Goal: Transaction & Acquisition: Subscribe to service/newsletter

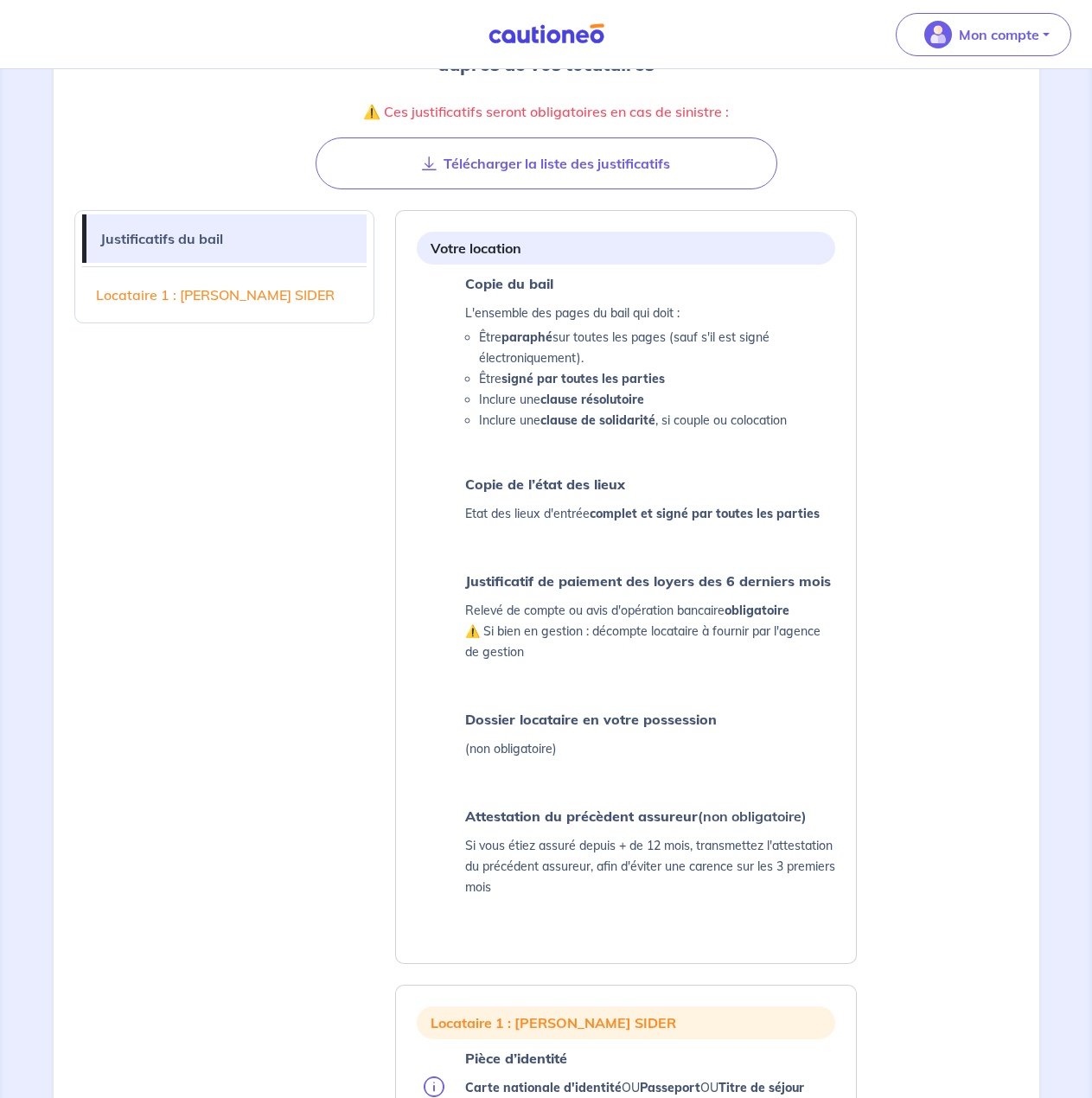
scroll to position [259, 0]
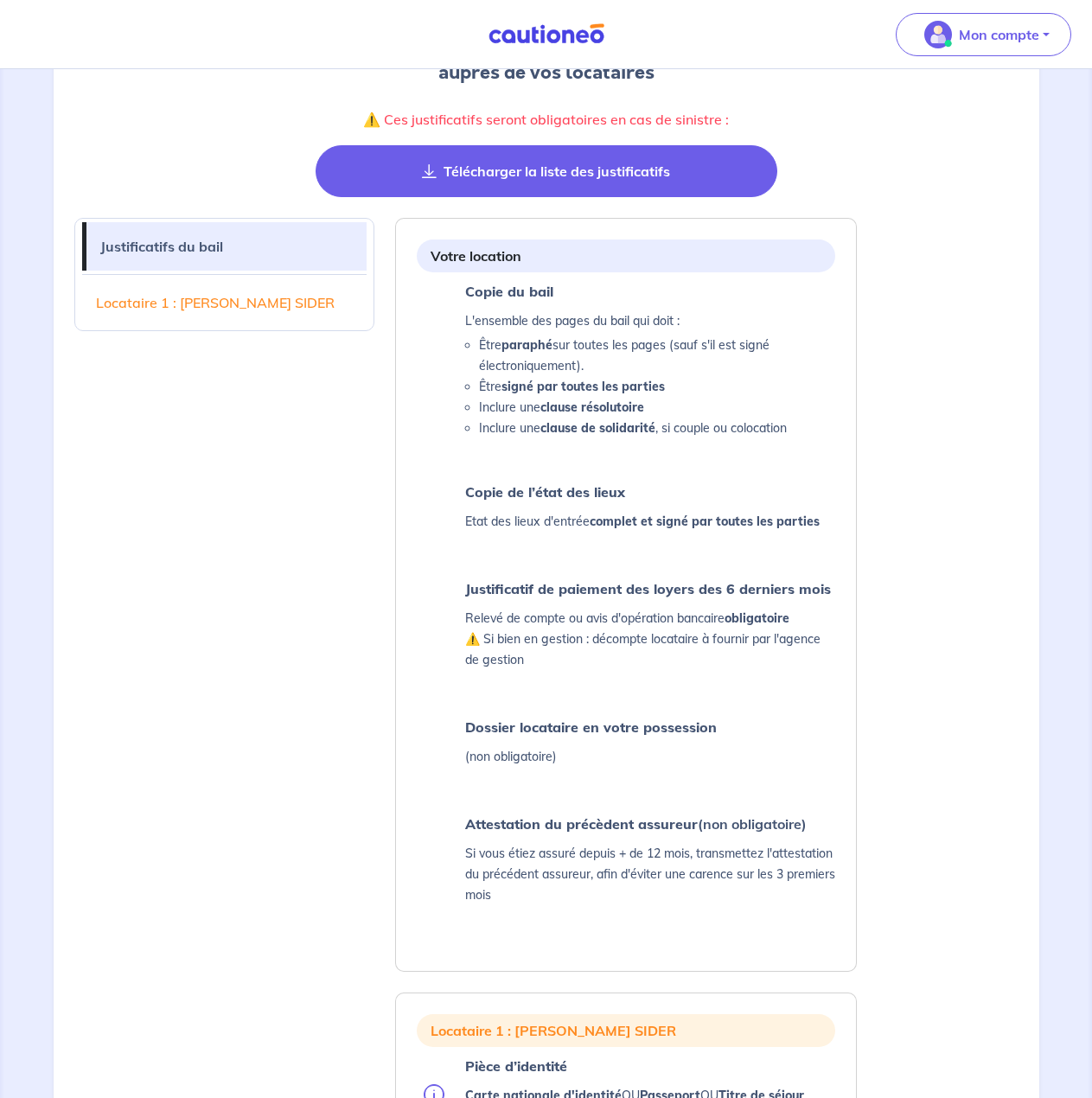
click at [630, 175] on button "Télécharger la liste des justificatifs" at bounding box center [546, 171] width 462 height 52
click at [561, 180] on button "Télécharger la liste des justificatifs" at bounding box center [546, 171] width 462 height 52
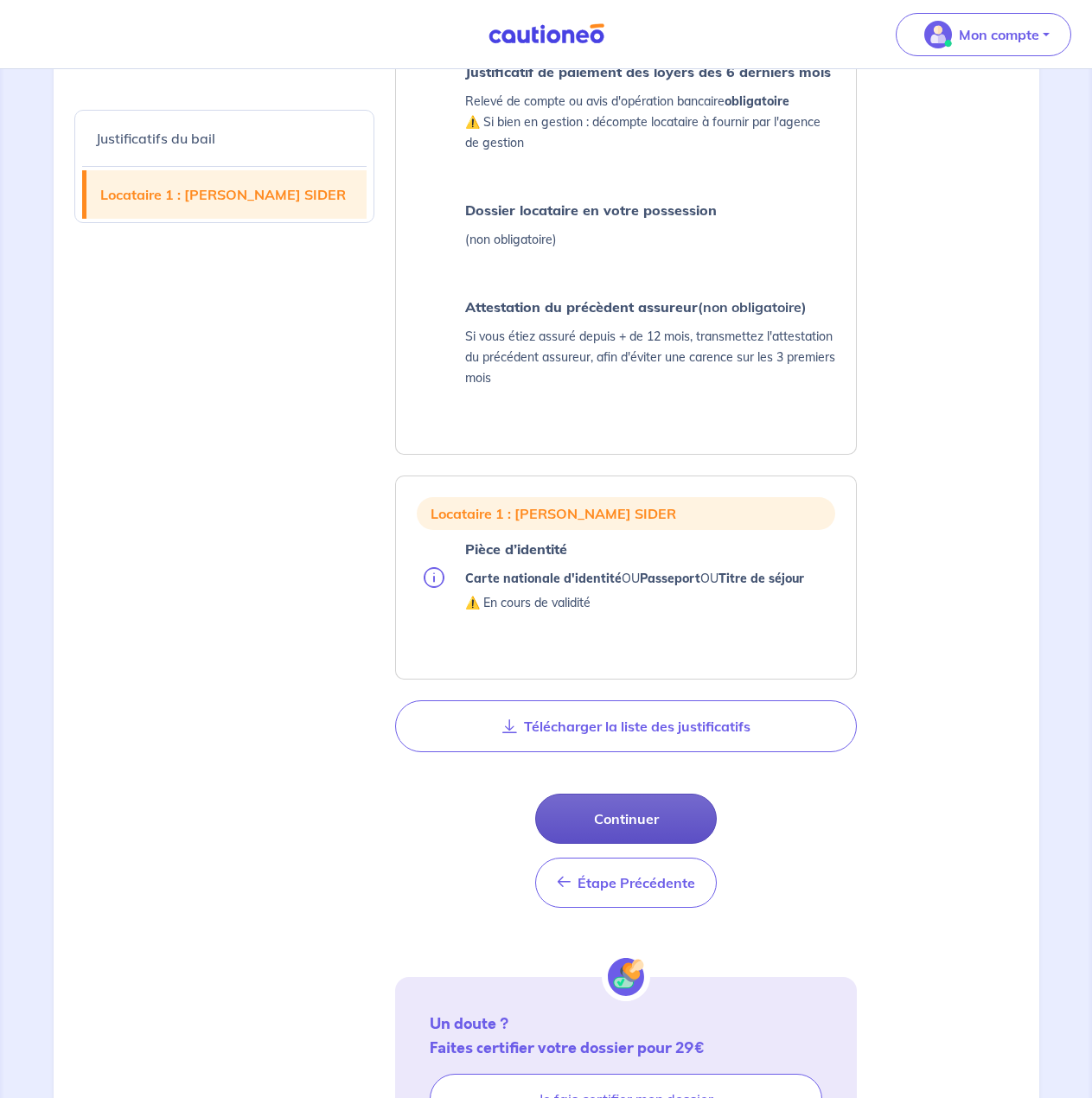
scroll to position [778, 0]
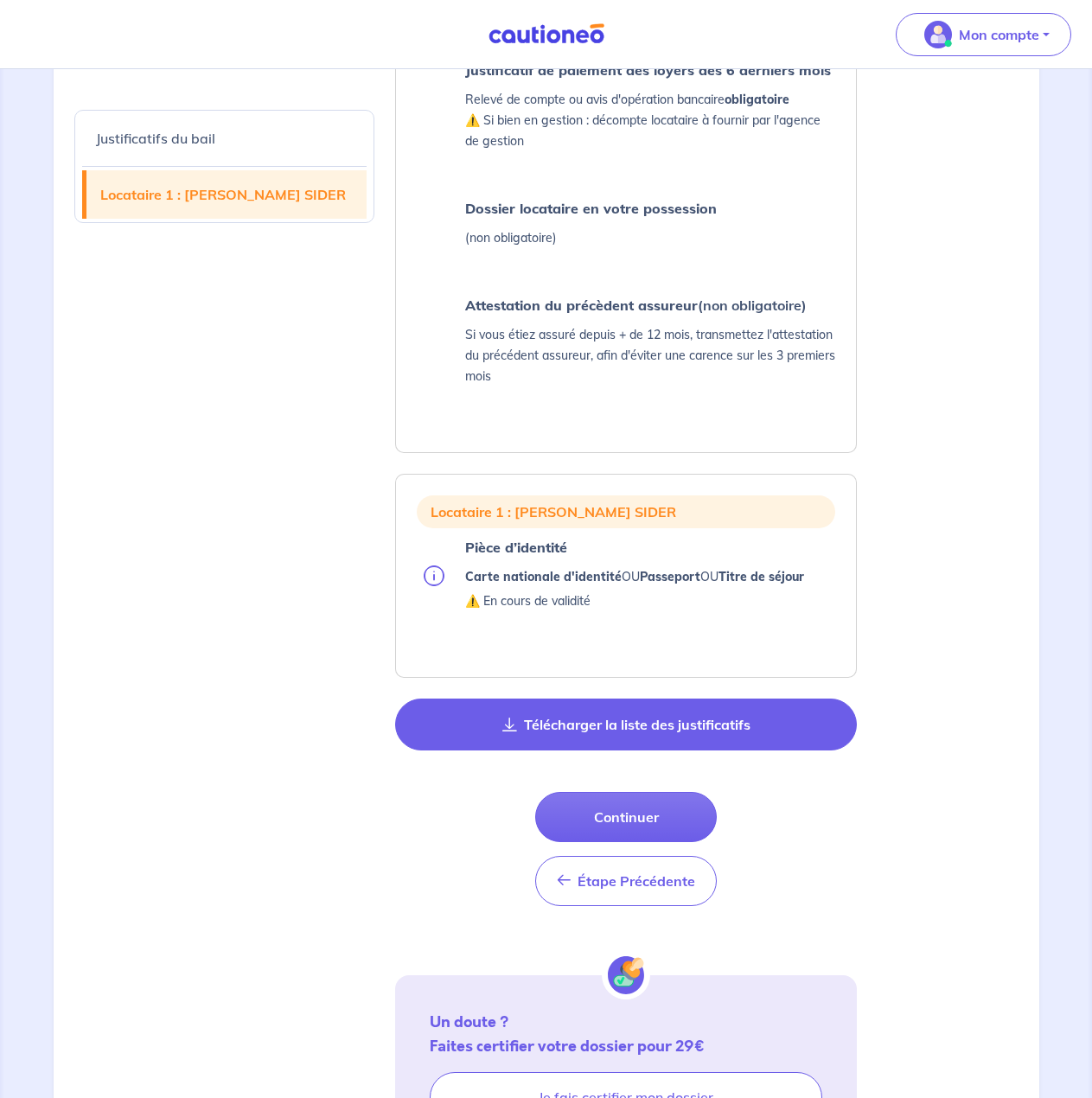
click at [647, 719] on button "Télécharger la liste des justificatifs" at bounding box center [626, 725] width 462 height 52
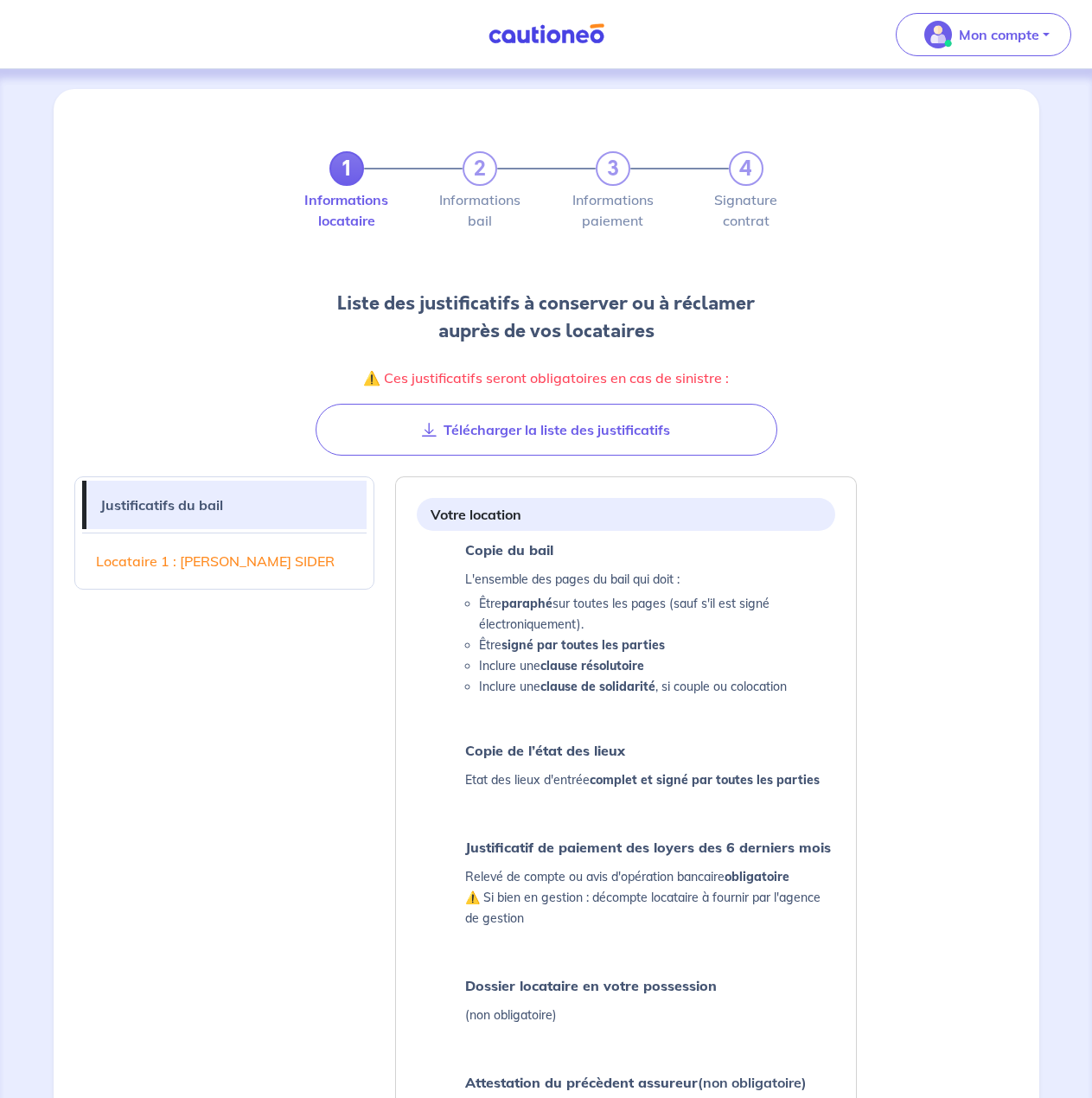
scroll to position [0, 0]
click at [633, 385] on p "⚠️ Ces justificatifs seront obligatoires en cas de sinistre :" at bounding box center [546, 378] width 462 height 24
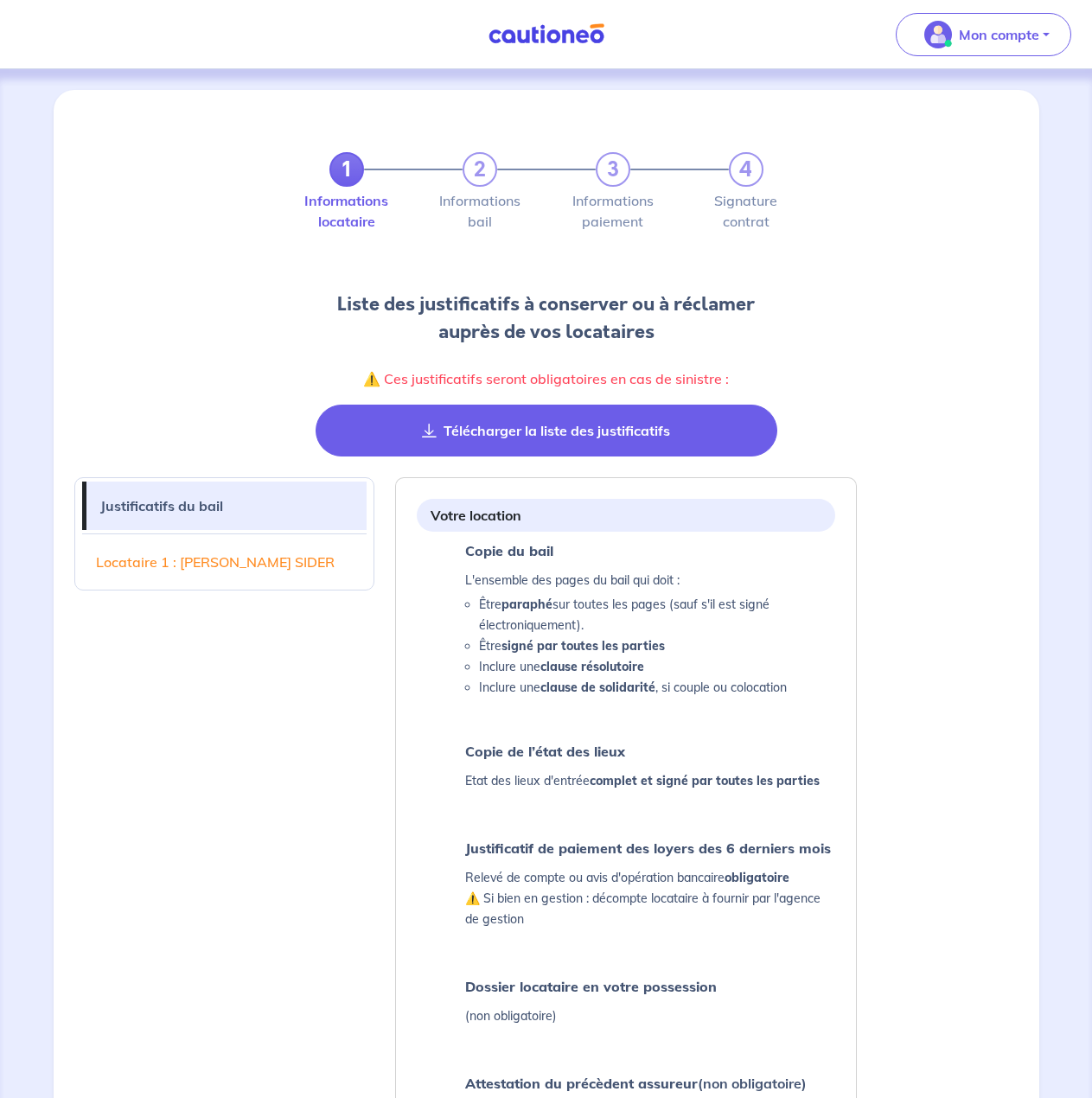
click at [629, 428] on button "Télécharger la liste des justificatifs" at bounding box center [546, 430] width 462 height 52
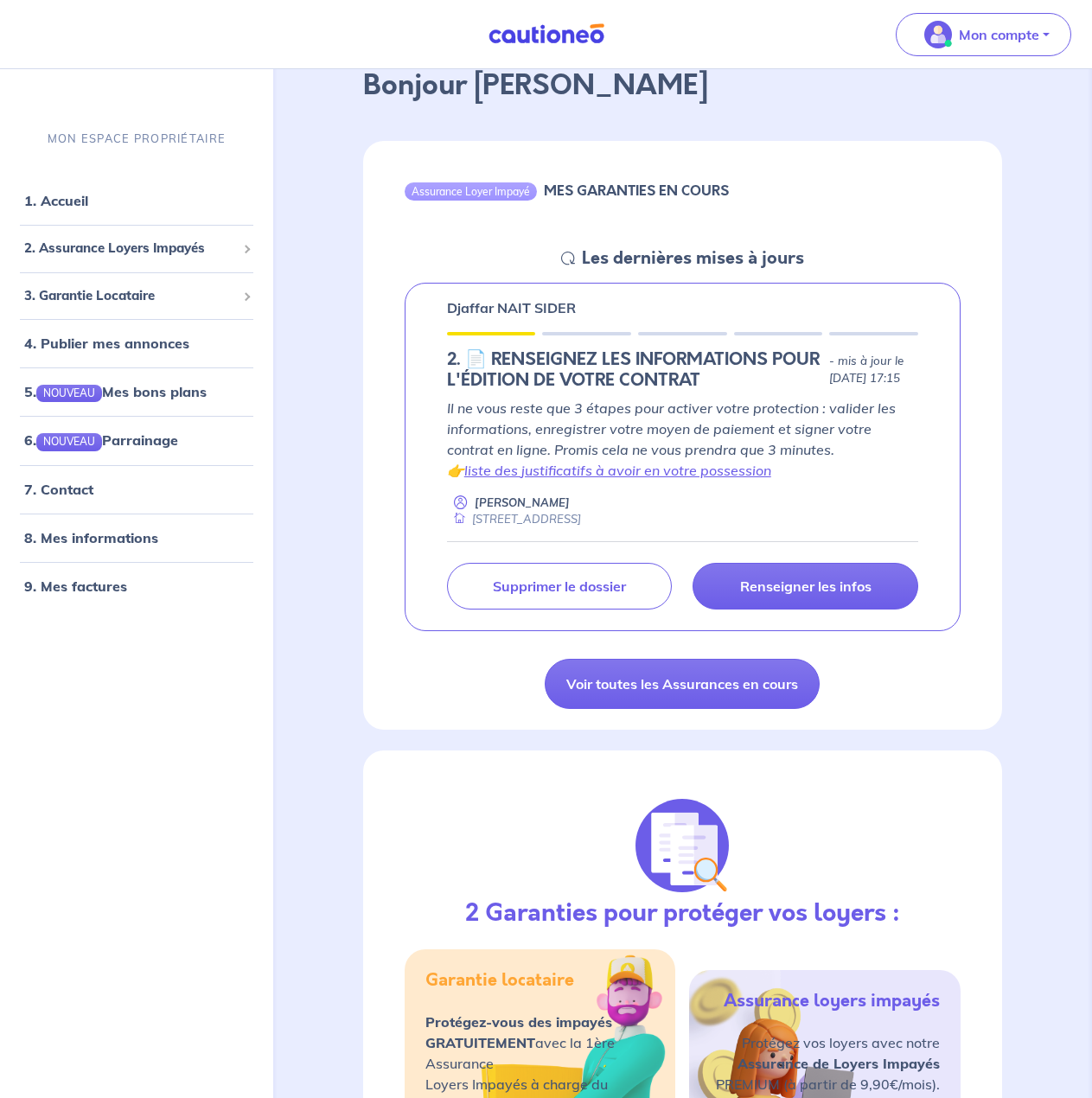
scroll to position [259, 0]
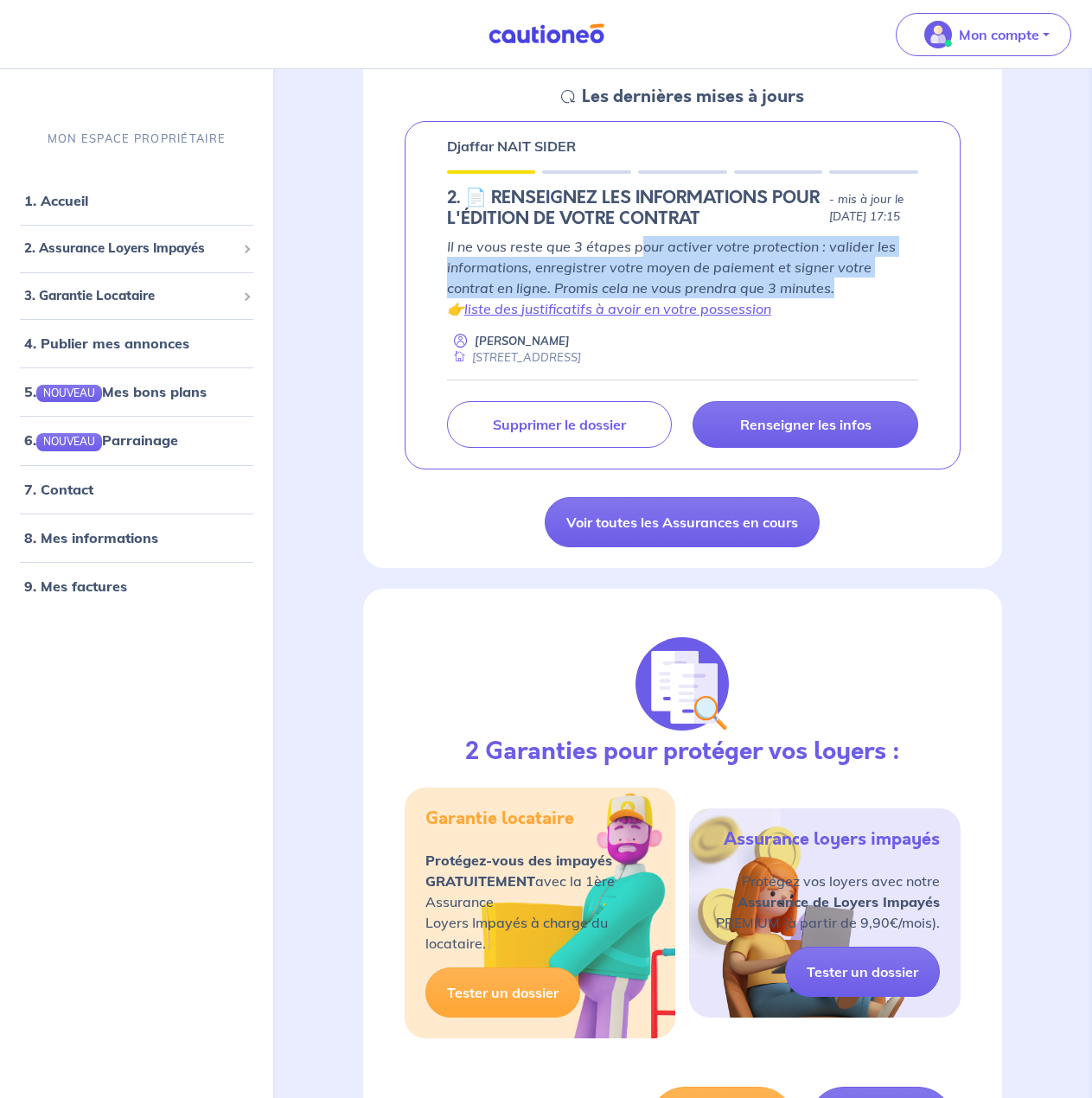
drag, startPoint x: 645, startPoint y: 265, endPoint x: 815, endPoint y: 302, distance: 174.0
click at [815, 302] on p "Il ne vous reste que 3 étapes pour activer votre protection : valider les infor…" at bounding box center [682, 277] width 471 height 83
click at [682, 318] on link "liste des justificatifs à avoir en votre possession" at bounding box center [618, 309] width 307 height 18
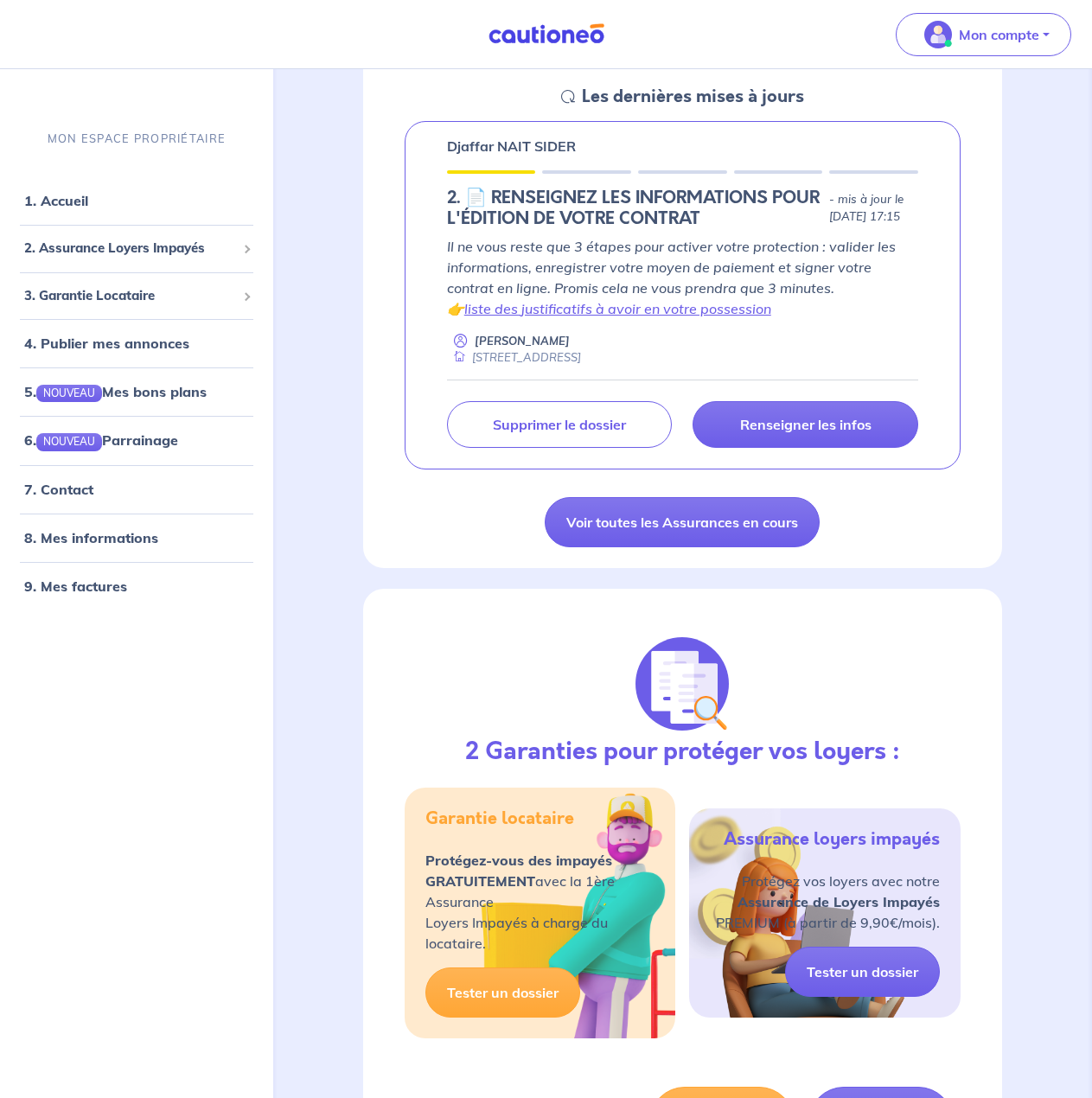
click at [794, 338] on div "Il ne vous reste que 3 étapes pour activer votre protection : valider les infor…" at bounding box center [682, 301] width 471 height 131
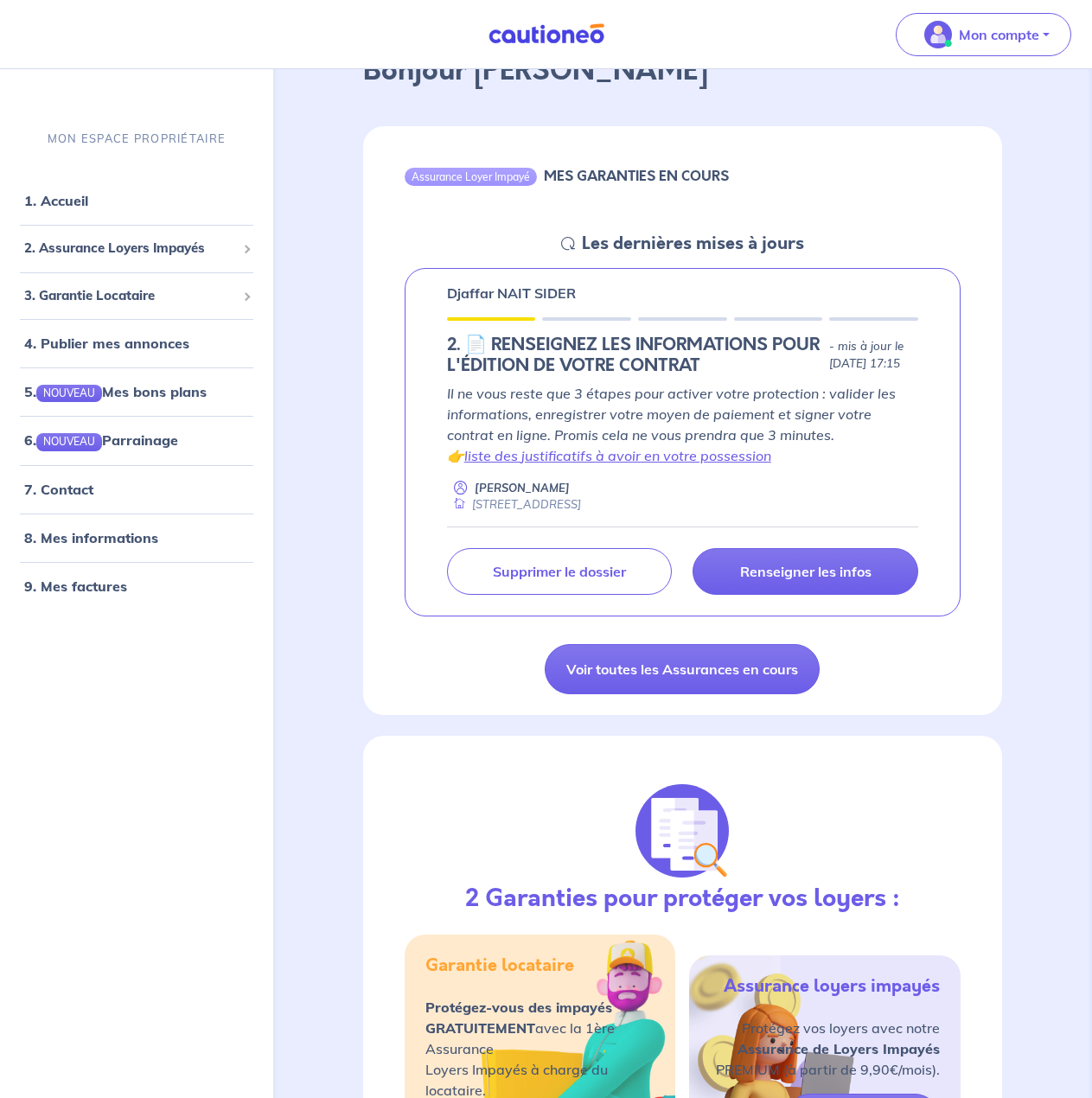
scroll to position [86, 0]
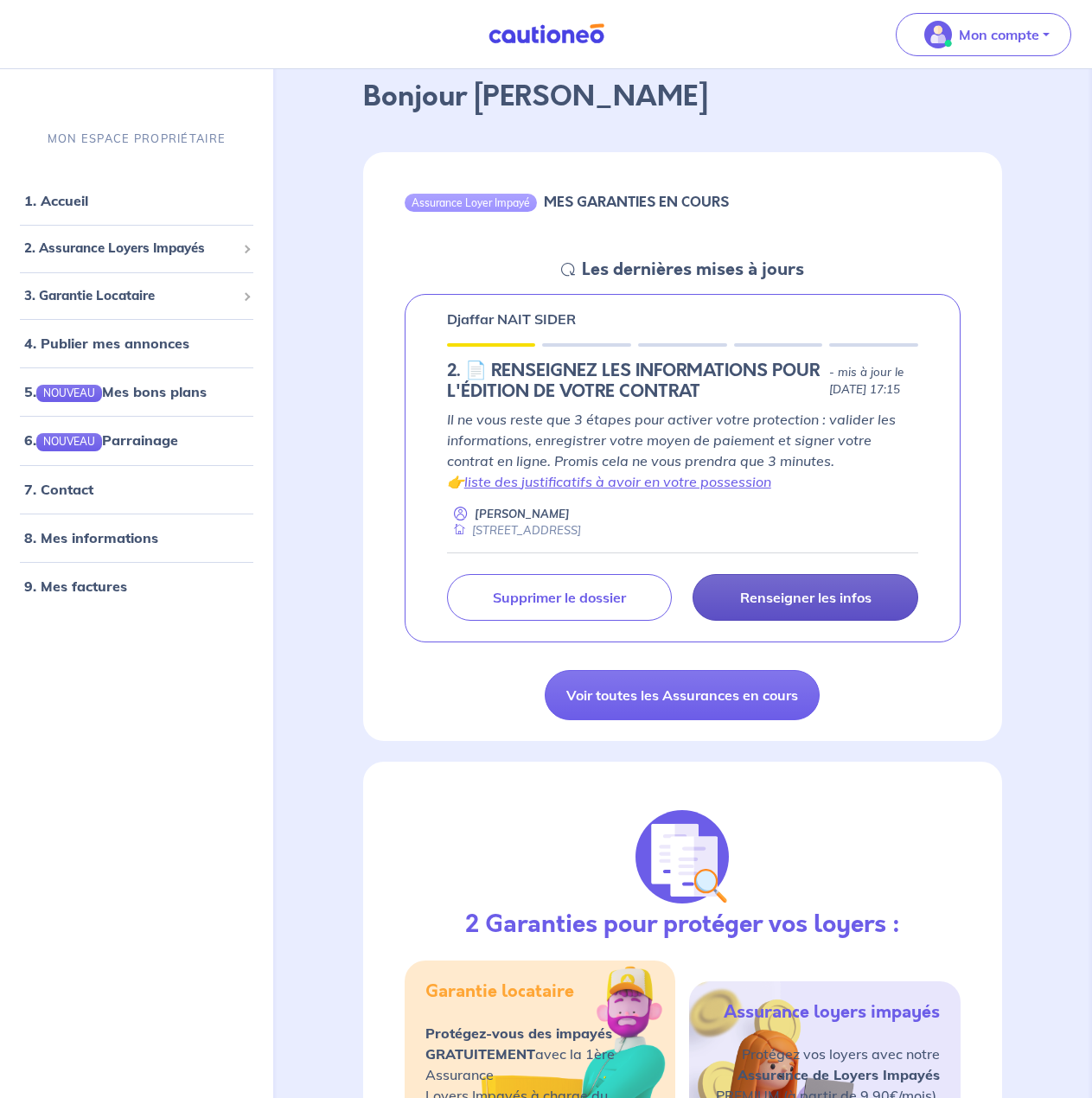
click at [787, 606] on p "Renseigner les infos" at bounding box center [806, 598] width 132 height 18
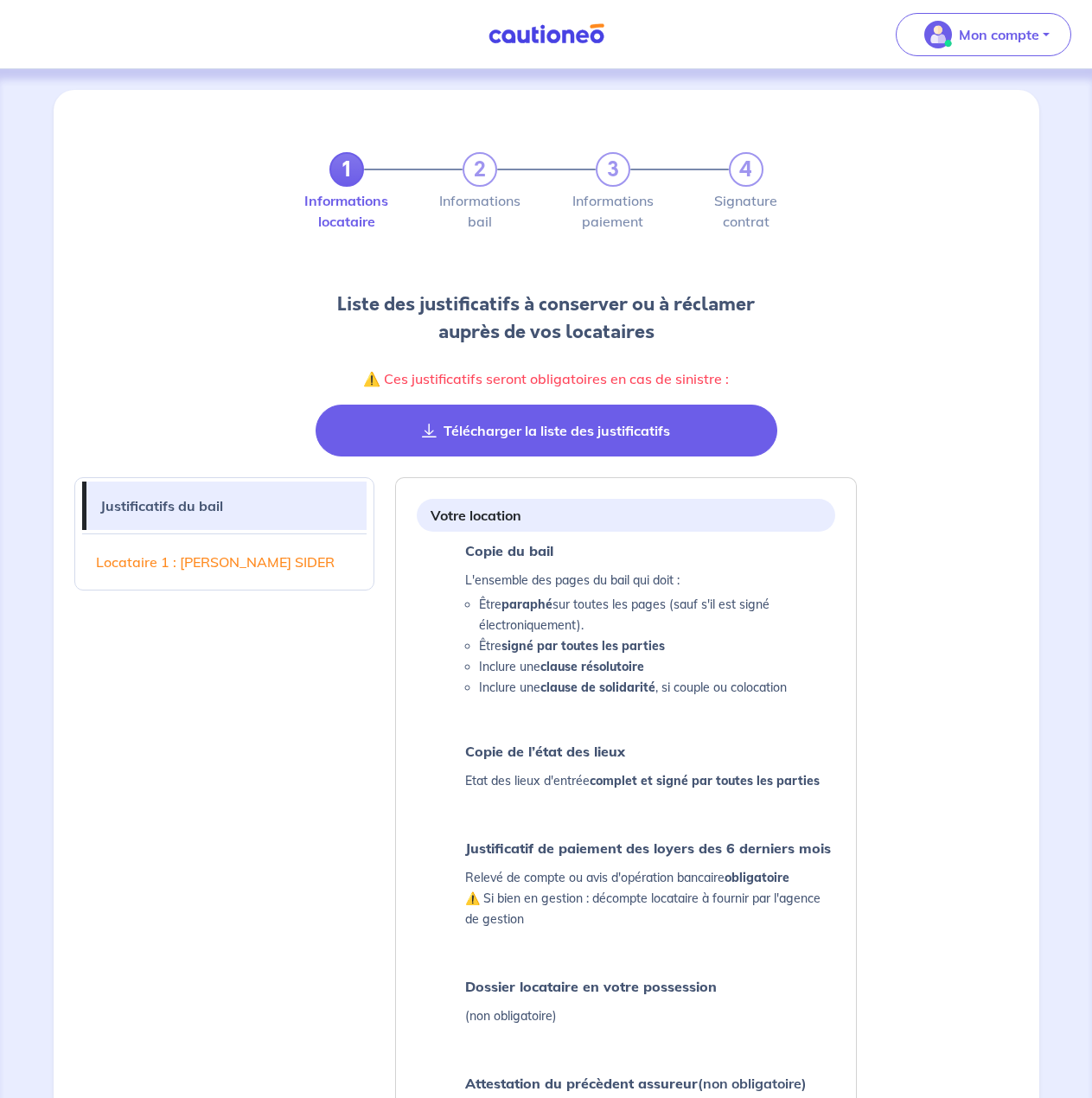
click at [607, 433] on button "Télécharger la liste des justificatifs" at bounding box center [546, 430] width 462 height 52
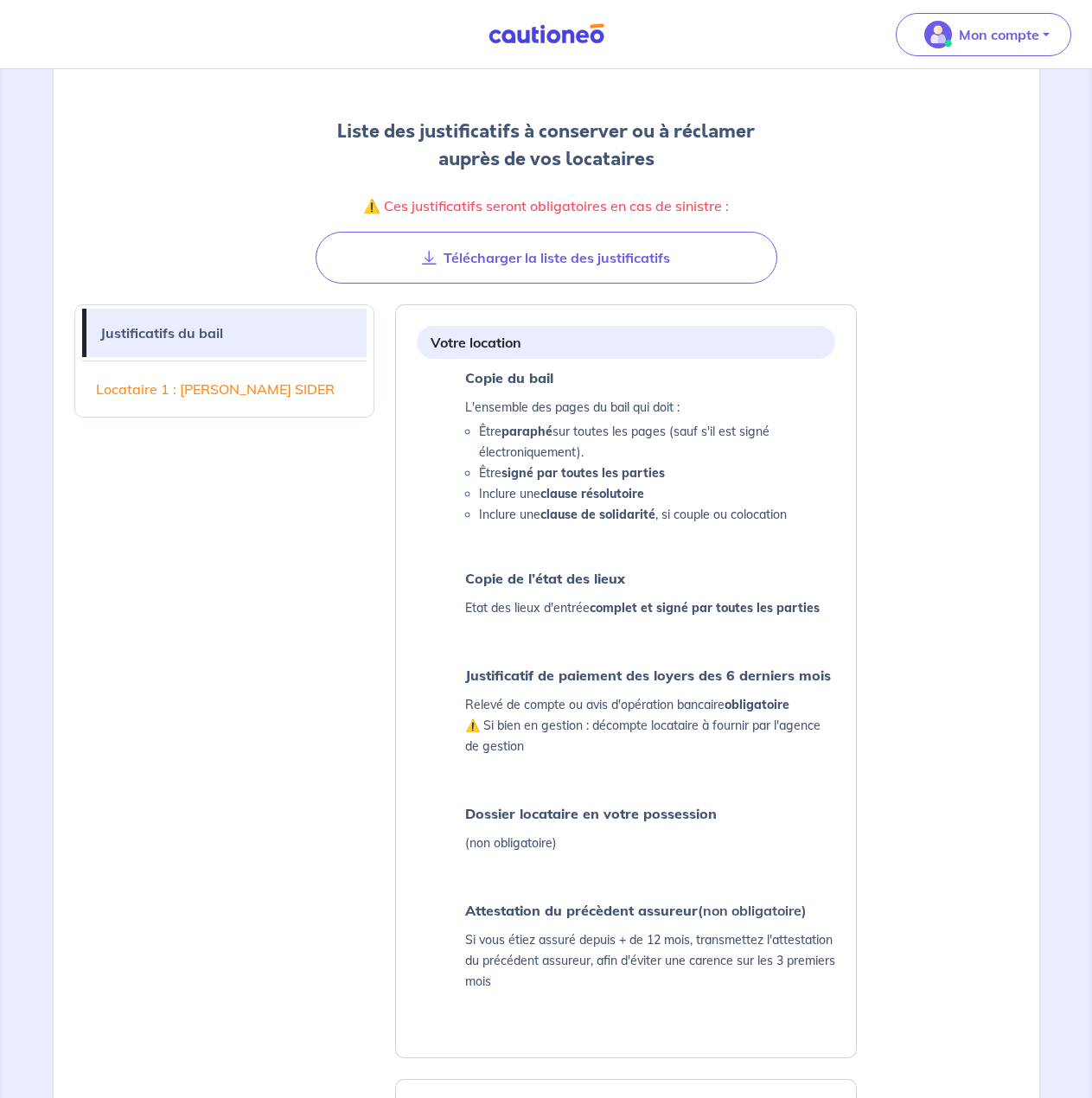
click at [265, 389] on link "Locataire 1 : [PERSON_NAME] SIDER" at bounding box center [224, 388] width 285 height 49
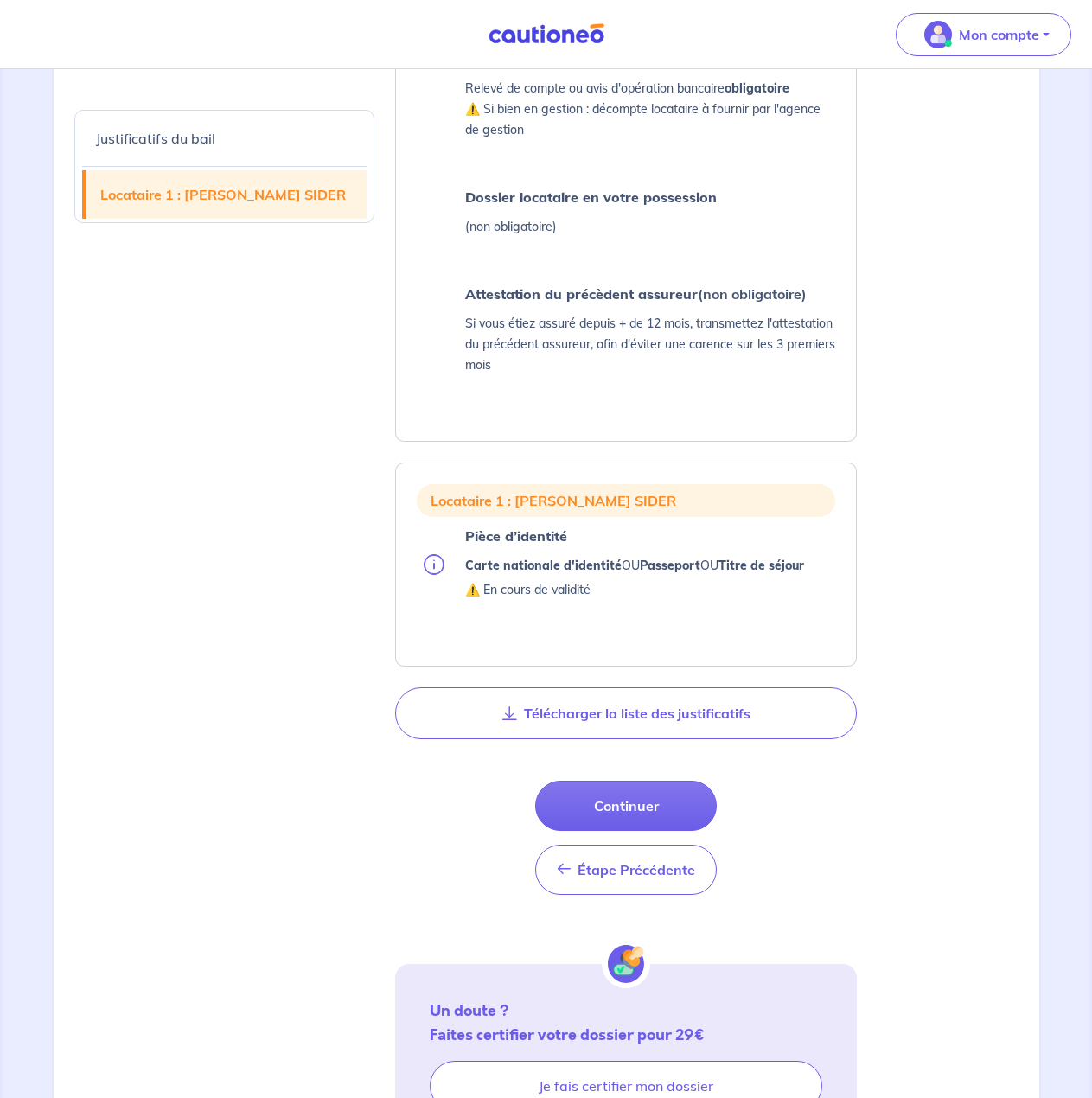
scroll to position [899, 0]
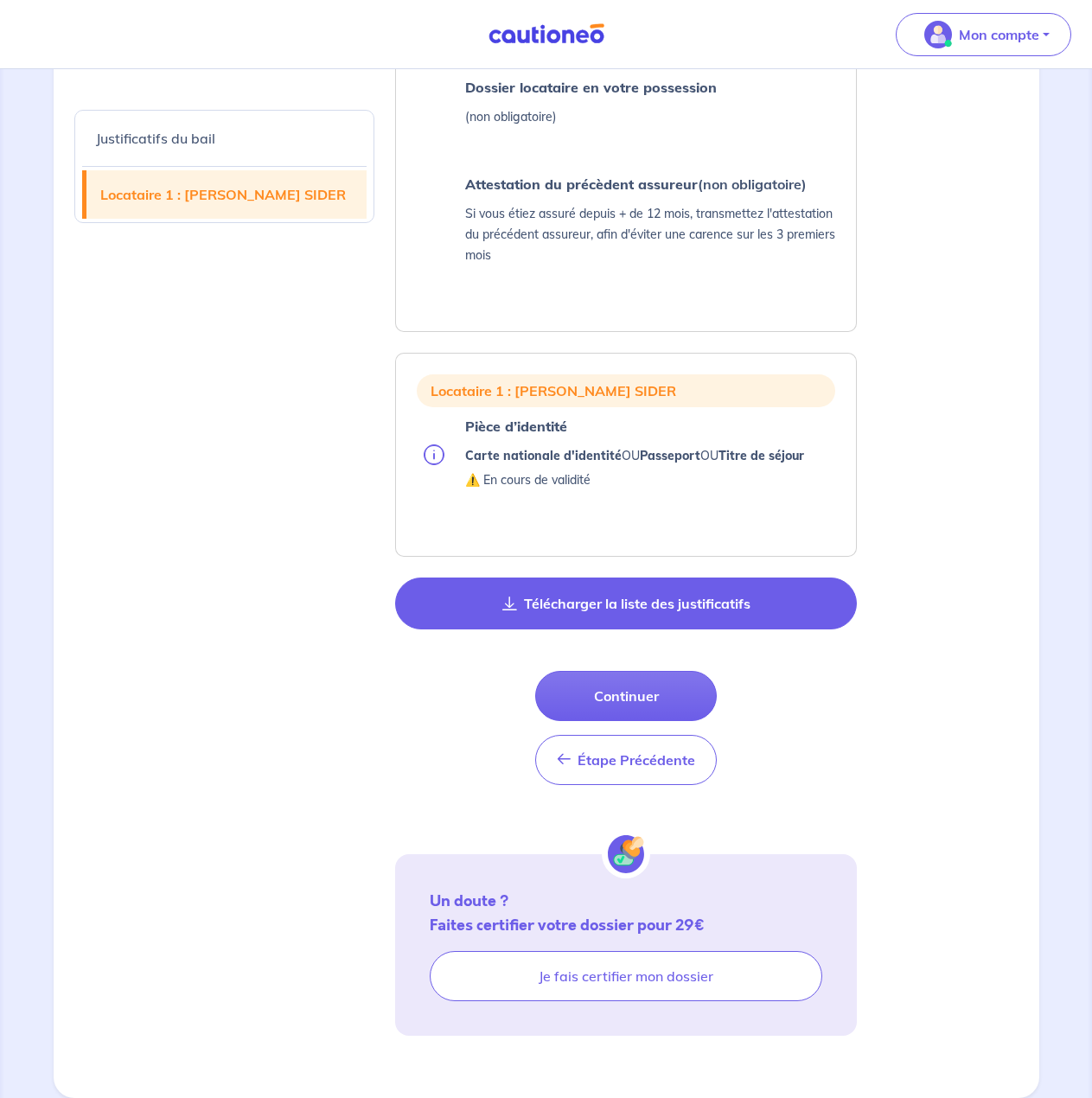
click at [695, 608] on button "Télécharger la liste des justificatifs" at bounding box center [626, 603] width 462 height 52
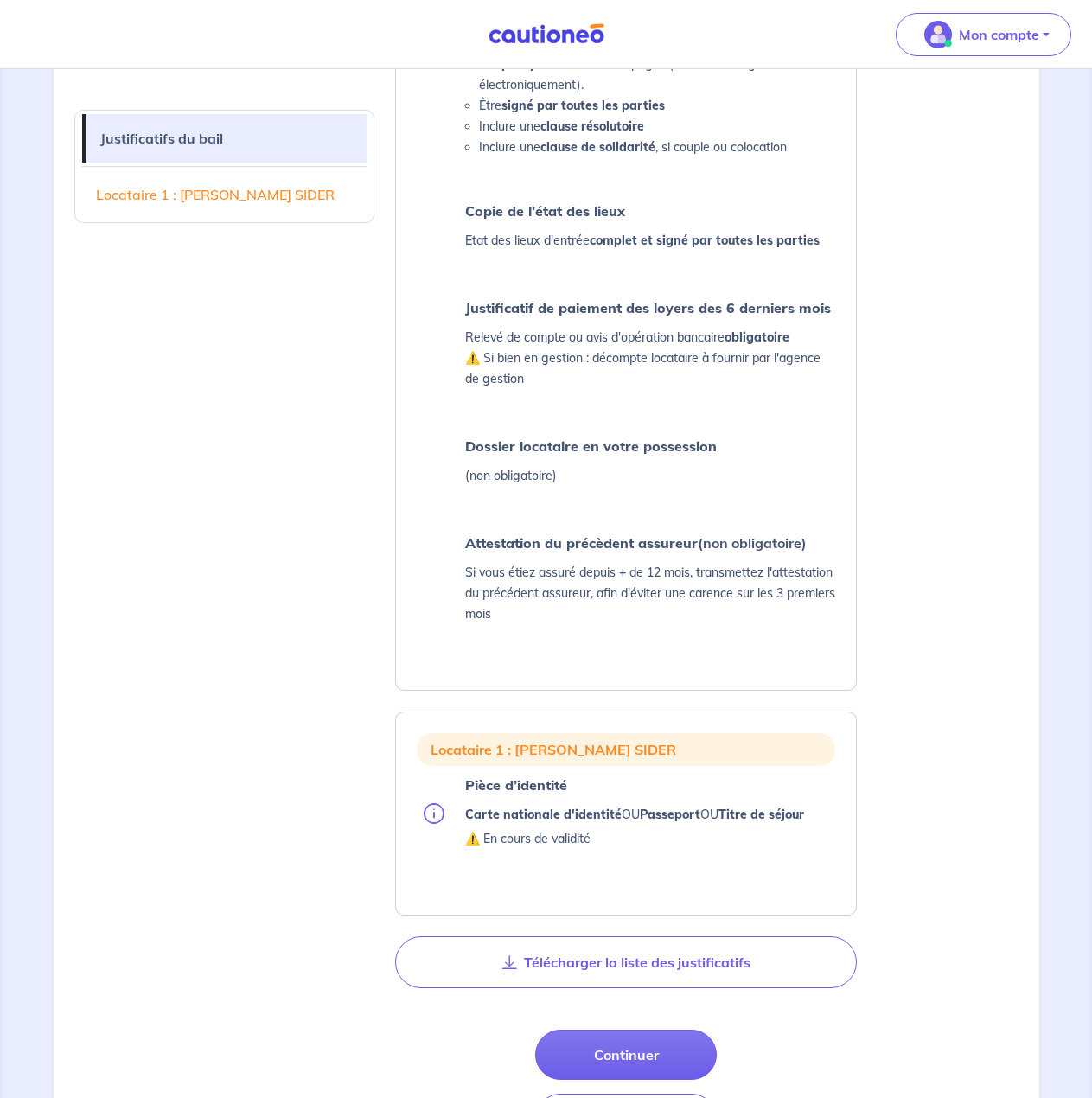
scroll to position [640, 0]
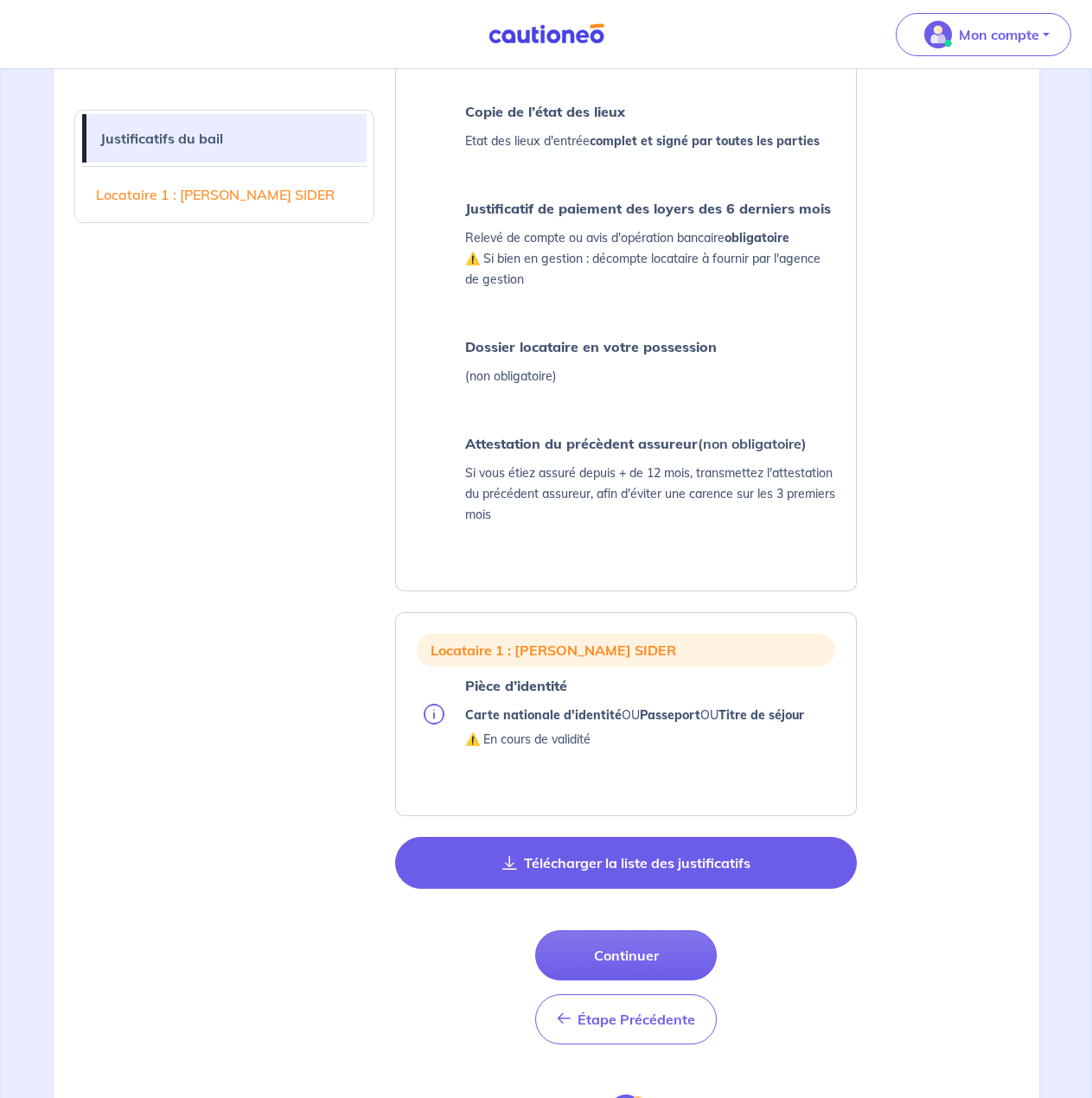
click at [547, 874] on button "Télécharger la liste des justificatifs" at bounding box center [626, 862] width 462 height 52
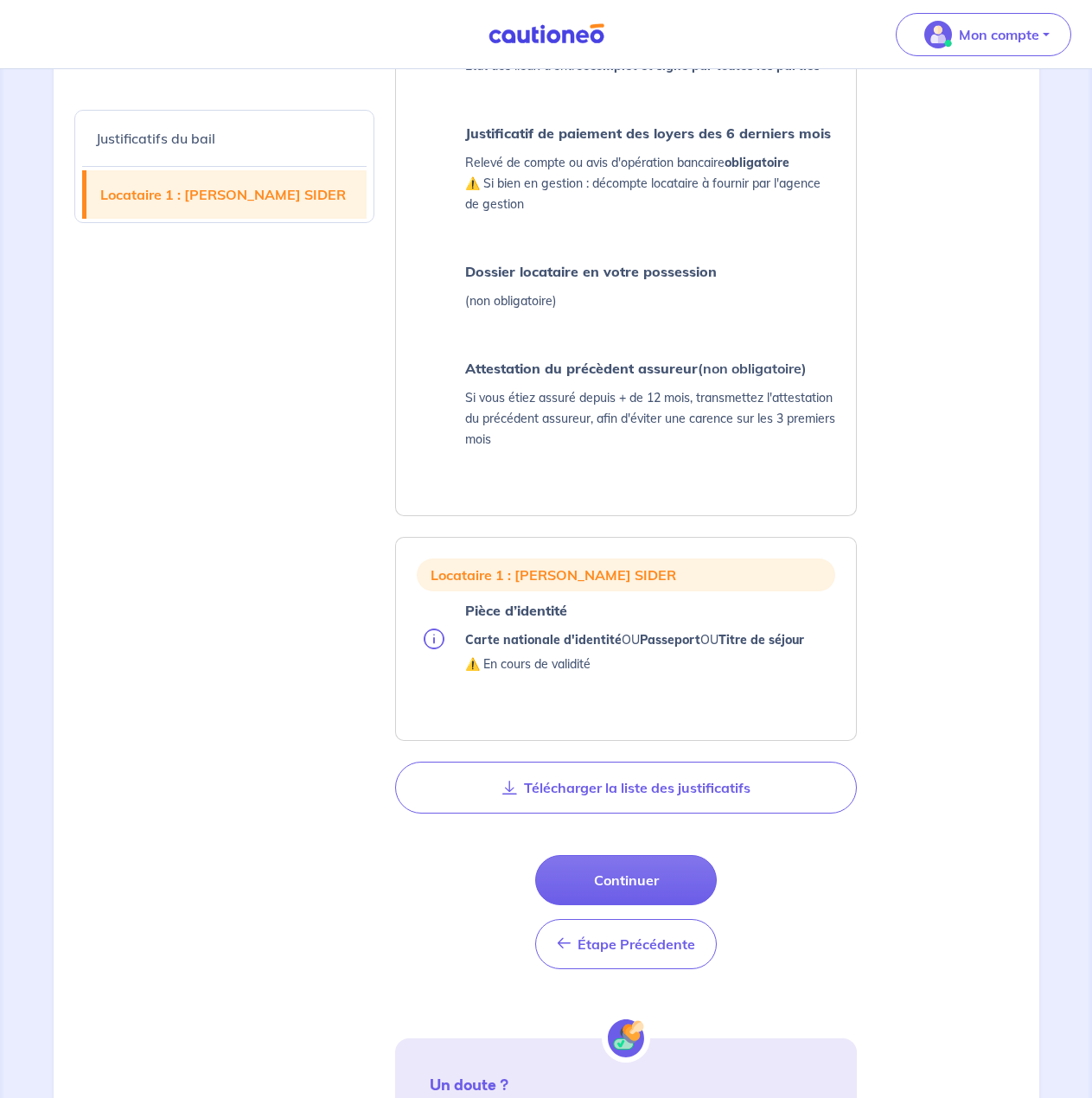
scroll to position [813, 0]
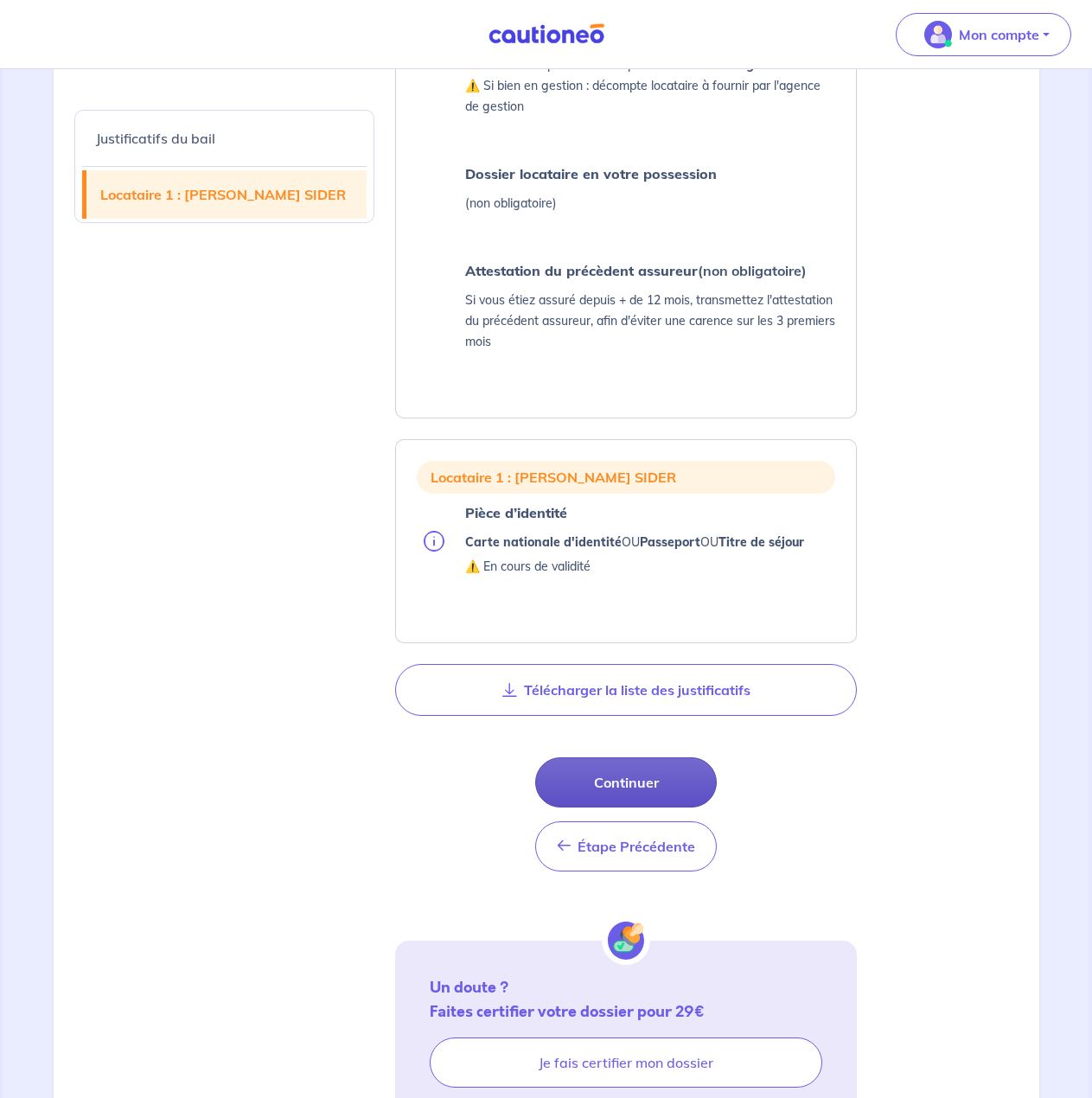
click at [618, 778] on button "Continuer" at bounding box center [626, 782] width 182 height 50
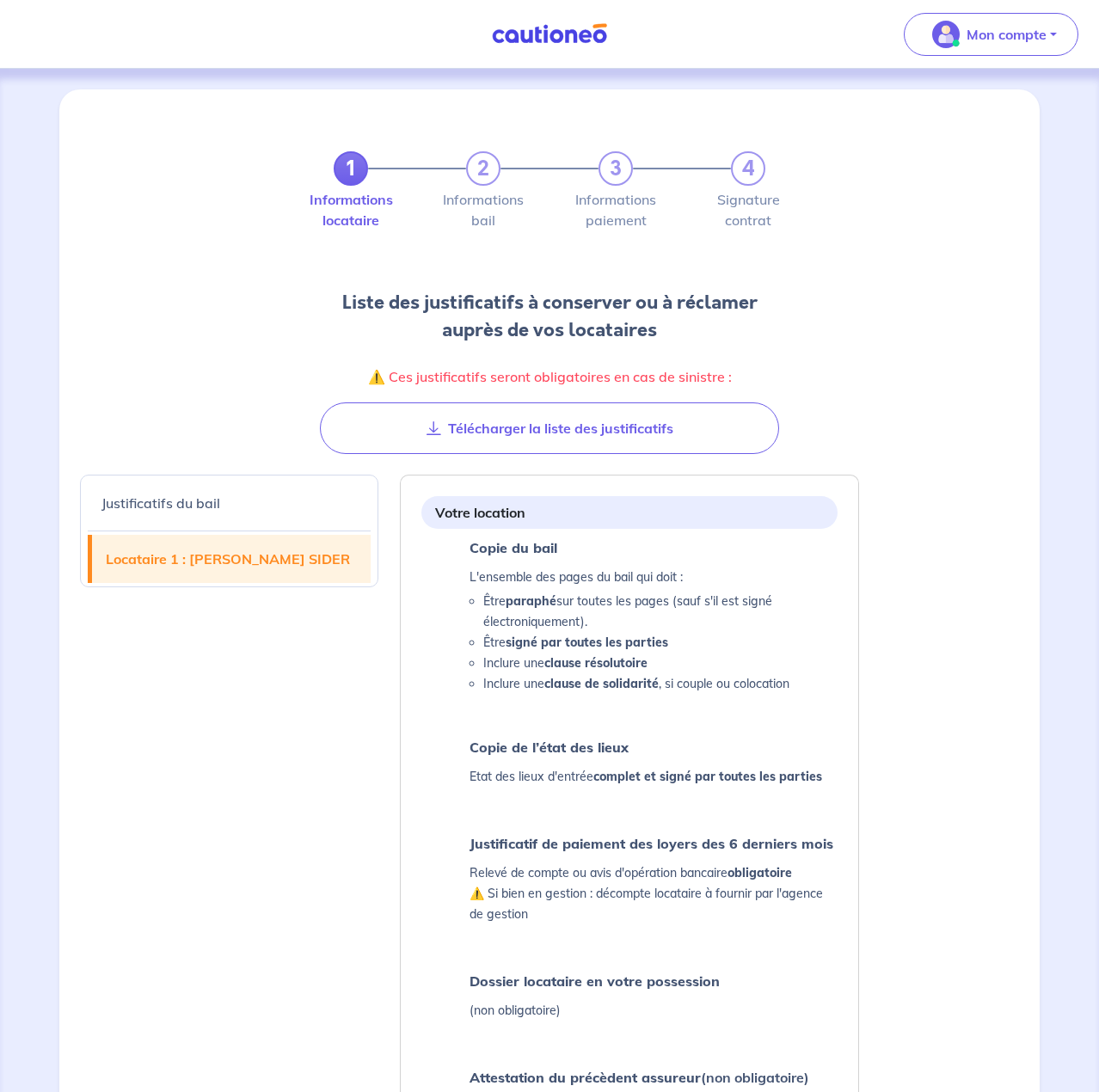
select select "FR"
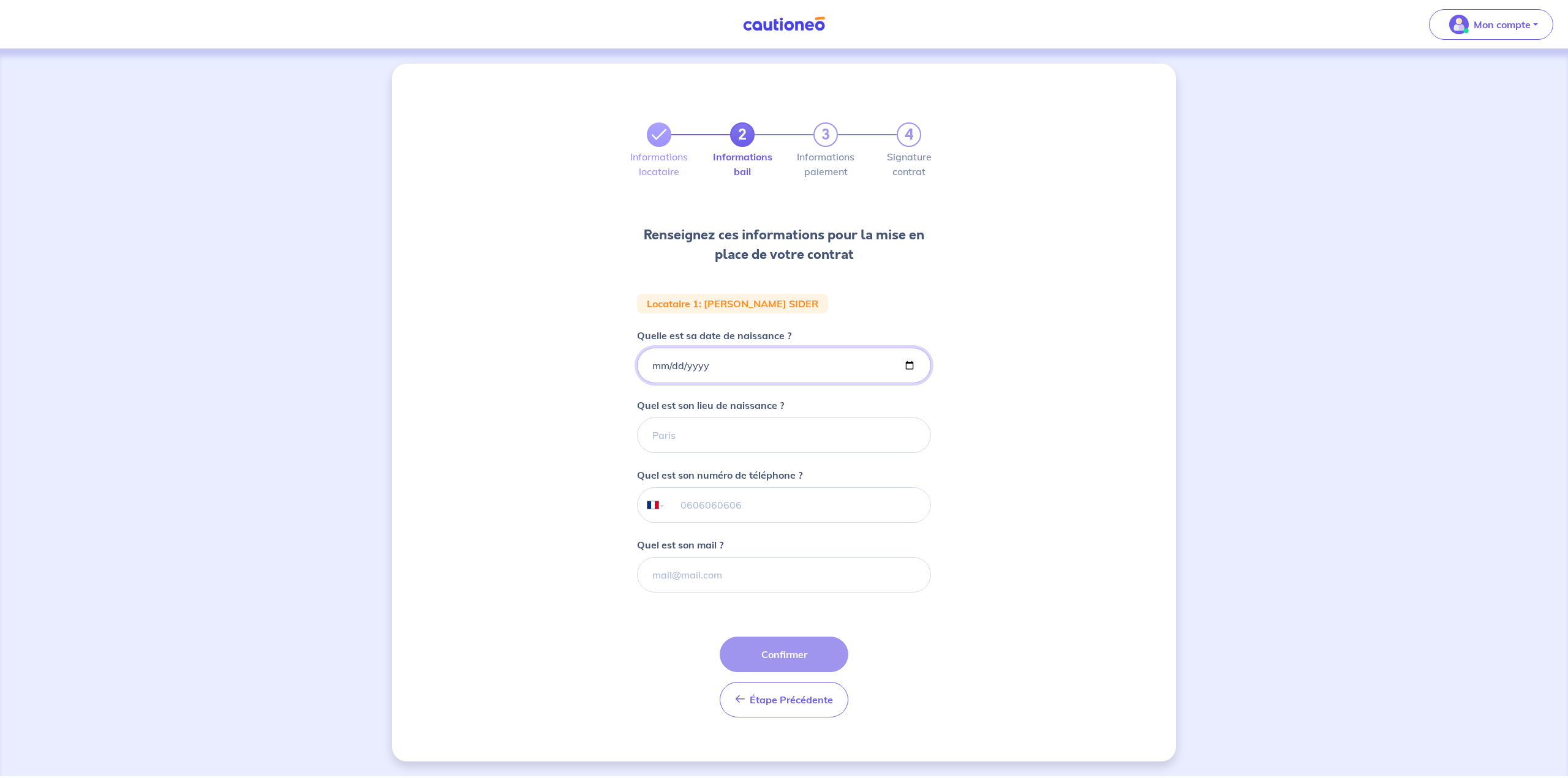
click at [670, 370] on input "Quelle est sa date de naissance ?" at bounding box center [784, 365] width 294 height 36
click at [643, 368] on input "Quelle est sa date de naissance ?" at bounding box center [784, 365] width 294 height 36
click at [650, 367] on input "Quelle est sa date de naissance ?" at bounding box center [784, 365] width 294 height 36
click at [649, 367] on input "Quelle est sa date de naissance ?" at bounding box center [784, 365] width 294 height 36
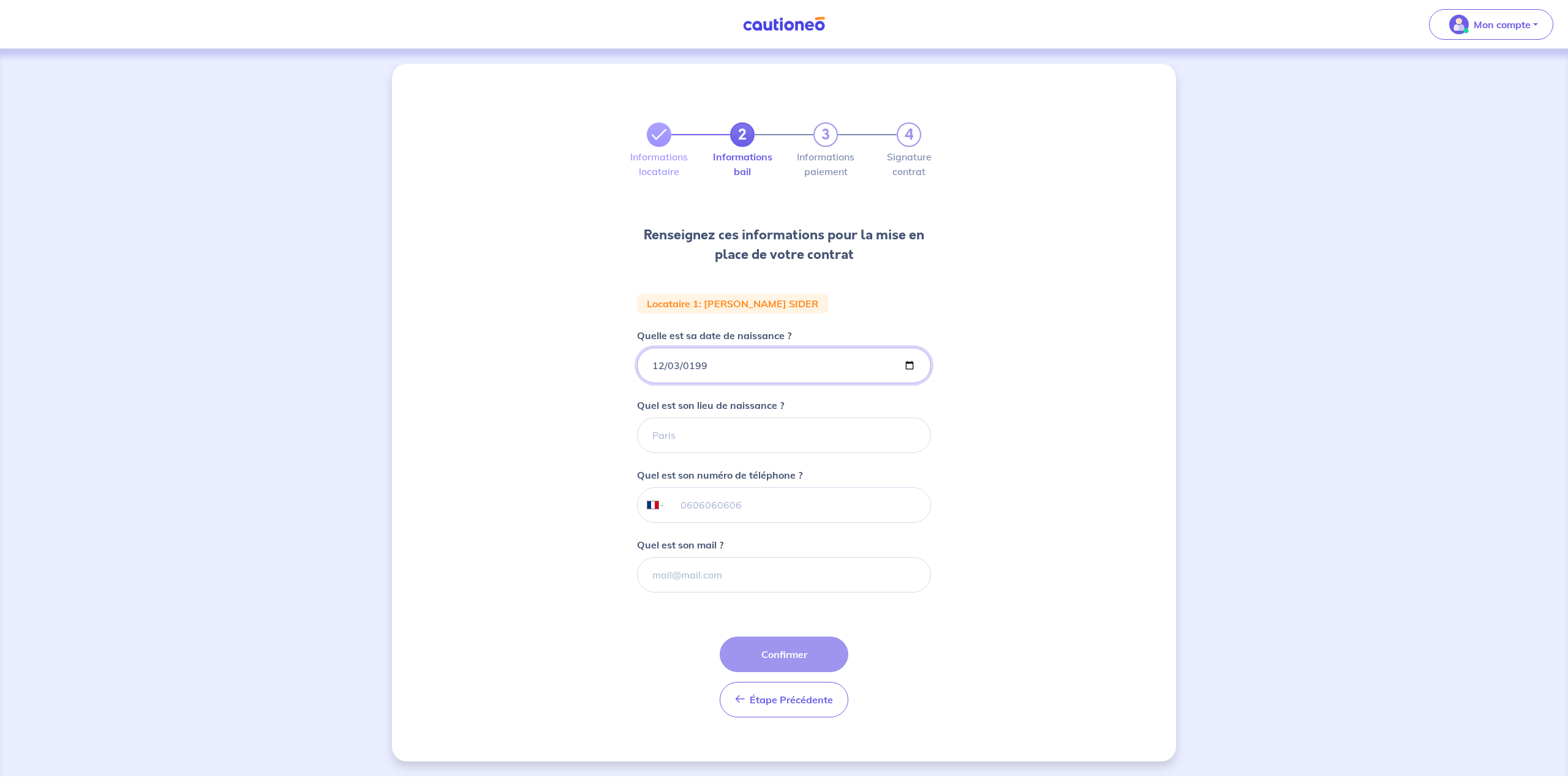
type input "[DATE]"
click at [703, 432] on input "Quel est son lieu de naissance ?" at bounding box center [784, 435] width 294 height 36
click at [665, 437] on input "AIT EL" at bounding box center [784, 435] width 294 height 36
click at [667, 438] on input "AIT EL" at bounding box center [784, 435] width 294 height 36
click at [711, 434] on input "AIN EL" at bounding box center [784, 435] width 294 height 36
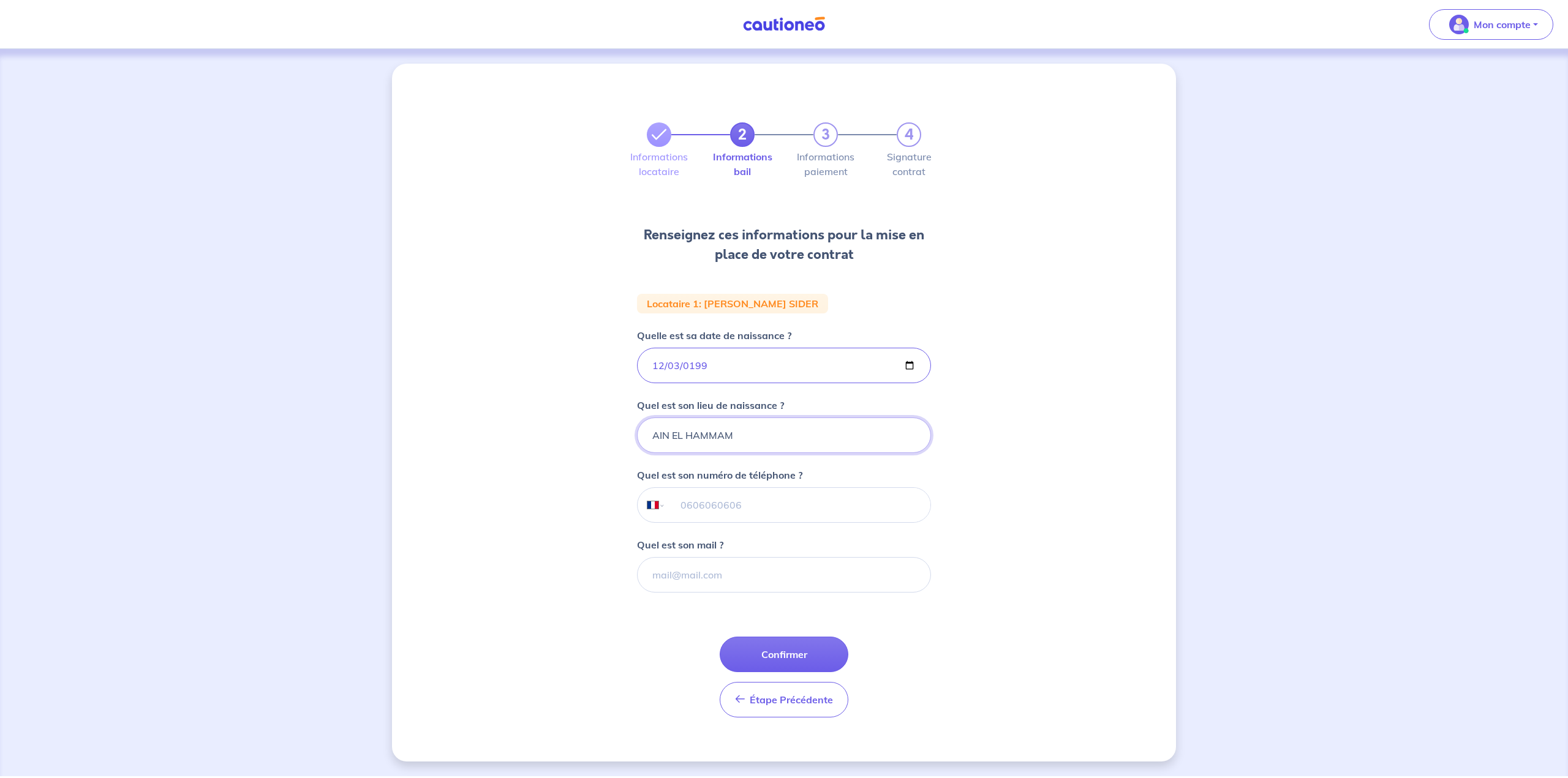
type input "AIN EL HAMMAM"
click at [765, 500] on input "tel" at bounding box center [798, 505] width 264 height 34
type input "07 69 49 52 11"
click at [773, 577] on input "Quel est son mail ?" at bounding box center [784, 574] width 294 height 36
paste input "[EMAIL_ADDRESS][DOMAIN_NAME]"
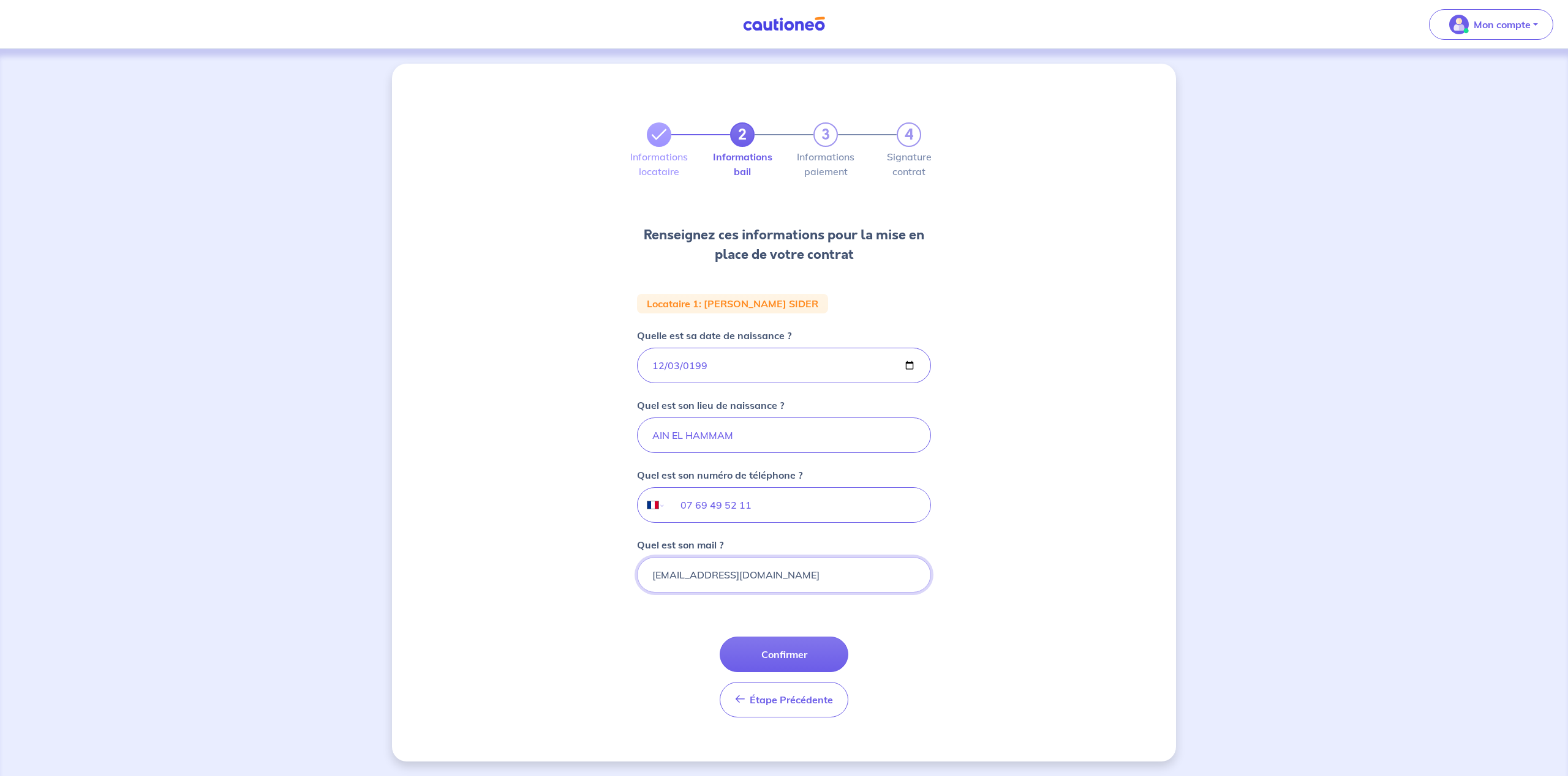
type input "[EMAIL_ADDRESS][DOMAIN_NAME]"
click at [773, 664] on button "Confirmer" at bounding box center [784, 654] width 129 height 36
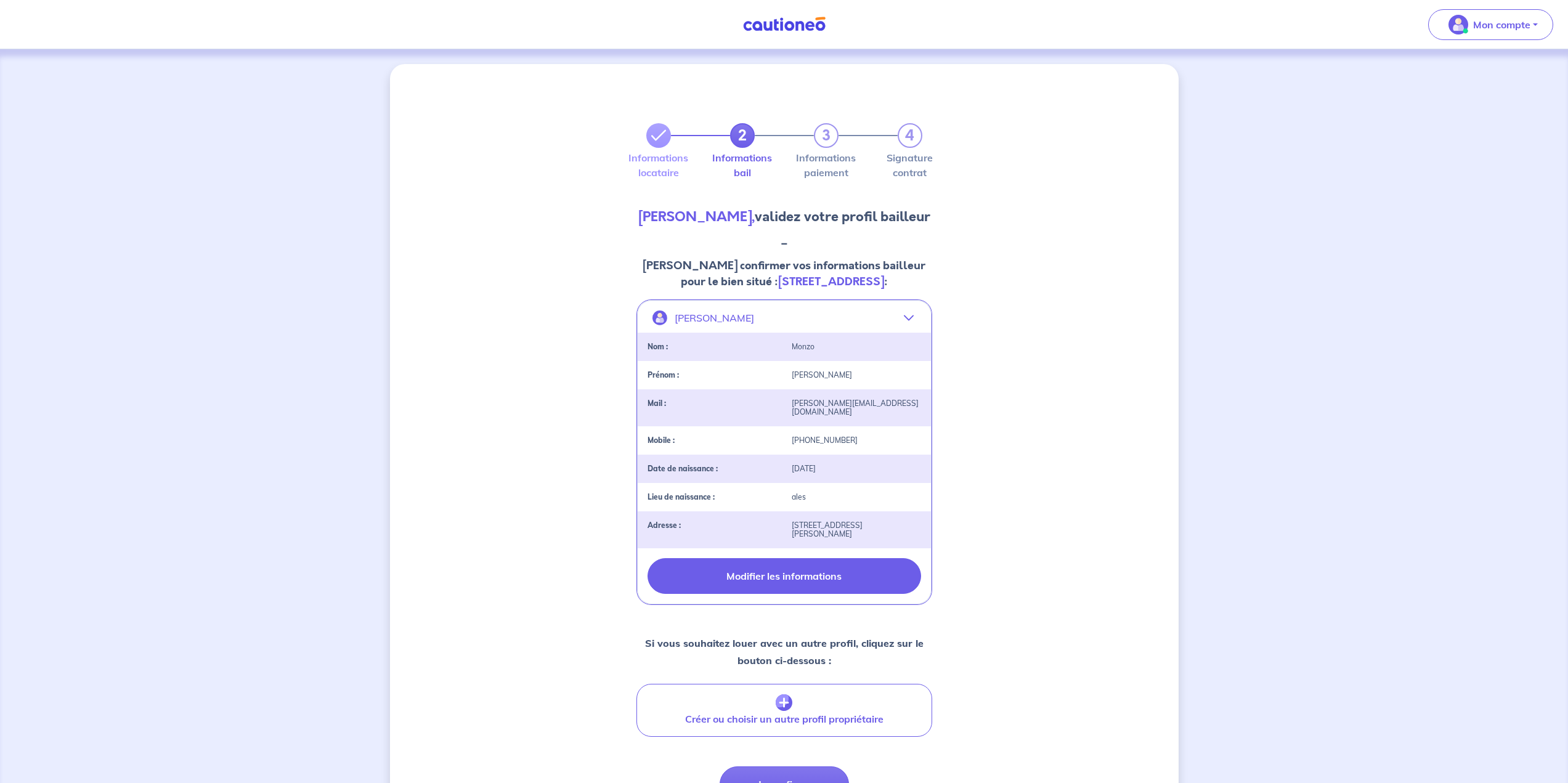
click at [777, 586] on button "Modifier les informations" at bounding box center [784, 576] width 274 height 36
select select "FR"
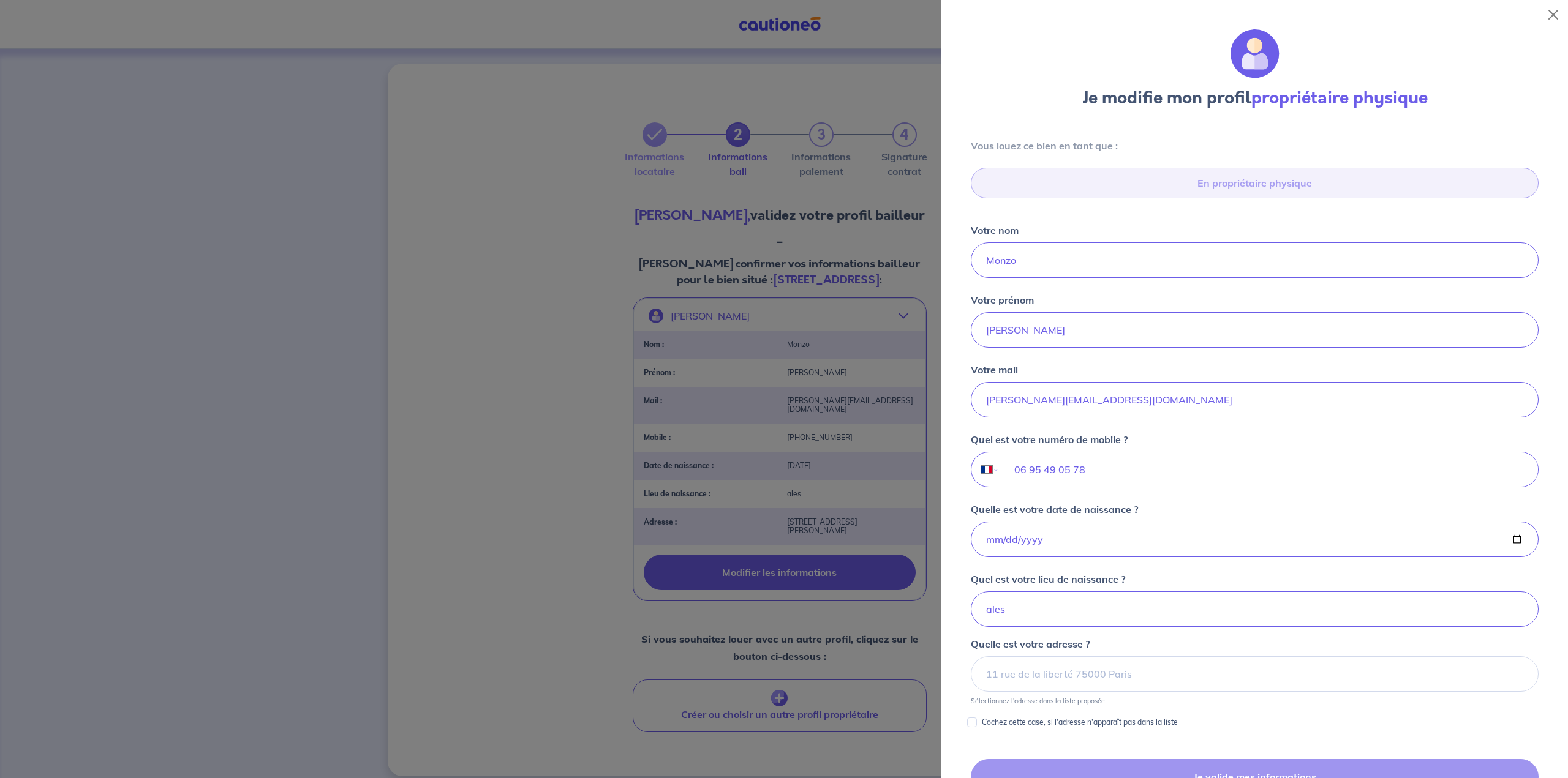
type input "[STREET_ADDRESS][PERSON_NAME]"
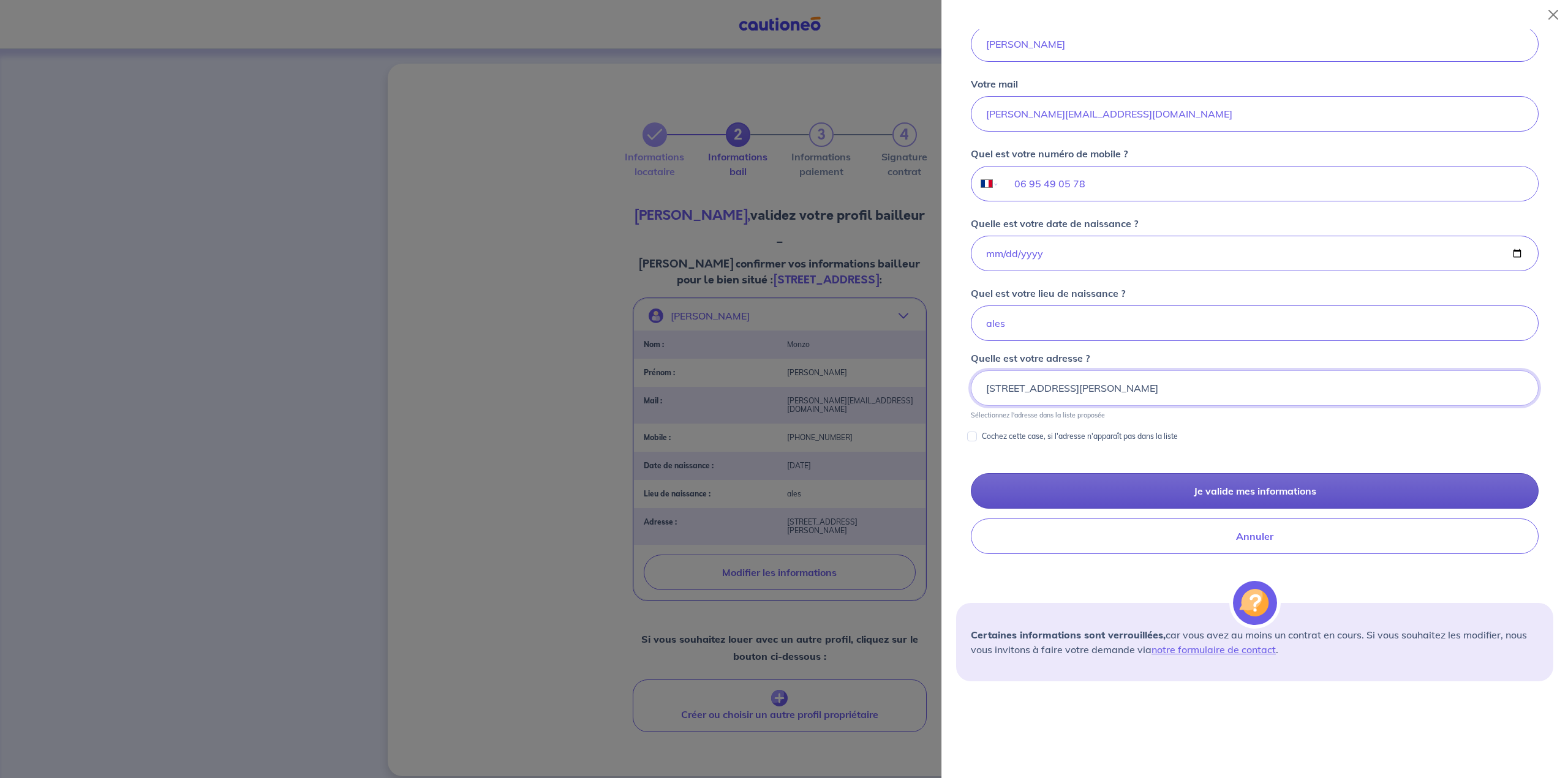
scroll to position [287, 0]
click at [773, 487] on button "Je valide mes informations" at bounding box center [1255, 489] width 568 height 36
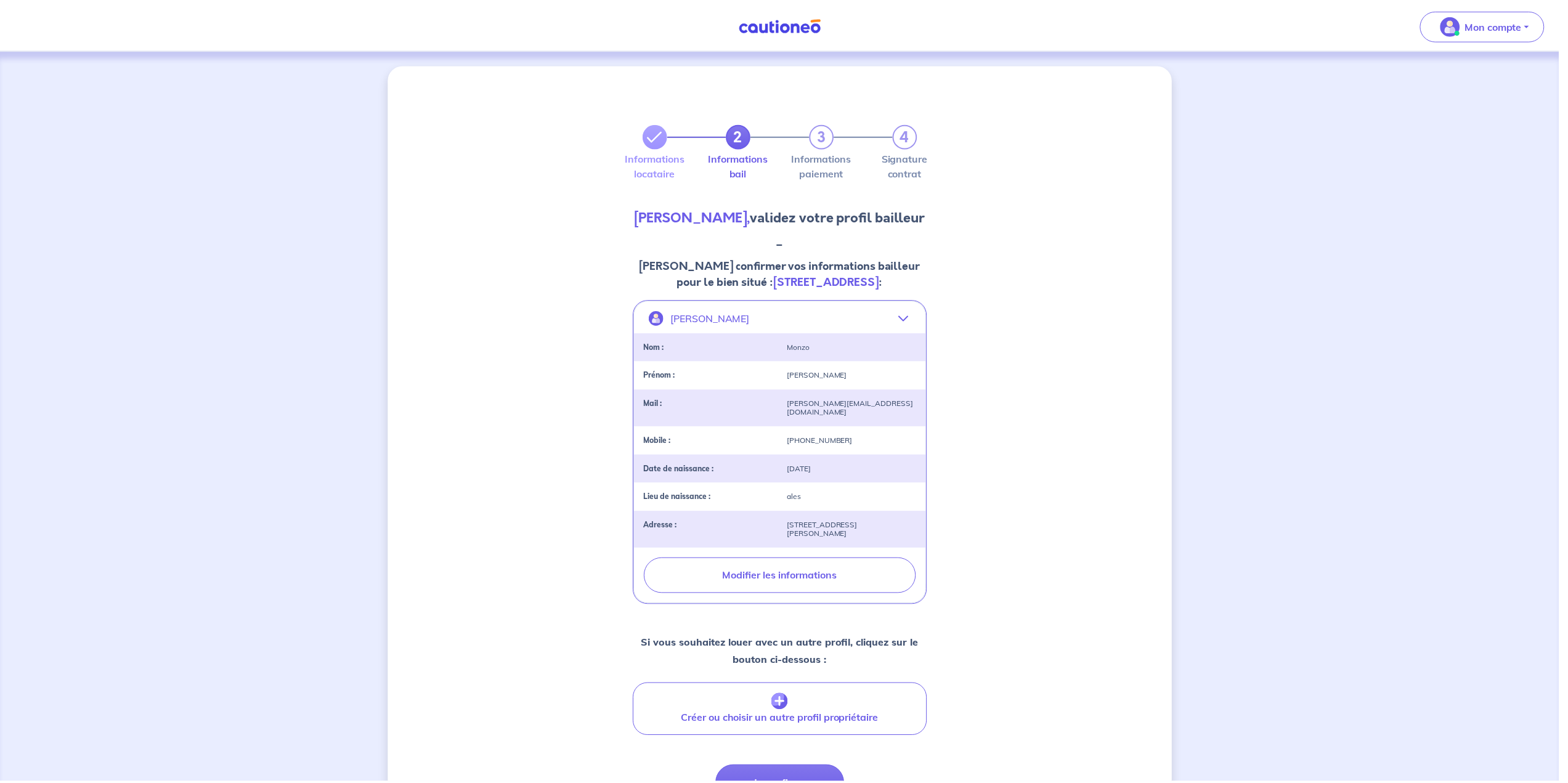
scroll to position [0, 0]
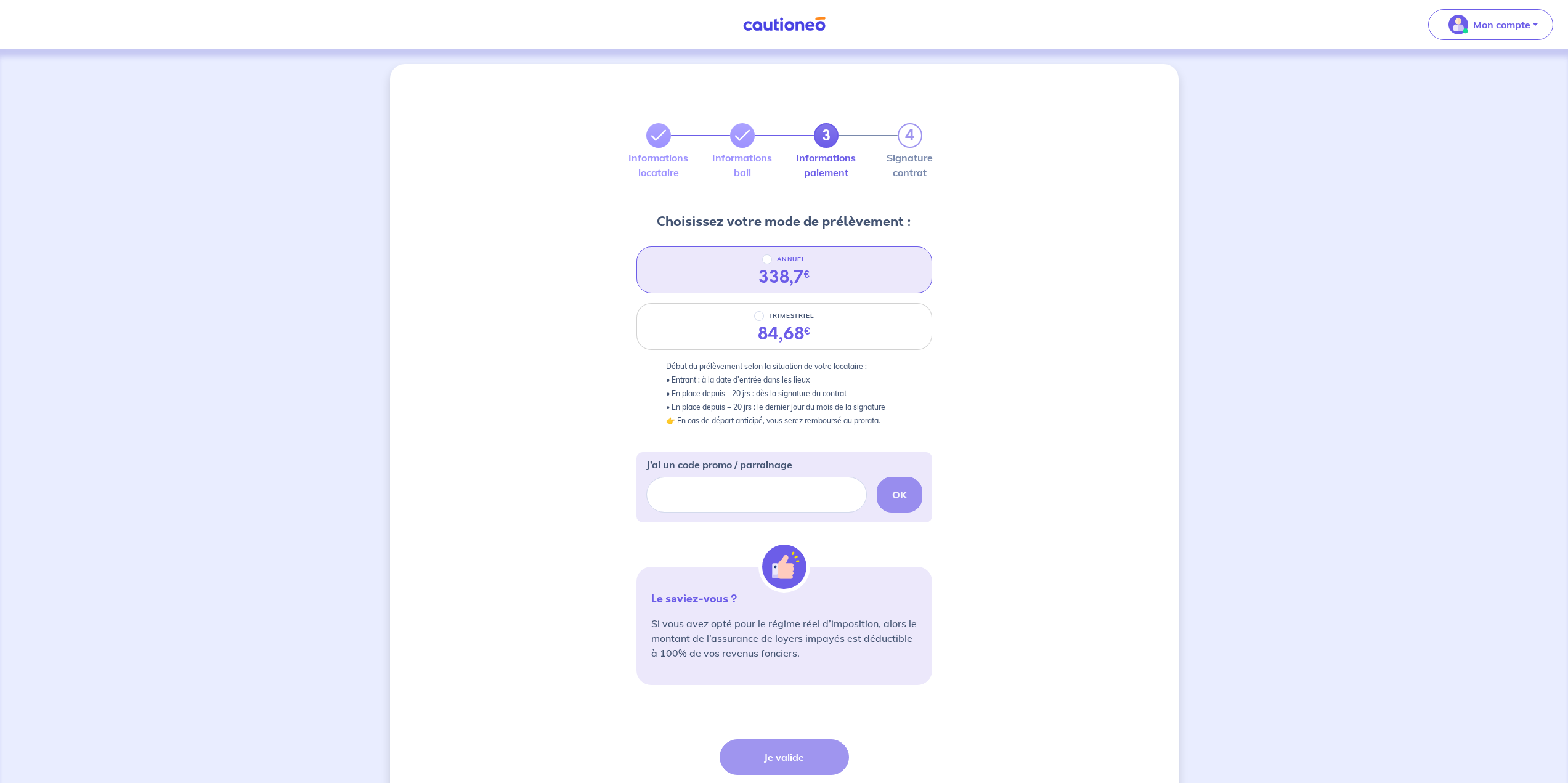
click at [777, 267] on div "338,7 €" at bounding box center [784, 277] width 52 height 21
radio input "true"
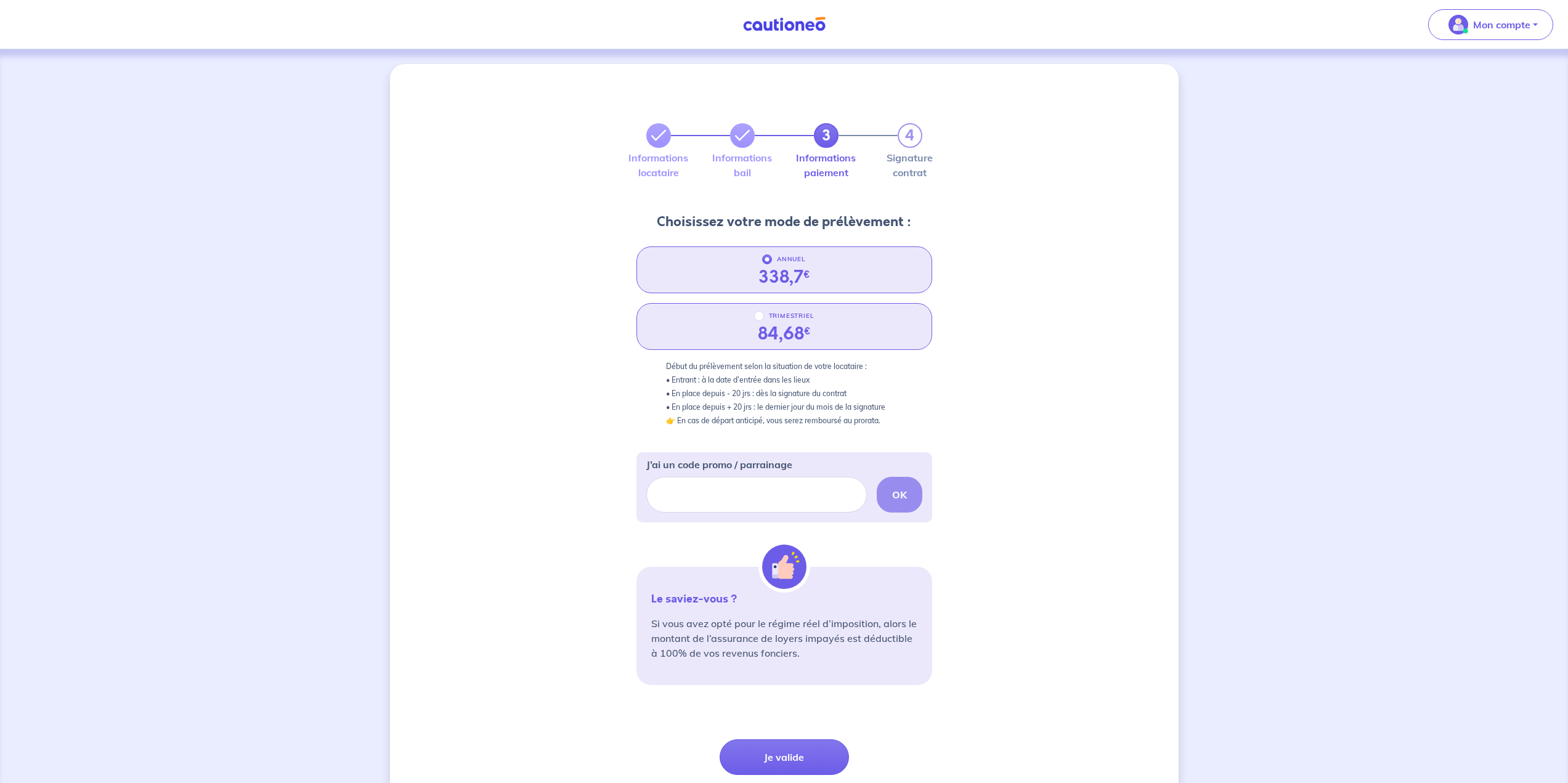
click at [777, 317] on p "TRIMESTRIEL" at bounding box center [792, 316] width 45 height 15
radio input "true"
click at [764, 317] on input "TRIMESTRIEL" at bounding box center [759, 316] width 10 height 10
click at [667, 138] on link at bounding box center [659, 135] width 25 height 25
click at [751, 145] on div "3 4" at bounding box center [784, 135] width 276 height 25
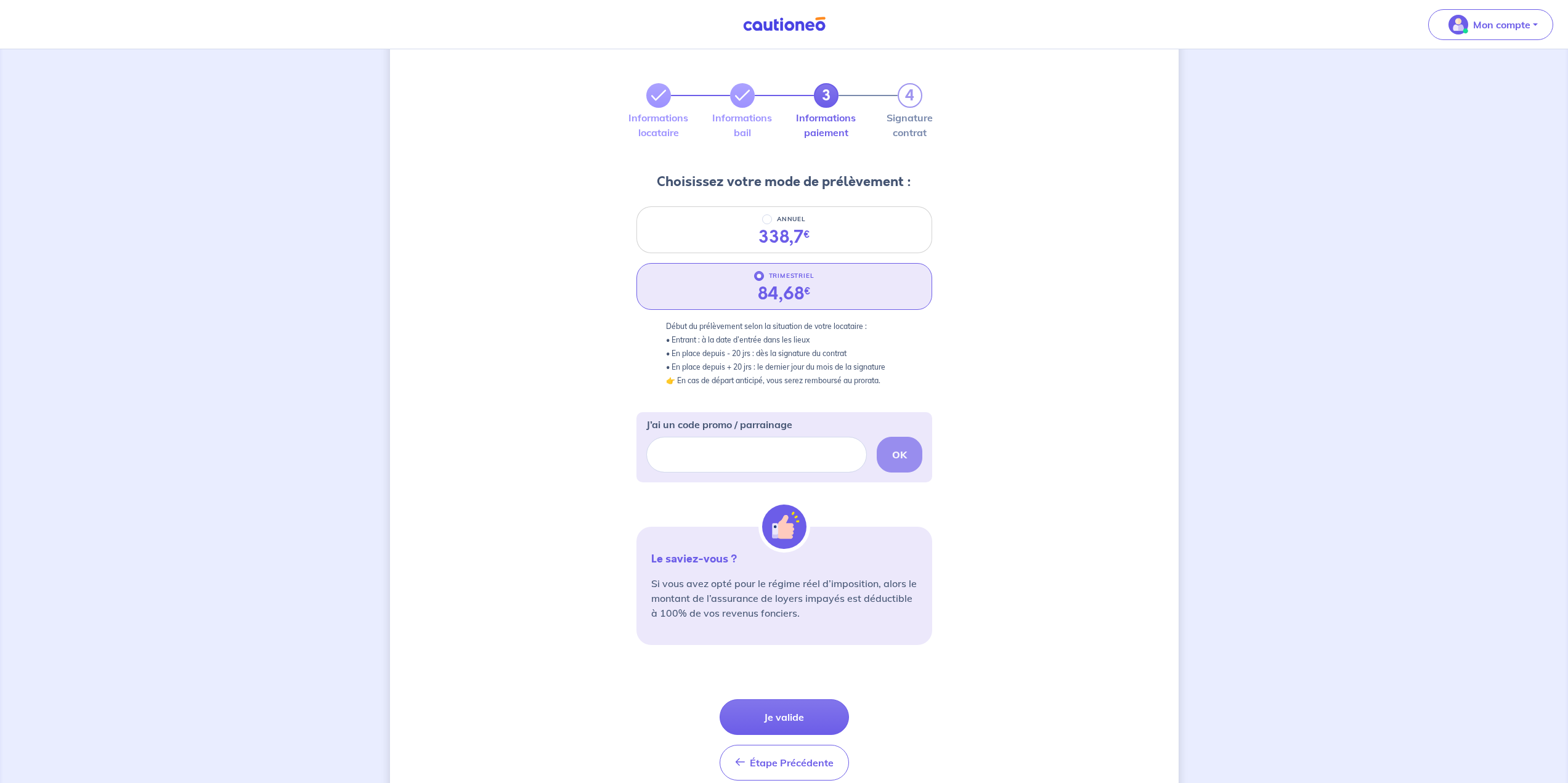
scroll to position [62, 0]
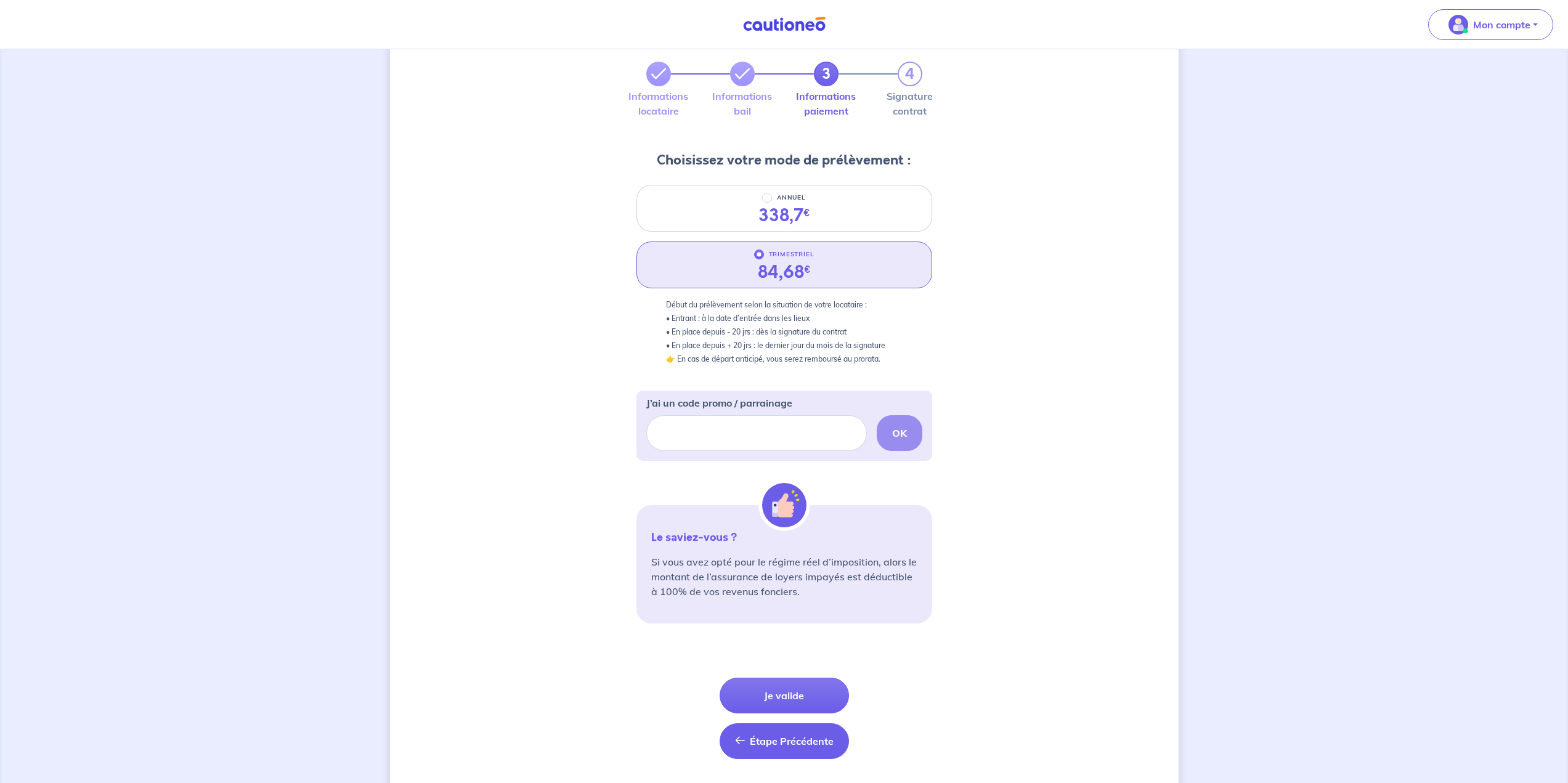
click at [777, 736] on span "Étape Précédente" at bounding box center [791, 741] width 84 height 13
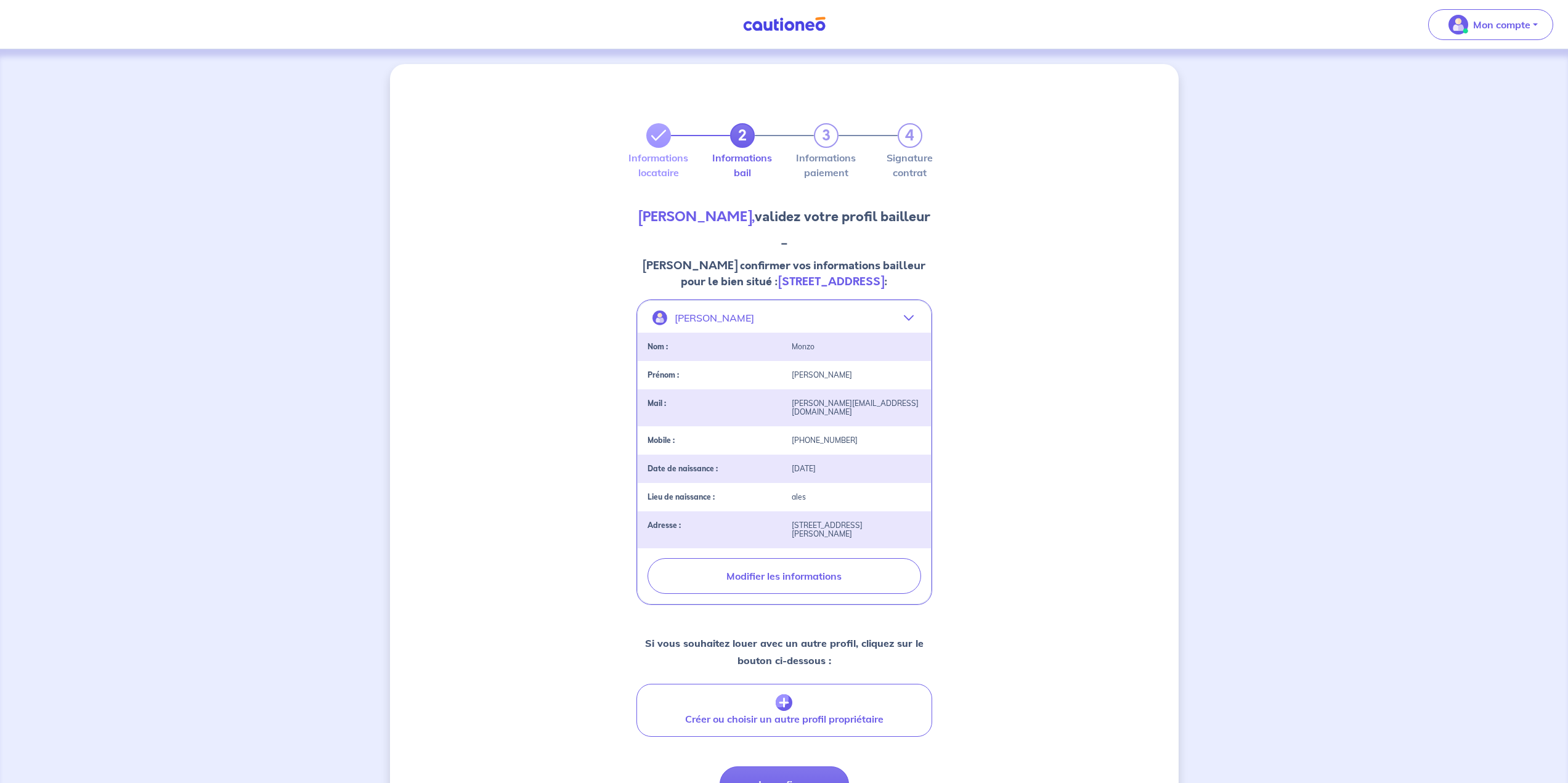
click at [776, 265] on p "[PERSON_NAME] confirmer vos informations bailleur pour le bien situé : [STREET_…" at bounding box center [784, 273] width 296 height 32
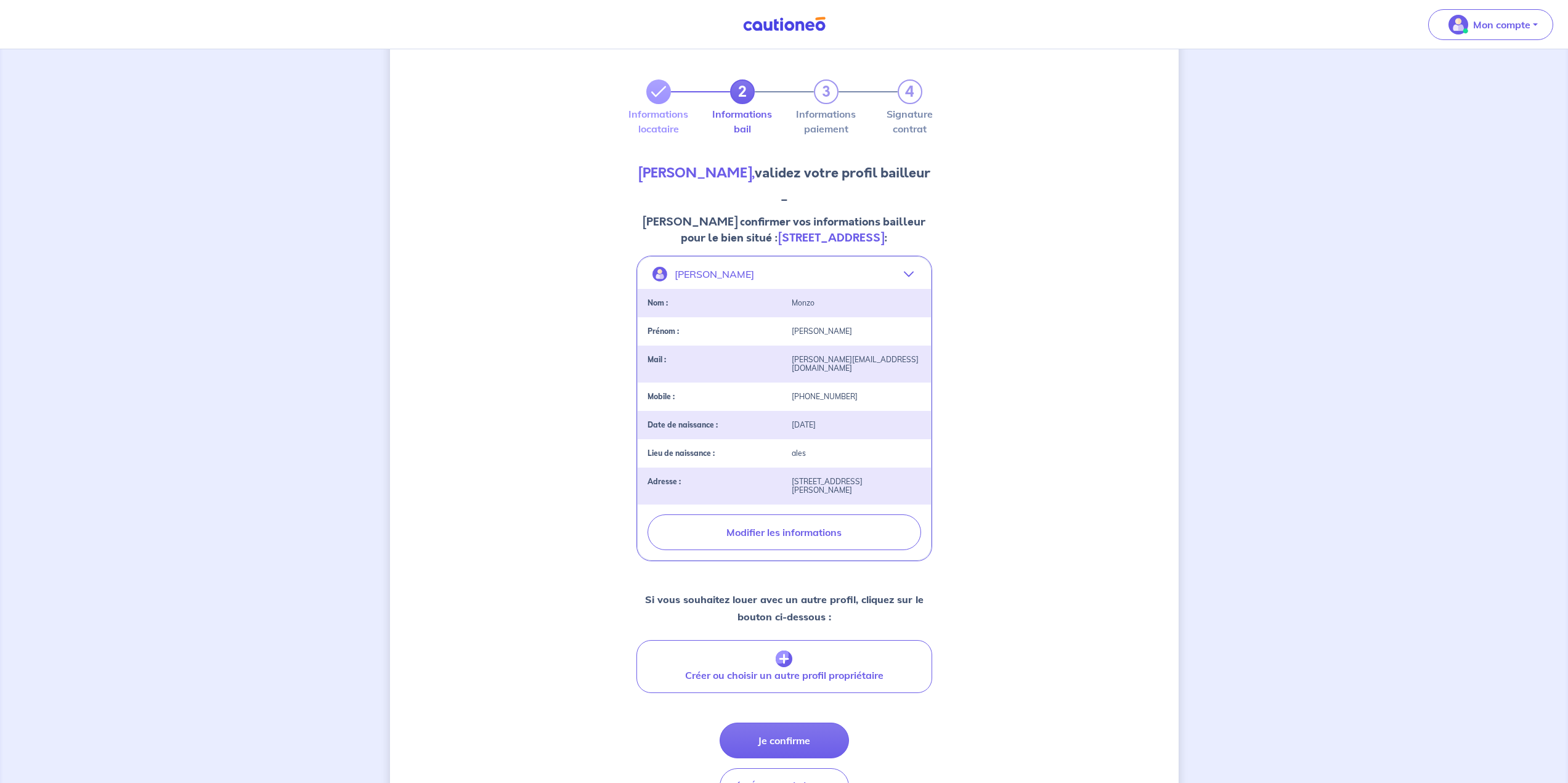
scroll to position [123, 0]
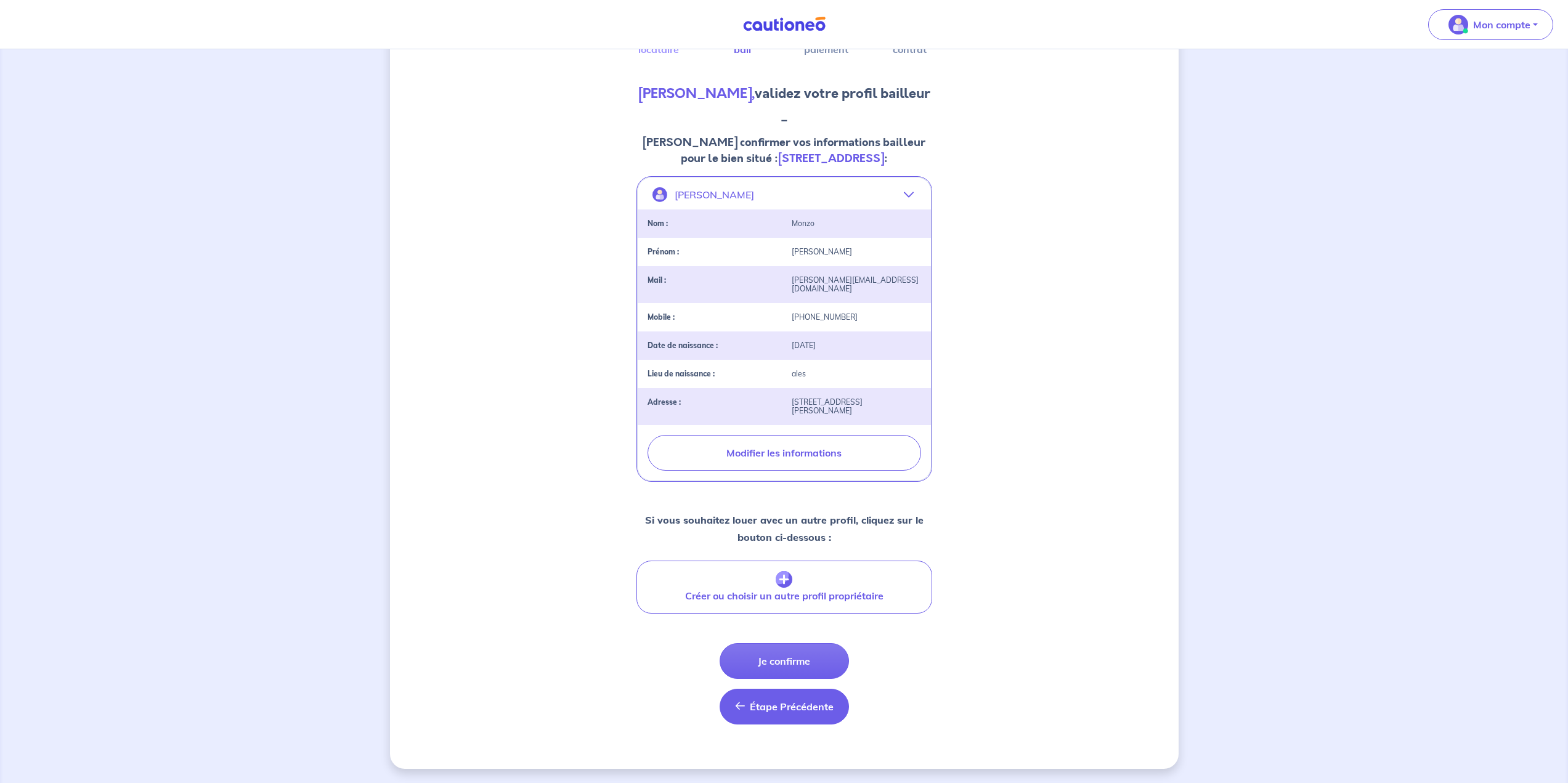
click at [777, 710] on span "Étape Précédente" at bounding box center [791, 707] width 84 height 13
select select "FR"
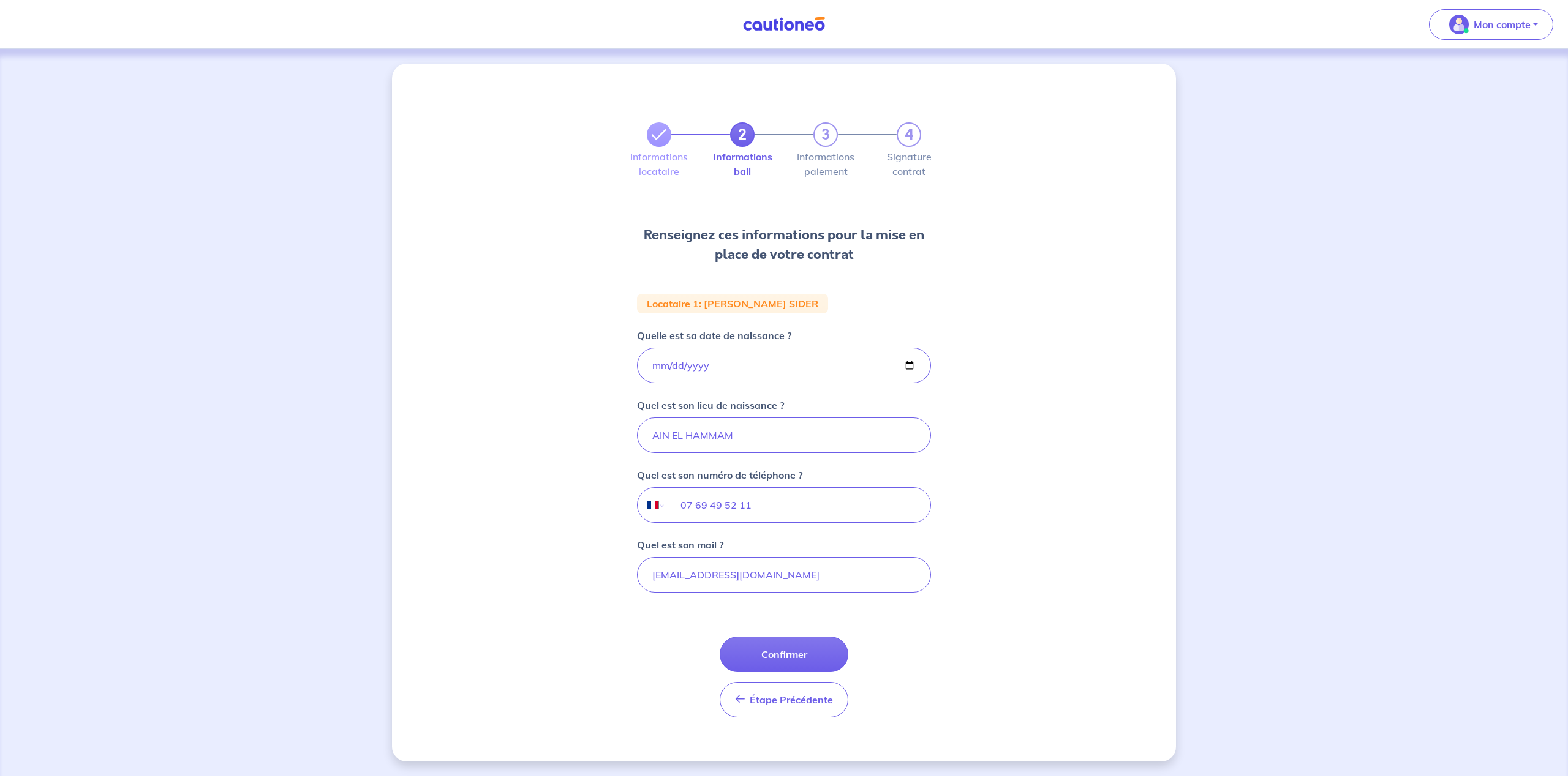
drag, startPoint x: 782, startPoint y: 703, endPoint x: 842, endPoint y: 611, distance: 109.8
click at [773, 615] on form "Locataire 1 : [PERSON_NAME] SIDER Quelle est sa date de naissance ? [DEMOGRAPHI…" at bounding box center [784, 511] width 294 height 434
drag, startPoint x: 797, startPoint y: 578, endPoint x: 616, endPoint y: 577, distance: 181.0
click at [616, 577] on div "2 3 4 Informations locataire Informations bail Informations paiement Signature …" at bounding box center [784, 412] width 784 height 698
drag, startPoint x: 753, startPoint y: 507, endPoint x: 663, endPoint y: 509, distance: 90.0
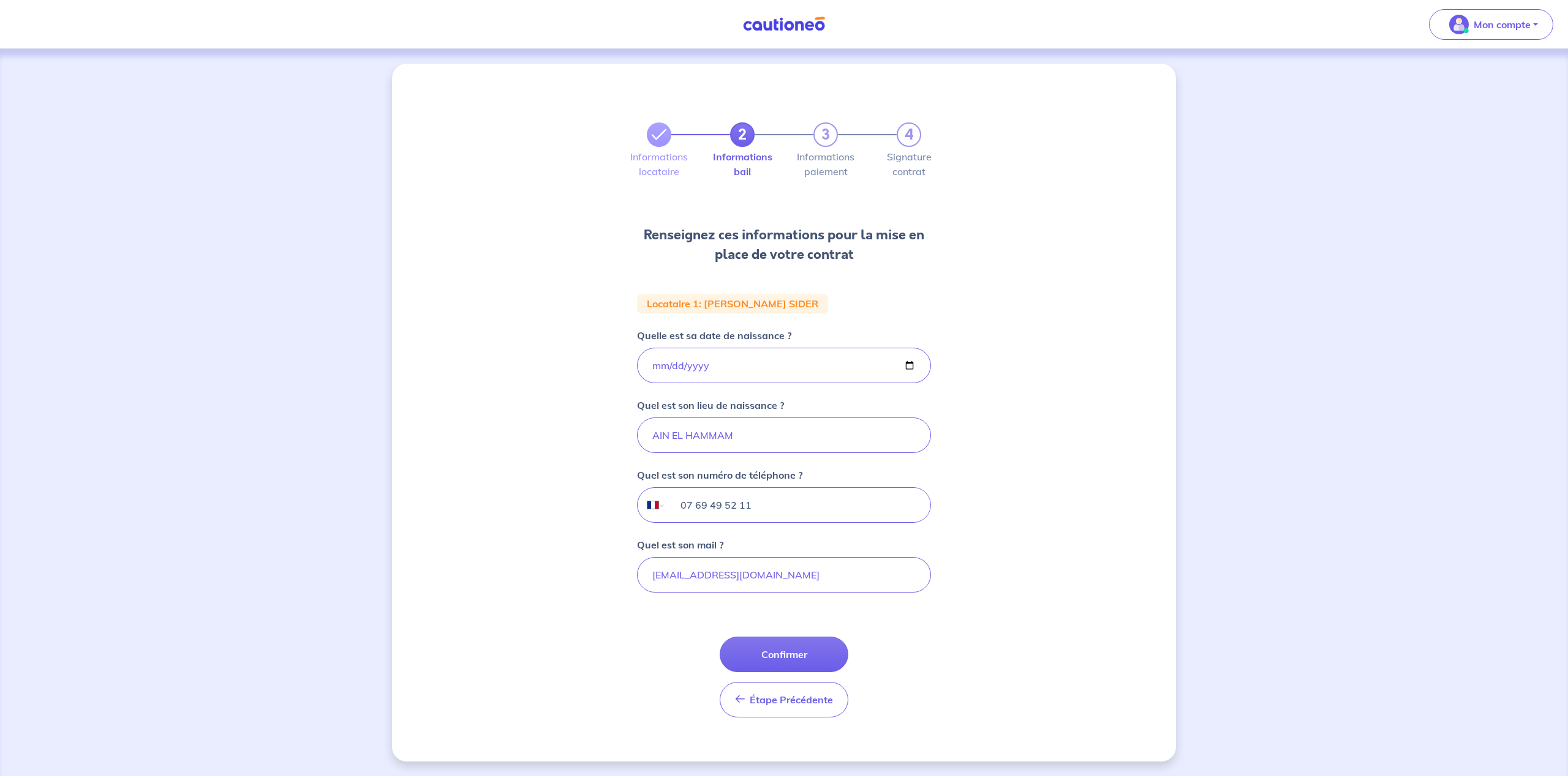
click at [663, 509] on div "International [GEOGRAPHIC_DATA] [GEOGRAPHIC_DATA] [GEOGRAPHIC_DATA] [GEOGRAPHIC…" at bounding box center [784, 505] width 294 height 36
drag, startPoint x: 740, startPoint y: 439, endPoint x: 607, endPoint y: 442, distance: 133.0
click at [607, 442] on div "2 3 4 Informations locataire Informations bail Informations paiement Signature …" at bounding box center [784, 412] width 784 height 698
drag, startPoint x: 705, startPoint y: 362, endPoint x: 639, endPoint y: 369, distance: 66.4
click at [639, 369] on input "[DATE]" at bounding box center [784, 365] width 294 height 36
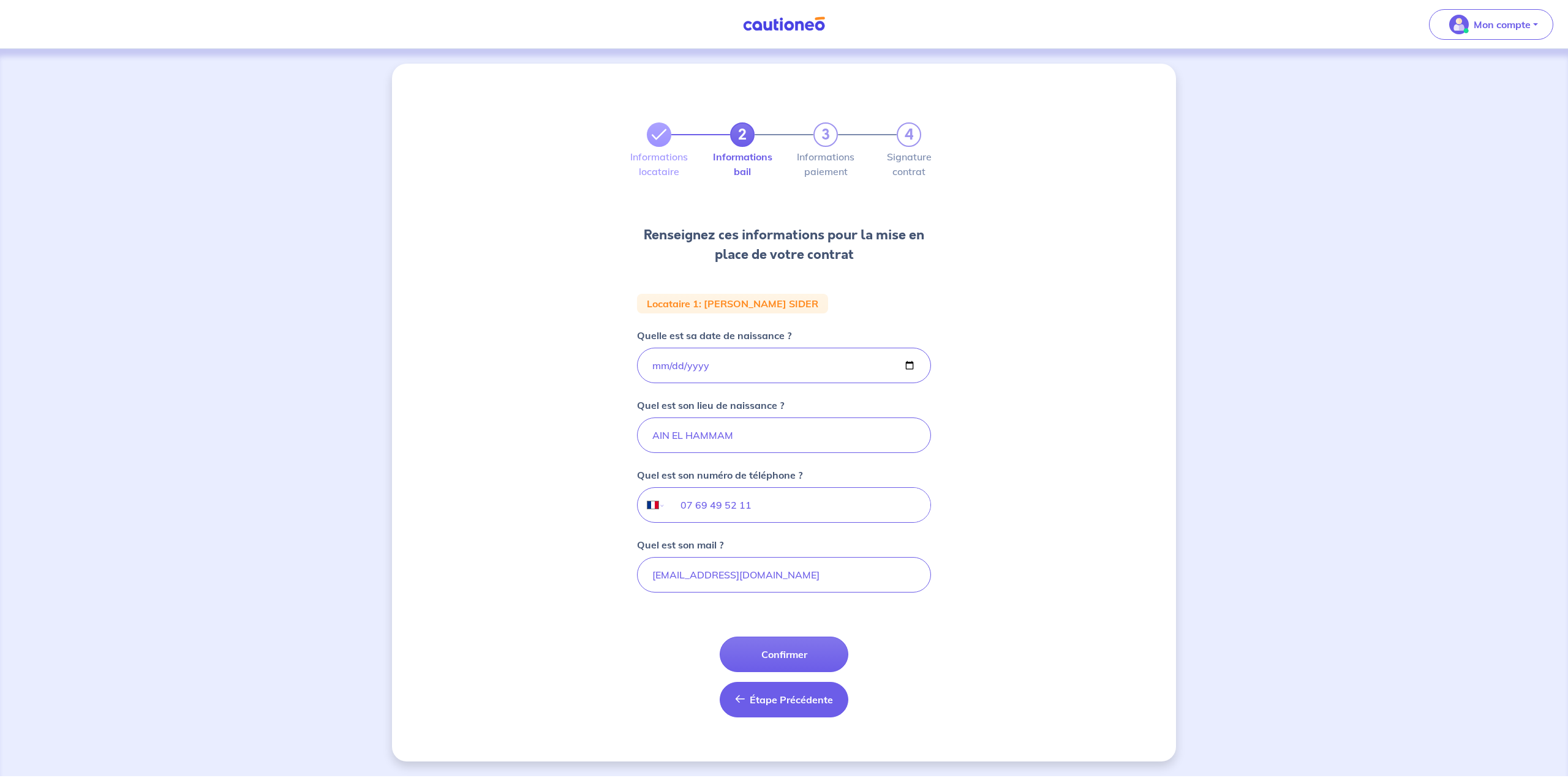
click at [773, 701] on span "Étape Précédente" at bounding box center [791, 700] width 83 height 12
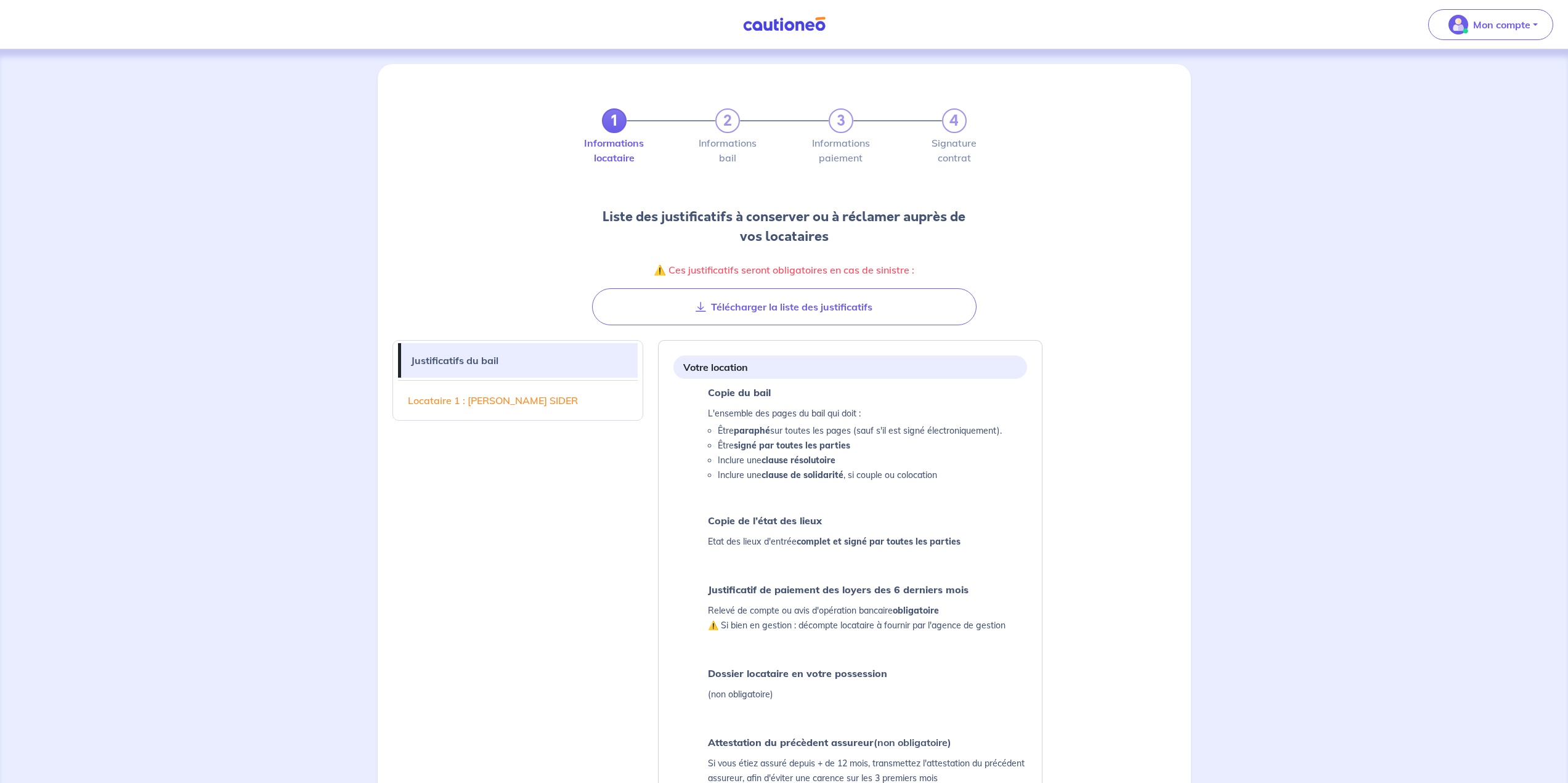
click at [543, 390] on link "Locataire 1 : [PERSON_NAME] SIDER" at bounding box center [518, 400] width 240 height 35
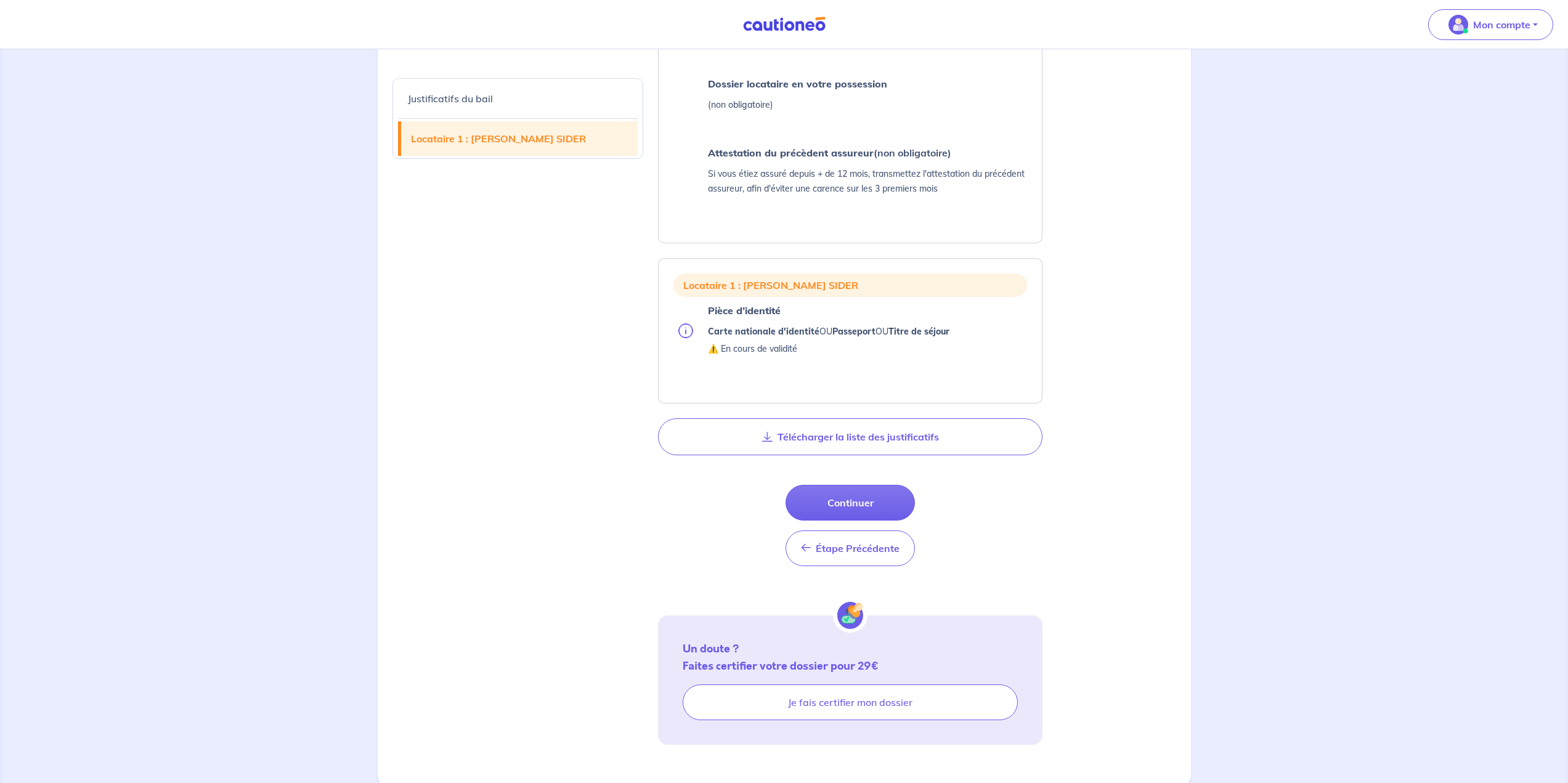
scroll to position [596, 0]
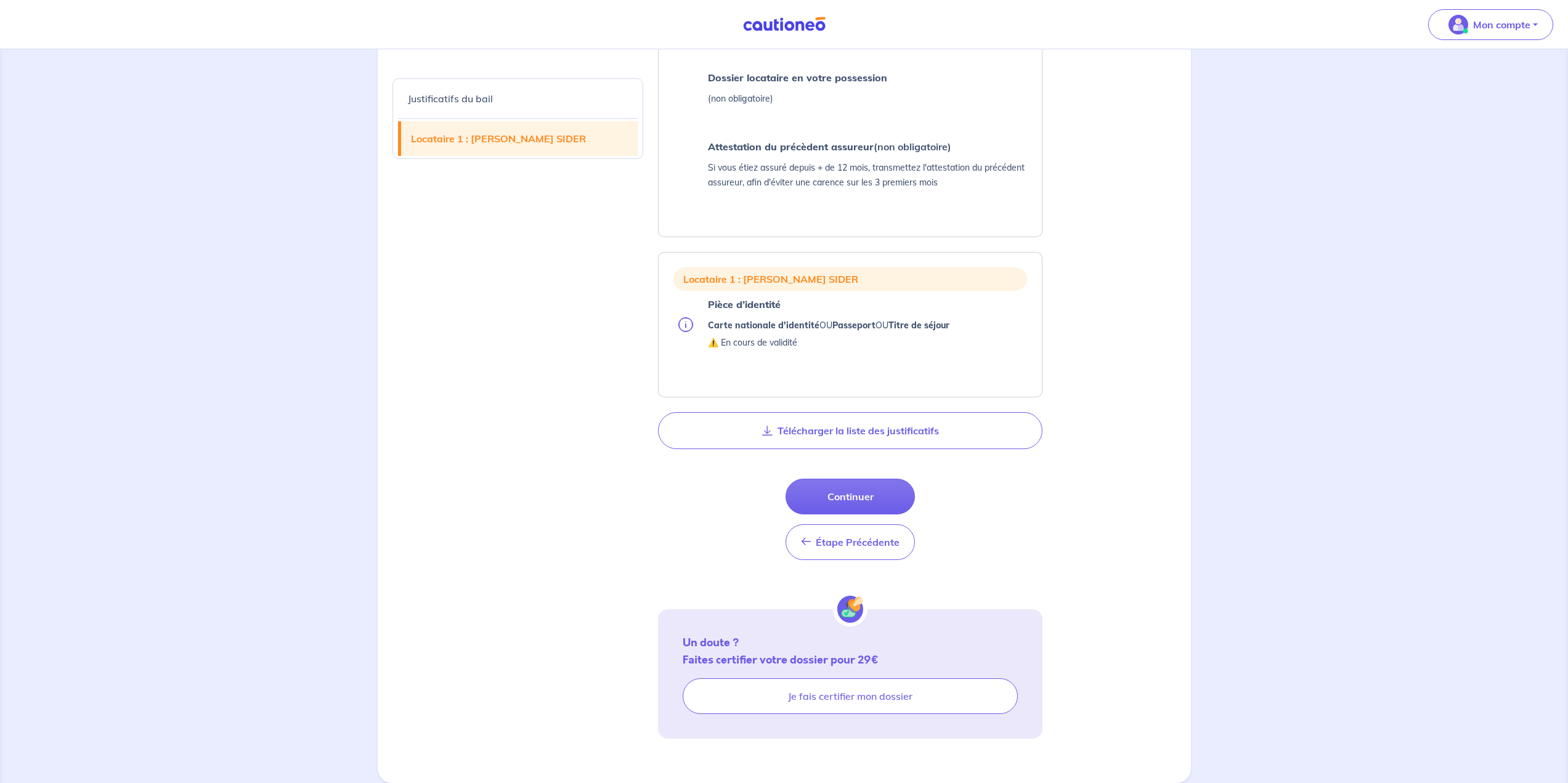
click at [777, 305] on p "Pièce d’identité" at bounding box center [829, 304] width 242 height 17
click at [777, 330] on strong "Carte nationale d'identité" at bounding box center [764, 325] width 111 height 11
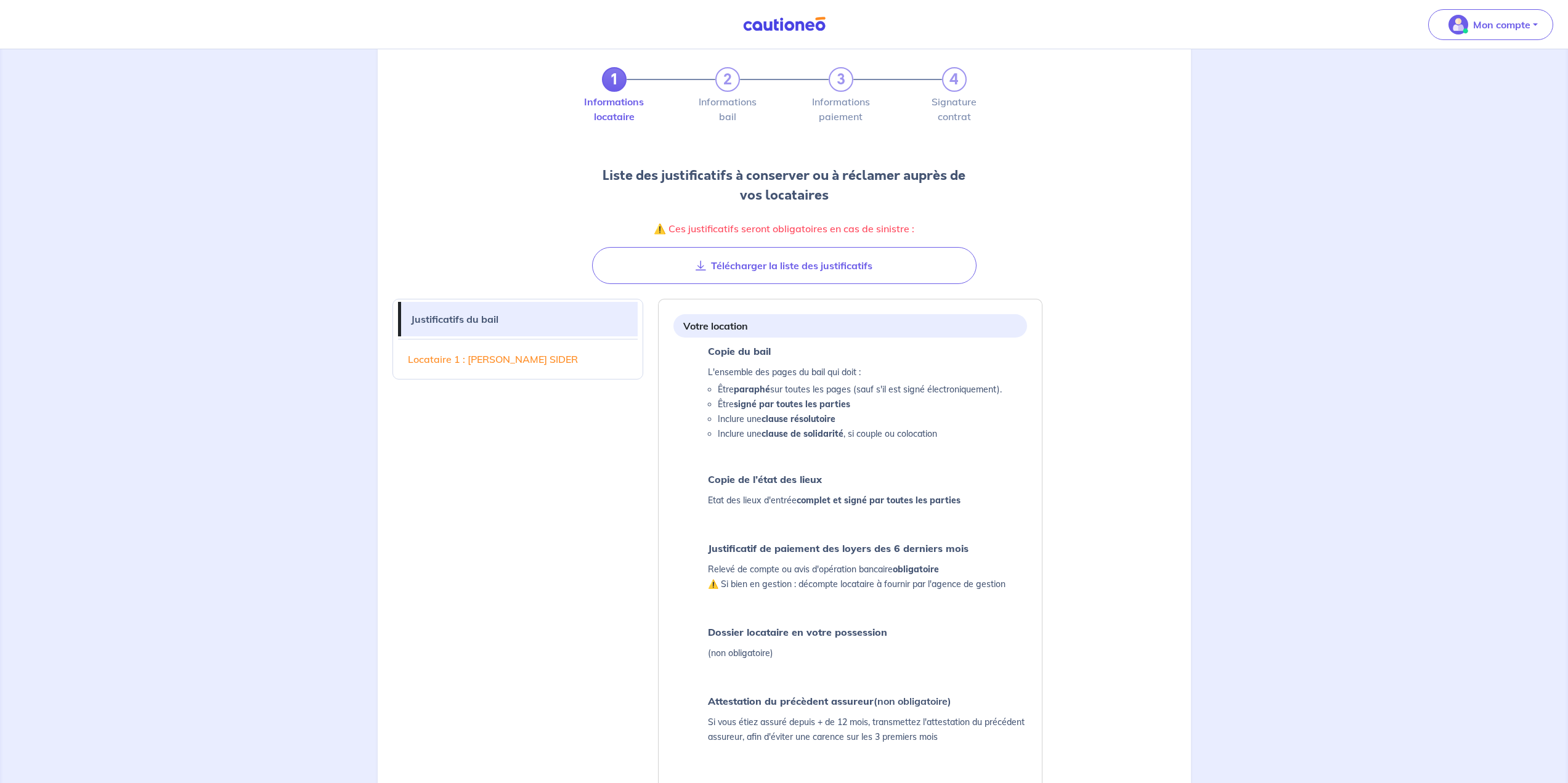
scroll to position [0, 0]
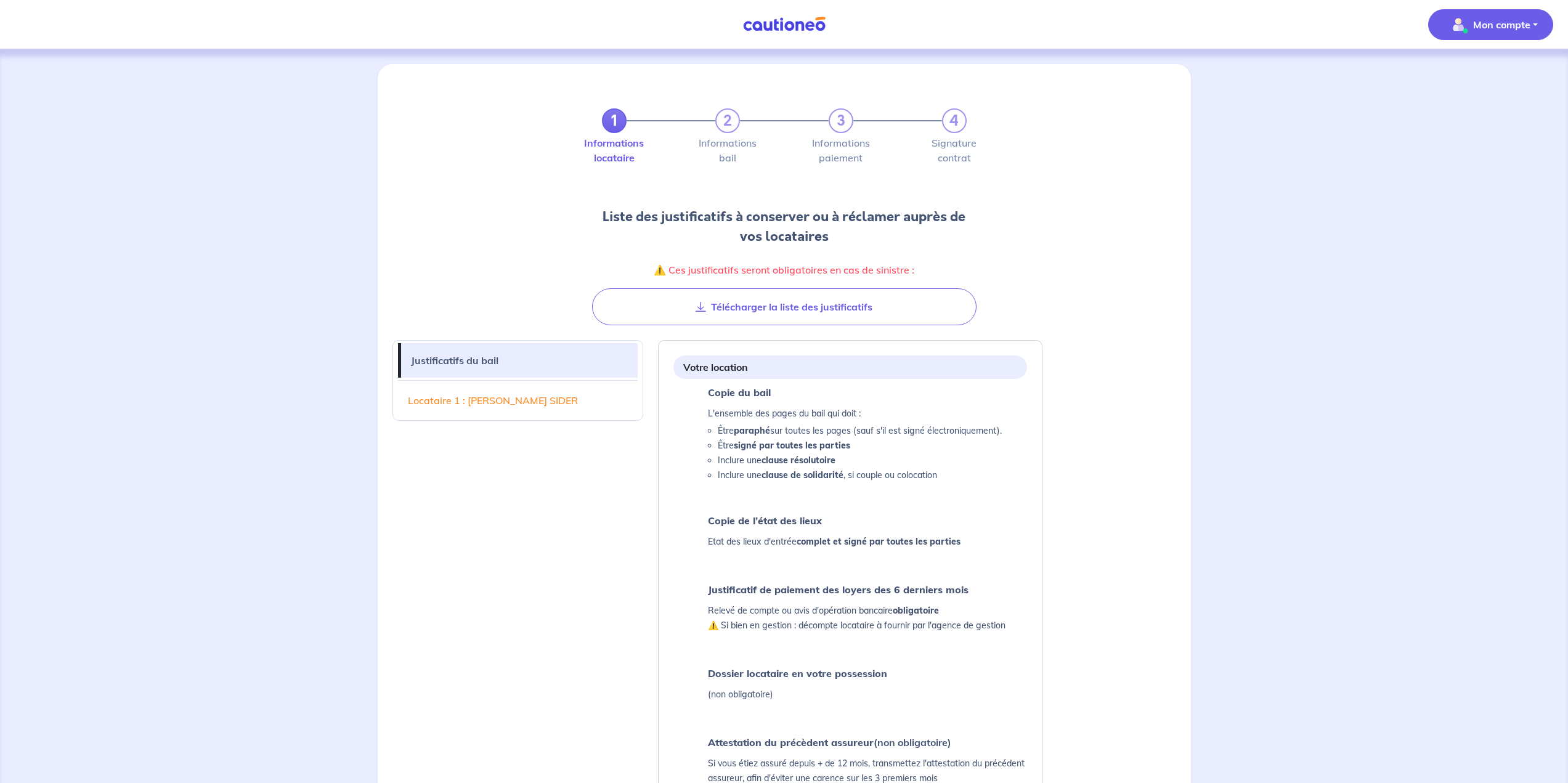
click at [777, 27] on span "Mon compte" at bounding box center [1487, 25] width 87 height 19
click at [777, 74] on link "Mes informations" at bounding box center [1479, 76] width 99 height 19
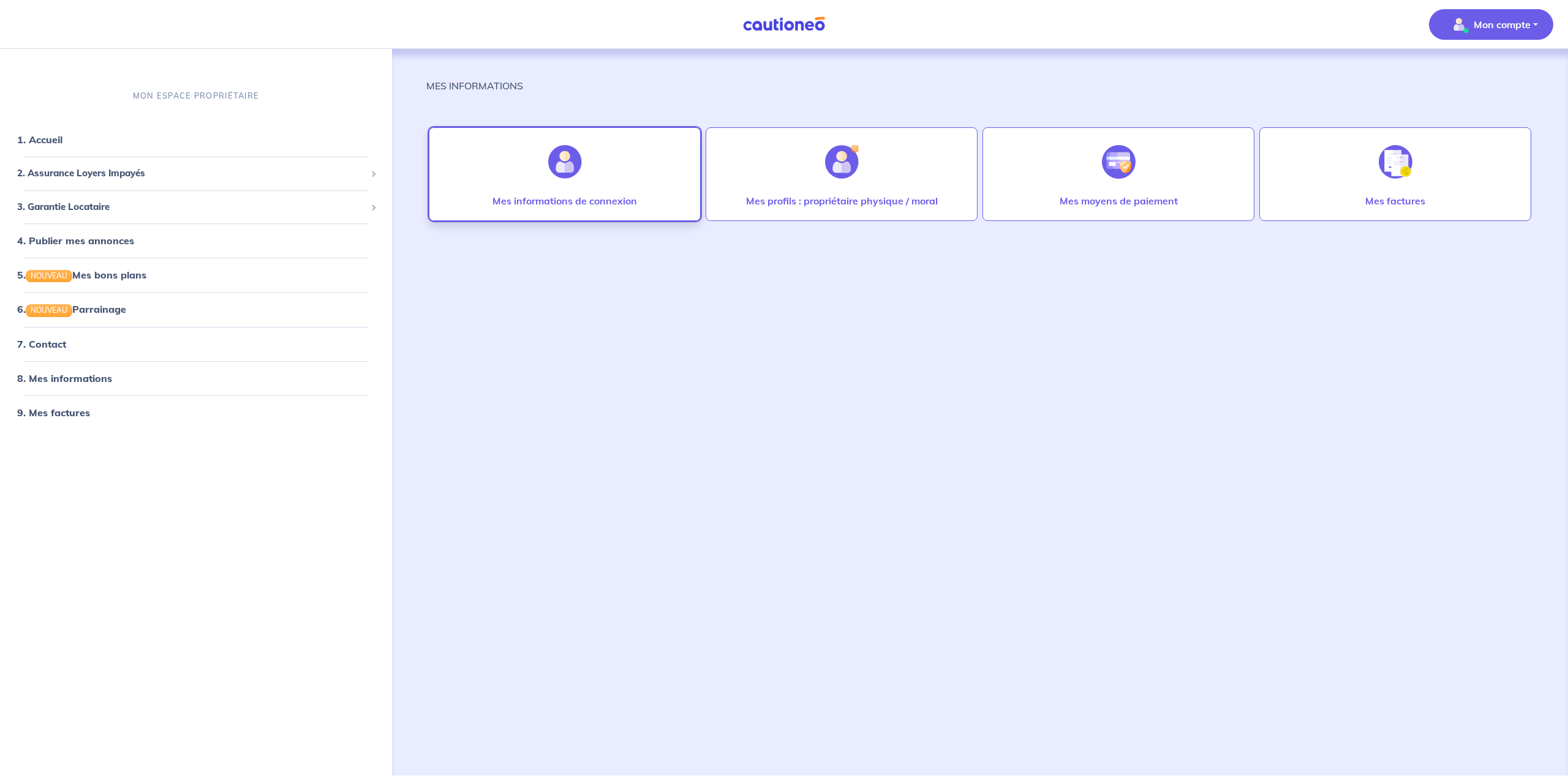
click at [553, 196] on p "Mes informations de connexion" at bounding box center [565, 201] width 144 height 15
click at [773, 196] on p "Mes profils : propriétaire physique / moral" at bounding box center [842, 201] width 192 height 15
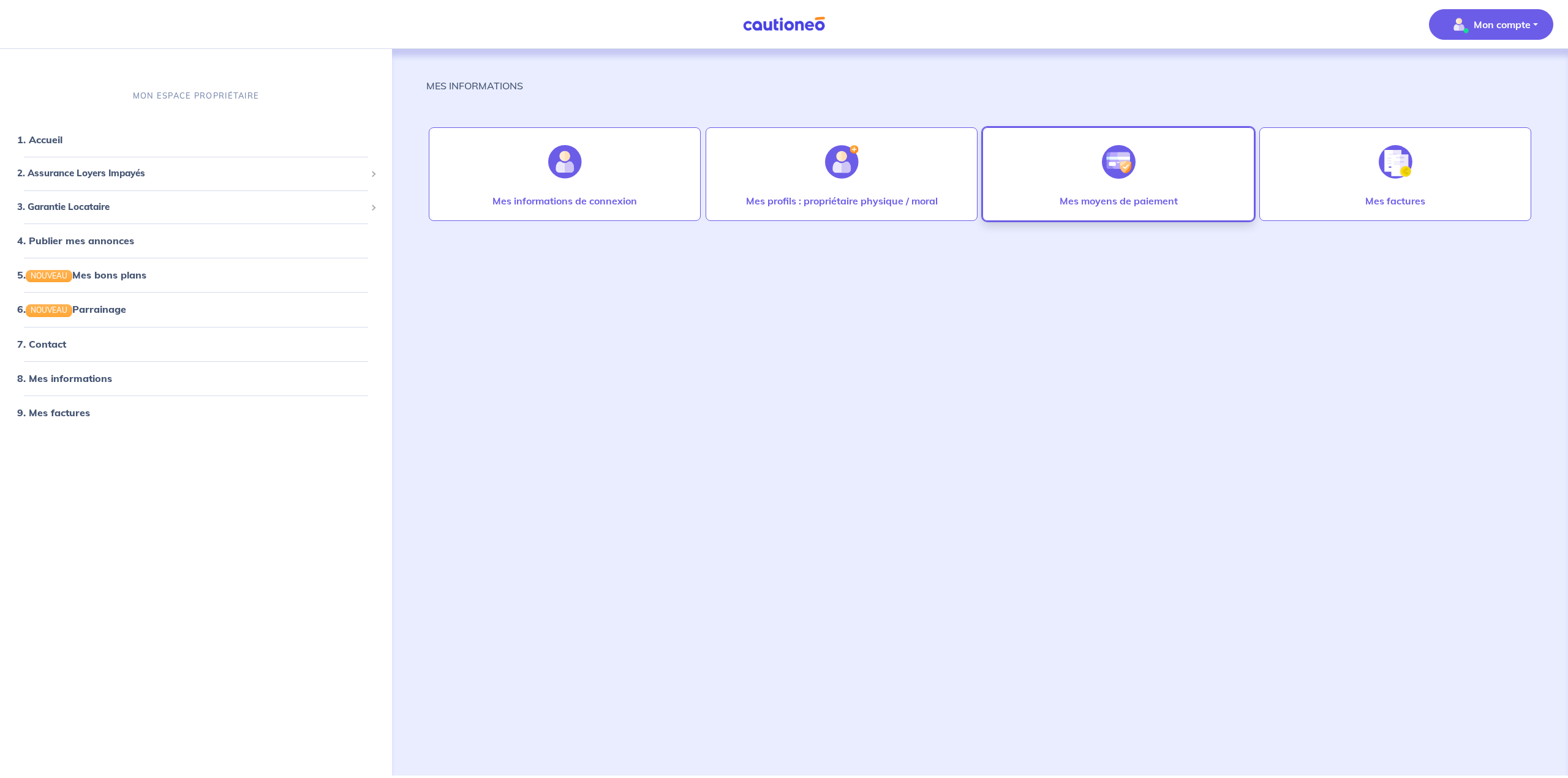
click at [773, 191] on div "Mes moyens de paiement" at bounding box center [1118, 174] width 272 height 94
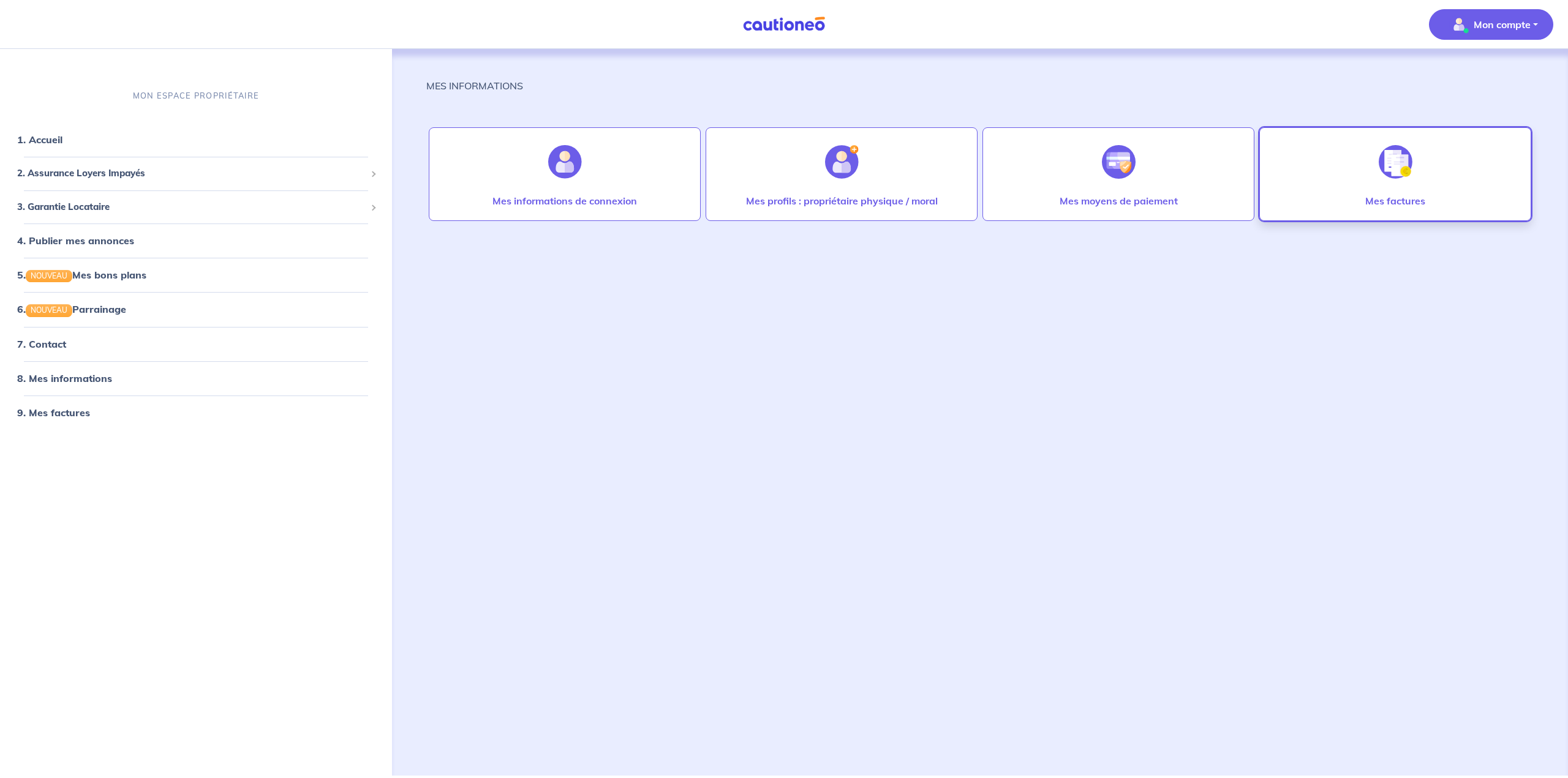
click at [773, 187] on div "Mes factures" at bounding box center [1395, 174] width 272 height 94
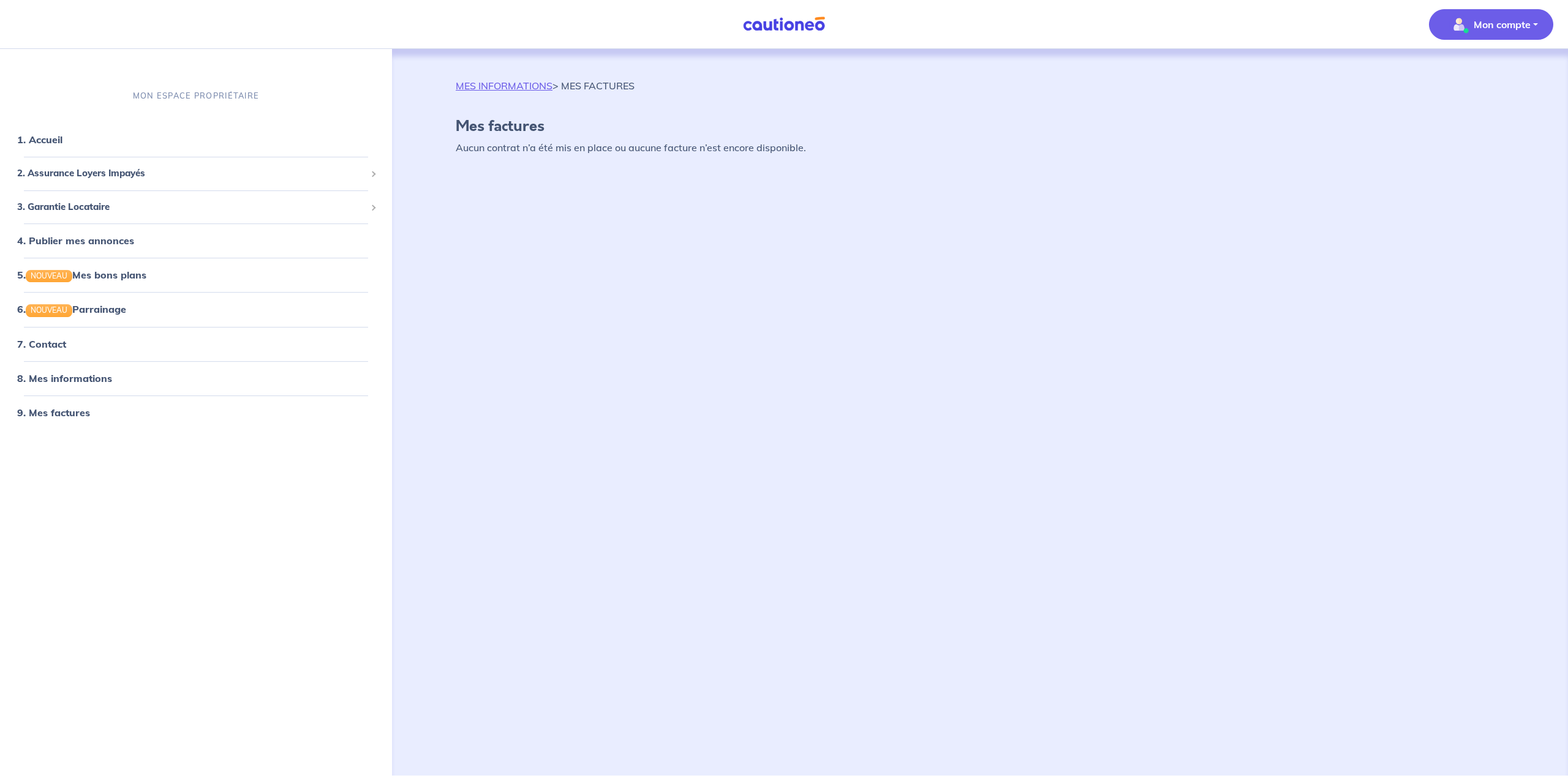
drag, startPoint x: 1103, startPoint y: 204, endPoint x: 1095, endPoint y: 207, distance: 8.5
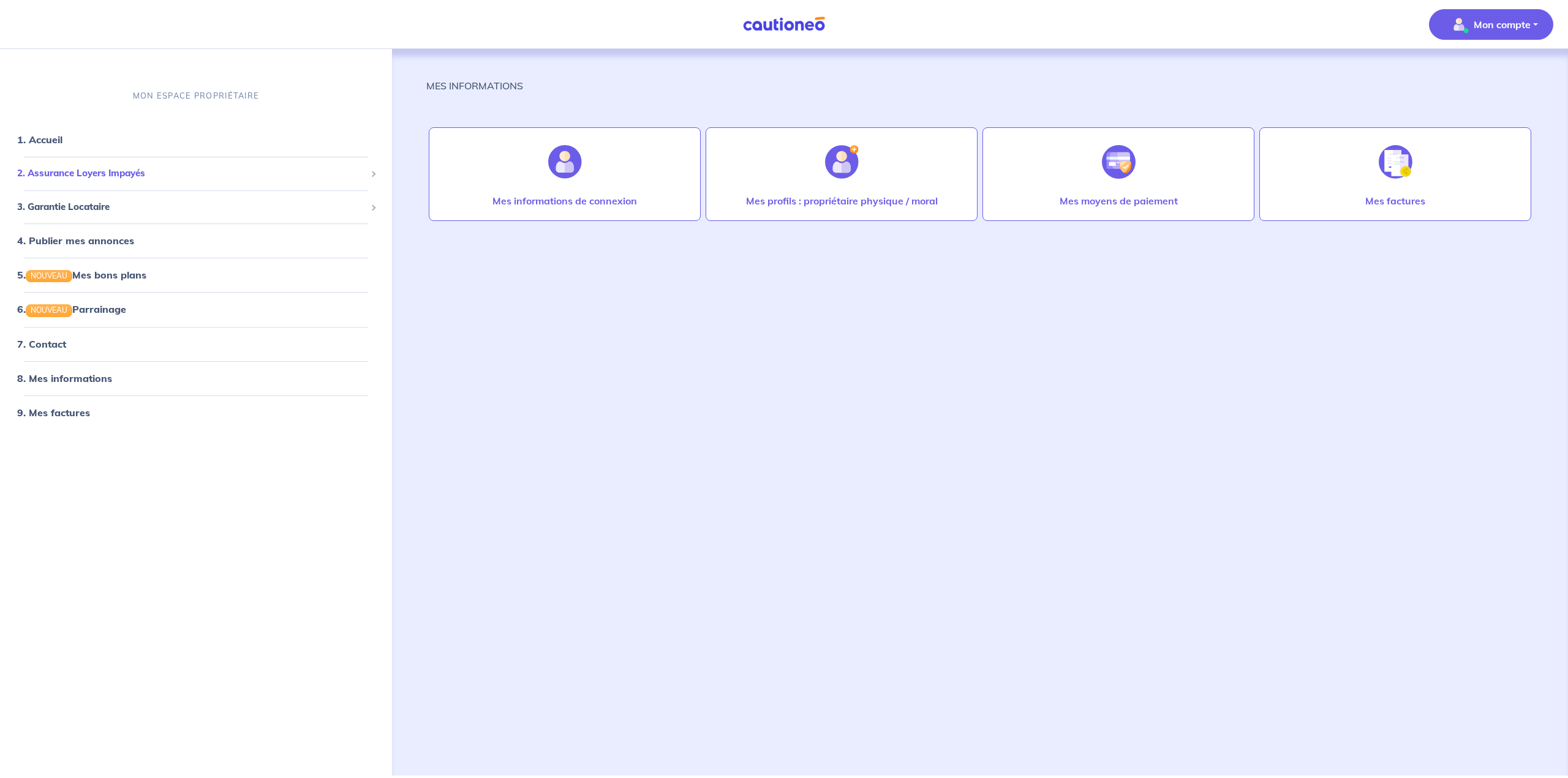
click at [85, 172] on span "2. Assurance Loyers Impayés" at bounding box center [191, 173] width 348 height 14
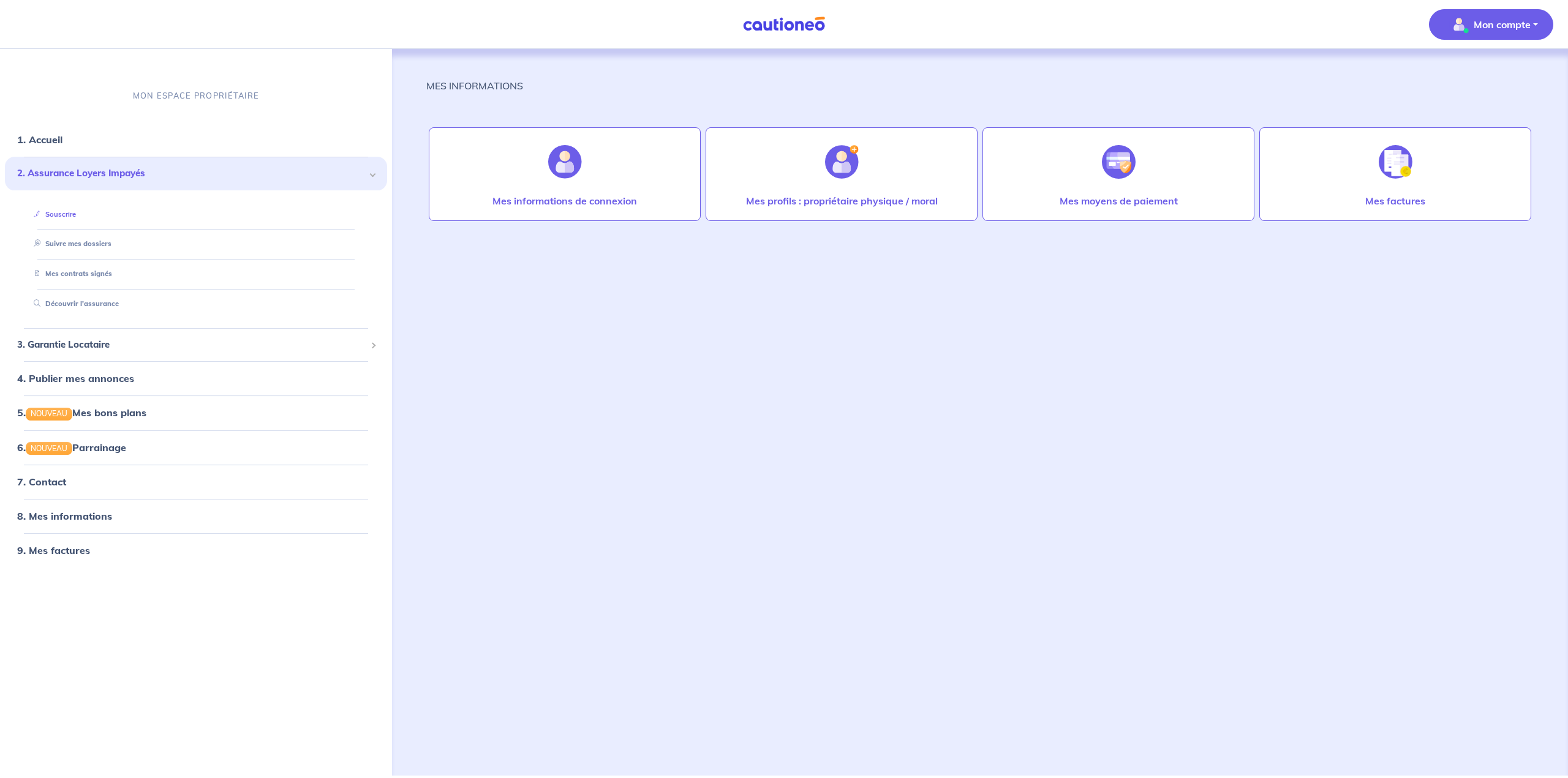
click at [76, 219] on link "Souscrire" at bounding box center [52, 214] width 47 height 9
click at [773, 34] on img "button" at bounding box center [1459, 24] width 19 height 19
click at [773, 69] on link "Mes informations" at bounding box center [1479, 76] width 99 height 19
click at [567, 214] on div "Mes informations de connexion" at bounding box center [565, 206] width 164 height 24
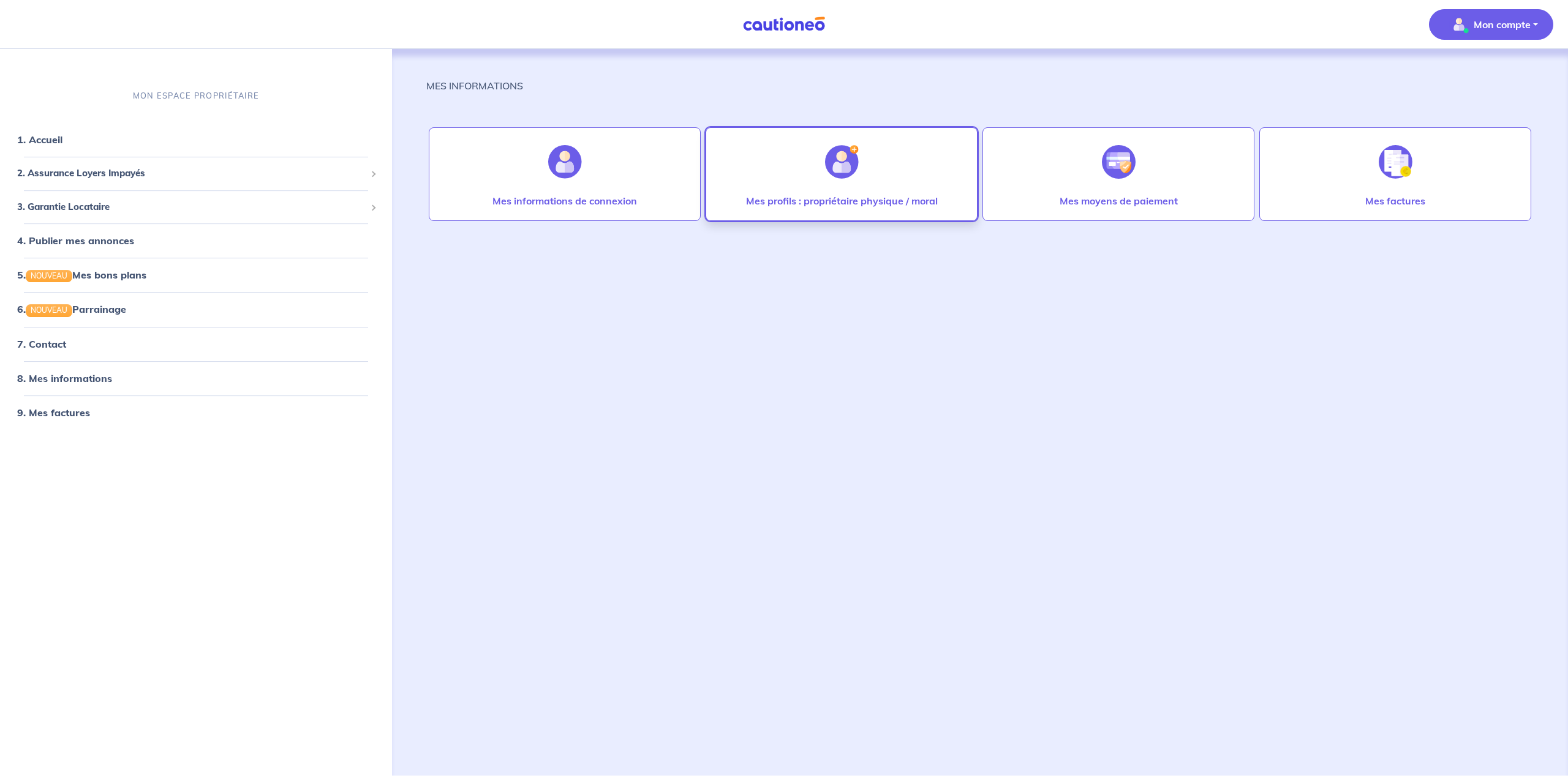
click at [773, 173] on div "Mes profils : propriétaire physique / moral" at bounding box center [841, 174] width 272 height 94
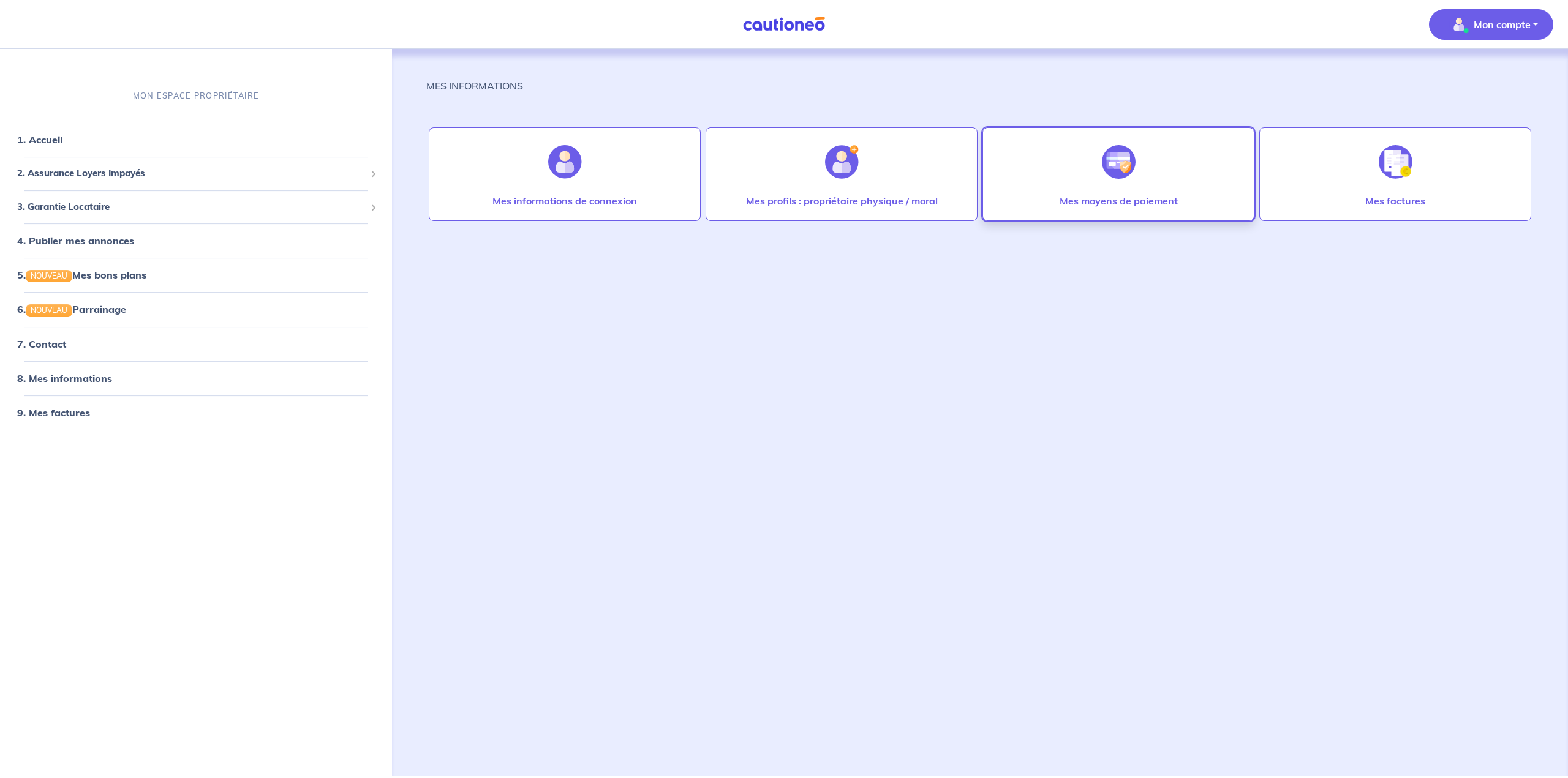
click at [773, 194] on p "Mes moyens de paiement" at bounding box center [1118, 201] width 118 height 15
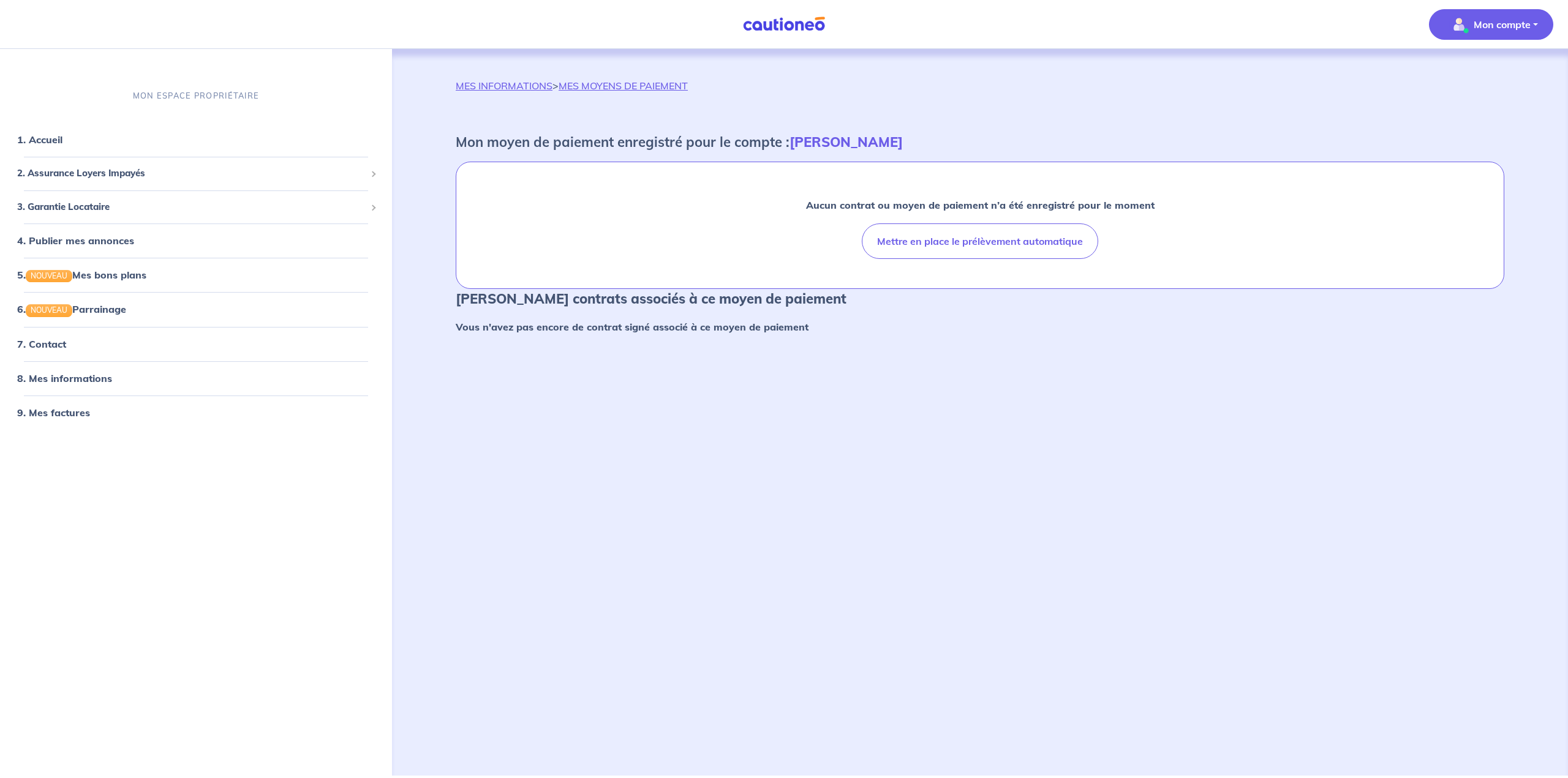
drag, startPoint x: 1010, startPoint y: 220, endPoint x: 1026, endPoint y: 208, distance: 20.0
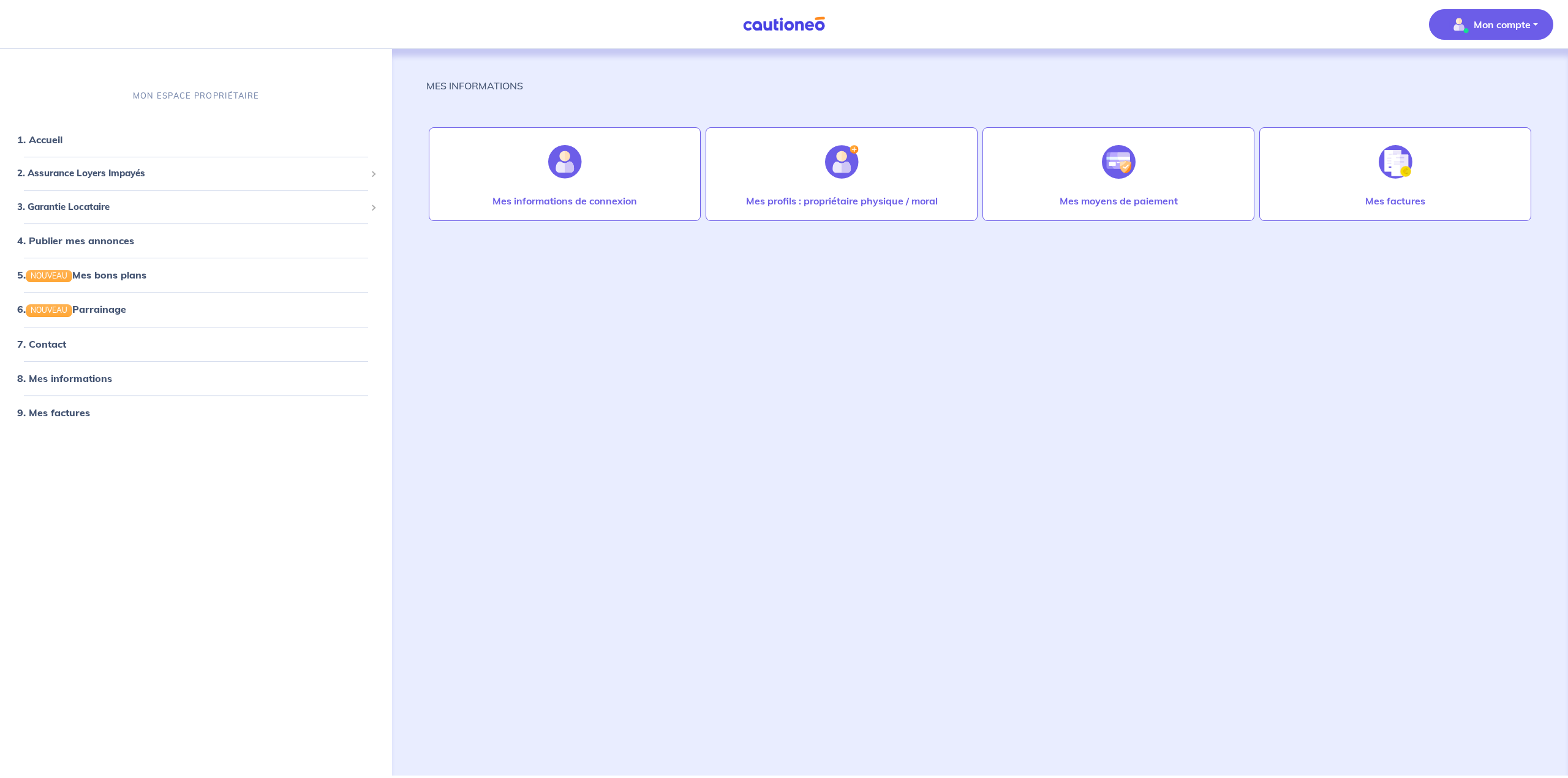
click at [773, 32] on span "Mon compte" at bounding box center [1487, 24] width 86 height 19
click at [773, 78] on link "Mes informations" at bounding box center [1479, 76] width 99 height 19
click at [101, 172] on span "2. Assurance Loyers Impayés" at bounding box center [191, 173] width 348 height 14
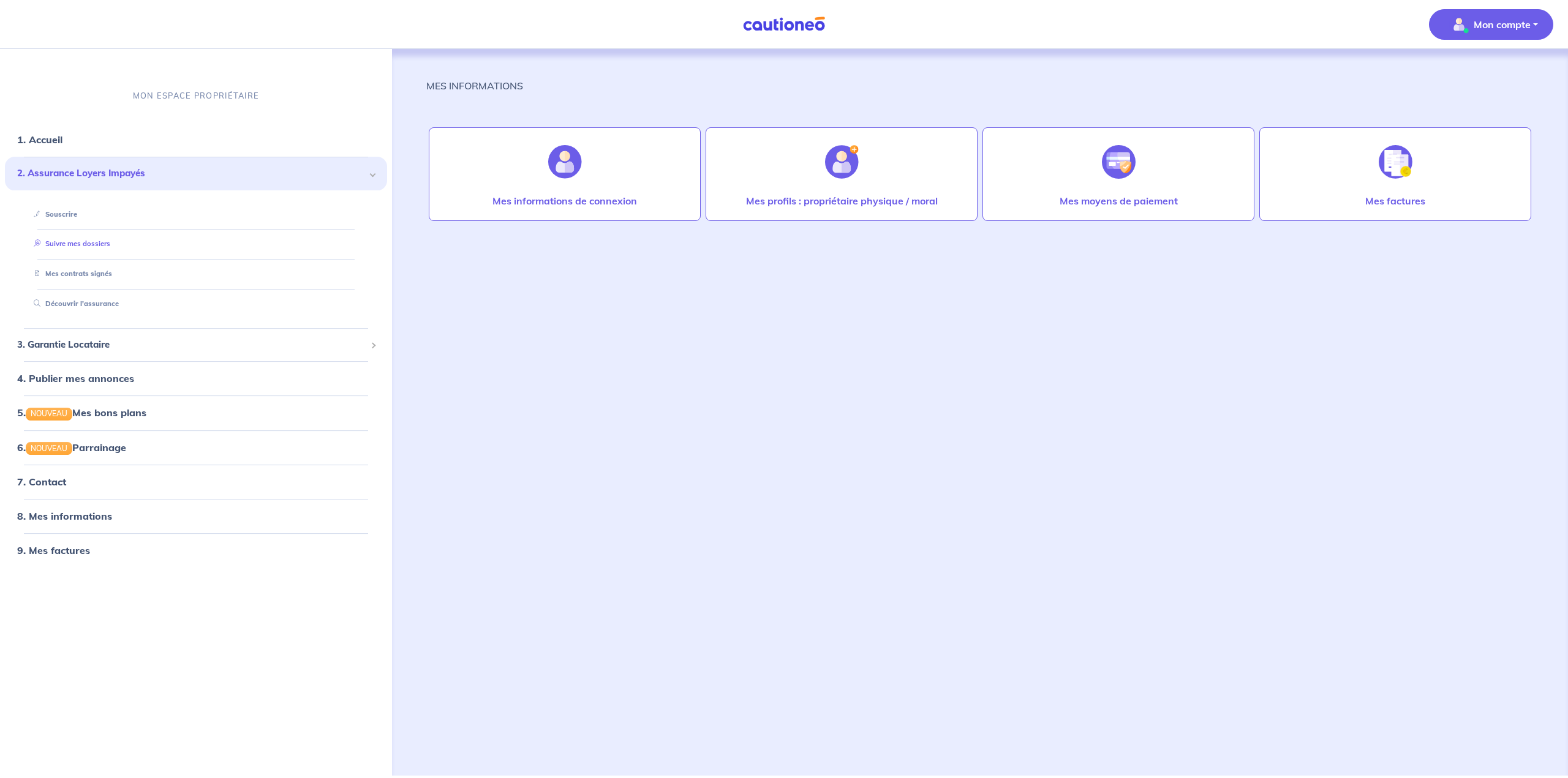
click at [79, 245] on link "Suivre mes dossiers" at bounding box center [69, 244] width 81 height 9
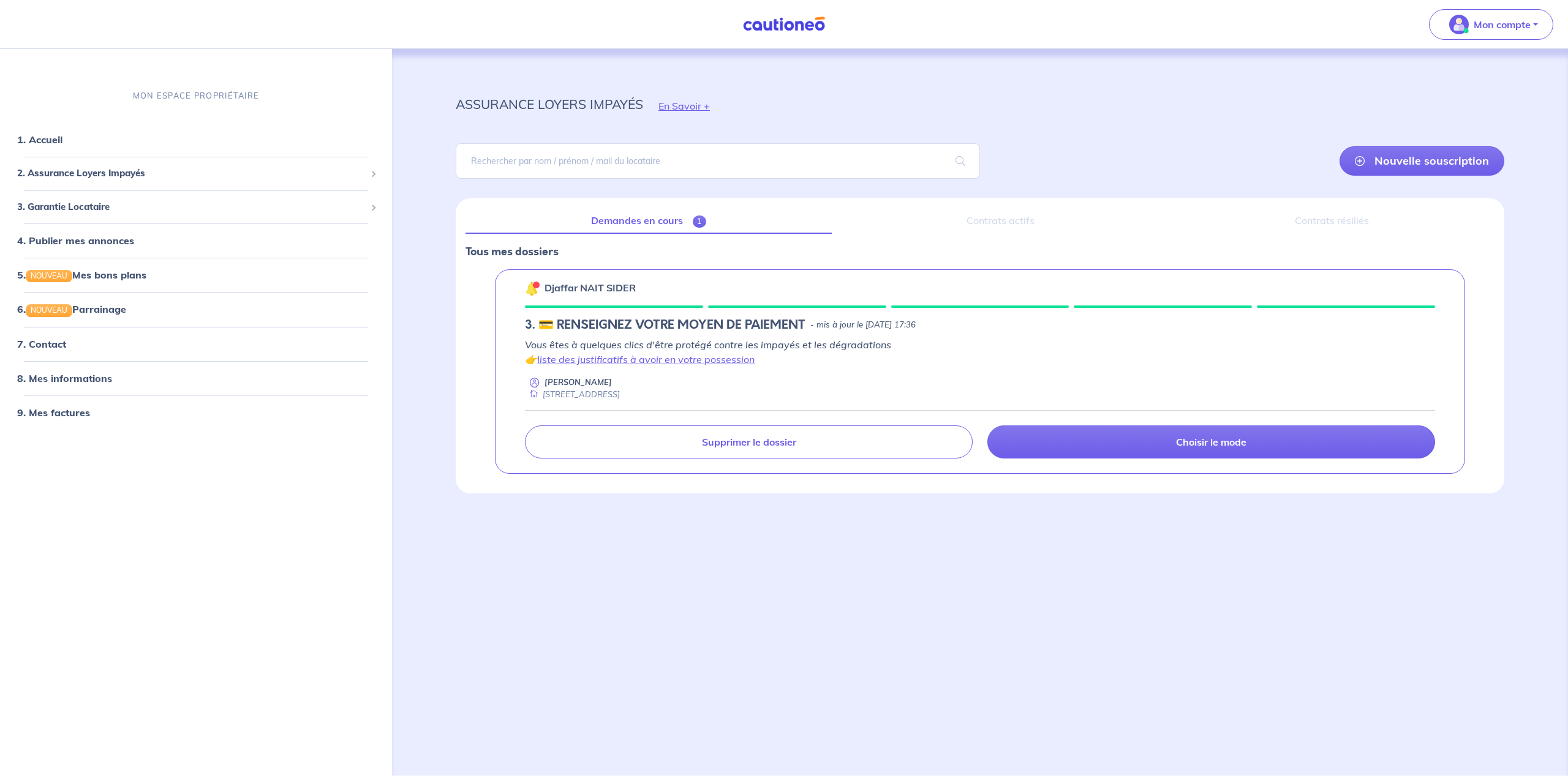
click at [591, 389] on div "[STREET_ADDRESS]" at bounding box center [573, 394] width 95 height 12
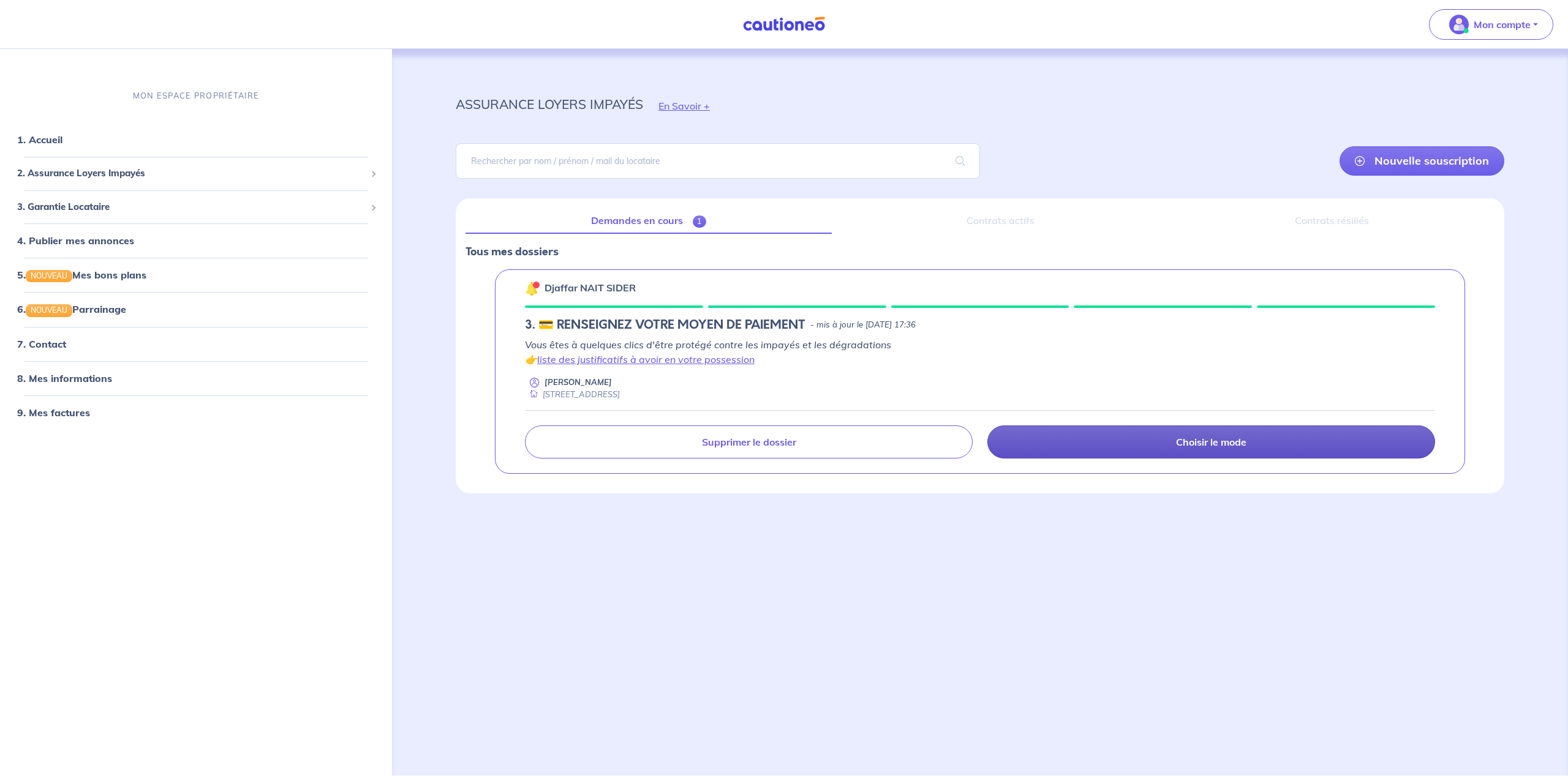
click at [773, 448] on link "Choisir le mode" at bounding box center [1211, 442] width 448 height 33
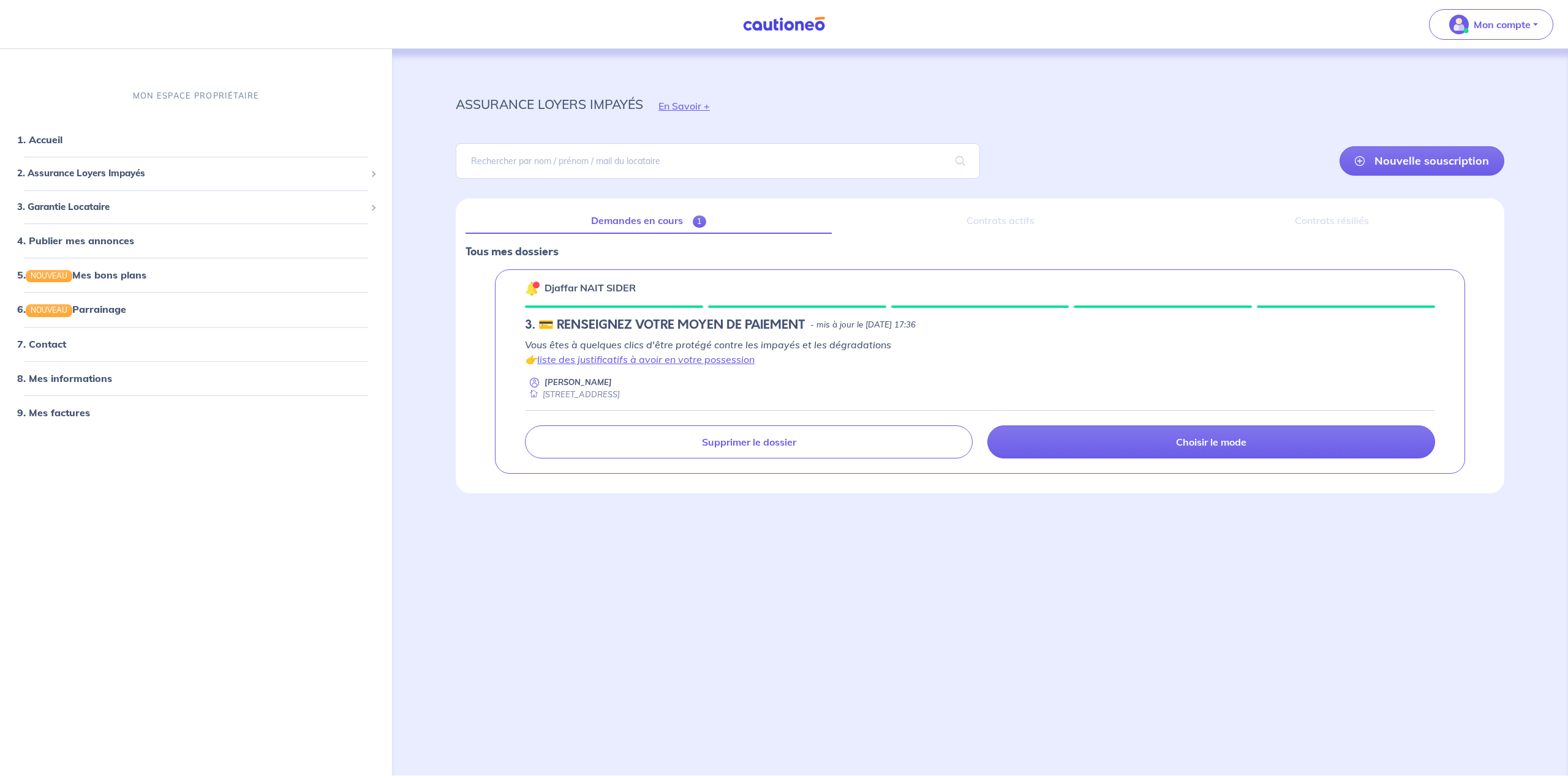
click at [612, 395] on div "[STREET_ADDRESS]" at bounding box center [573, 394] width 95 height 12
click at [611, 395] on div "[STREET_ADDRESS]" at bounding box center [573, 394] width 95 height 12
click at [594, 289] on p "Djaffar NAIT SIDER" at bounding box center [590, 288] width 91 height 15
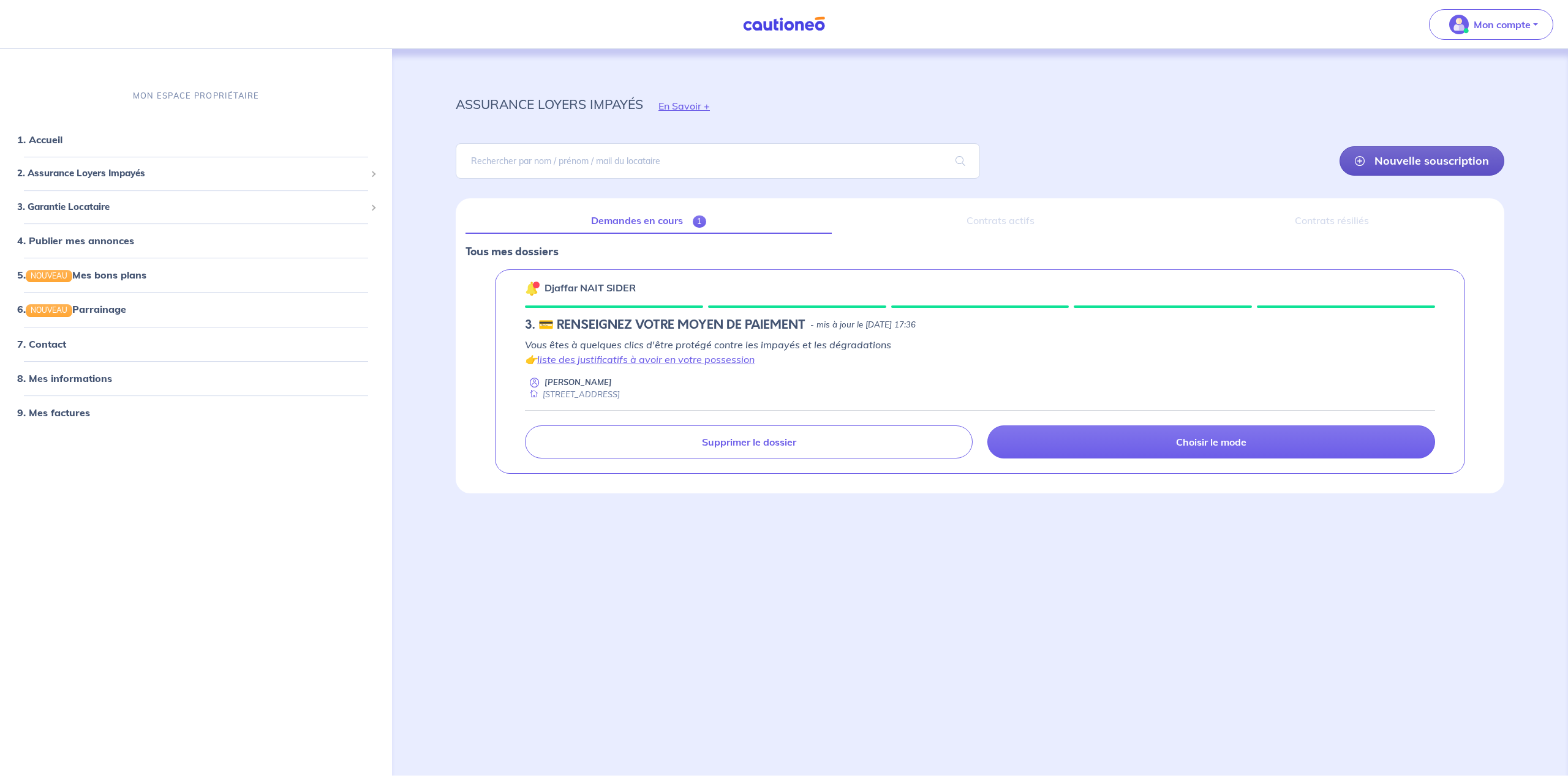
click at [773, 159] on link "Nouvelle souscription" at bounding box center [1422, 161] width 165 height 29
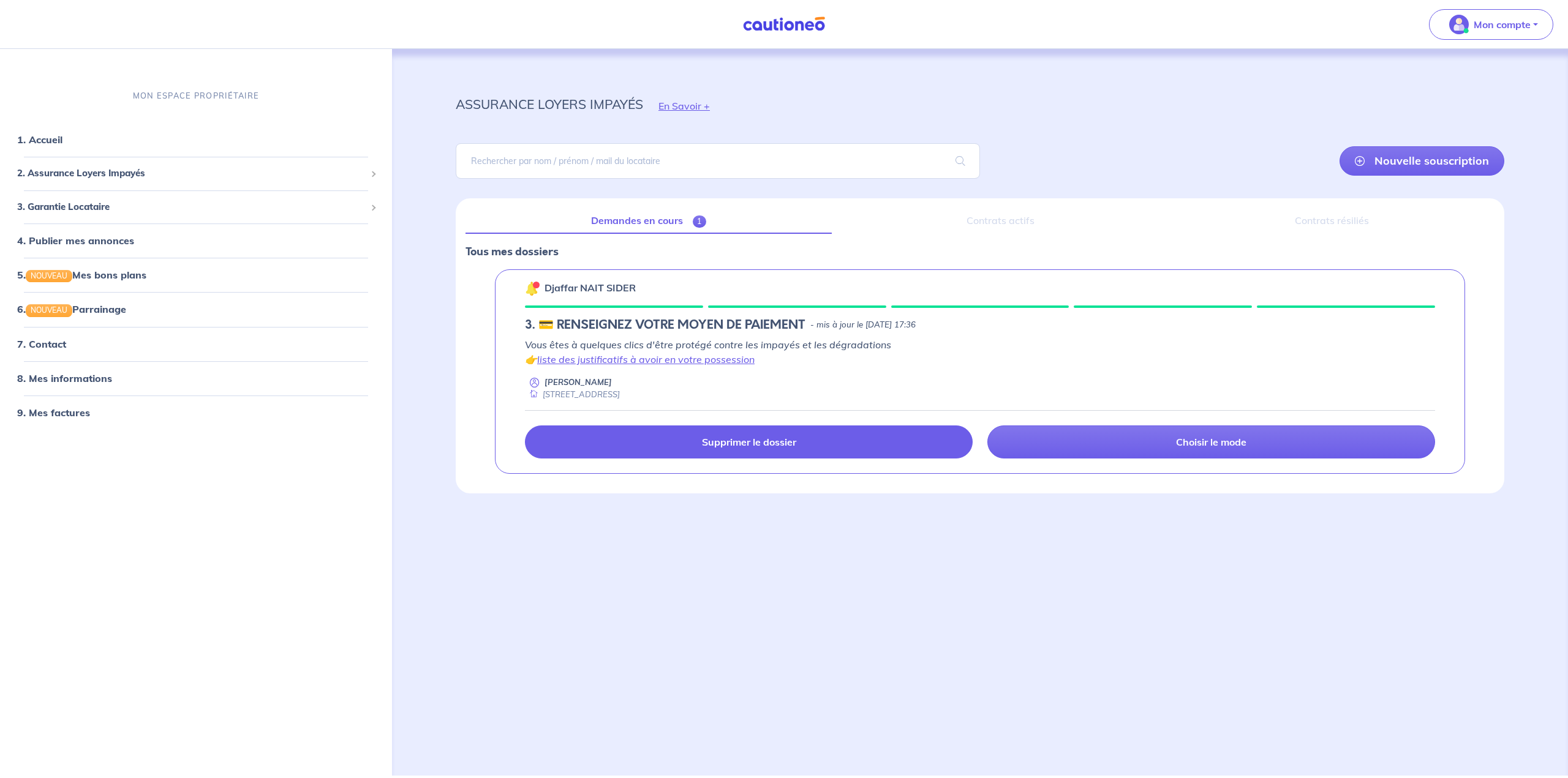
click at [773, 446] on p "Supprimer le dossier" at bounding box center [749, 442] width 94 height 12
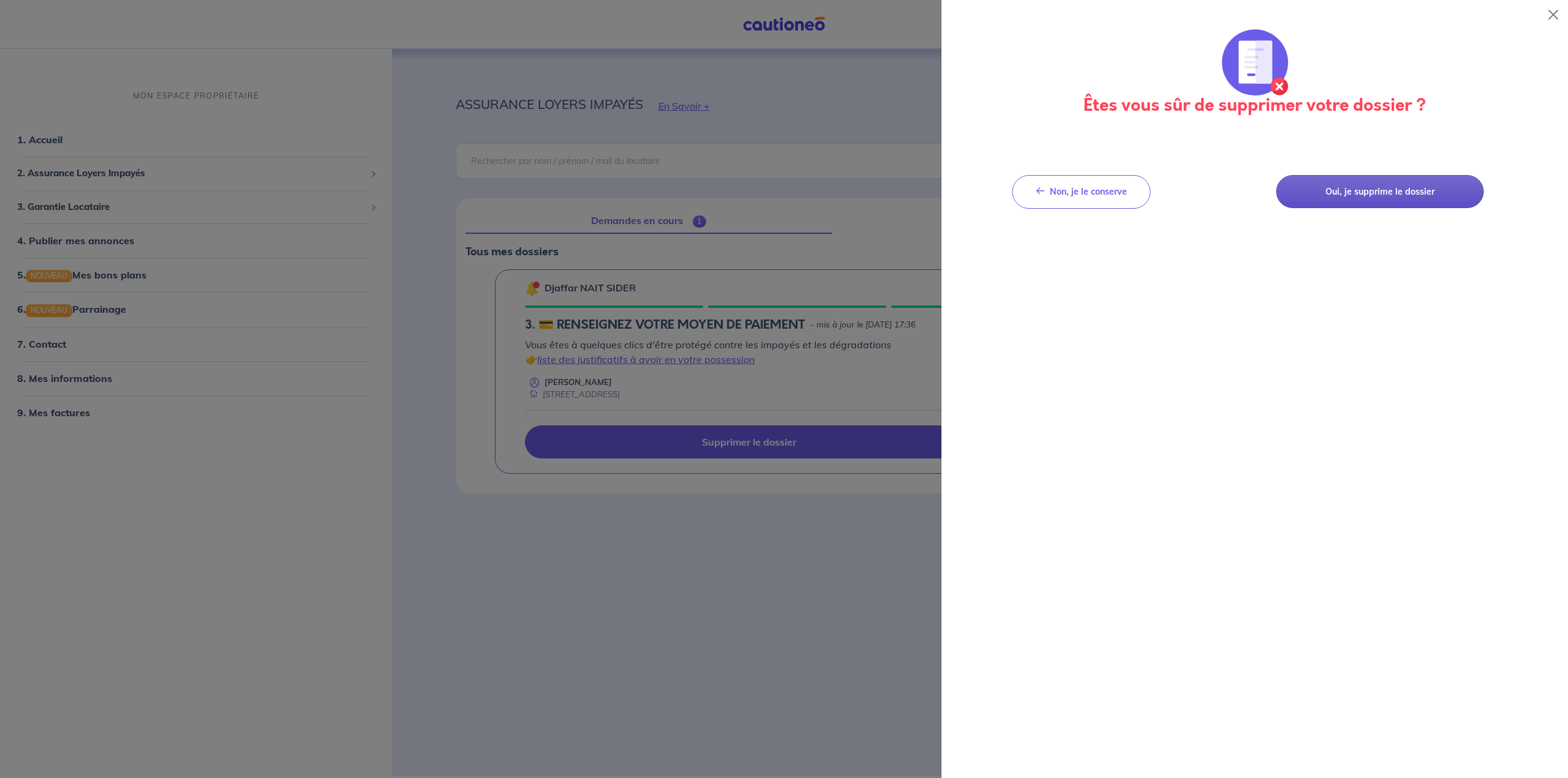
click at [773, 199] on button "Oui, je supprime le dossier" at bounding box center [1379, 192] width 208 height 34
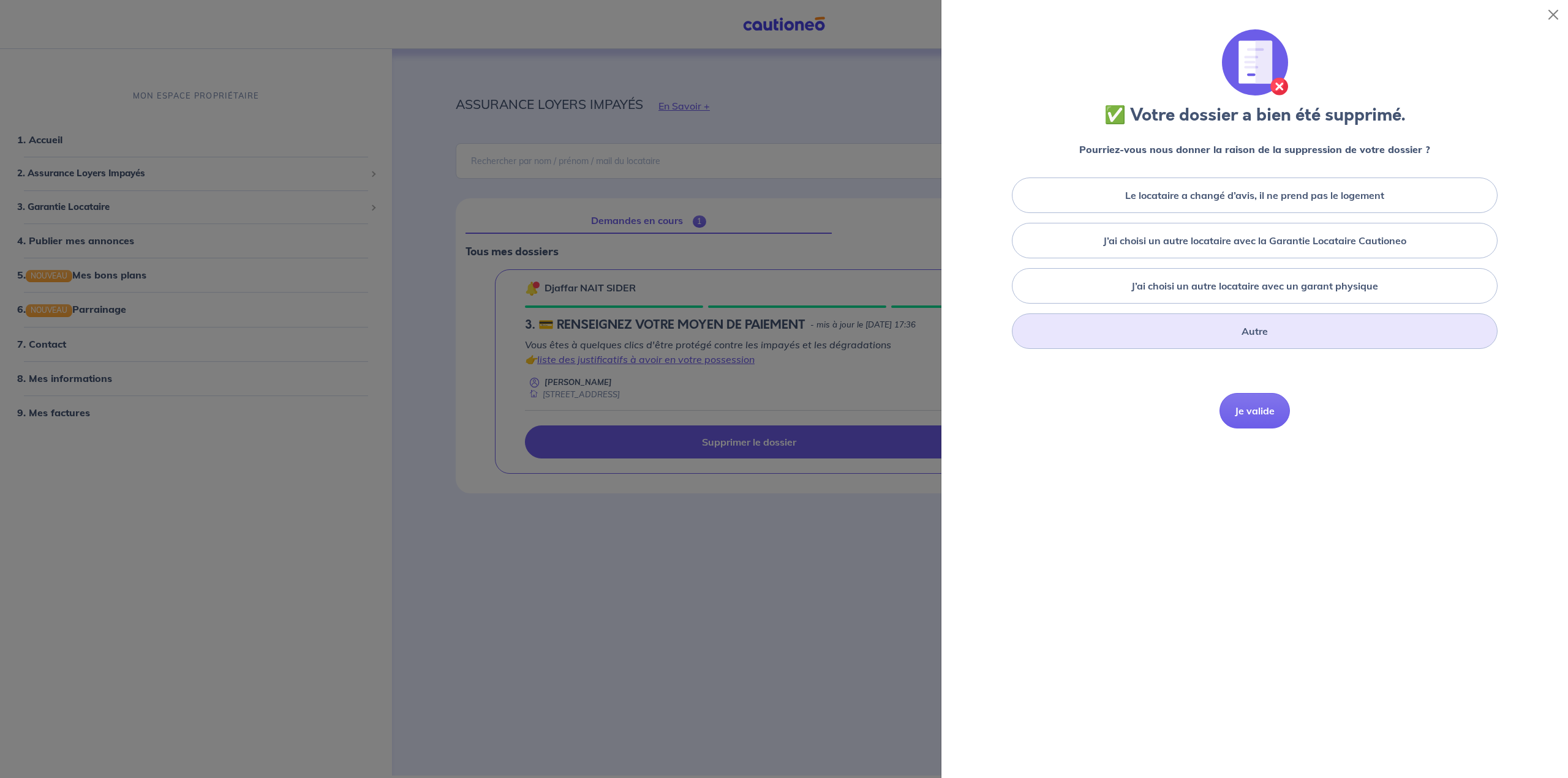
click at [773, 335] on label "Autre" at bounding box center [1255, 331] width 26 height 15
click at [0, 0] on input "Autre" at bounding box center [0, 0] width 0 height 0
click at [773, 366] on textarea at bounding box center [1255, 386] width 583 height 65
type textarea "l'adrese du bien n'est pas la bonne"
click at [773, 504] on button "Je valide" at bounding box center [1254, 494] width 71 height 36
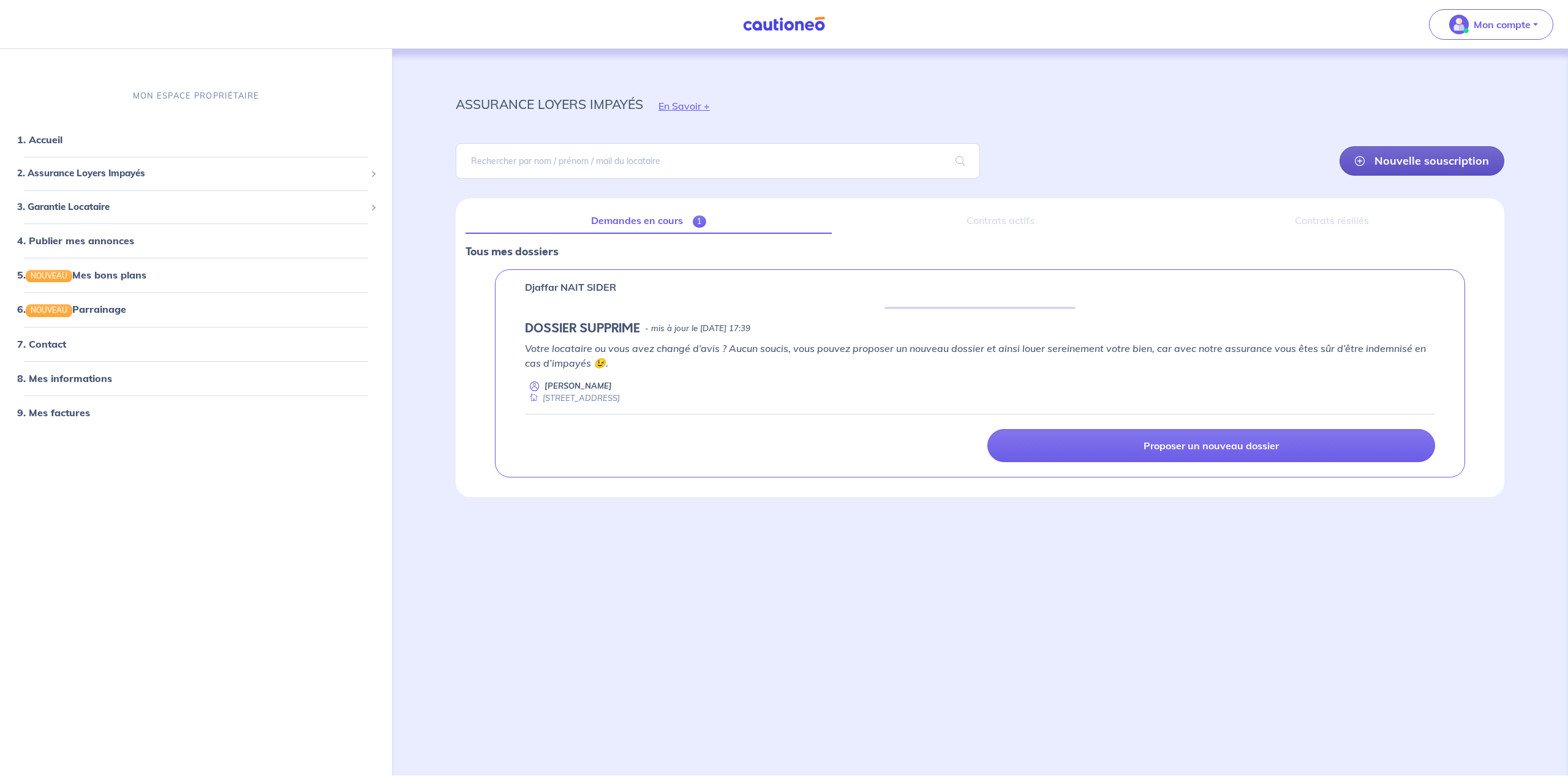
click at [773, 166] on link "Nouvelle souscription" at bounding box center [1422, 161] width 165 height 29
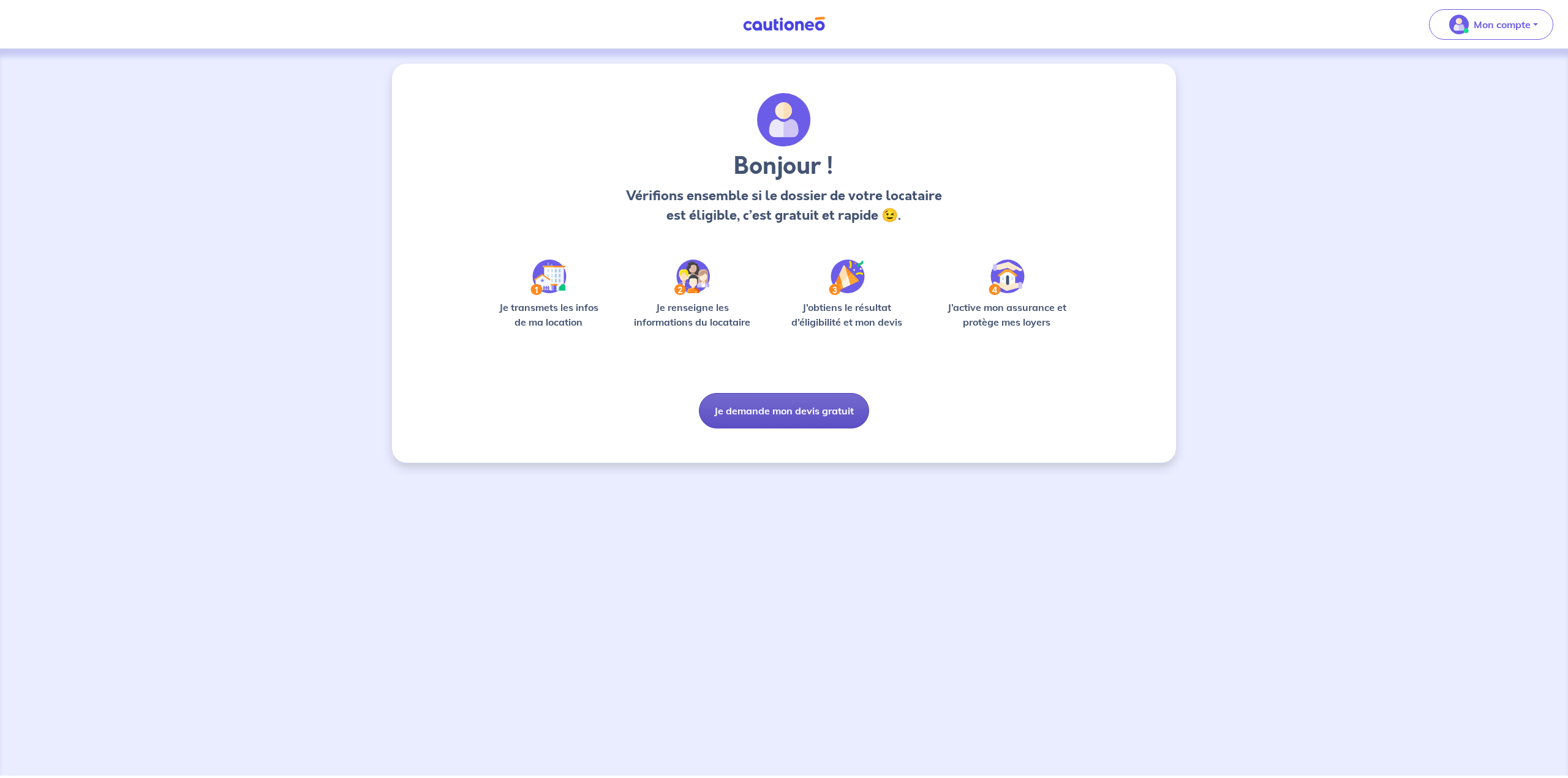
click at [773, 423] on button "Je demande mon devis gratuit" at bounding box center [784, 411] width 170 height 36
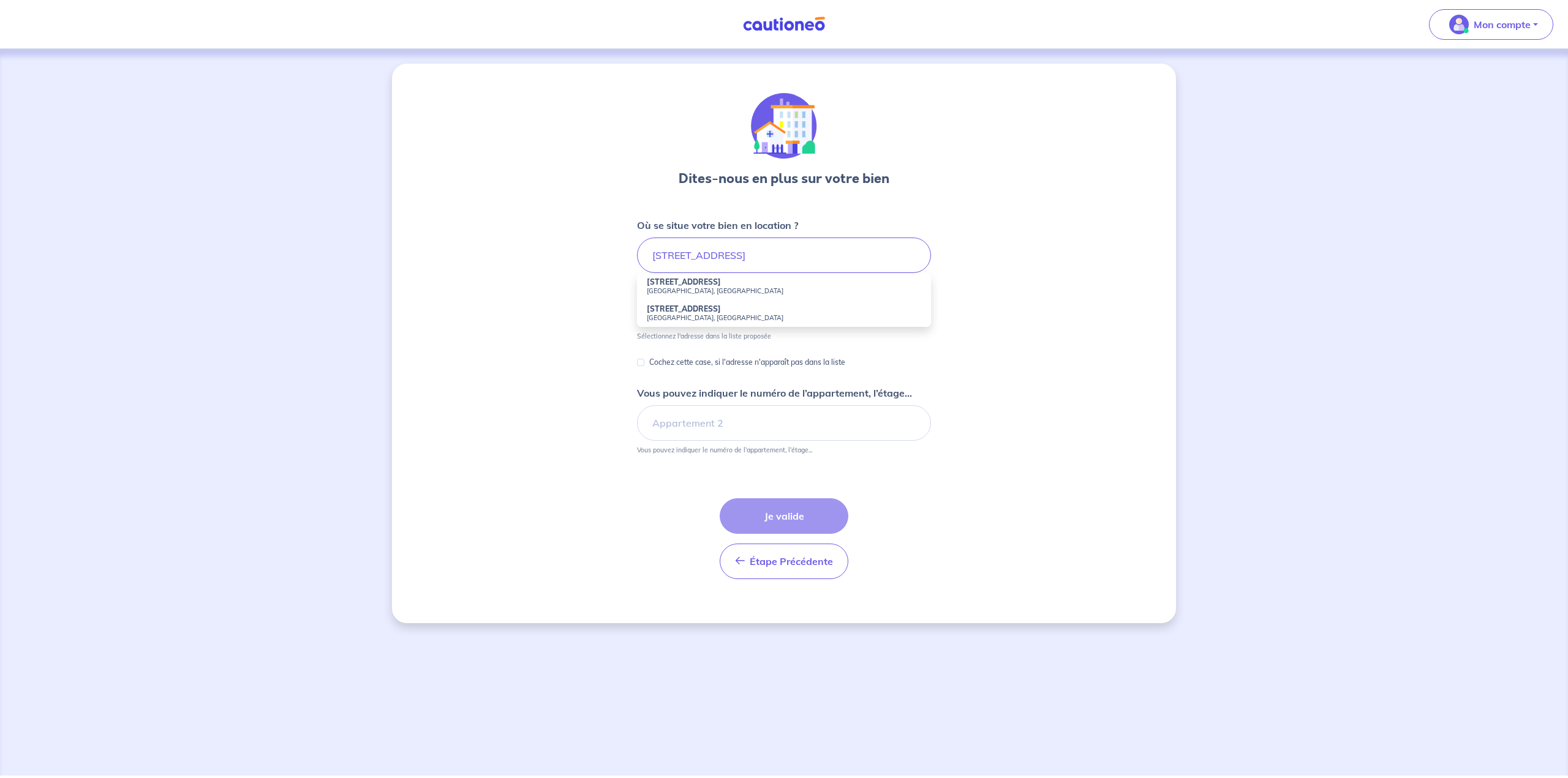
click at [735, 284] on li "[STREET_ADDRESS]" at bounding box center [784, 286] width 294 height 27
type input "[STREET_ADDRESS]"
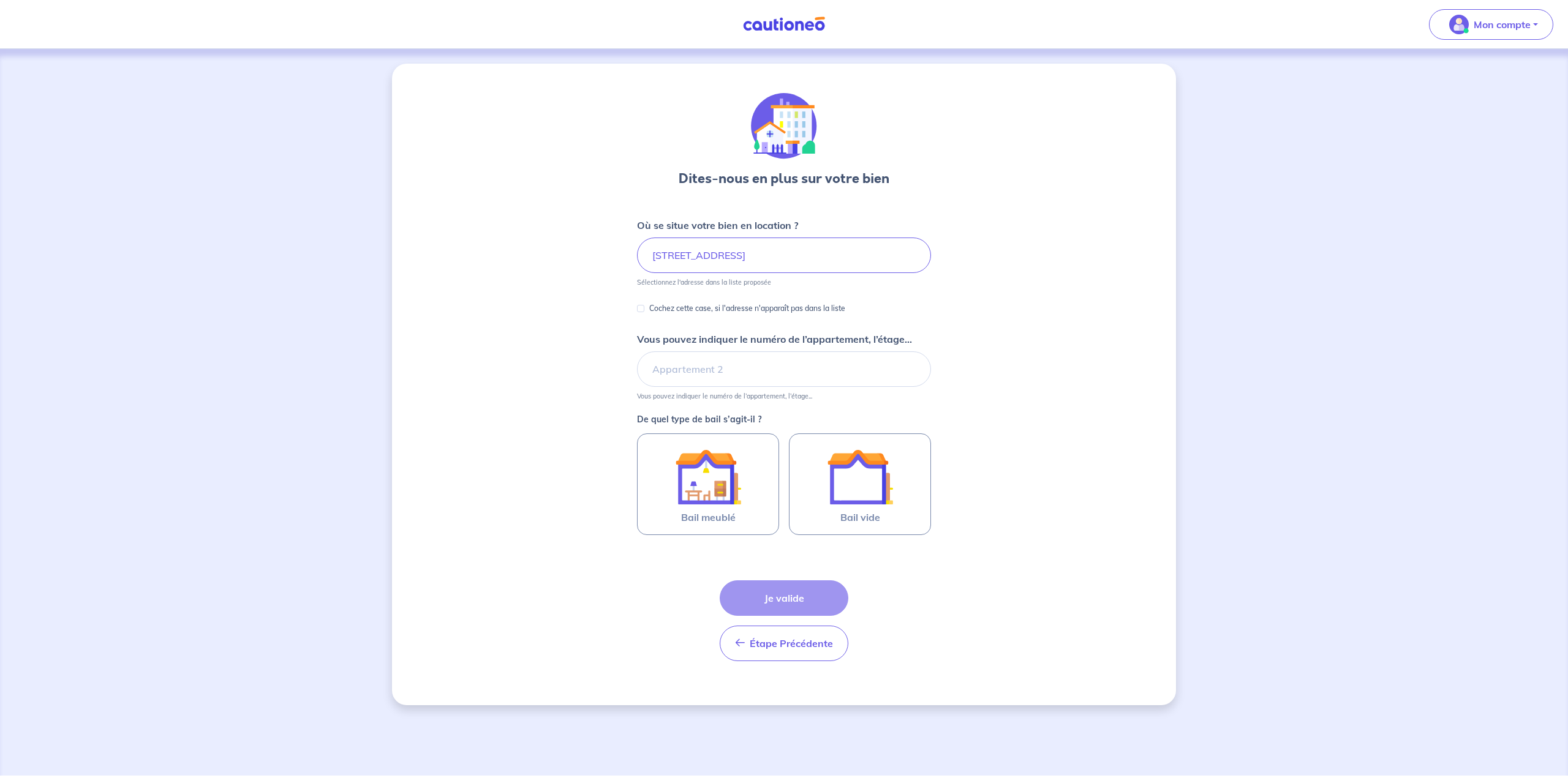
click at [702, 308] on p "Cochez cette case, si l'adresse n'apparaît pas dans la liste" at bounding box center [746, 309] width 196 height 15
click at [645, 308] on input "Cochez cette case, si l'adresse n'apparaît pas dans la liste" at bounding box center [641, 309] width 8 height 7
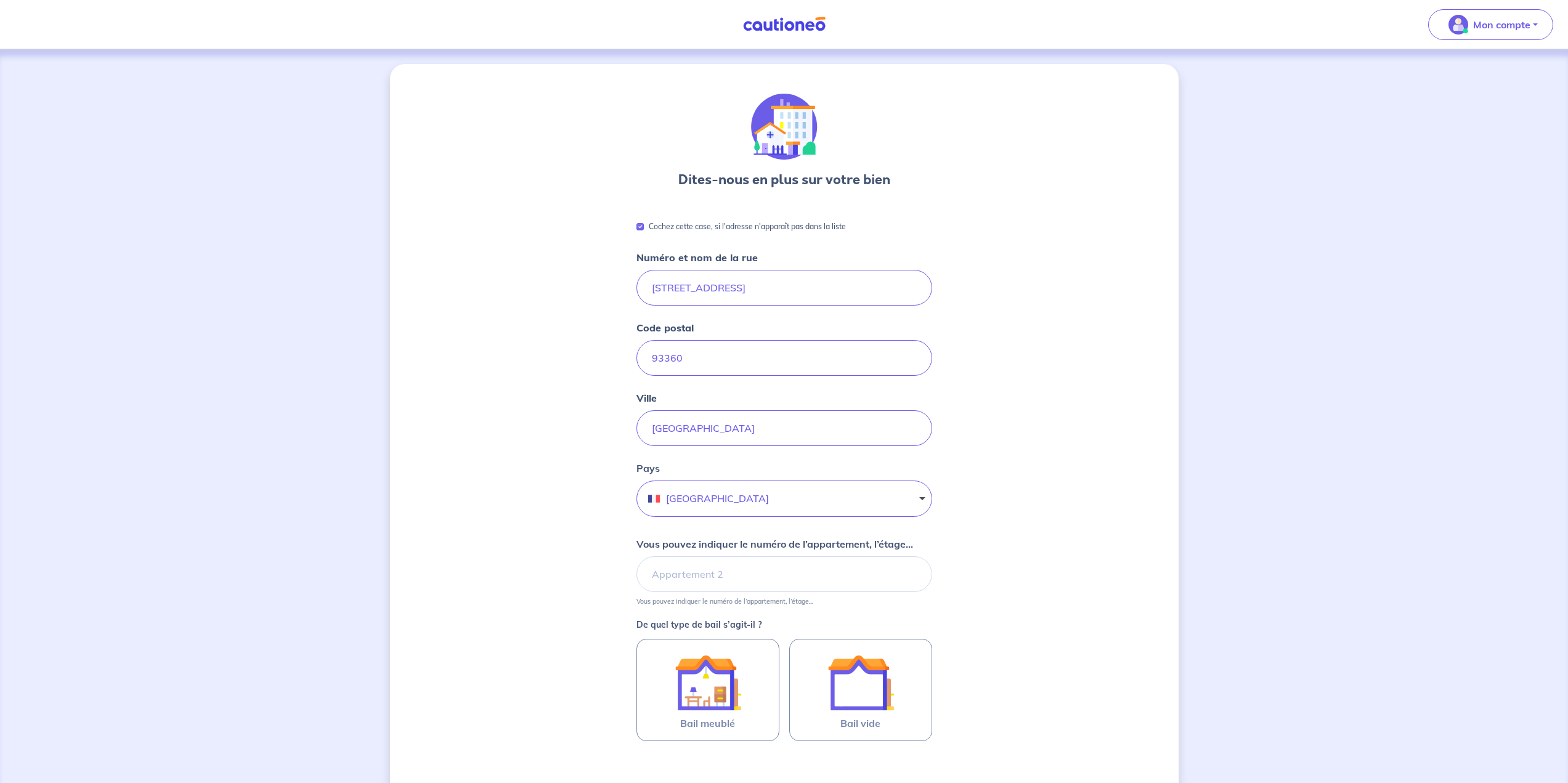
click at [649, 226] on p "Cochez cette case, si l'adresse n'apparaît pas dans la liste" at bounding box center [747, 227] width 197 height 15
click at [644, 226] on input "Cochez cette case, si l'adresse n'apparaît pas dans la liste" at bounding box center [640, 227] width 8 height 8
checkbox input "false"
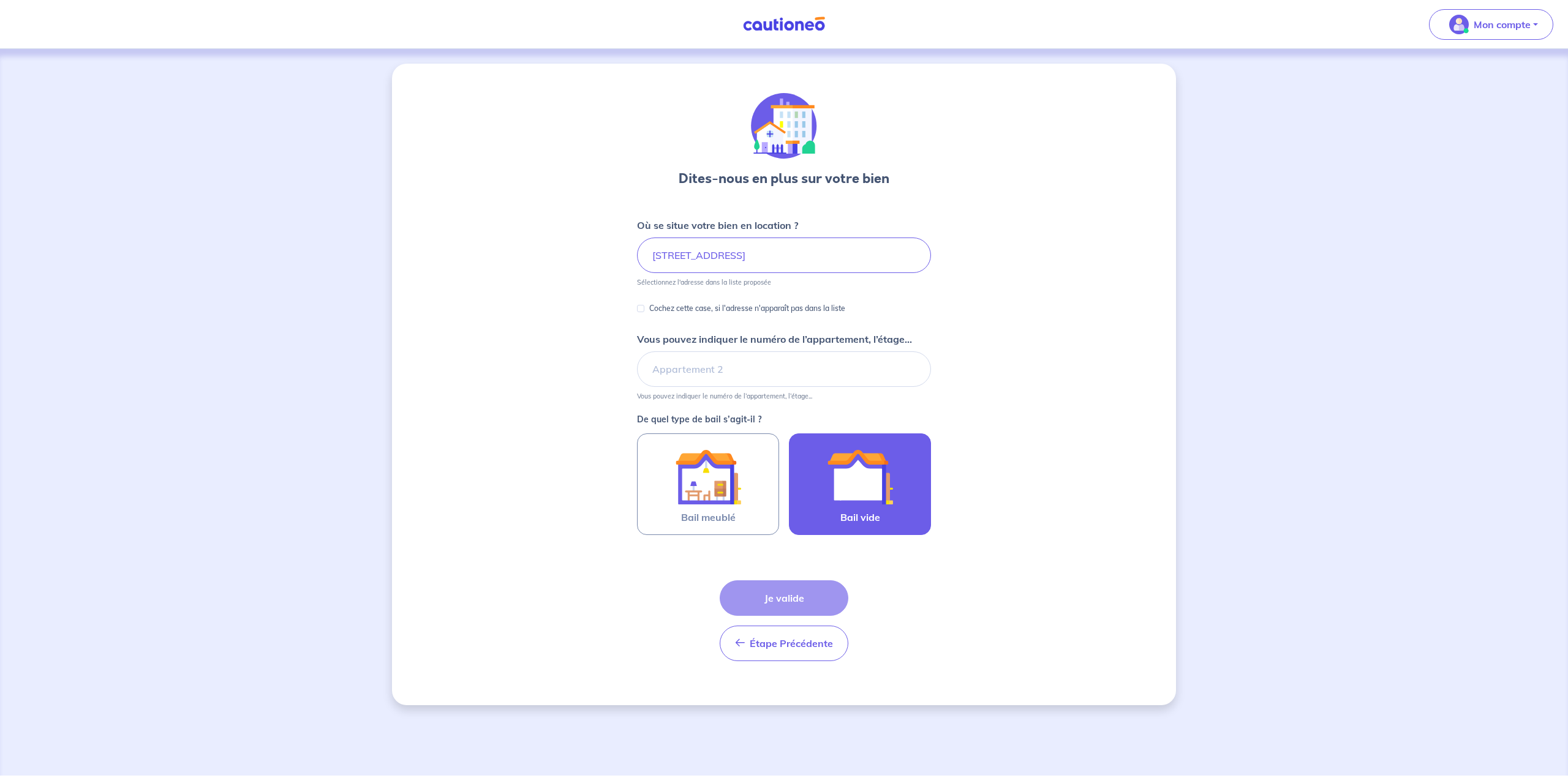
click at [773, 472] on img at bounding box center [860, 477] width 66 height 66
click at [0, 0] on input "Bail vide" at bounding box center [0, 0] width 0 height 0
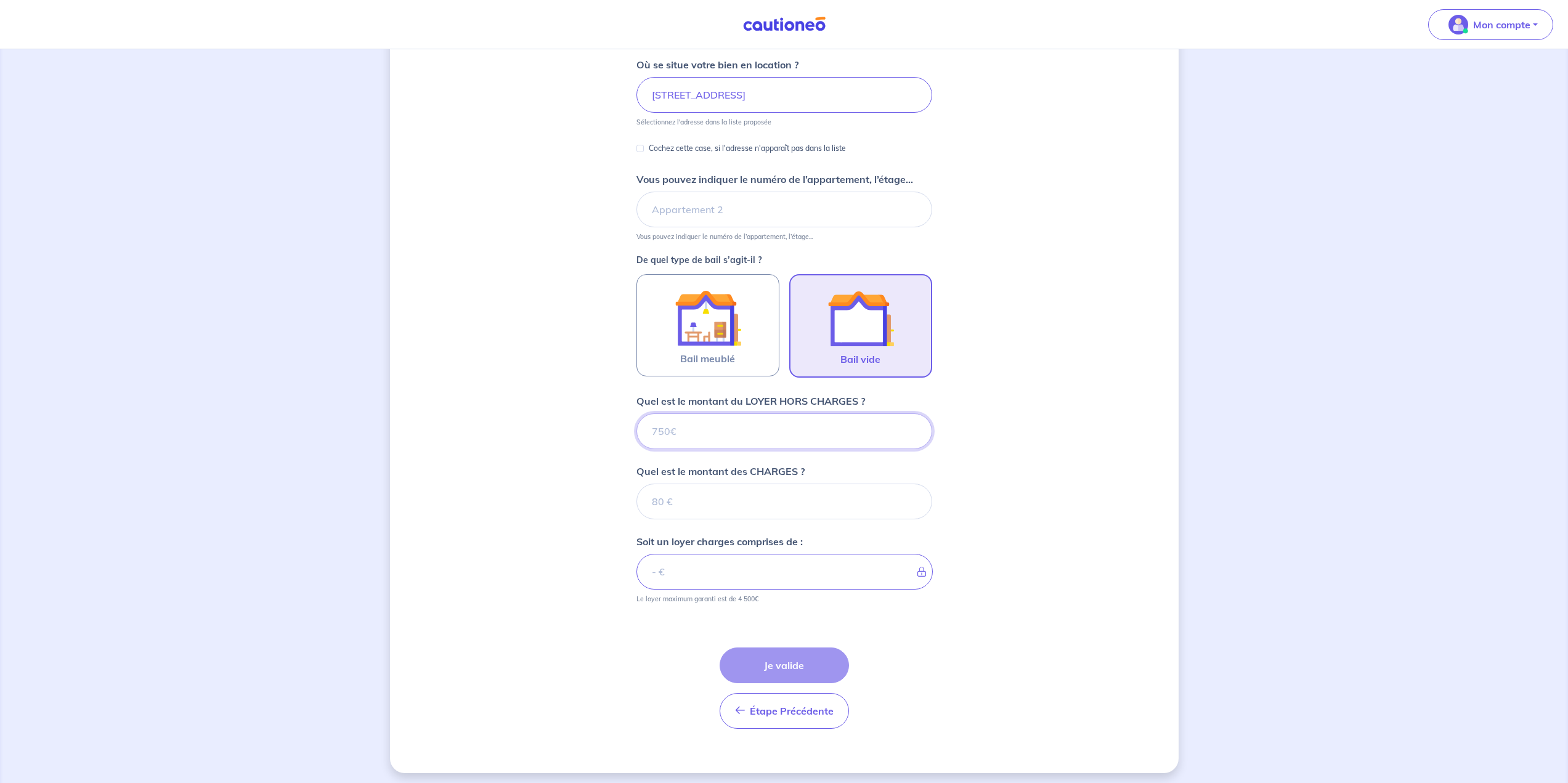
scroll to position [167, 0]
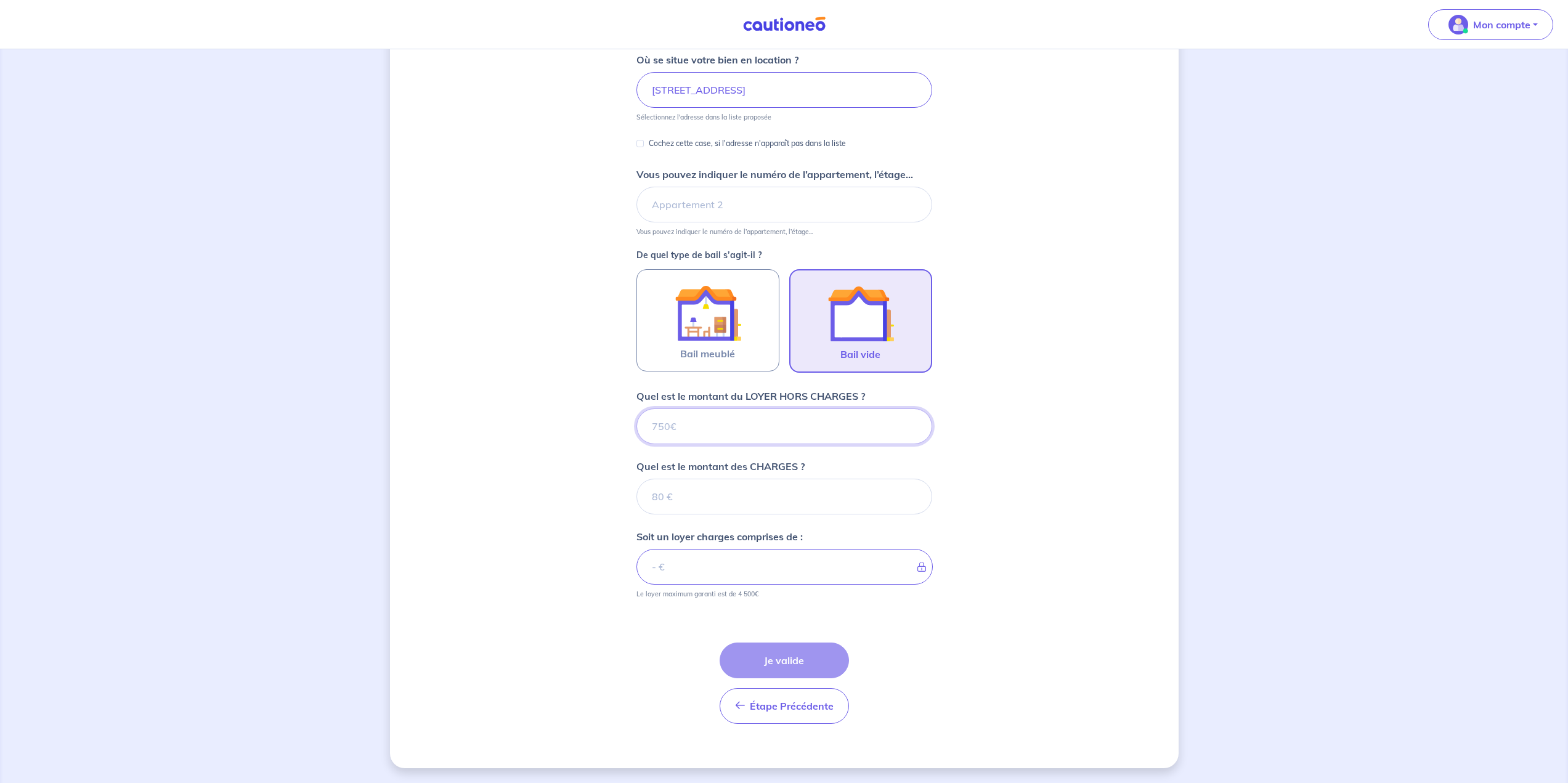
paste input "928.75"
type input "928.75"
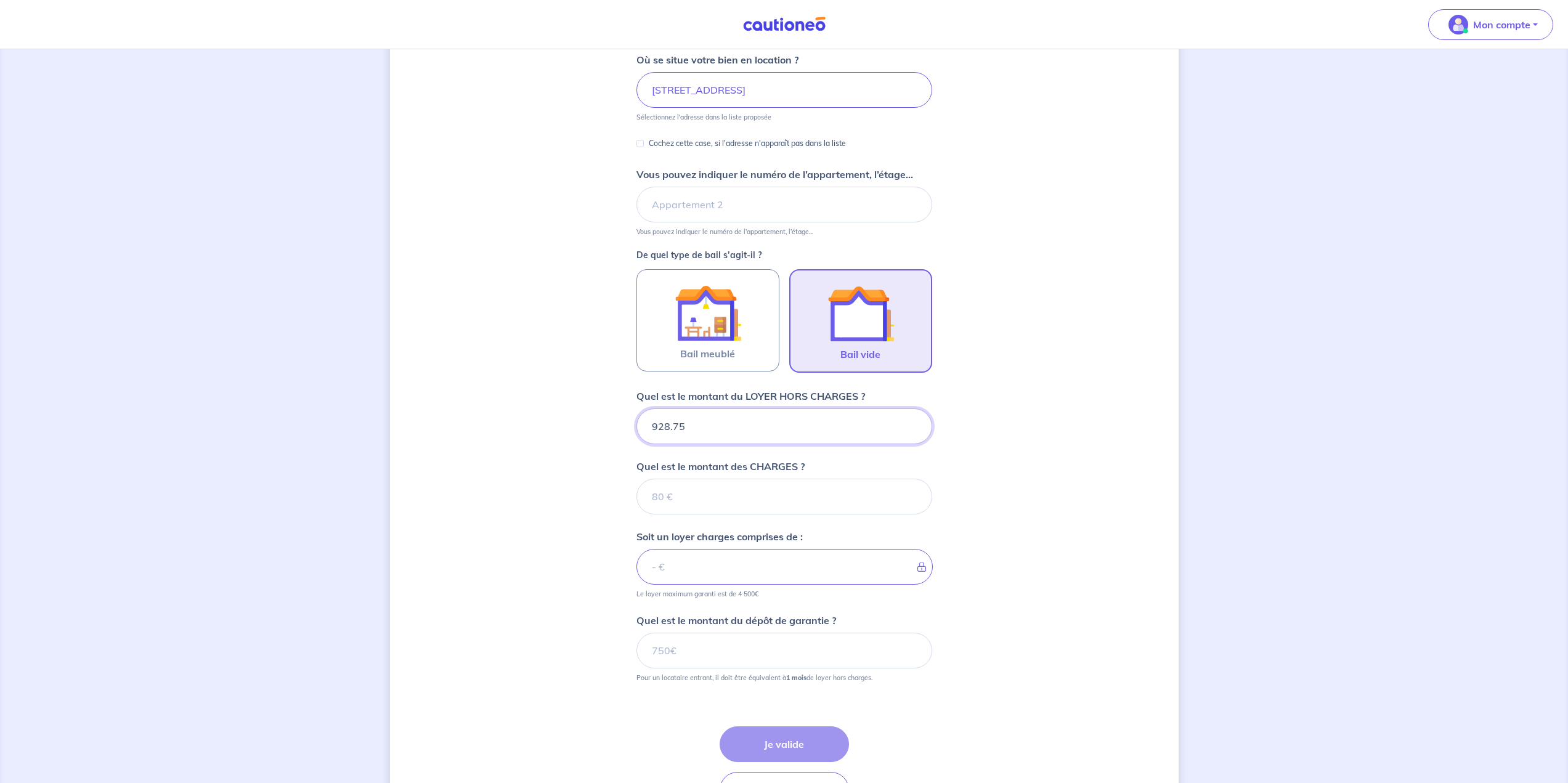
type input "928.75"
click at [766, 492] on input "Quel est le montant des CHARGES ?" at bounding box center [784, 496] width 296 height 36
type input "65"
type input "993.75"
type input "65"
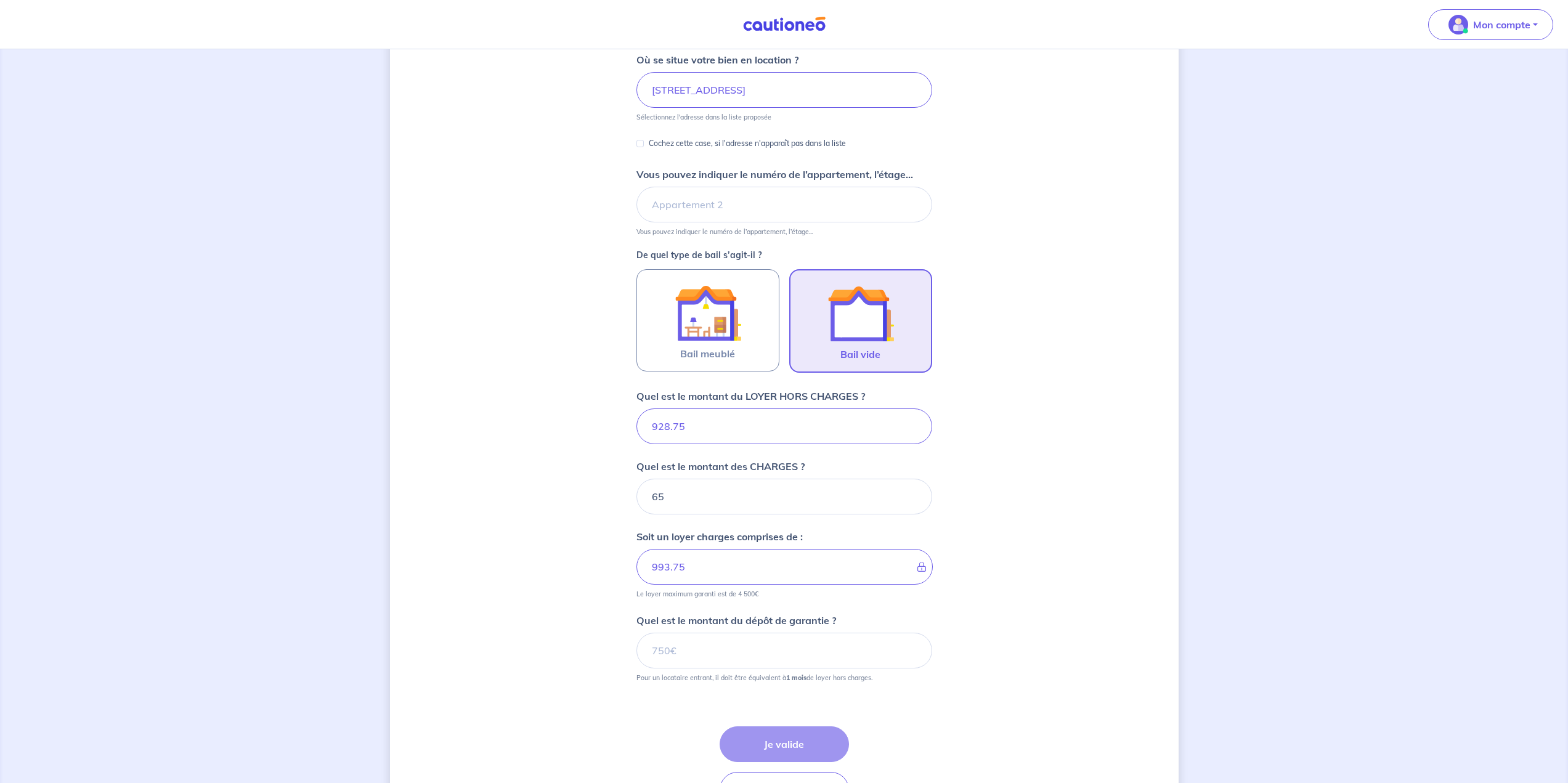
click at [777, 498] on div "Dites-nous en plus sur votre bien Où se situe votre bien en location ? [STREET_…" at bounding box center [784, 374] width 789 height 955
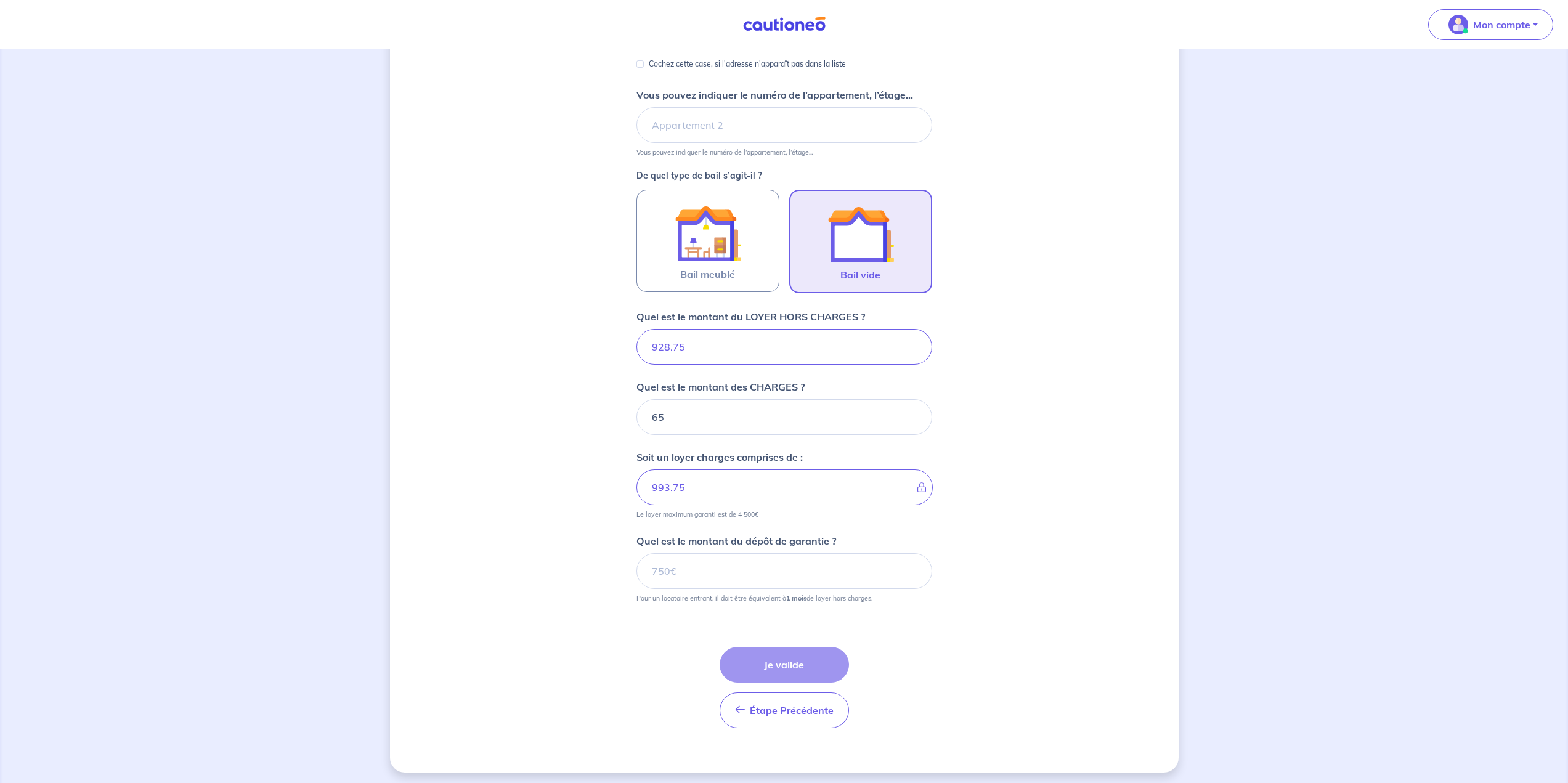
scroll to position [251, 0]
click at [757, 565] on input "Quel est le montant du dépôt de garantie ?" at bounding box center [784, 567] width 296 height 36
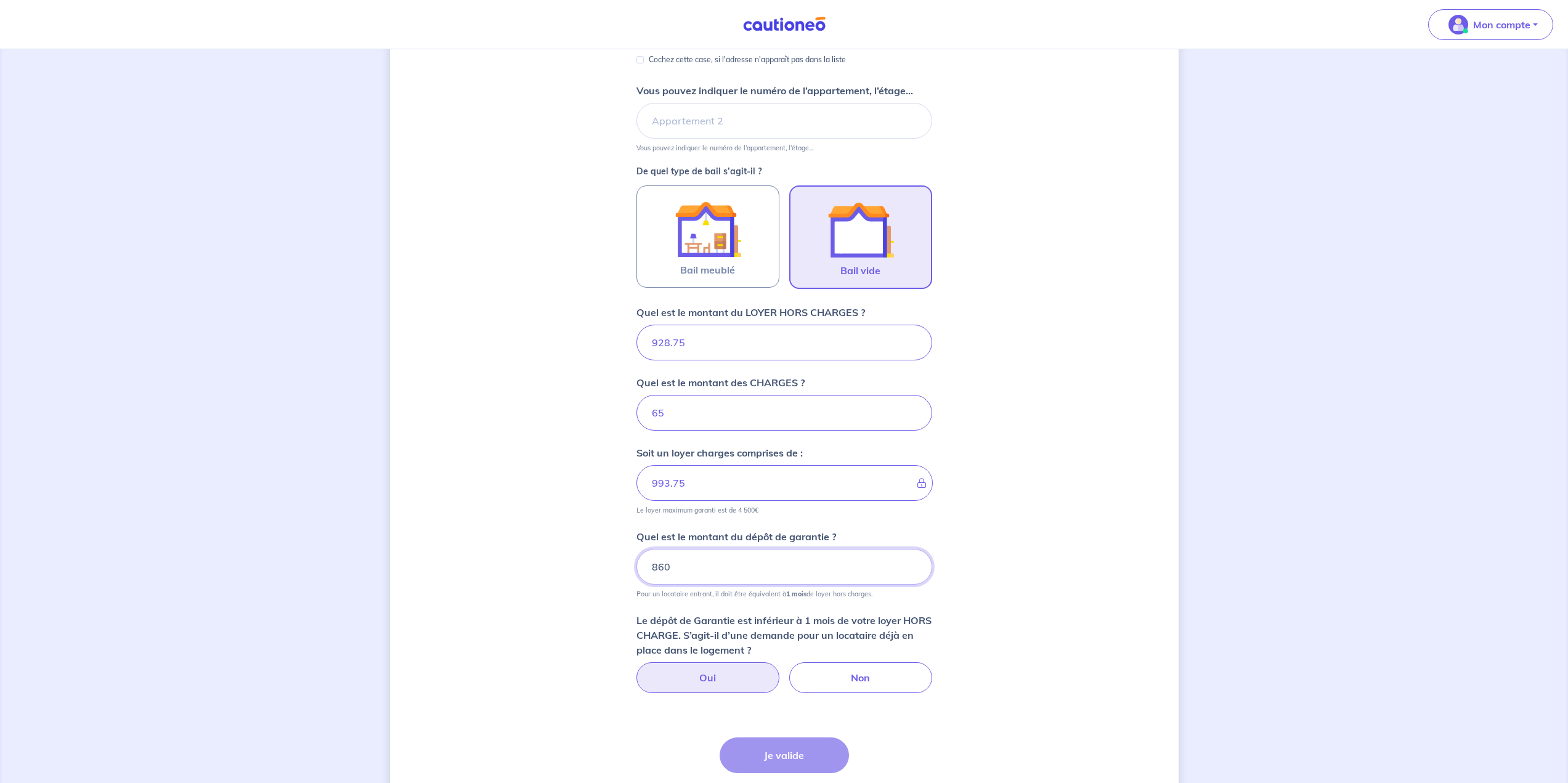
type input "860"
click at [747, 669] on label "Oui" at bounding box center [708, 677] width 143 height 31
click at [777, 669] on input "Oui" at bounding box center [784, 666] width 8 height 8
radio input "true"
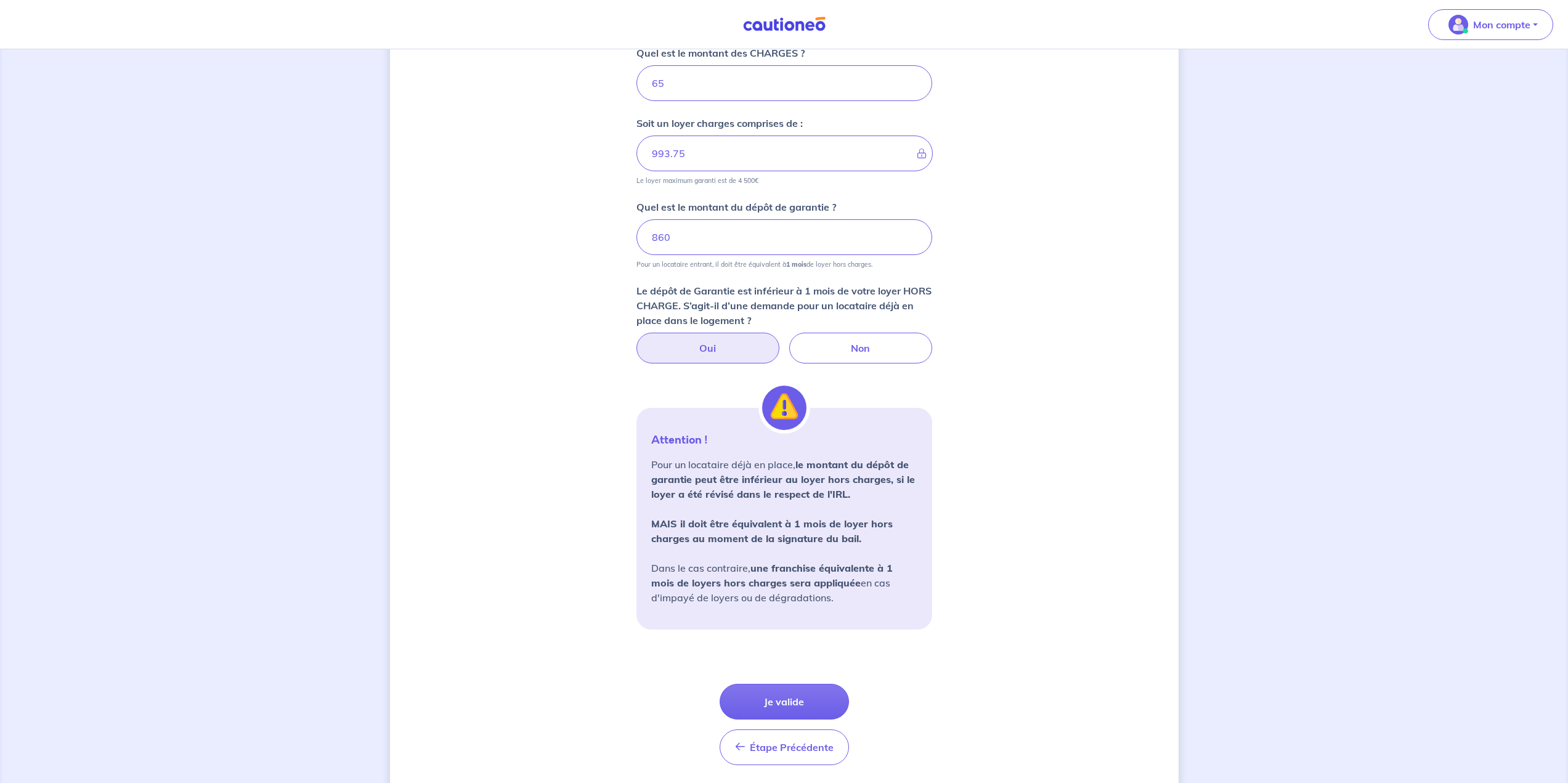
scroll to position [558, 0]
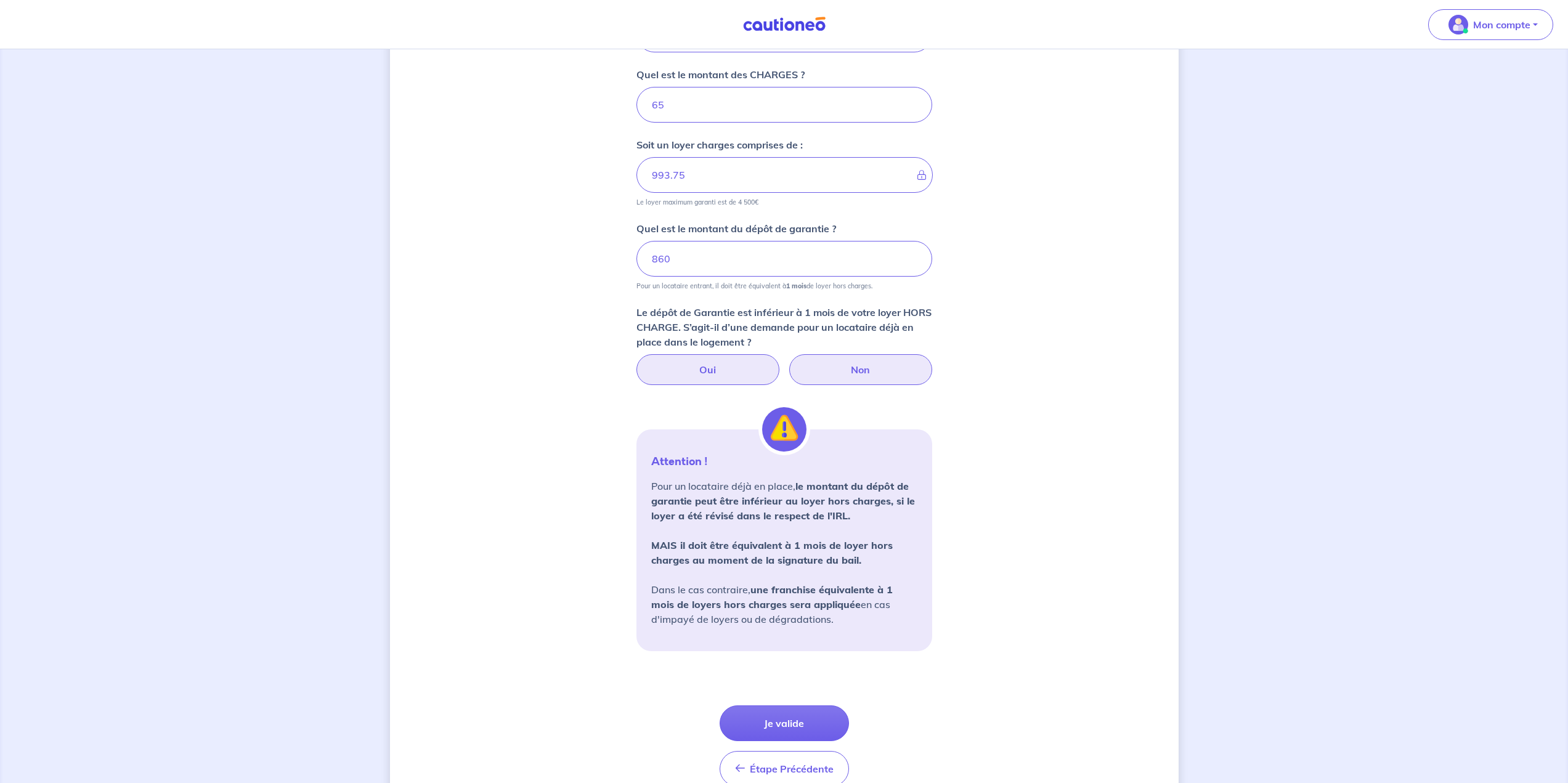
click at [777, 355] on label "Non" at bounding box center [860, 369] width 143 height 31
click at [777, 355] on input "Non" at bounding box center [784, 358] width 8 height 8
radio input "true"
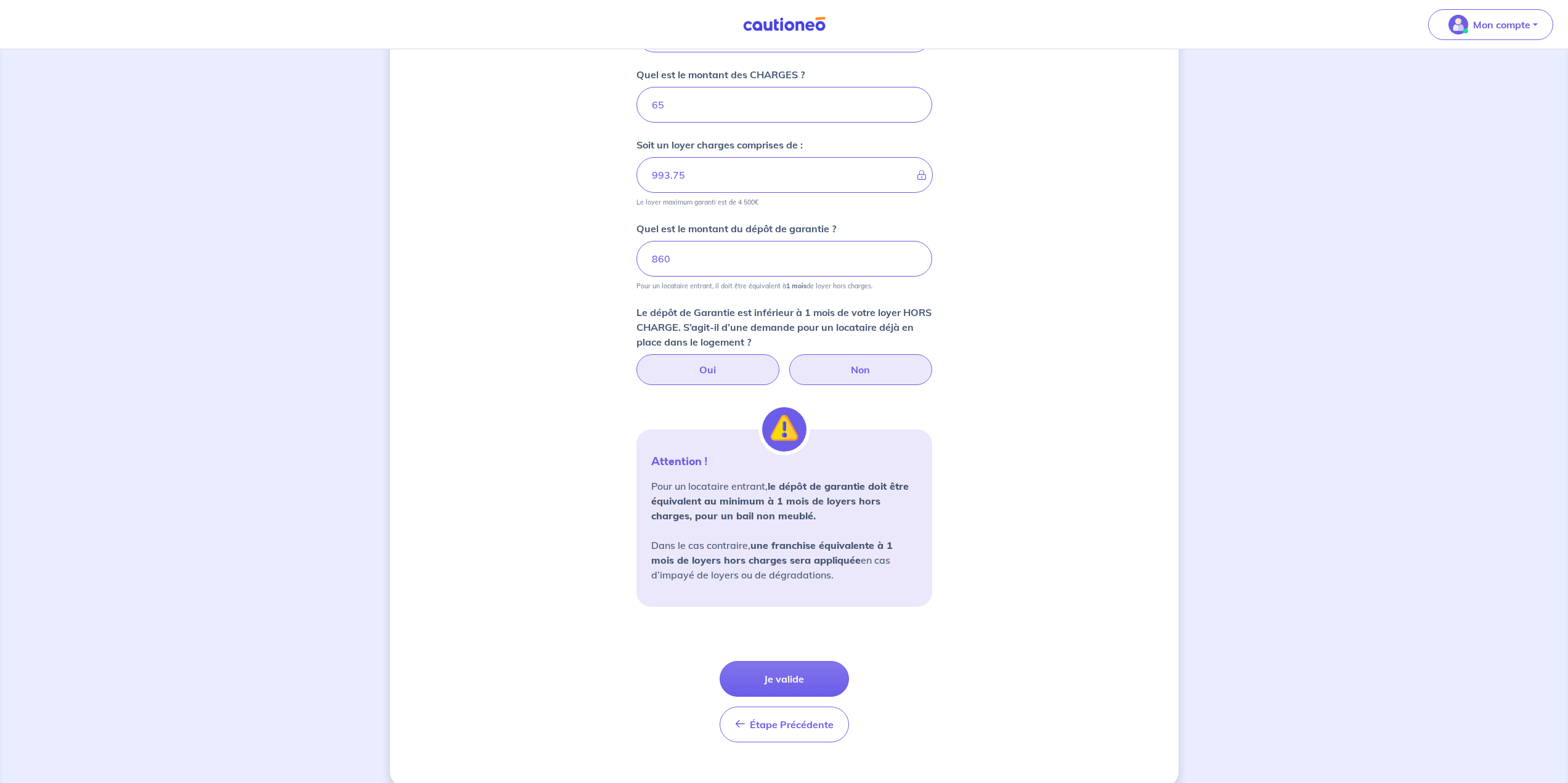
click at [722, 366] on label "Oui" at bounding box center [708, 369] width 143 height 31
click at [777, 362] on input "Oui" at bounding box center [784, 358] width 8 height 8
radio input "true"
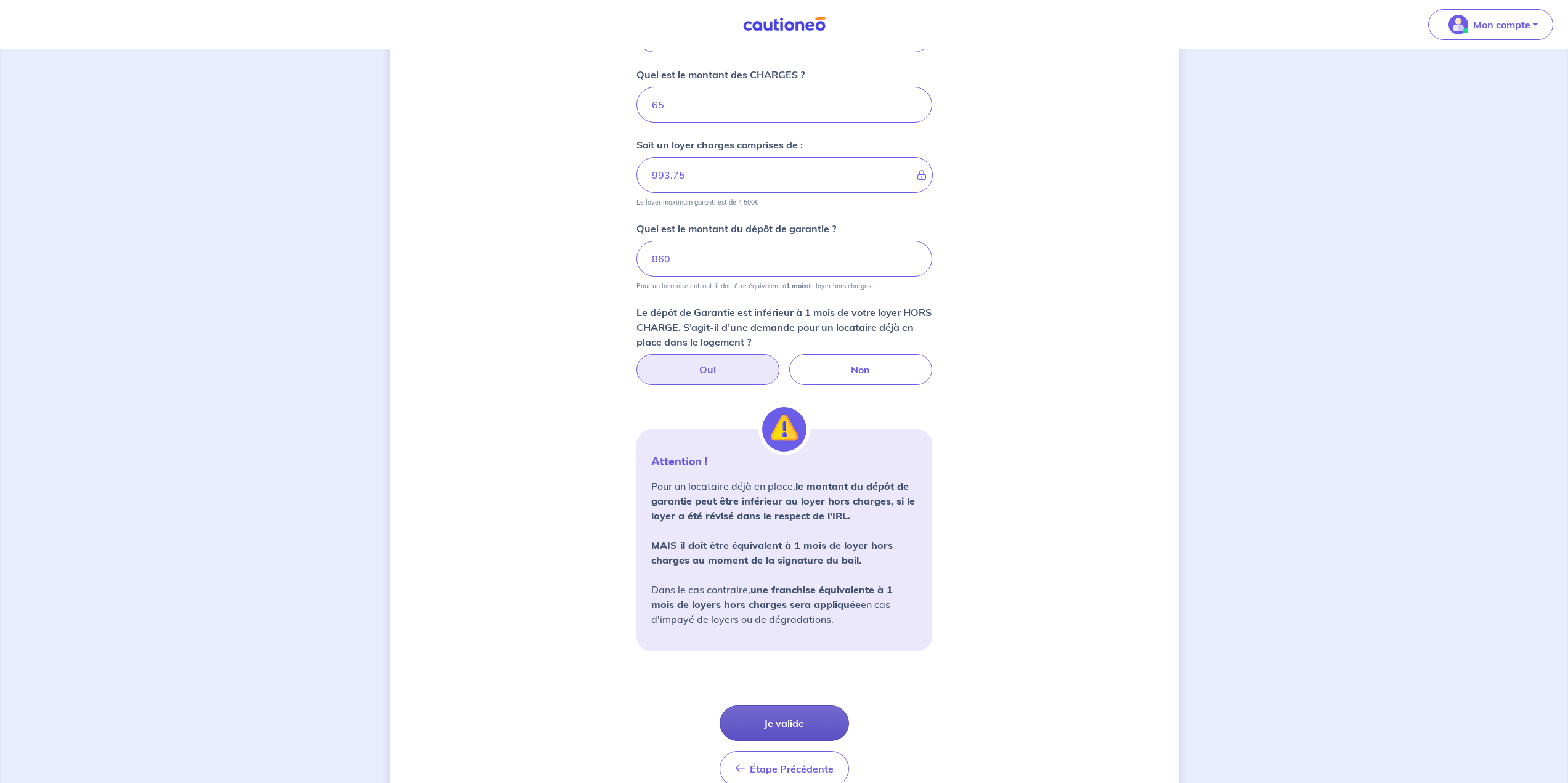
click at [777, 719] on button "Je valide" at bounding box center [784, 723] width 130 height 36
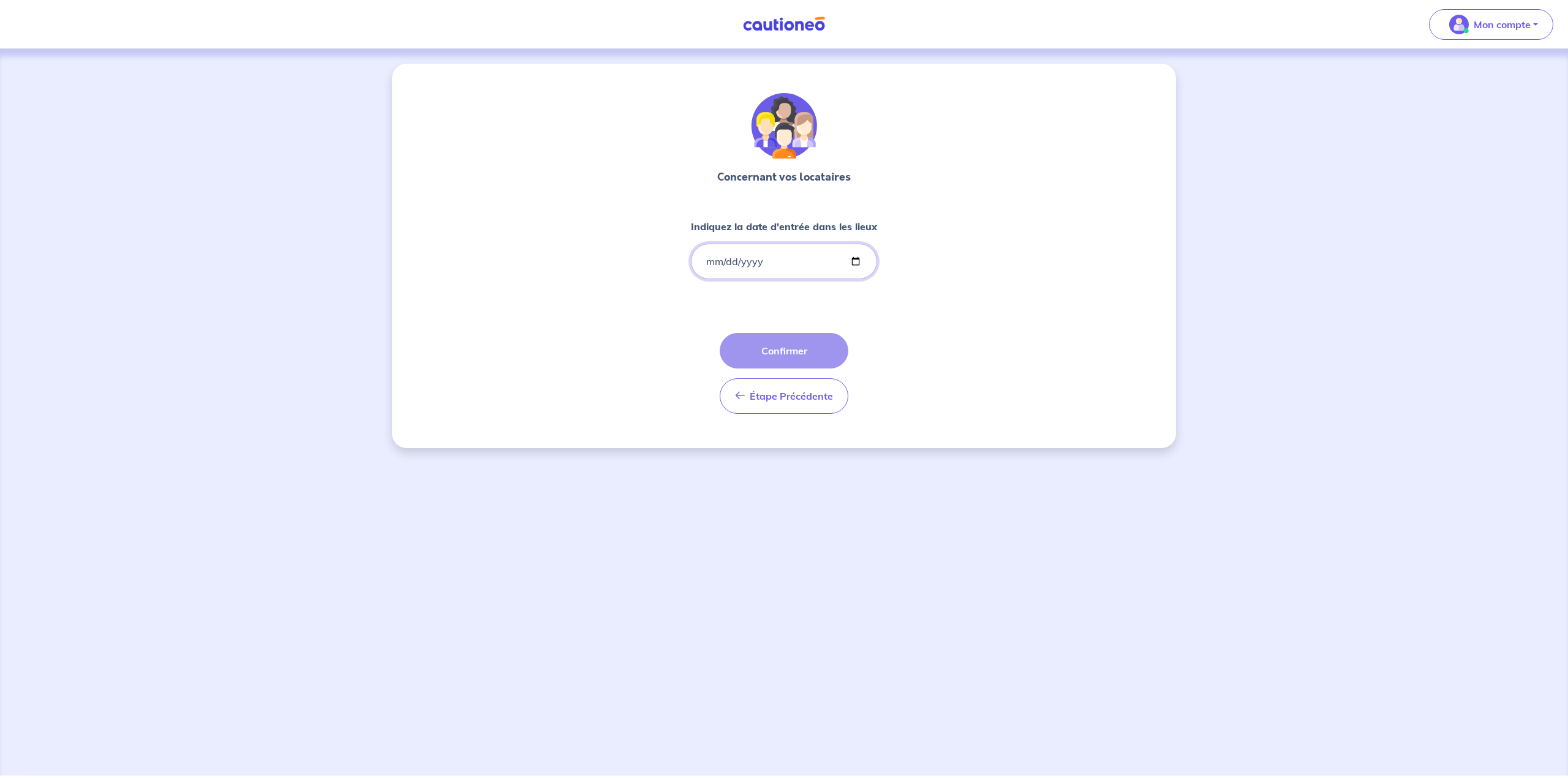
click at [765, 265] on input "Indiquez la date d'entrée dans les lieux" at bounding box center [784, 261] width 186 height 36
click at [773, 258] on input "Indiquez la date d'entrée dans les lieux" at bounding box center [784, 261] width 186 height 36
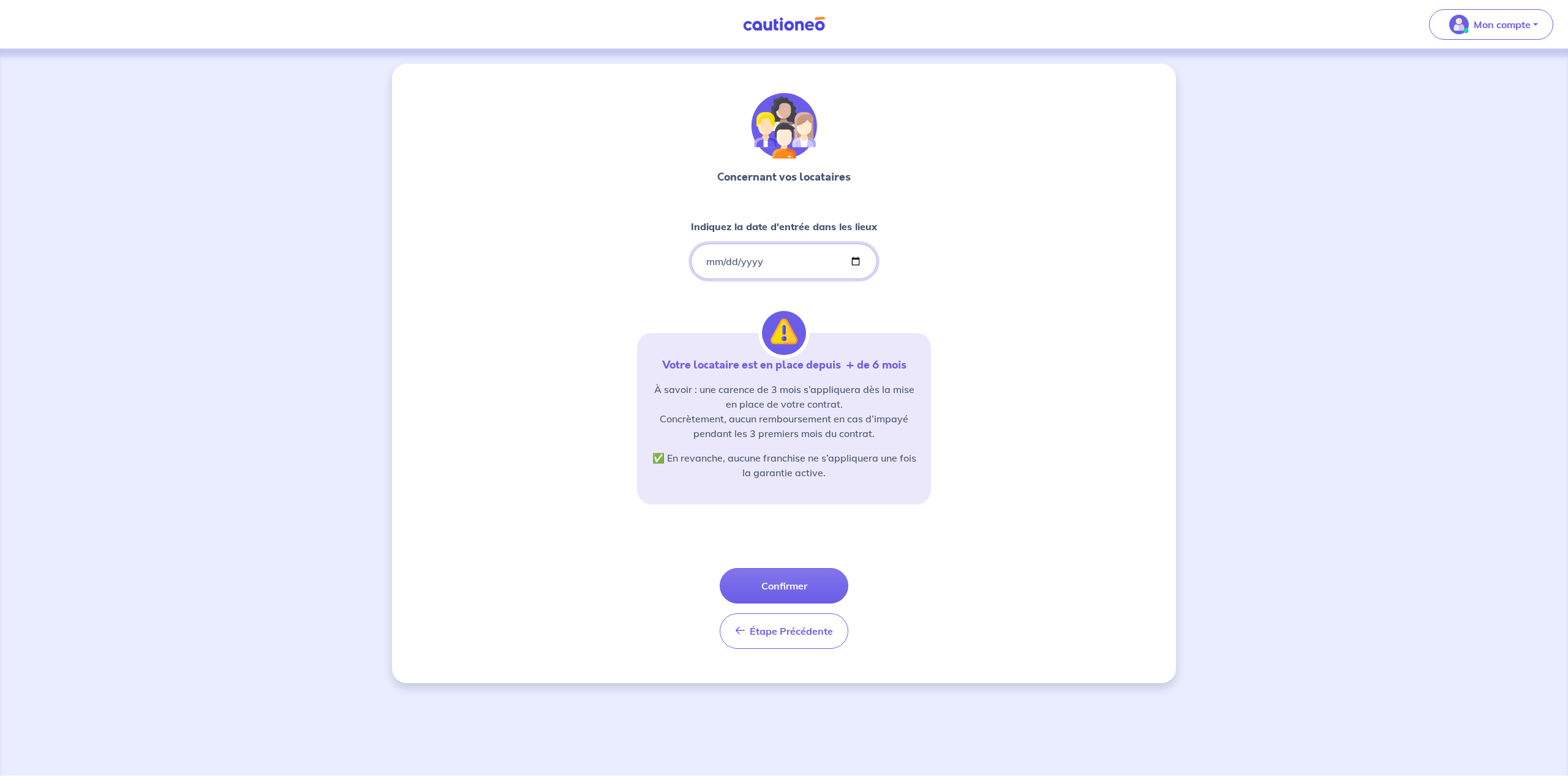
type input "[DATE]"
click at [773, 591] on button "Confirmer" at bounding box center [784, 586] width 129 height 36
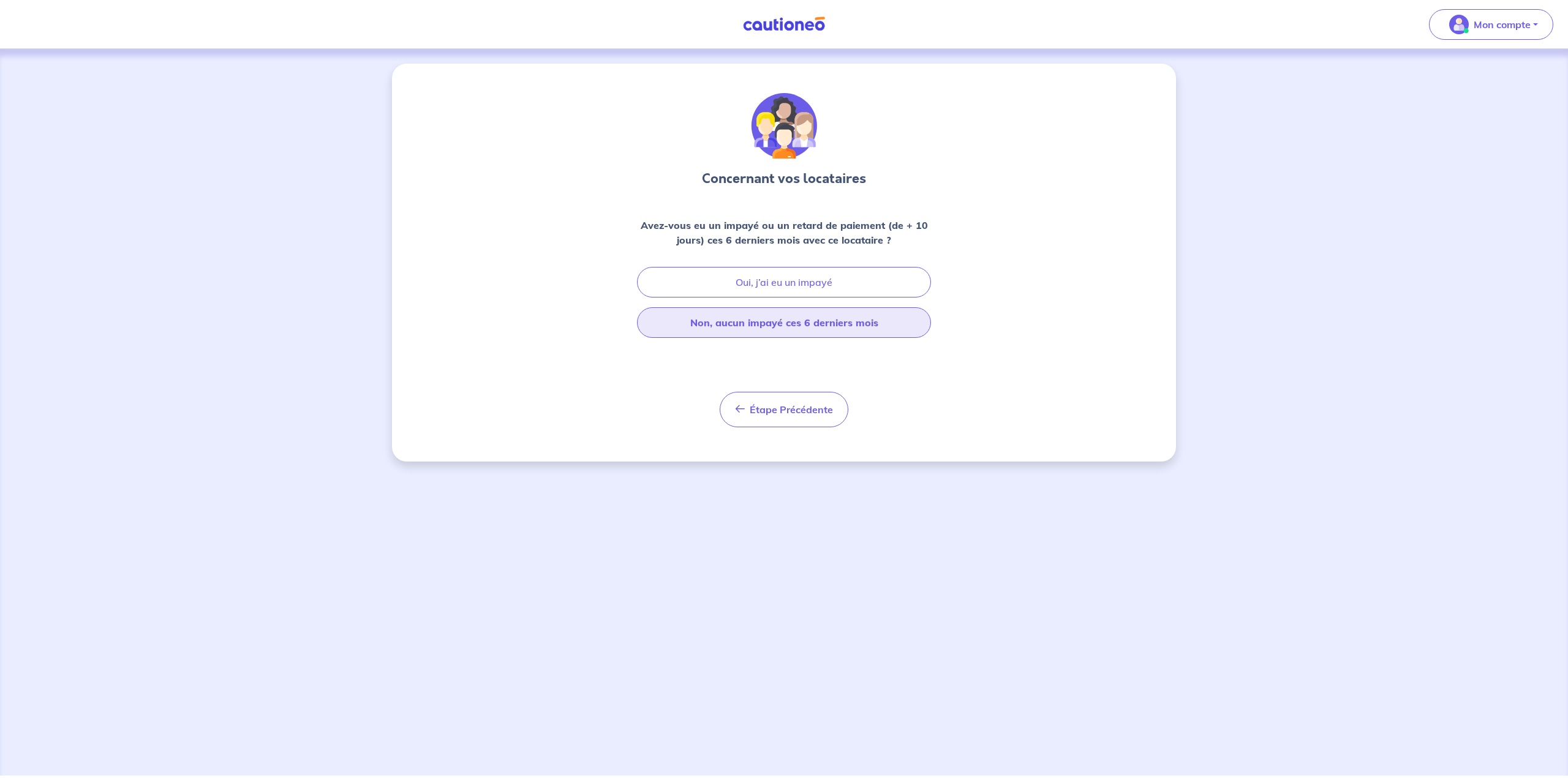
click at [773, 327] on button "Non, aucun impayé ces 6 derniers mois" at bounding box center [784, 322] width 294 height 31
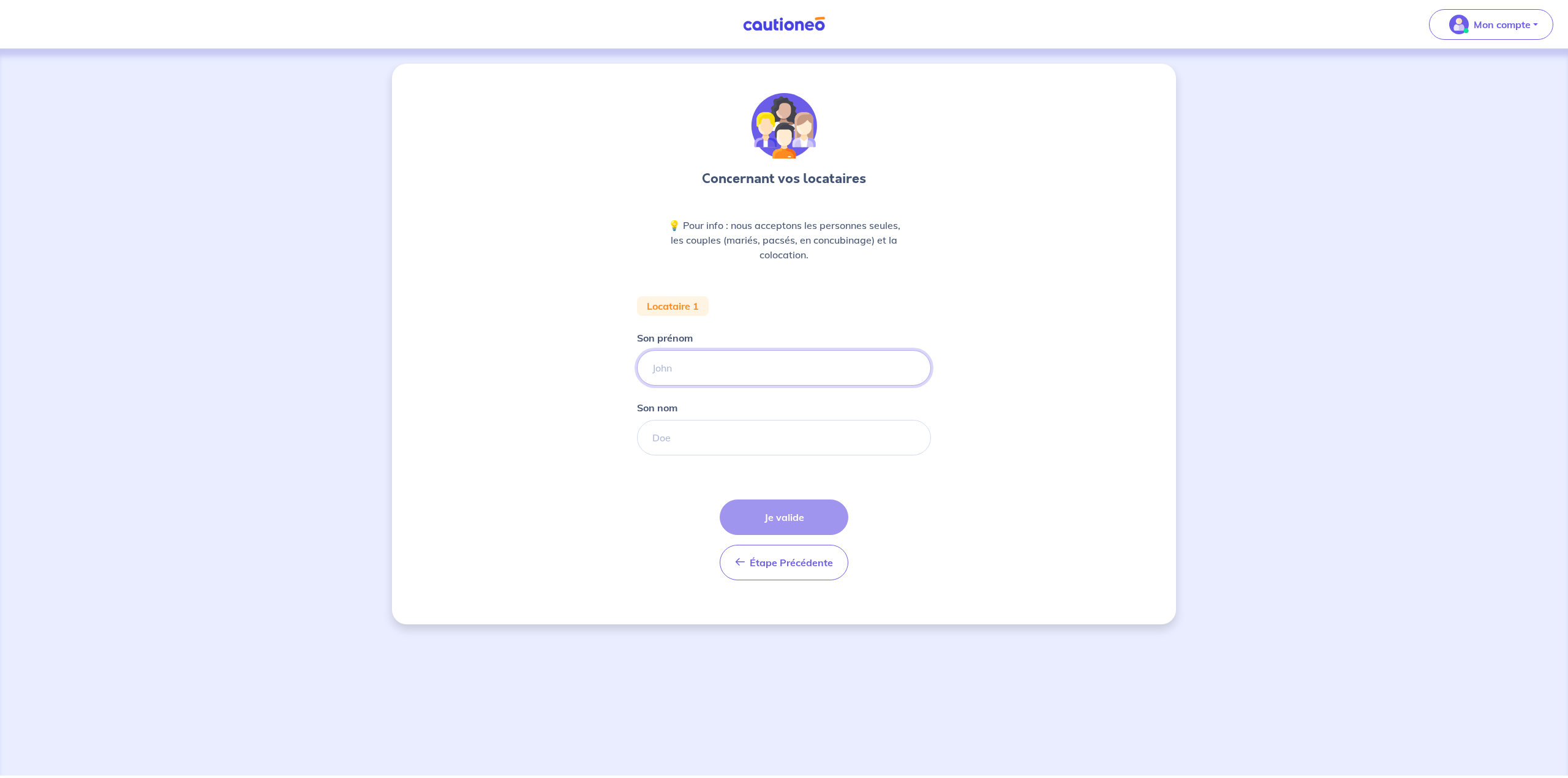
click at [773, 364] on input "Son prénom" at bounding box center [784, 367] width 294 height 36
paste input "[PERSON_NAME] Sider"
drag, startPoint x: 737, startPoint y: 369, endPoint x: 688, endPoint y: 367, distance: 49.0
click at [688, 367] on input "[PERSON_NAME] Sider" at bounding box center [784, 367] width 294 height 36
type input "[PERSON_NAME]"
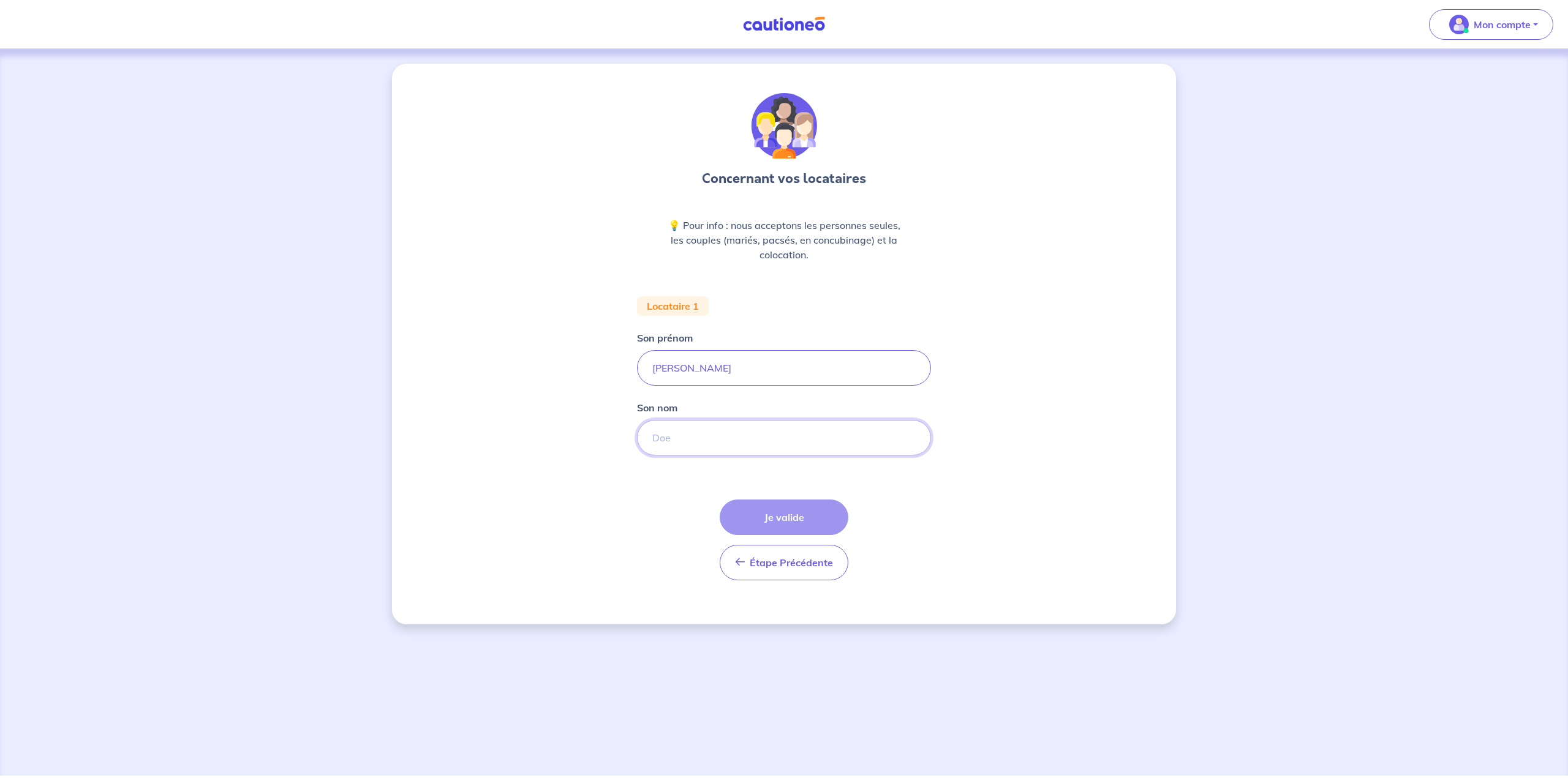
click at [696, 432] on input "Son nom" at bounding box center [784, 437] width 294 height 36
paste input "Nait Sider"
type input "Nait Sider"
click at [773, 519] on button "Je valide" at bounding box center [784, 517] width 129 height 36
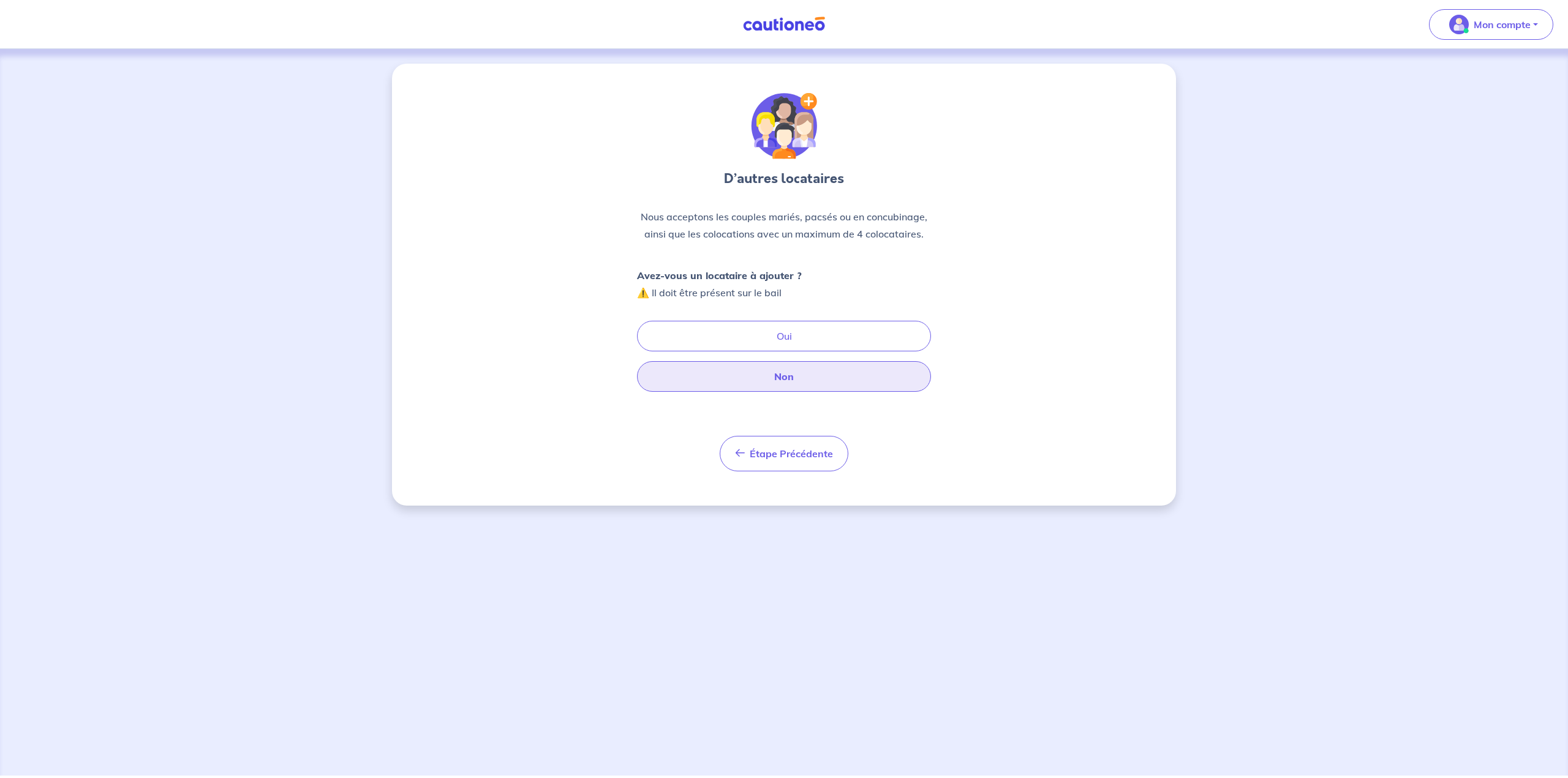
click at [773, 375] on button "Non" at bounding box center [784, 376] width 294 height 31
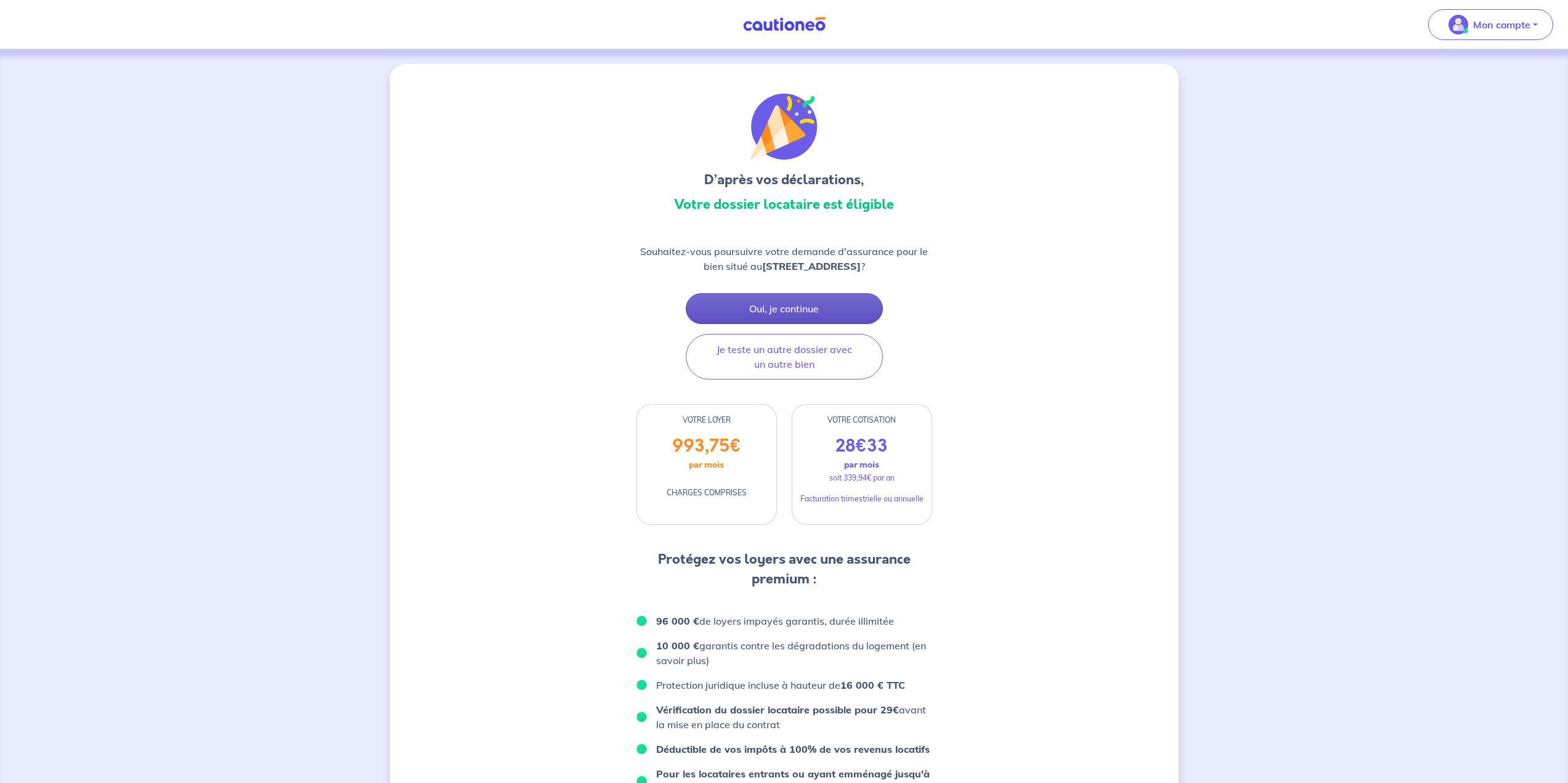
click at [777, 311] on button "Oui, je continue" at bounding box center [784, 308] width 197 height 31
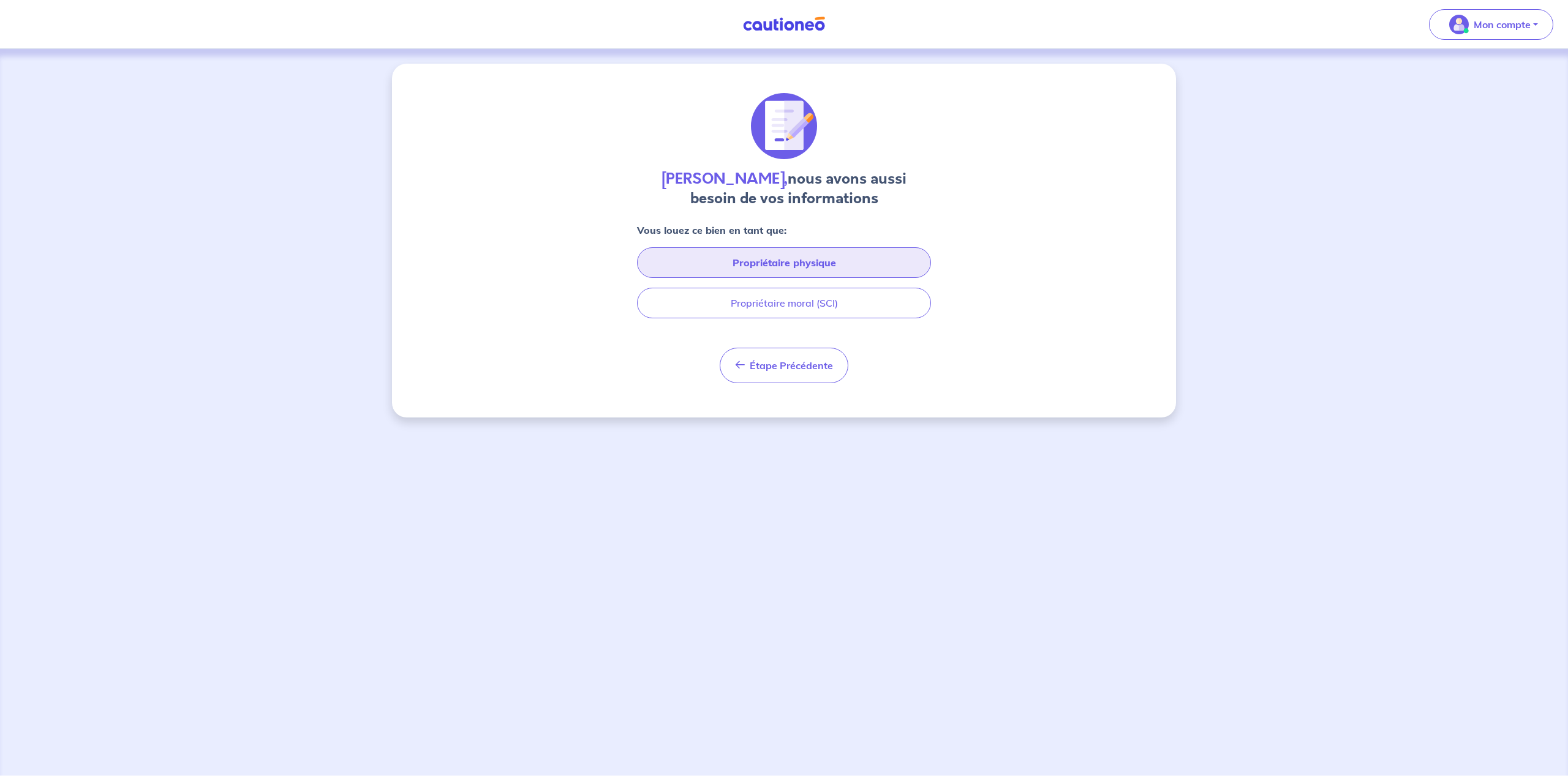
click at [773, 260] on button "Propriétaire physique" at bounding box center [784, 262] width 294 height 31
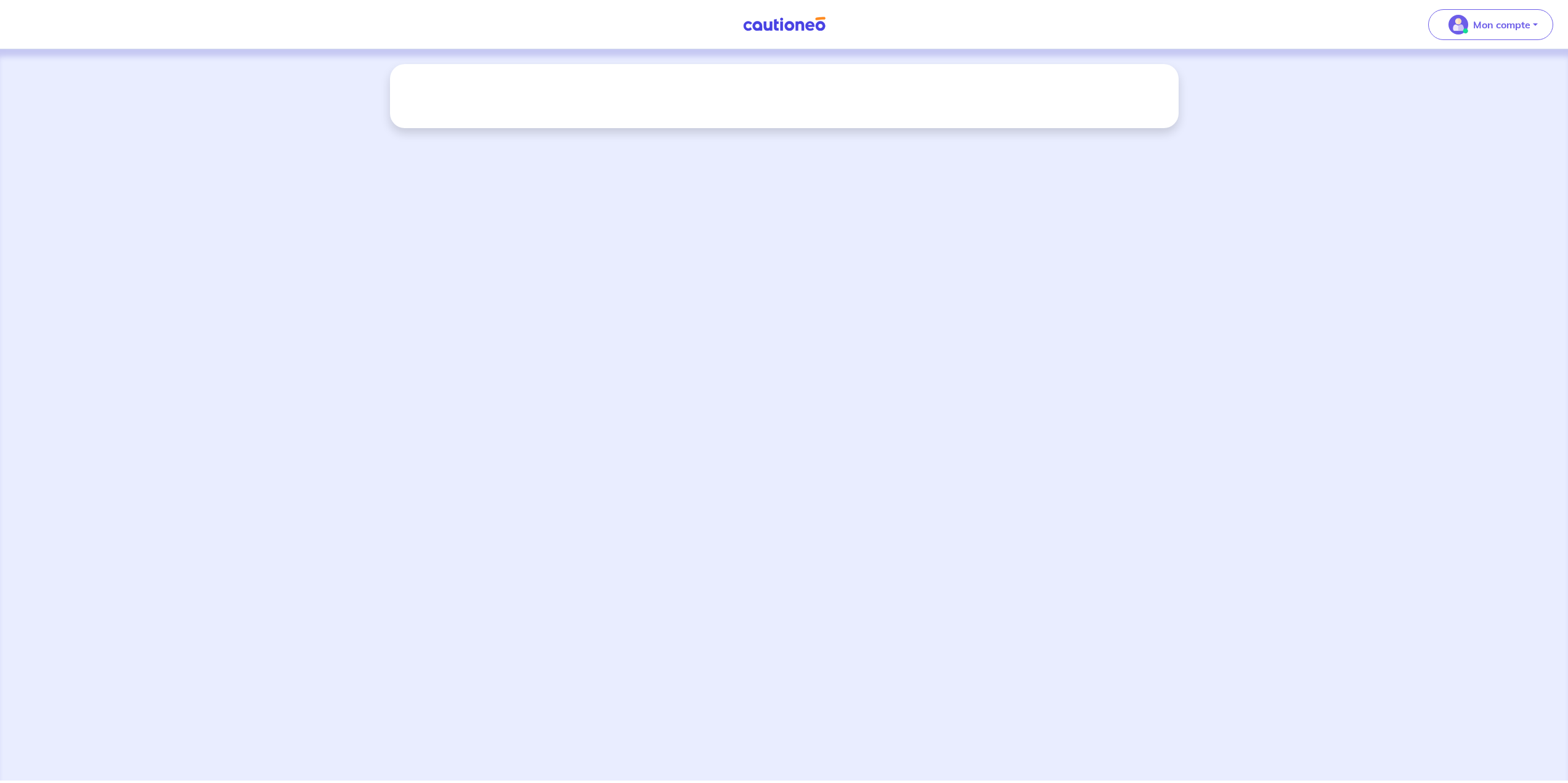
select select "FR"
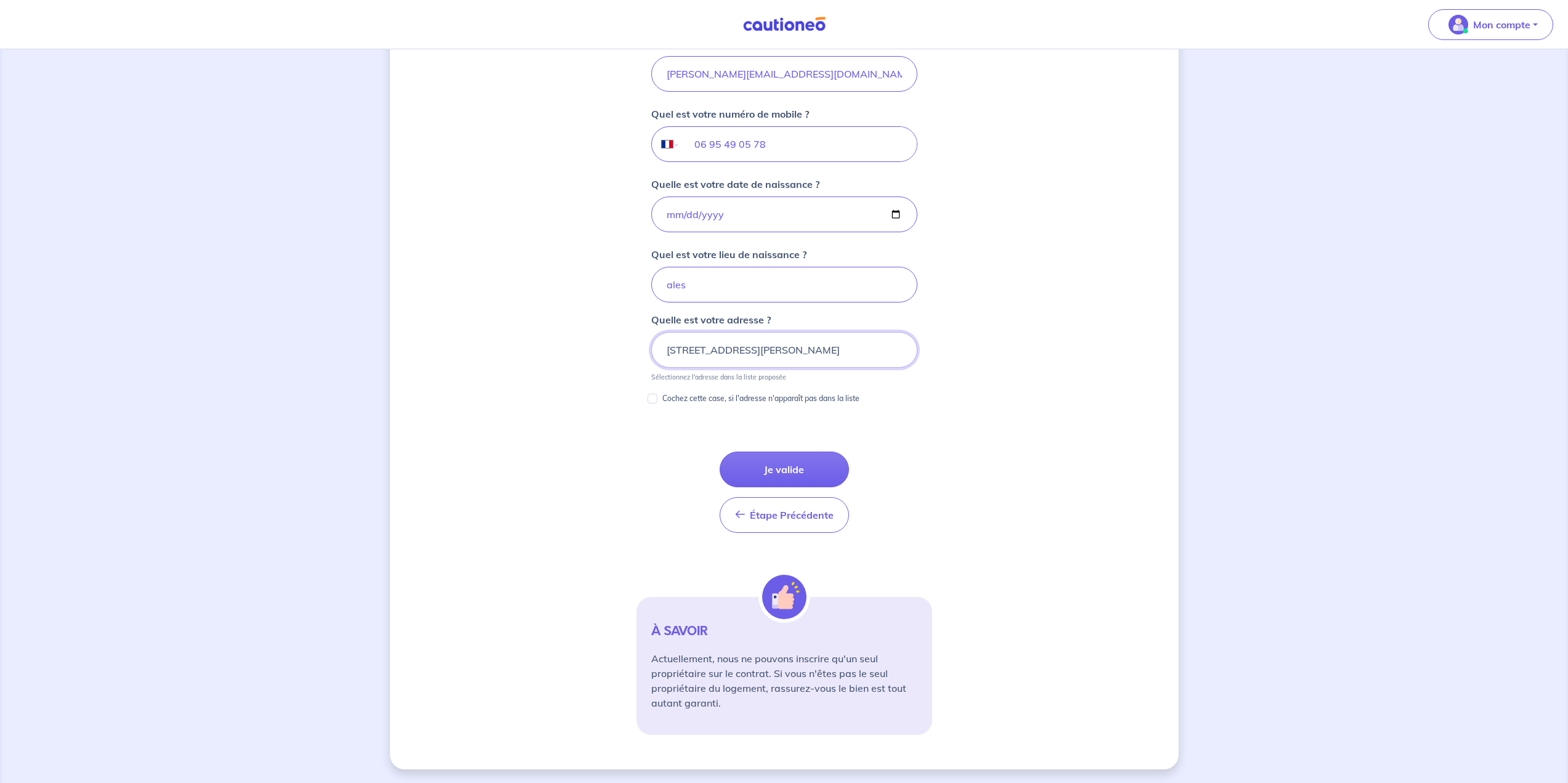
scroll to position [444, 0]
click at [777, 466] on button "Je valide" at bounding box center [784, 468] width 130 height 36
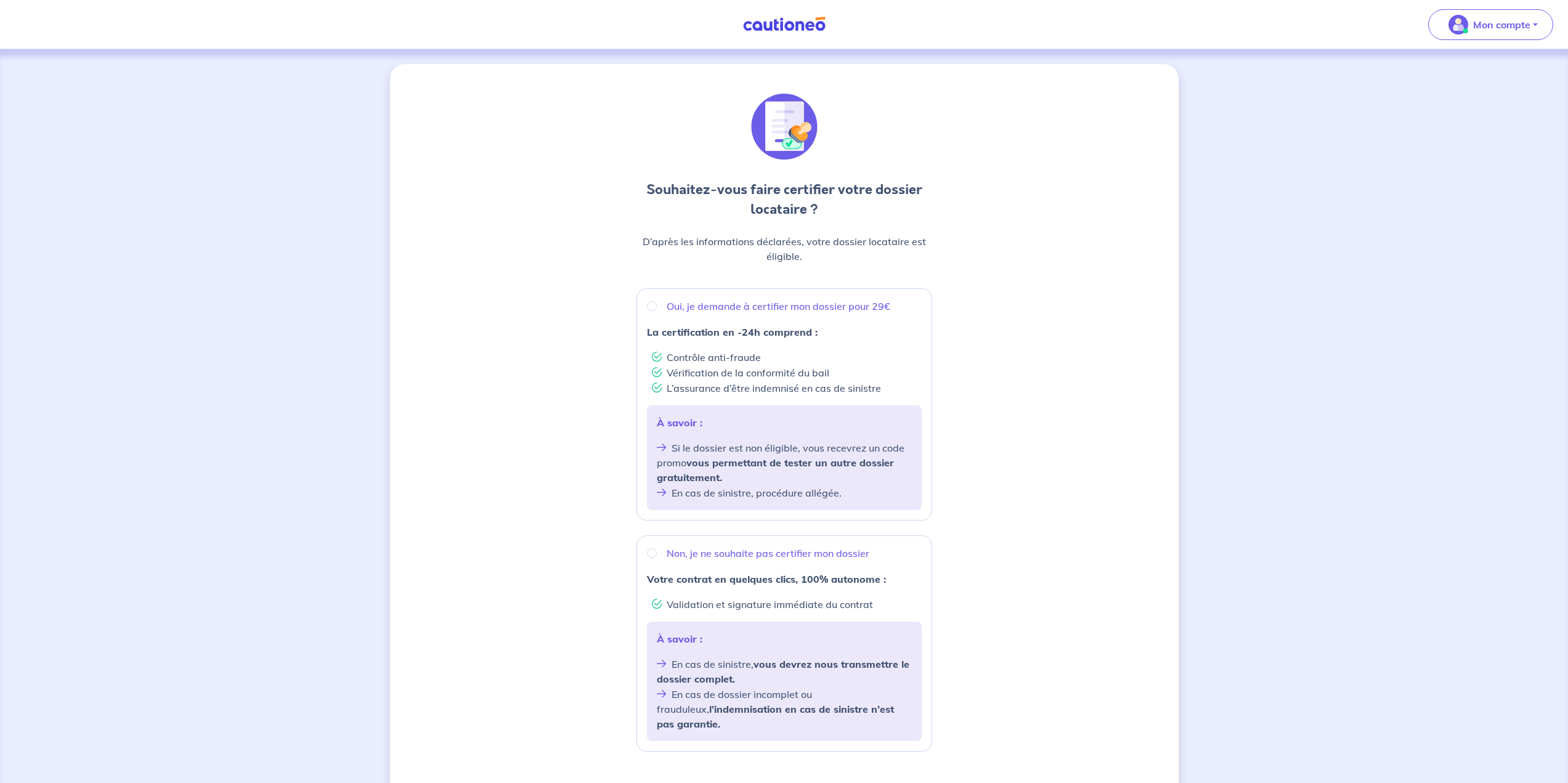
click at [686, 547] on p "Non, je ne souhaite pas certifier mon dossier" at bounding box center [768, 553] width 203 height 15
click at [657, 548] on input "Non, je ne souhaite pas certifier mon dossier" at bounding box center [652, 553] width 10 height 10
radio input "true"
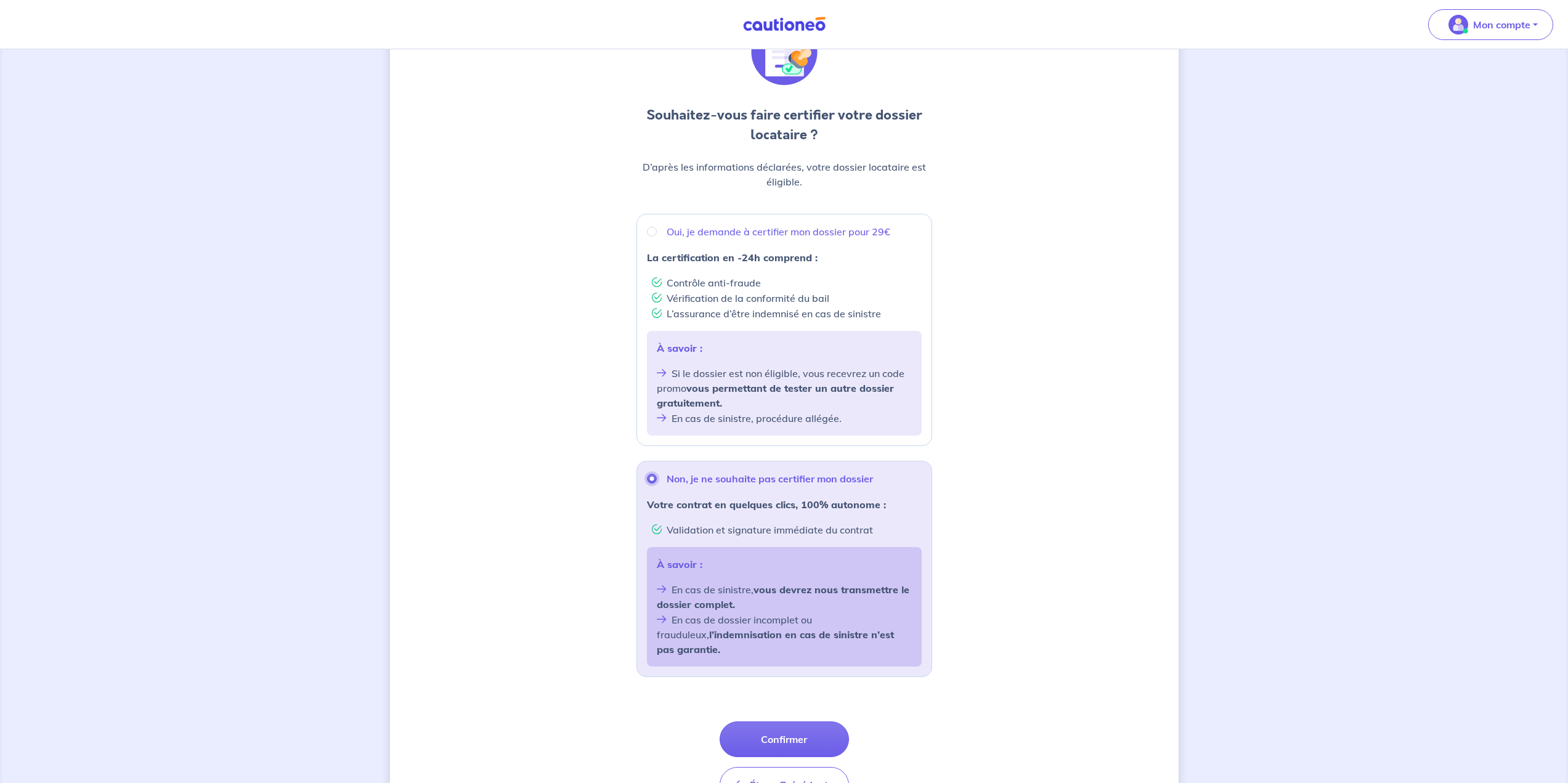
scroll to position [138, 0]
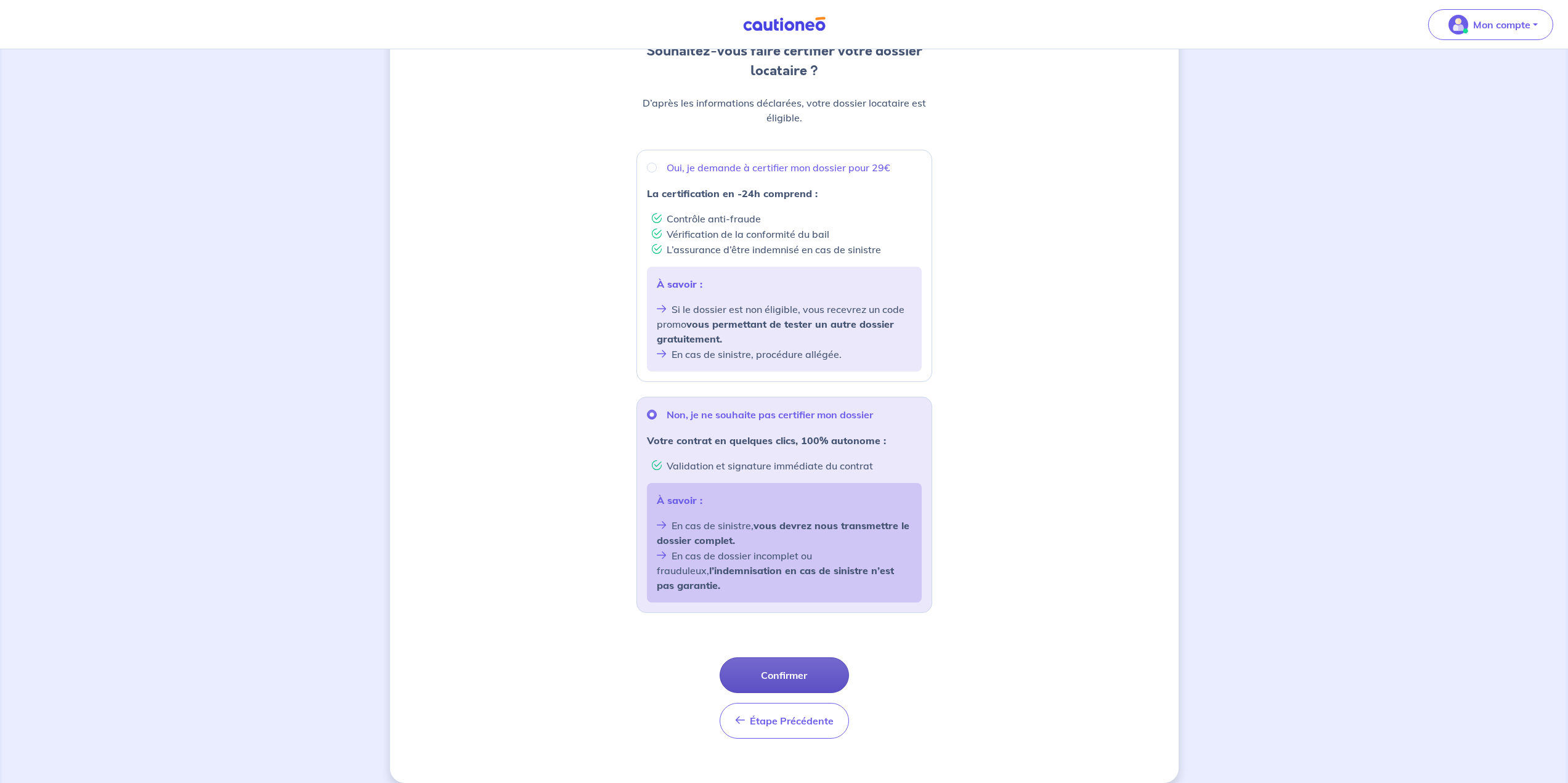
click at [777, 657] on button "Confirmer" at bounding box center [784, 675] width 130 height 36
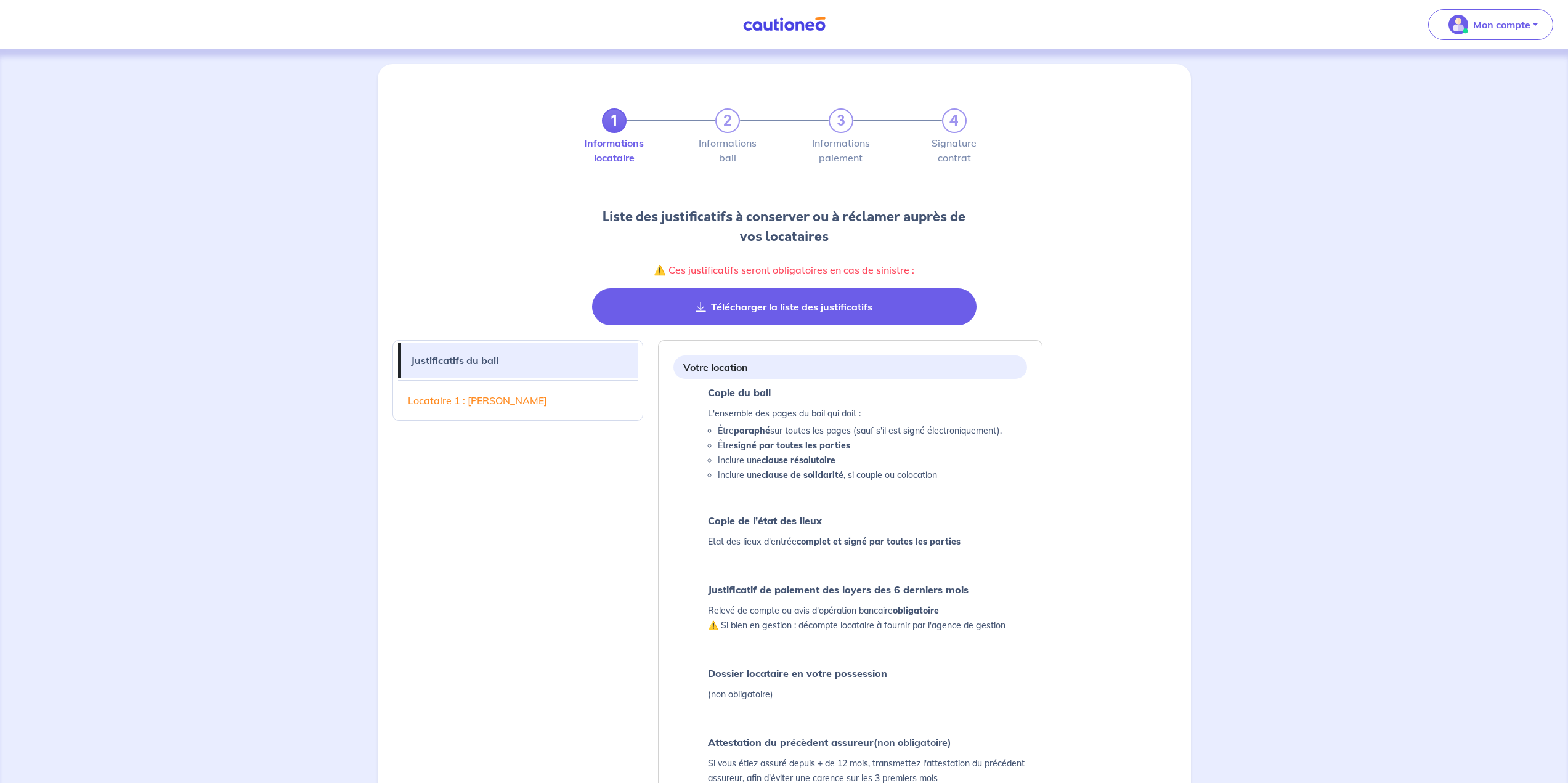
click at [777, 300] on button "Télécharger la liste des justificatifs" at bounding box center [784, 306] width 384 height 37
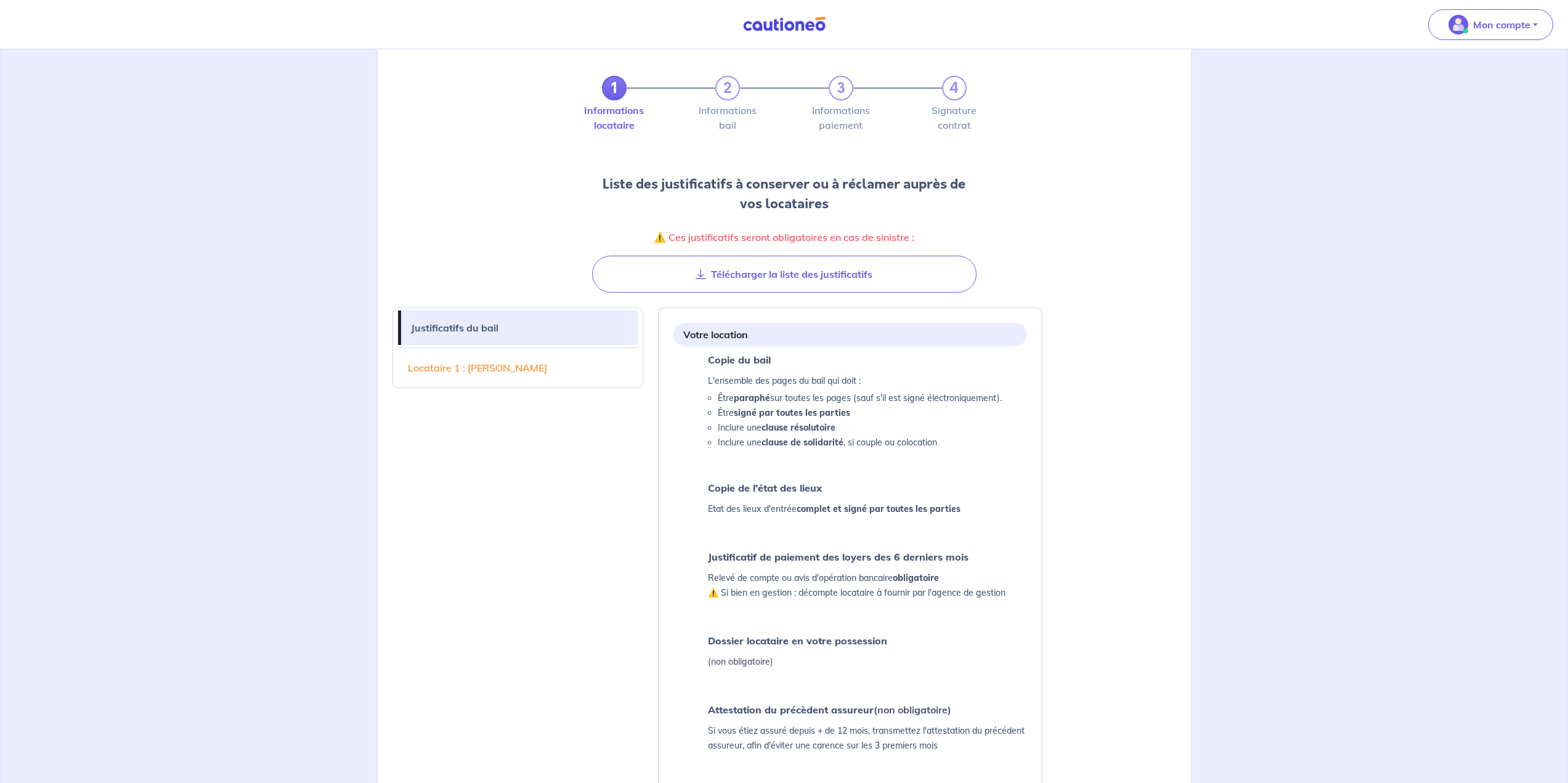
scroll to position [62, 0]
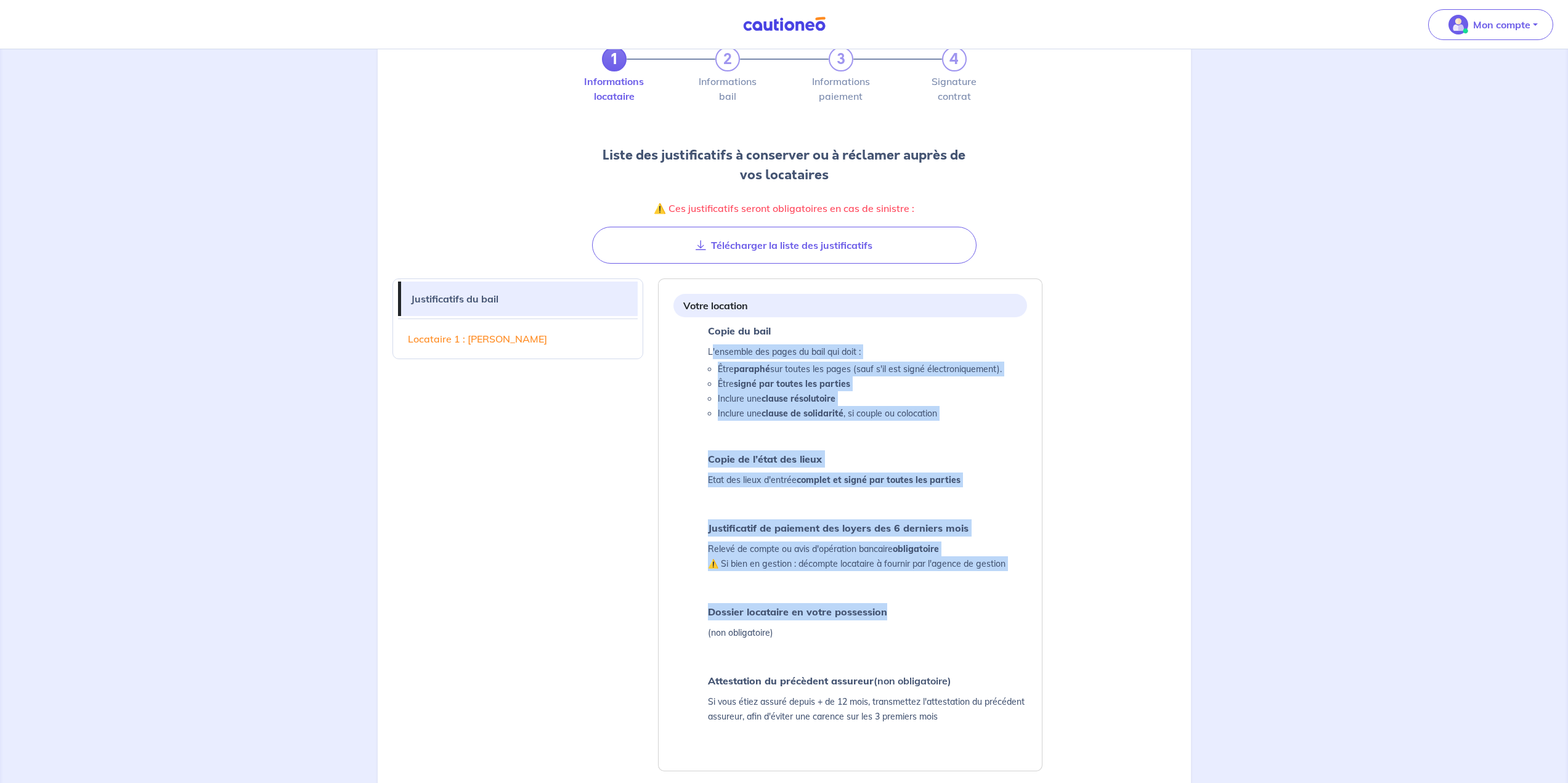
drag, startPoint x: 713, startPoint y: 348, endPoint x: 937, endPoint y: 576, distance: 319.6
click at [777, 576] on ul "Copie du bail L'ensemble des pages du bail qui doit : Être paraphé sur toutes l…" at bounding box center [850, 524] width 353 height 404
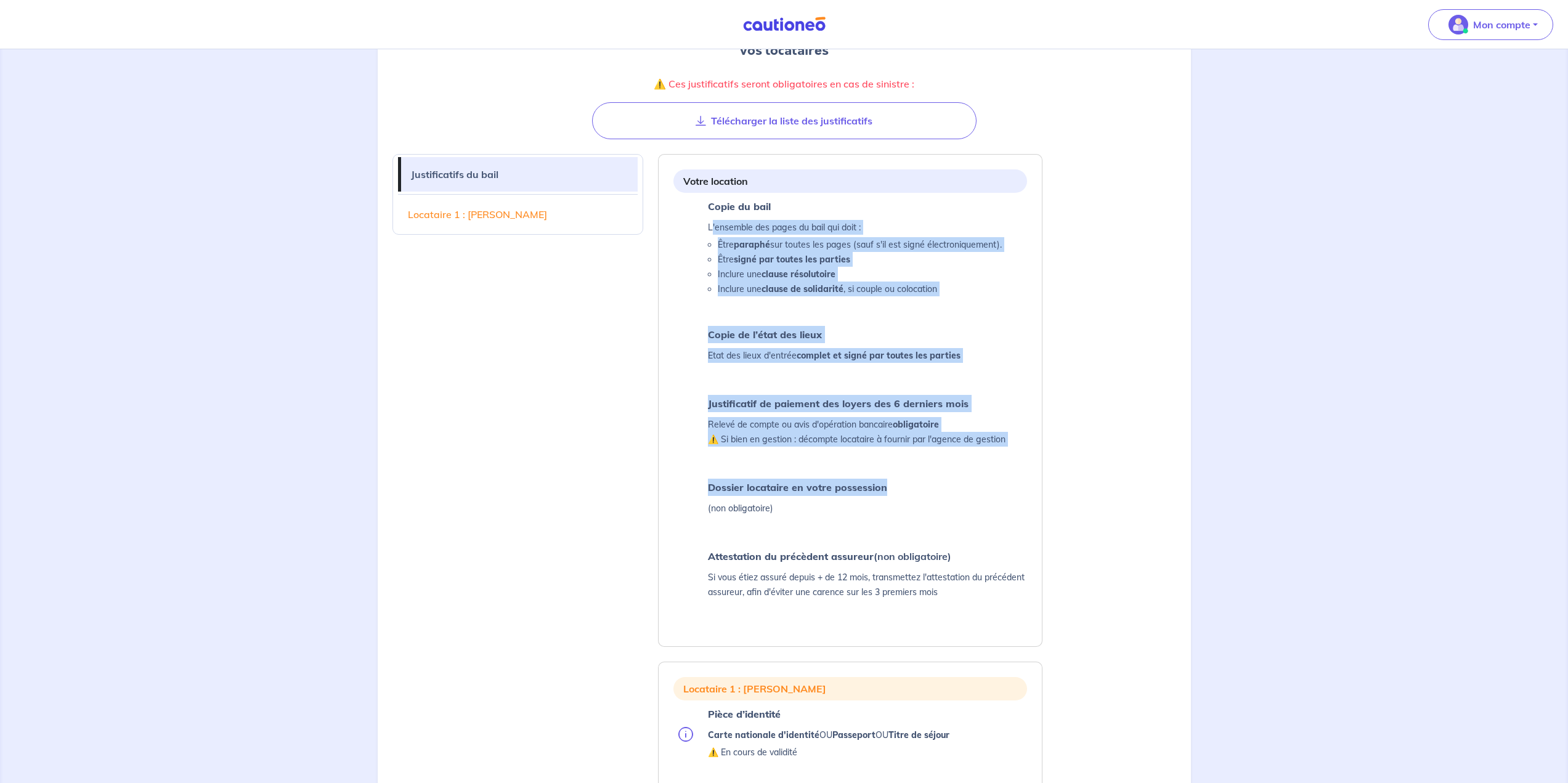
scroll to position [165, 0]
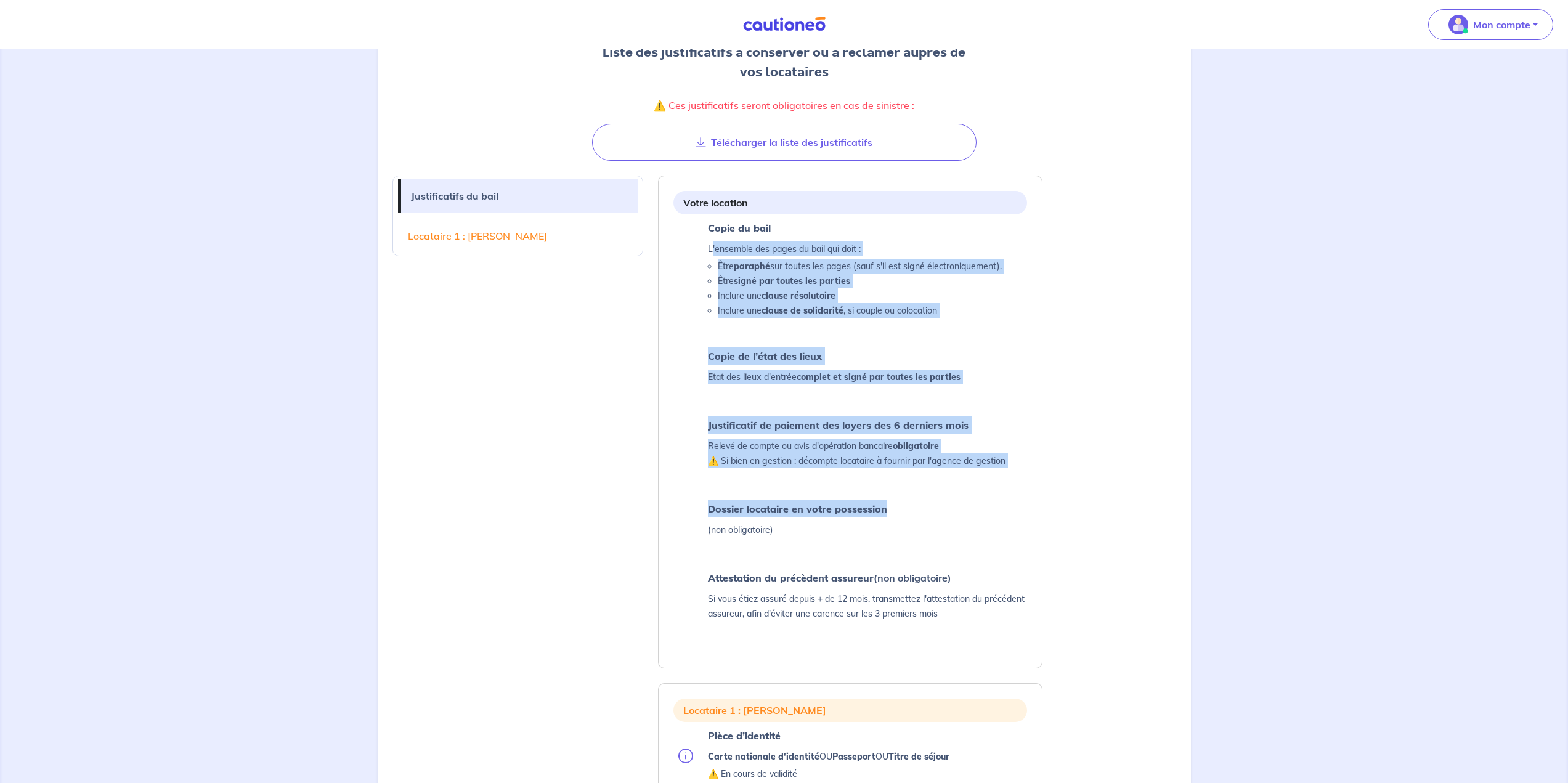
click at [777, 472] on ul "Copie du bail L'ensemble des pages du bail qui doit : Être paraphé sur toutes l…" at bounding box center [850, 421] width 353 height 404
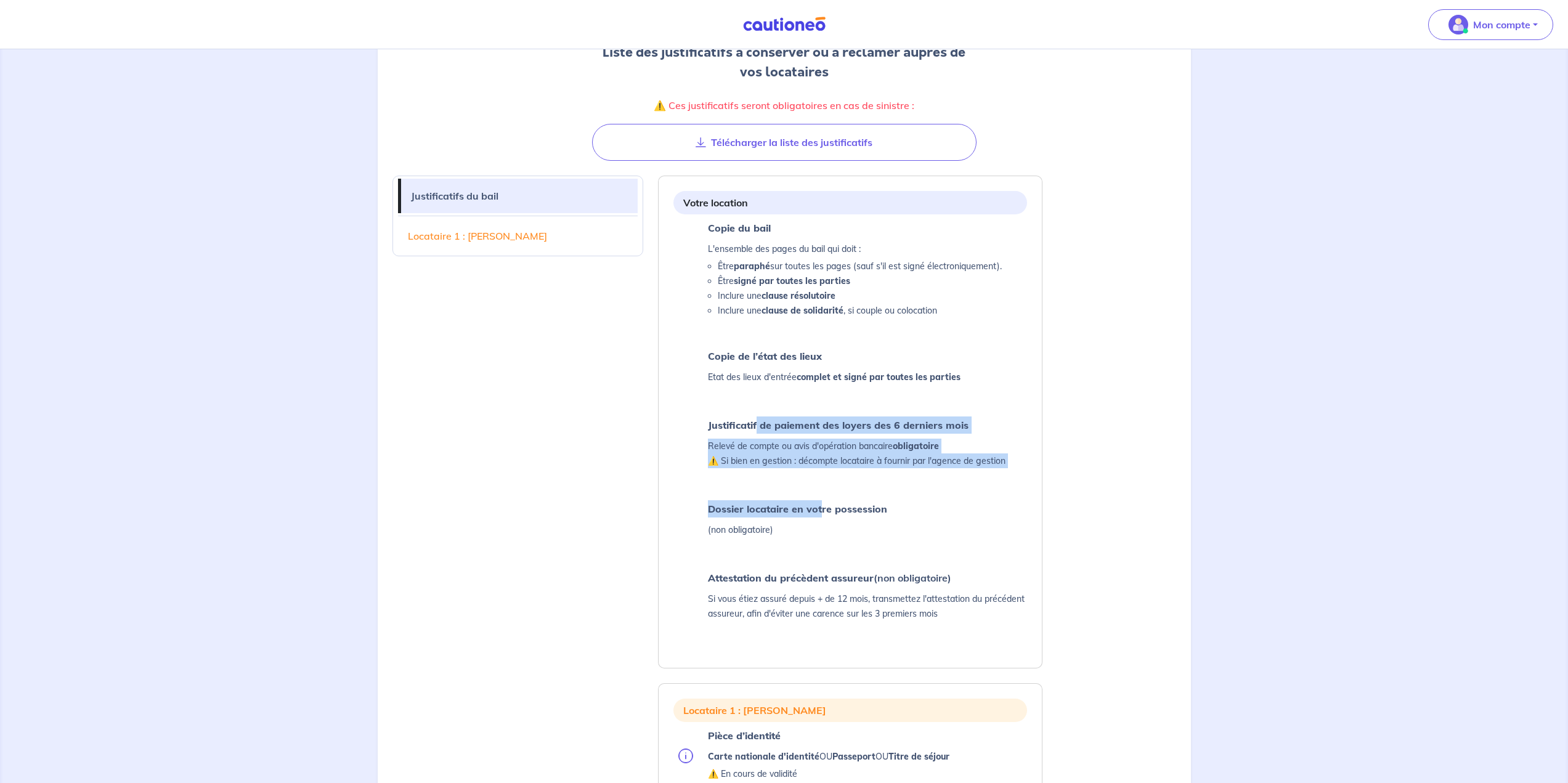
drag, startPoint x: 757, startPoint y: 414, endPoint x: 825, endPoint y: 499, distance: 108.9
click at [777, 496] on ul "Copie du bail L'ensemble des pages du bail qui doit : Être paraphé sur toutes l…" at bounding box center [850, 421] width 353 height 404
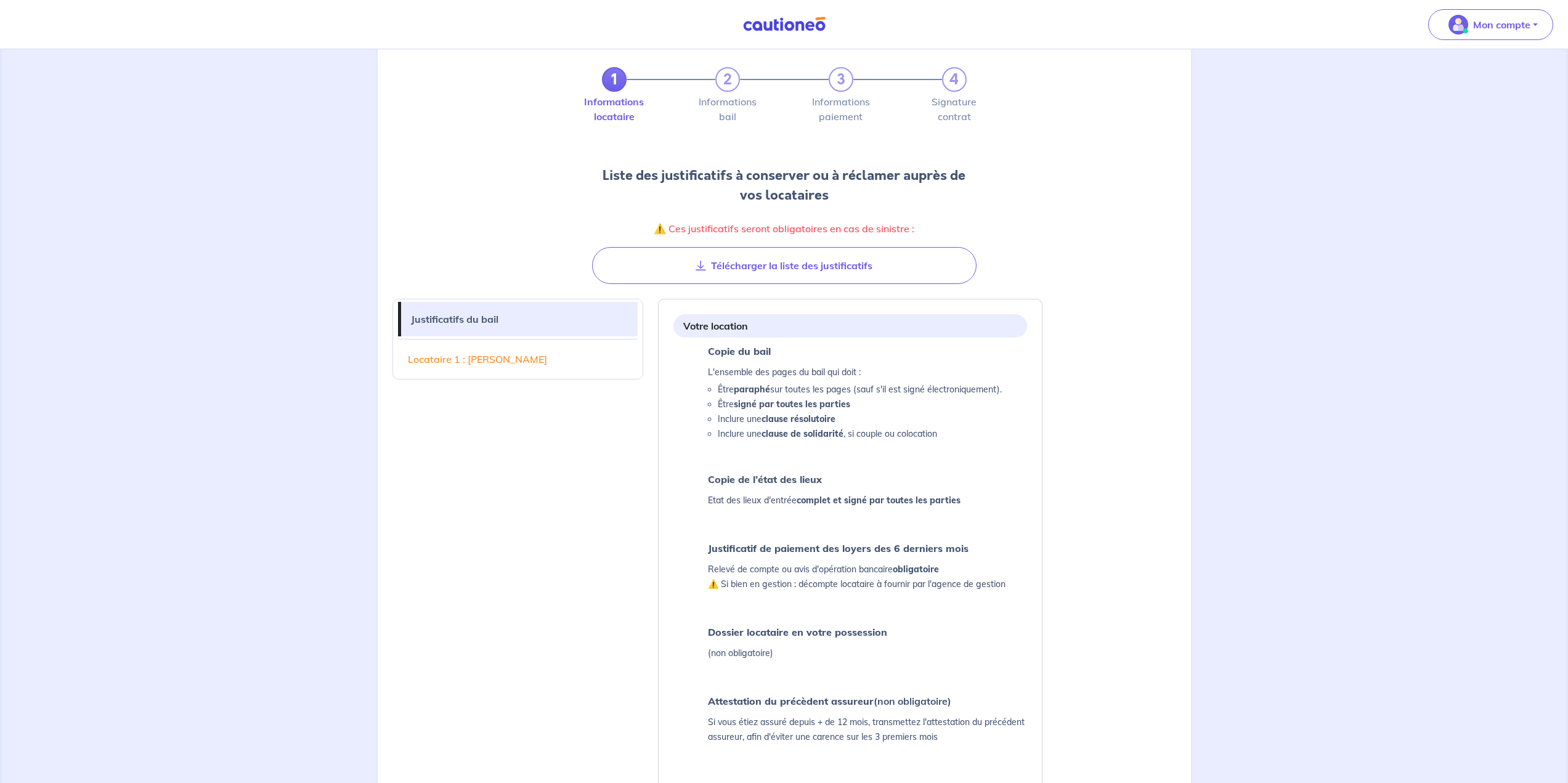
click at [777, 503] on strong "complet et signé par toutes les parties" at bounding box center [879, 501] width 164 height 11
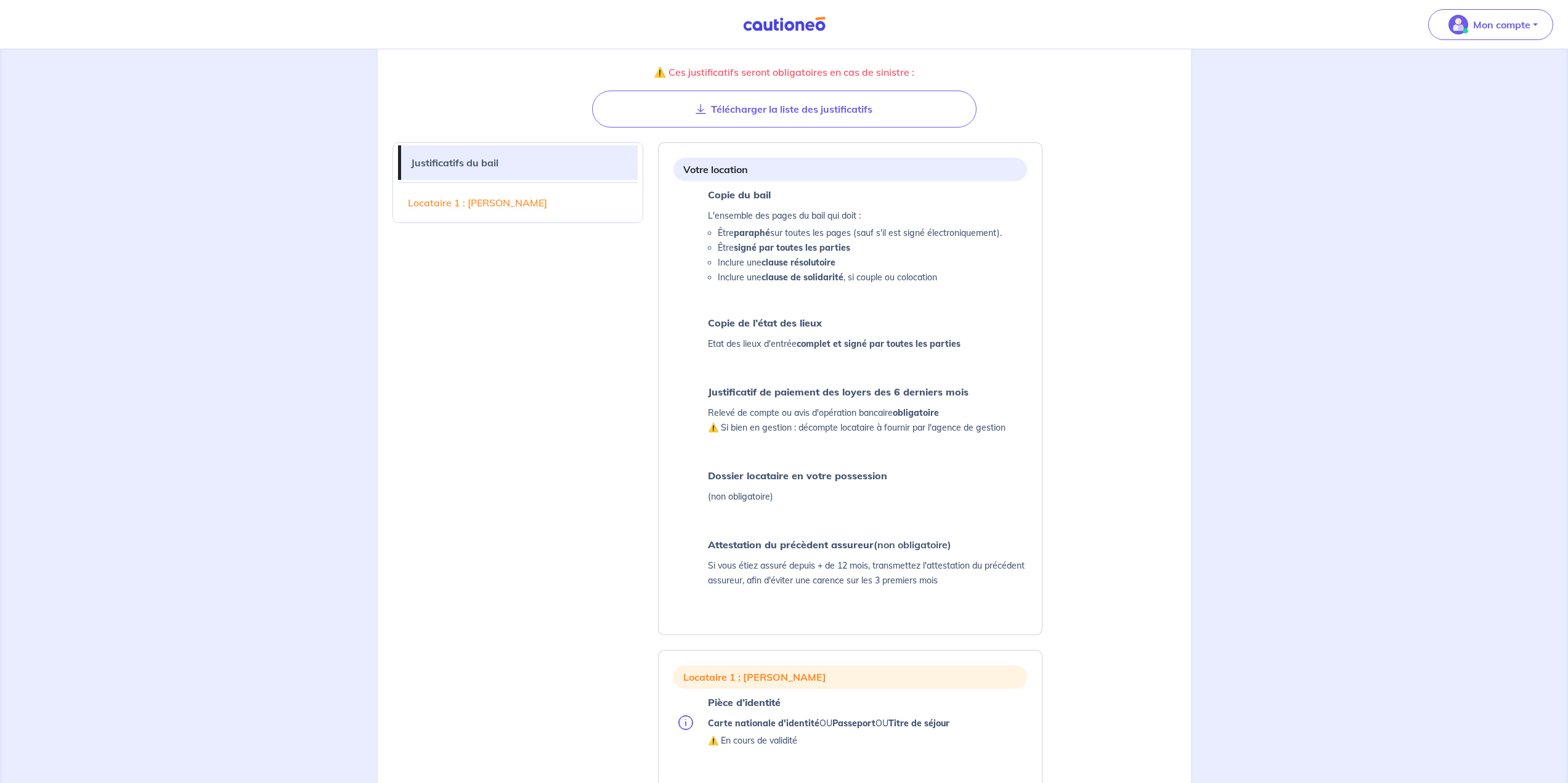
scroll to position [226, 0]
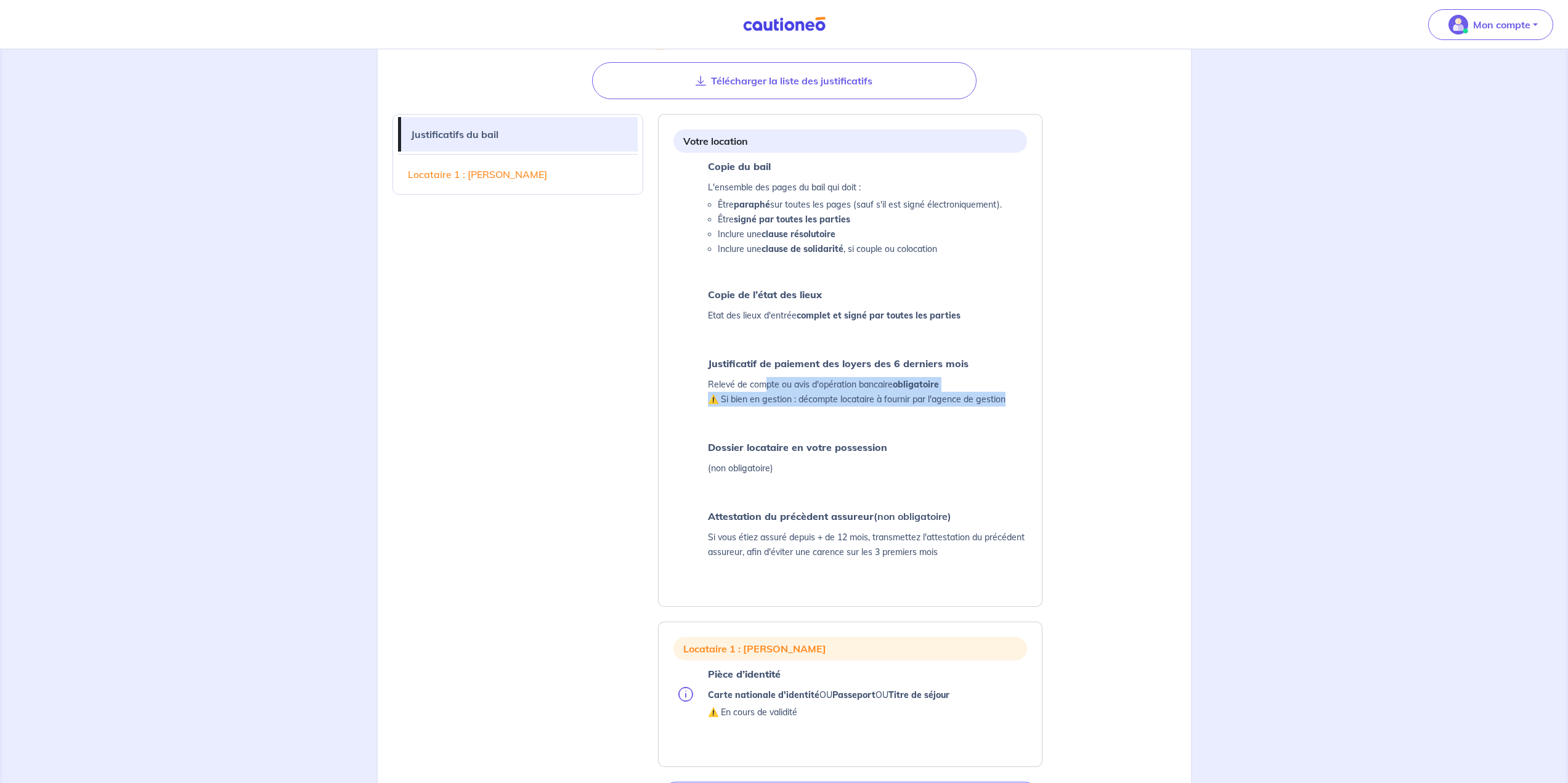
drag, startPoint x: 1006, startPoint y: 396, endPoint x: 764, endPoint y: 386, distance: 242.2
click at [765, 386] on p "Relevé de compte ou avis d'opération bancaire obligatoire ⚠️ Si bien en gestion…" at bounding box center [857, 392] width 297 height 30
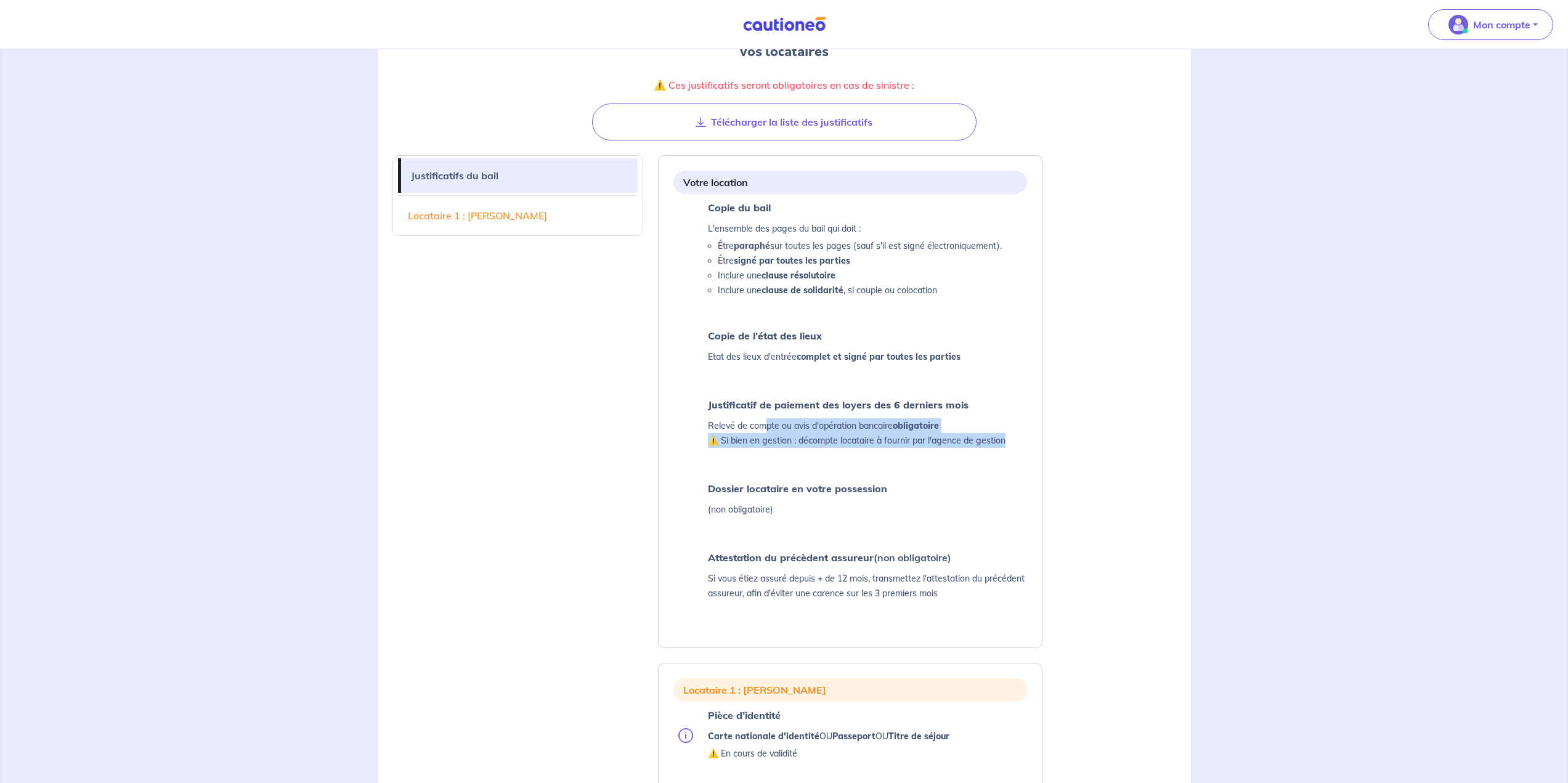
scroll to position [165, 0]
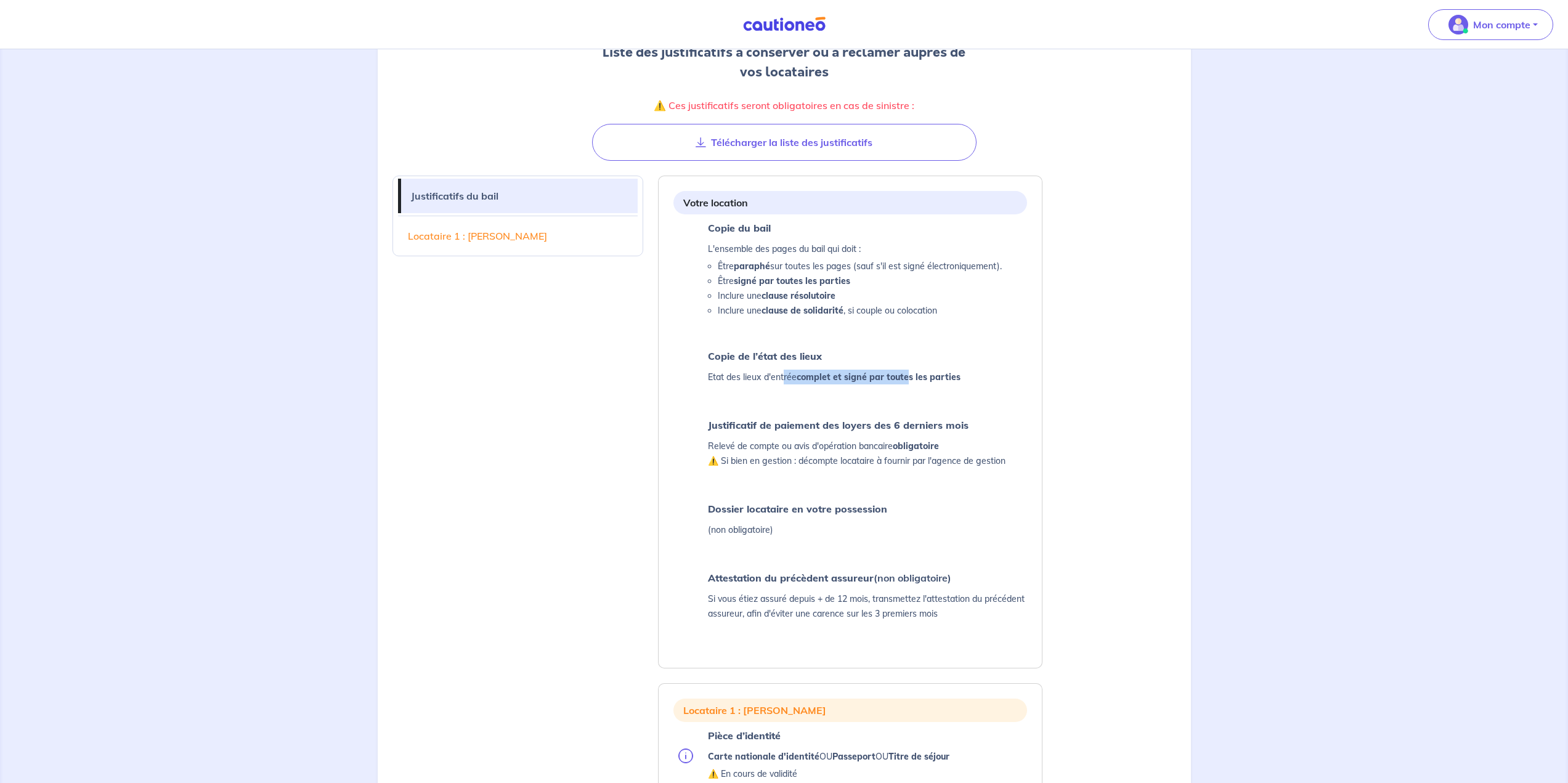
drag, startPoint x: 783, startPoint y: 376, endPoint x: 918, endPoint y: 381, distance: 135.1
click at [777, 381] on p "Etat des lieux d'entrée complet et signé par toutes les parties" at bounding box center [835, 377] width 253 height 15
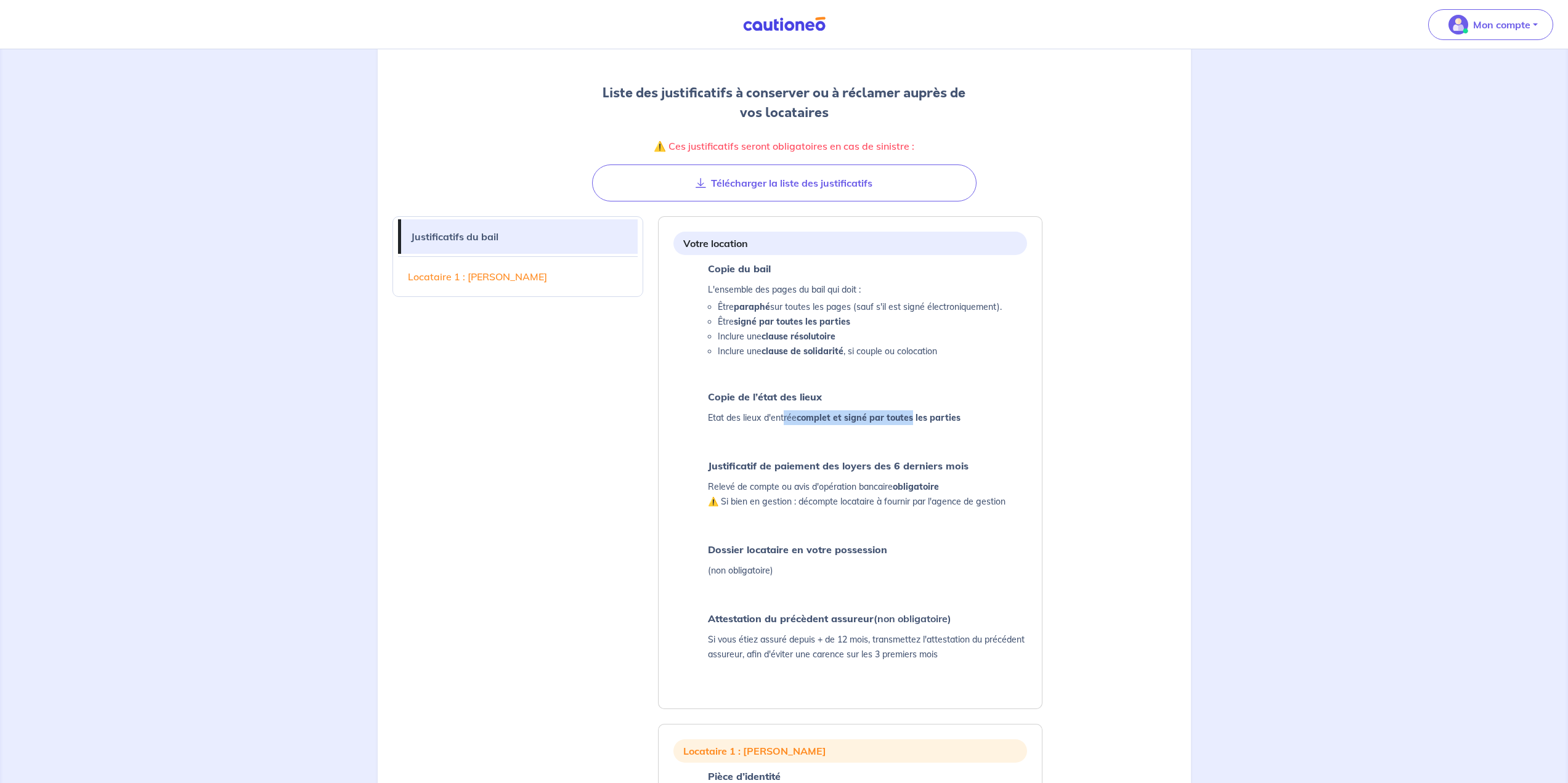
scroll to position [103, 0]
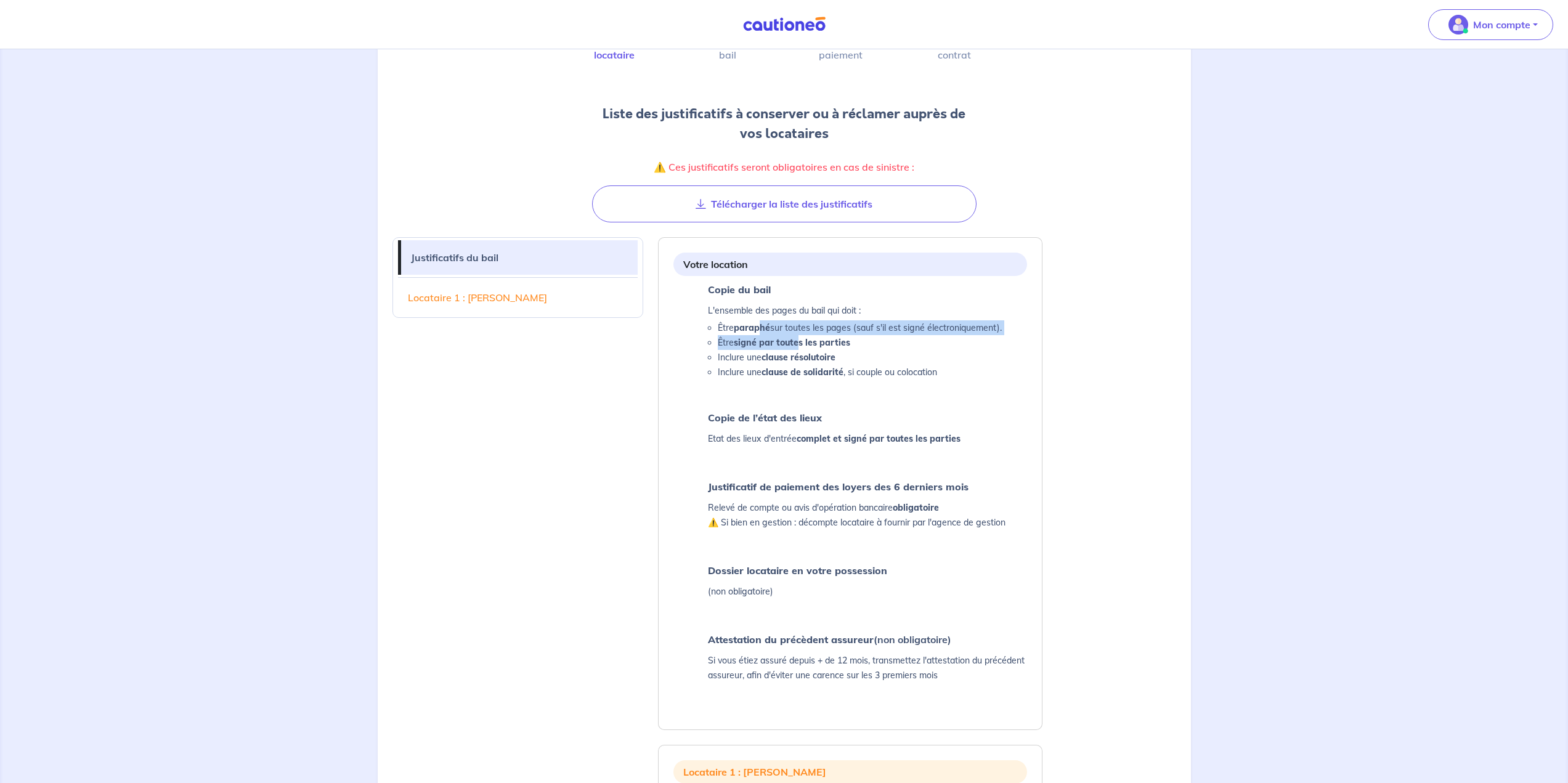
drag, startPoint x: 774, startPoint y: 325, endPoint x: 800, endPoint y: 340, distance: 30.0
click at [777, 336] on ul "Être paraphé sur toutes les pages (sauf s'il est signé électroniquement). Être …" at bounding box center [855, 350] width 294 height 59
drag, startPoint x: 779, startPoint y: 348, endPoint x: 785, endPoint y: 357, distance: 10.8
click at [777, 348] on li "Être signé par toutes les parties" at bounding box center [860, 343] width 284 height 15
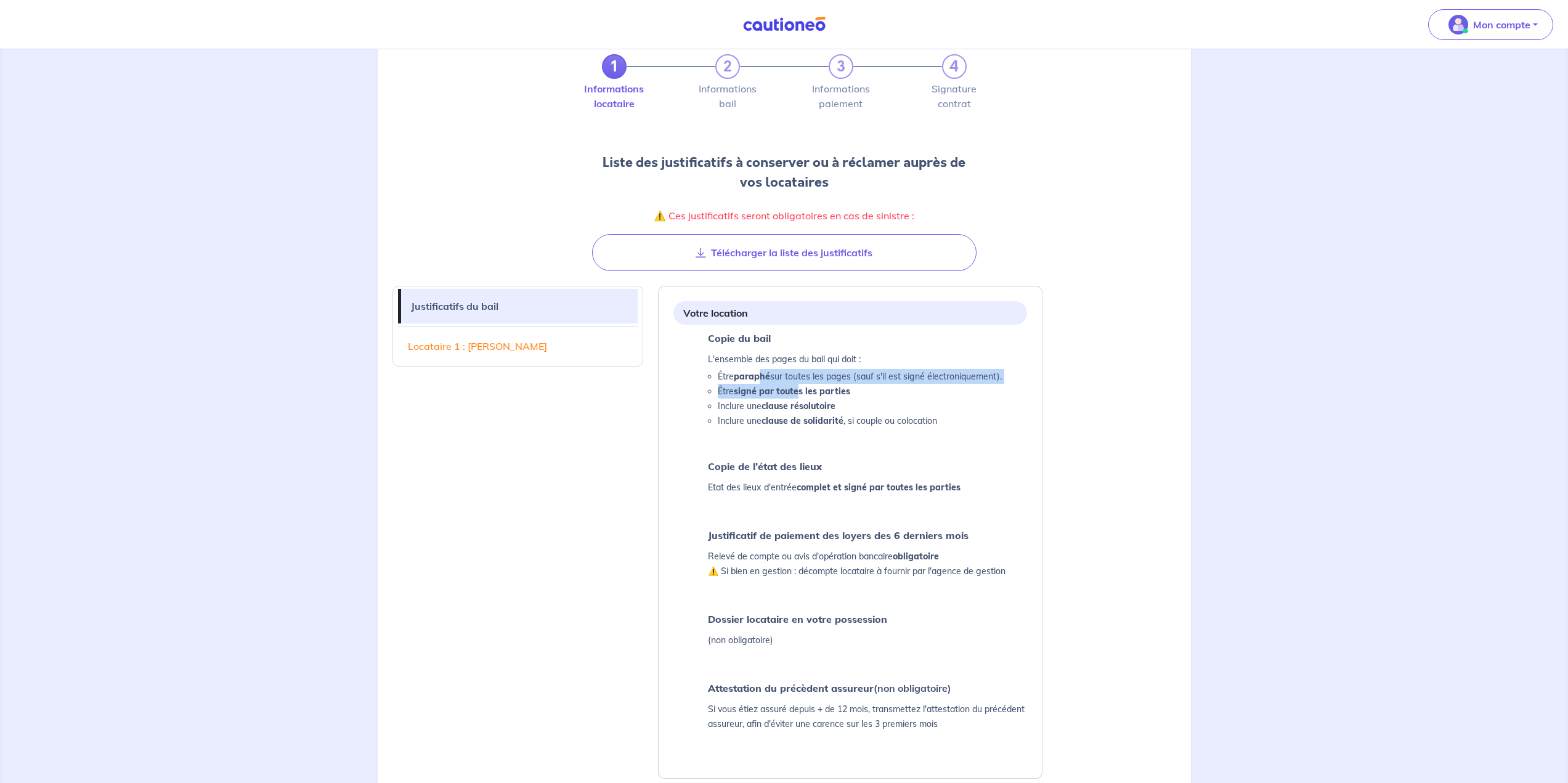
scroll to position [0, 0]
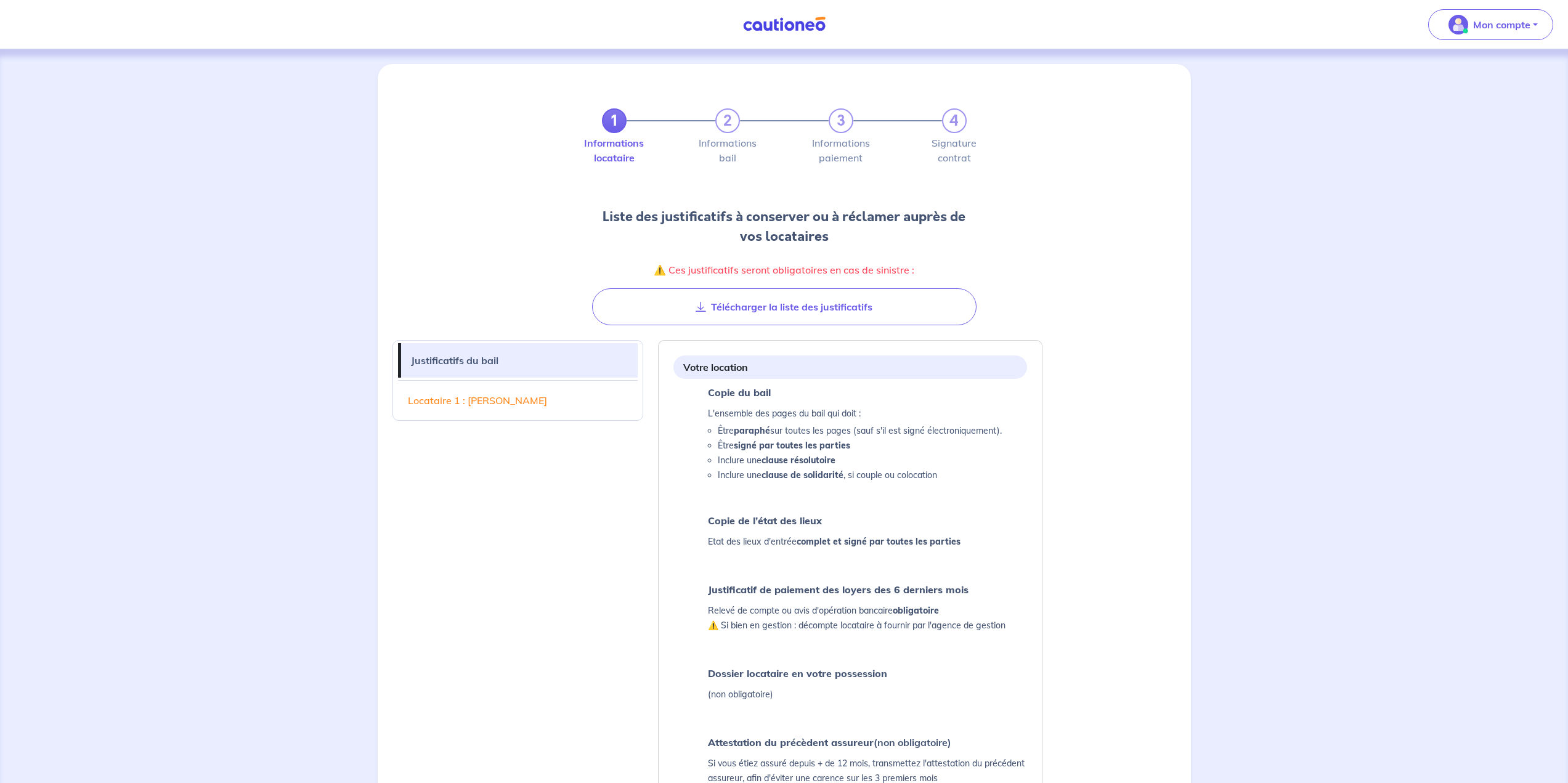
click at [777, 495] on ul "Copie du bail L'ensemble des pages du bail qui doit : Être paraphé sur toutes l…" at bounding box center [850, 586] width 353 height 404
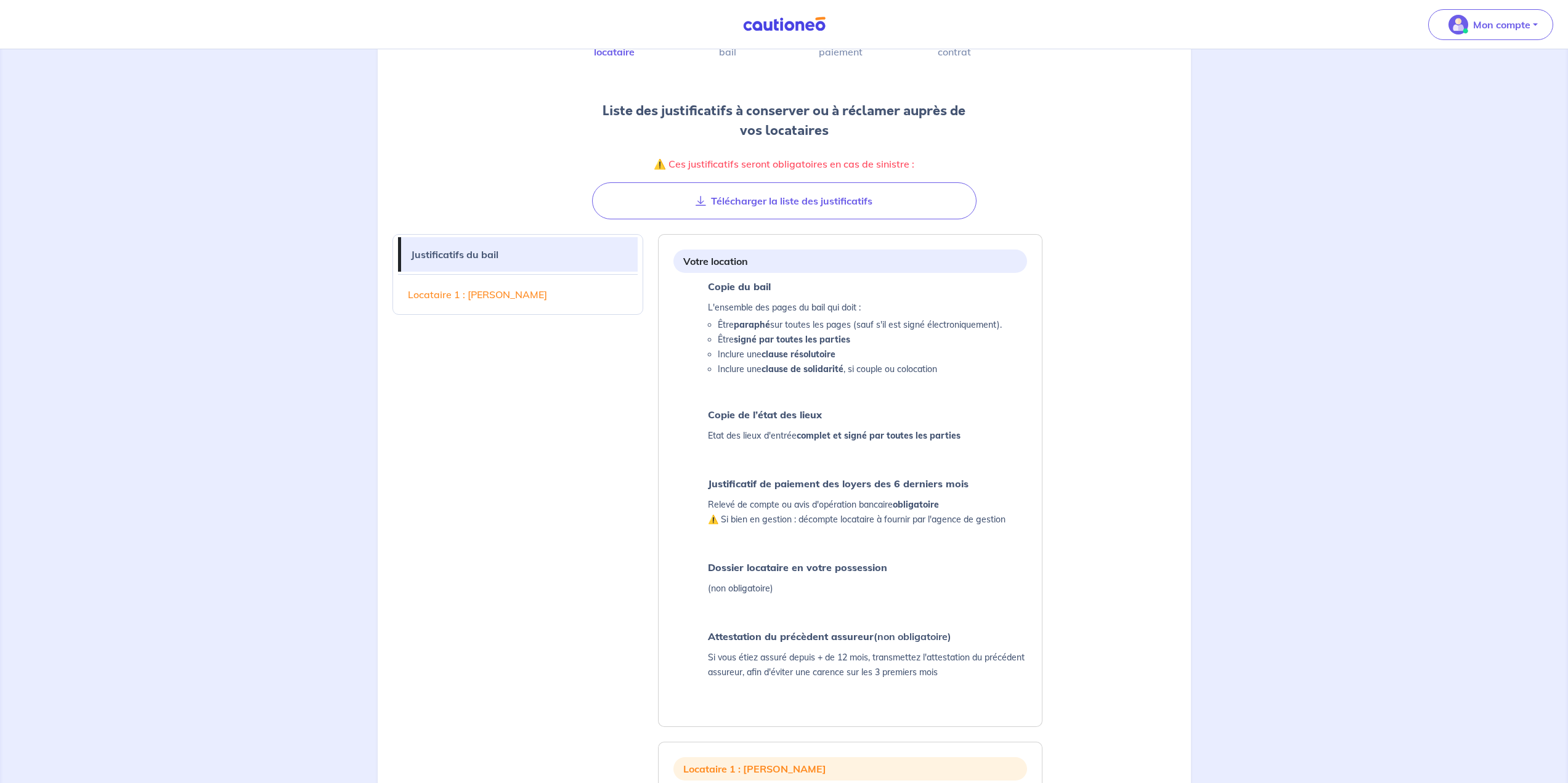
scroll to position [123, 0]
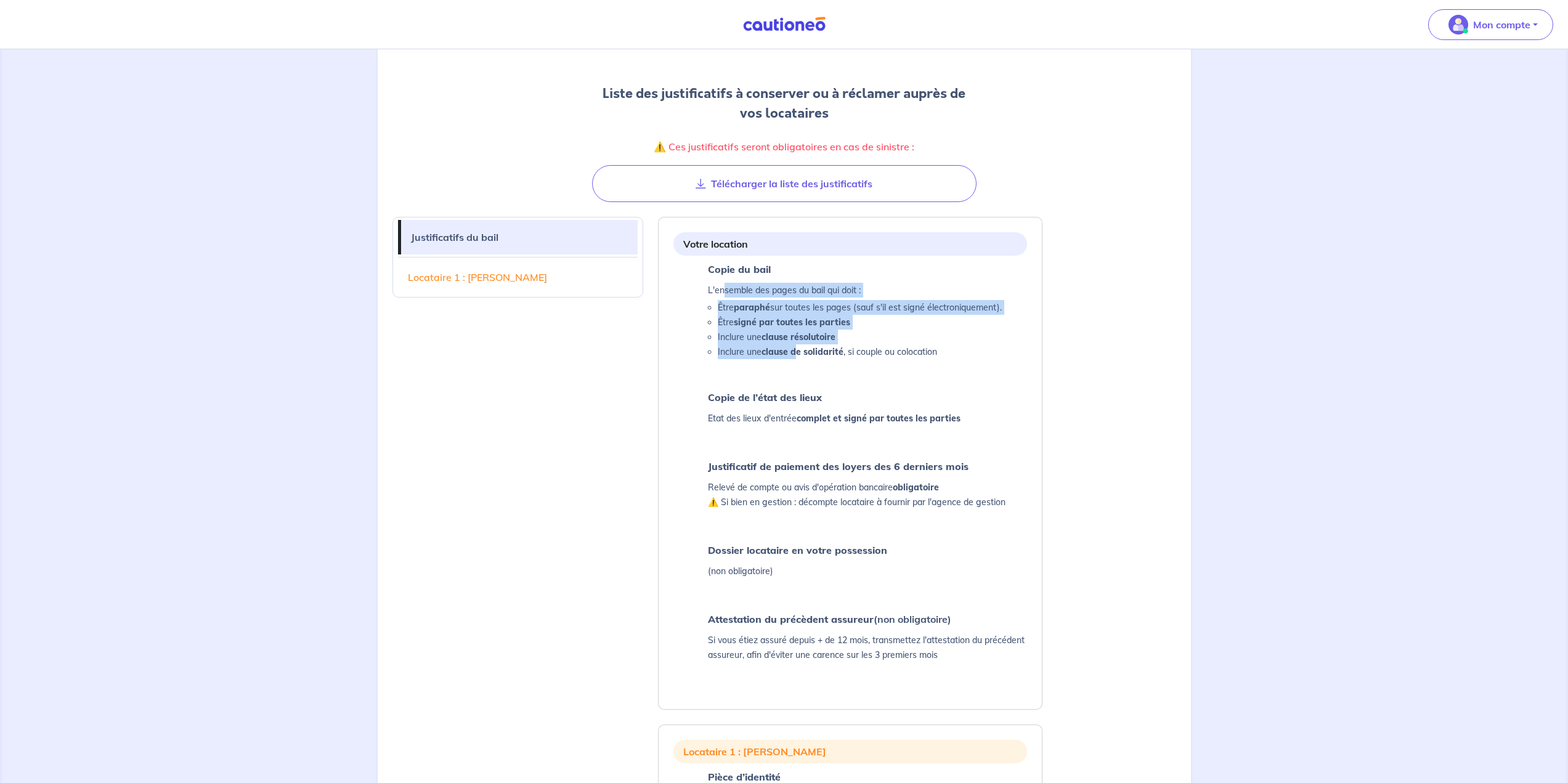
drag, startPoint x: 723, startPoint y: 283, endPoint x: 800, endPoint y: 355, distance: 105.4
click at [777, 355] on div "L'ensemble des pages du bail qui doit : Être paraphé sur toutes les pages (sauf…" at bounding box center [855, 321] width 294 height 76
click at [777, 357] on li "Inclure une clause de solidarité , si couple ou colocation" at bounding box center [860, 352] width 284 height 15
drag, startPoint x: 944, startPoint y: 350, endPoint x: 738, endPoint y: 336, distance: 206.5
click at [738, 336] on ul "Être paraphé sur toutes les pages (sauf s'il est signé électroniquement). Être …" at bounding box center [855, 330] width 294 height 59
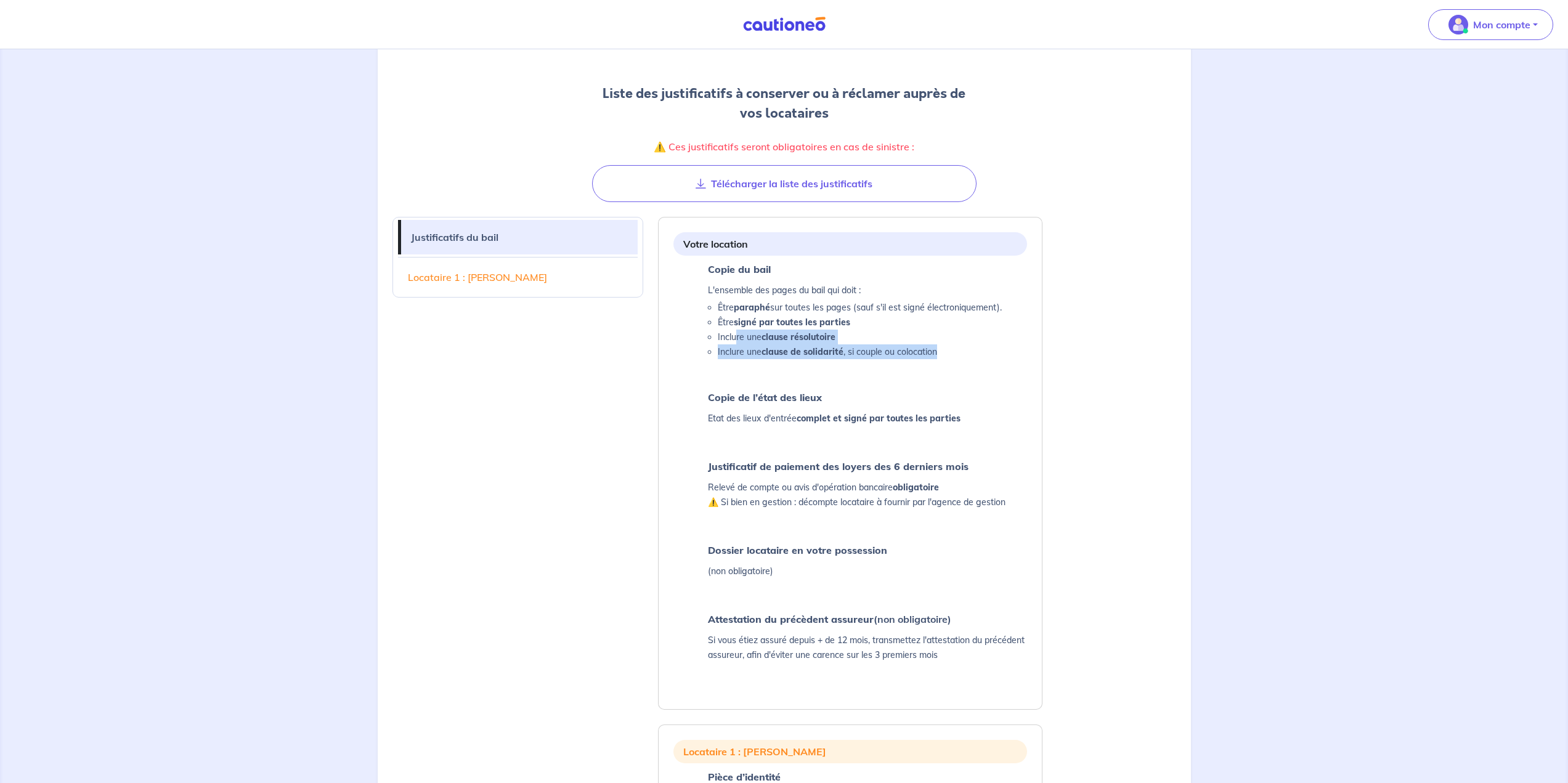
click at [777, 340] on strong "clause résolutoire" at bounding box center [799, 337] width 74 height 11
drag, startPoint x: 753, startPoint y: 336, endPoint x: 872, endPoint y: 351, distance: 119.9
click at [777, 351] on ul "Être paraphé sur toutes les pages (sauf s'il est signé électroniquement). Être …" at bounding box center [855, 330] width 294 height 59
drag, startPoint x: 768, startPoint y: 311, endPoint x: 820, endPoint y: 318, distance: 52.5
click at [777, 319] on ul "Être paraphé sur toutes les pages (sauf s'il est signé électroniquement). Être …" at bounding box center [855, 330] width 294 height 59
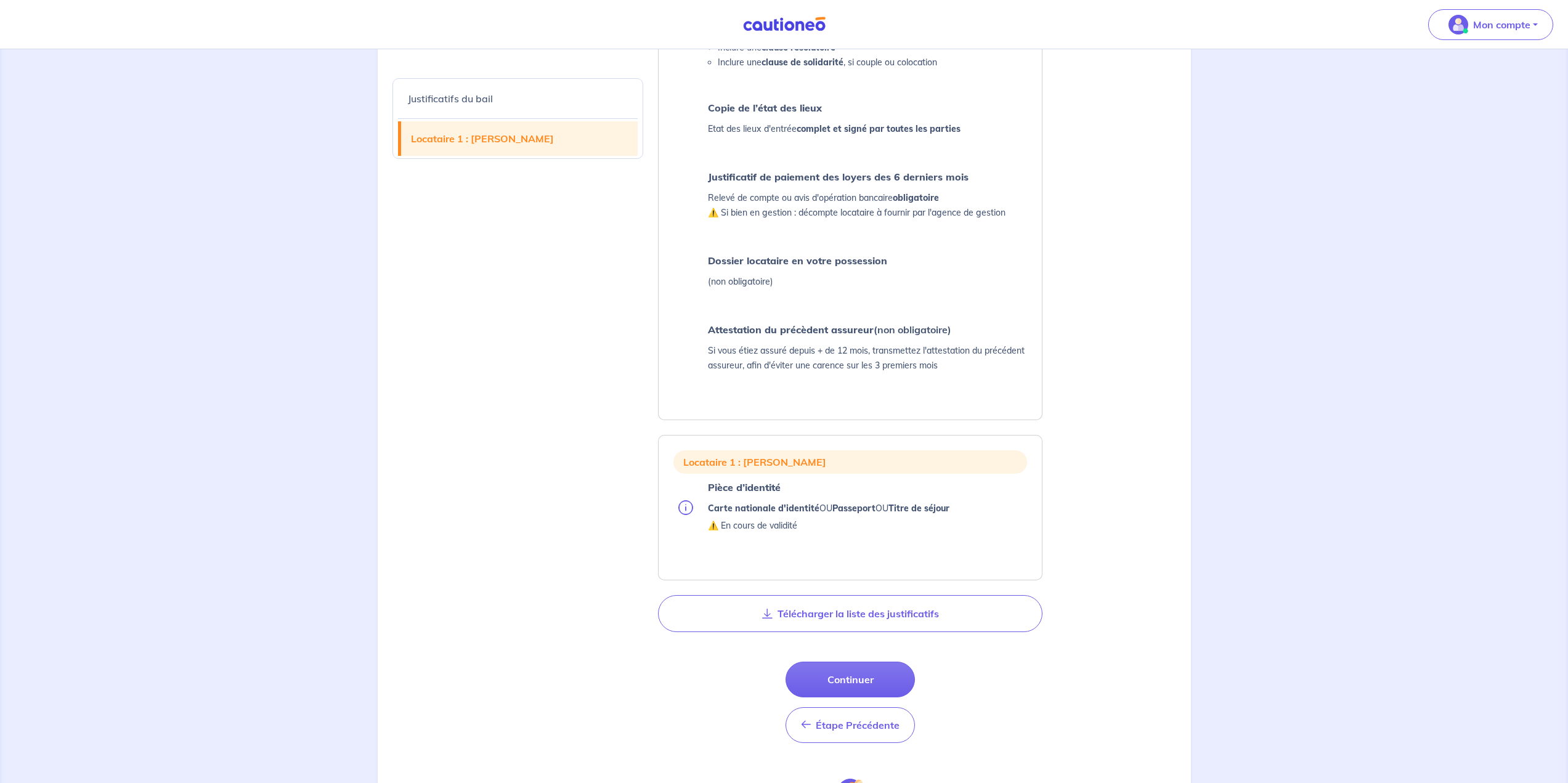
scroll to position [493, 0]
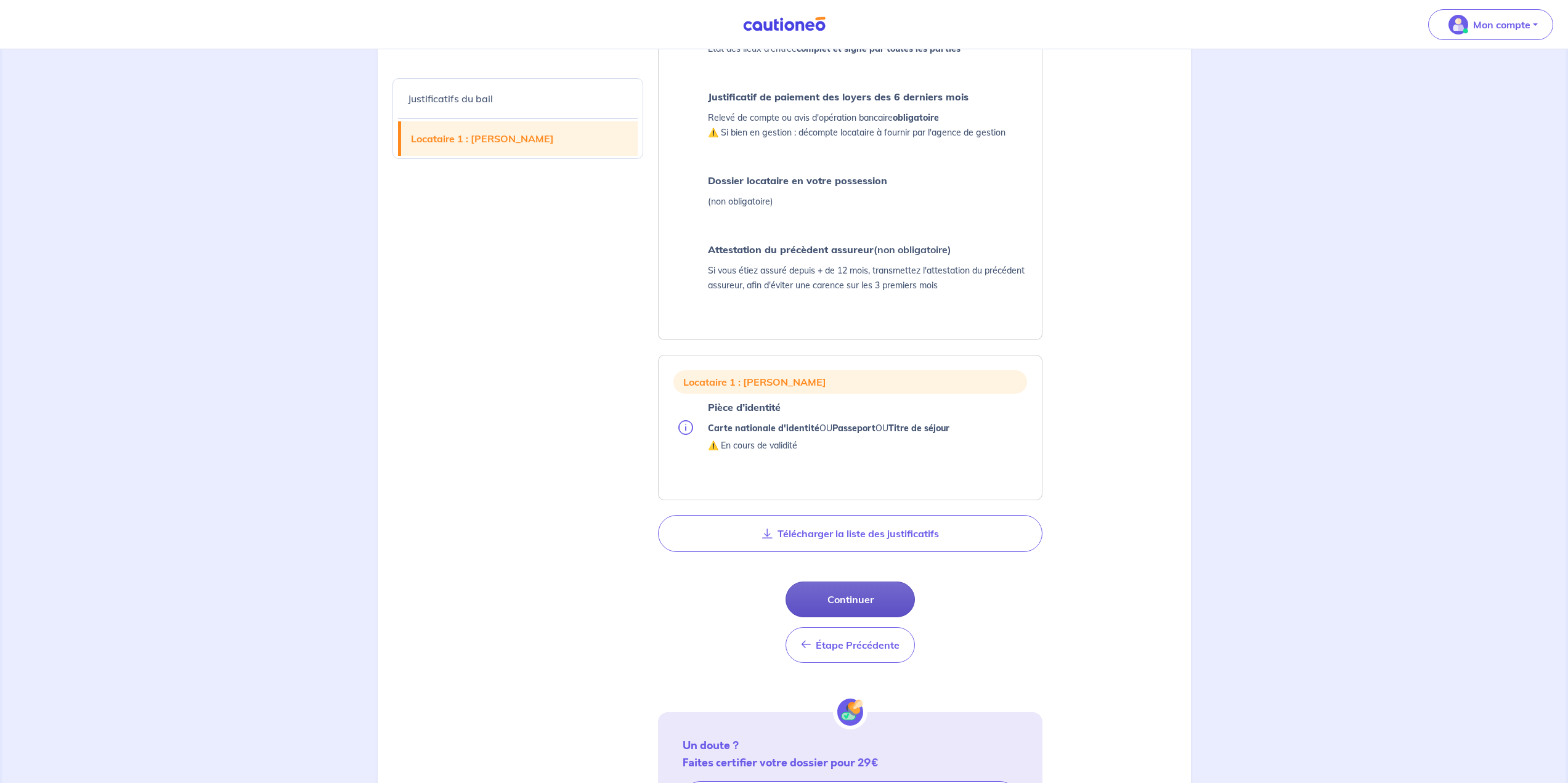
click at [777, 589] on button "Continuer" at bounding box center [850, 599] width 130 height 36
select select "FR"
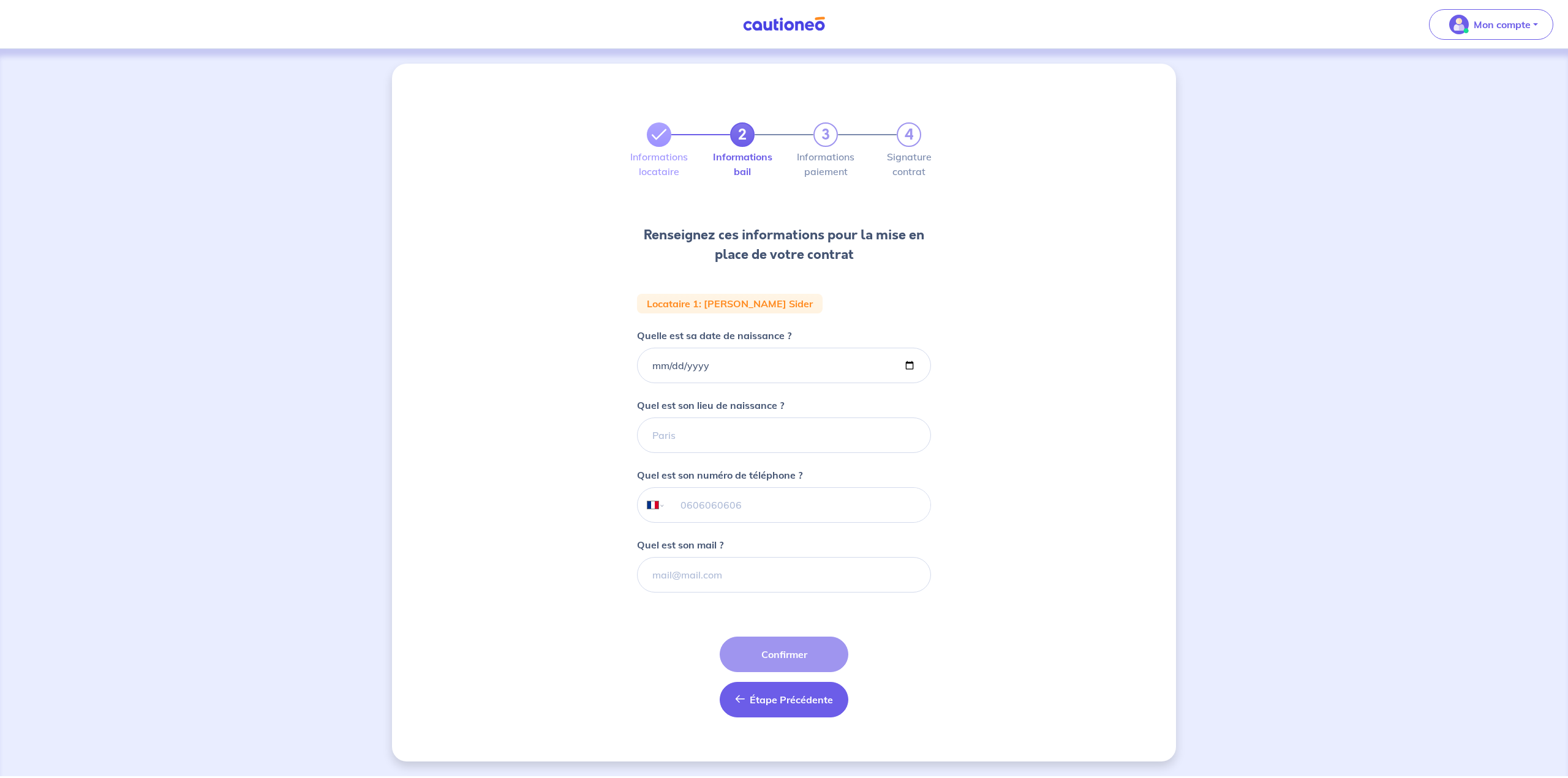
click at [773, 703] on span "Étape Précédente" at bounding box center [791, 700] width 83 height 12
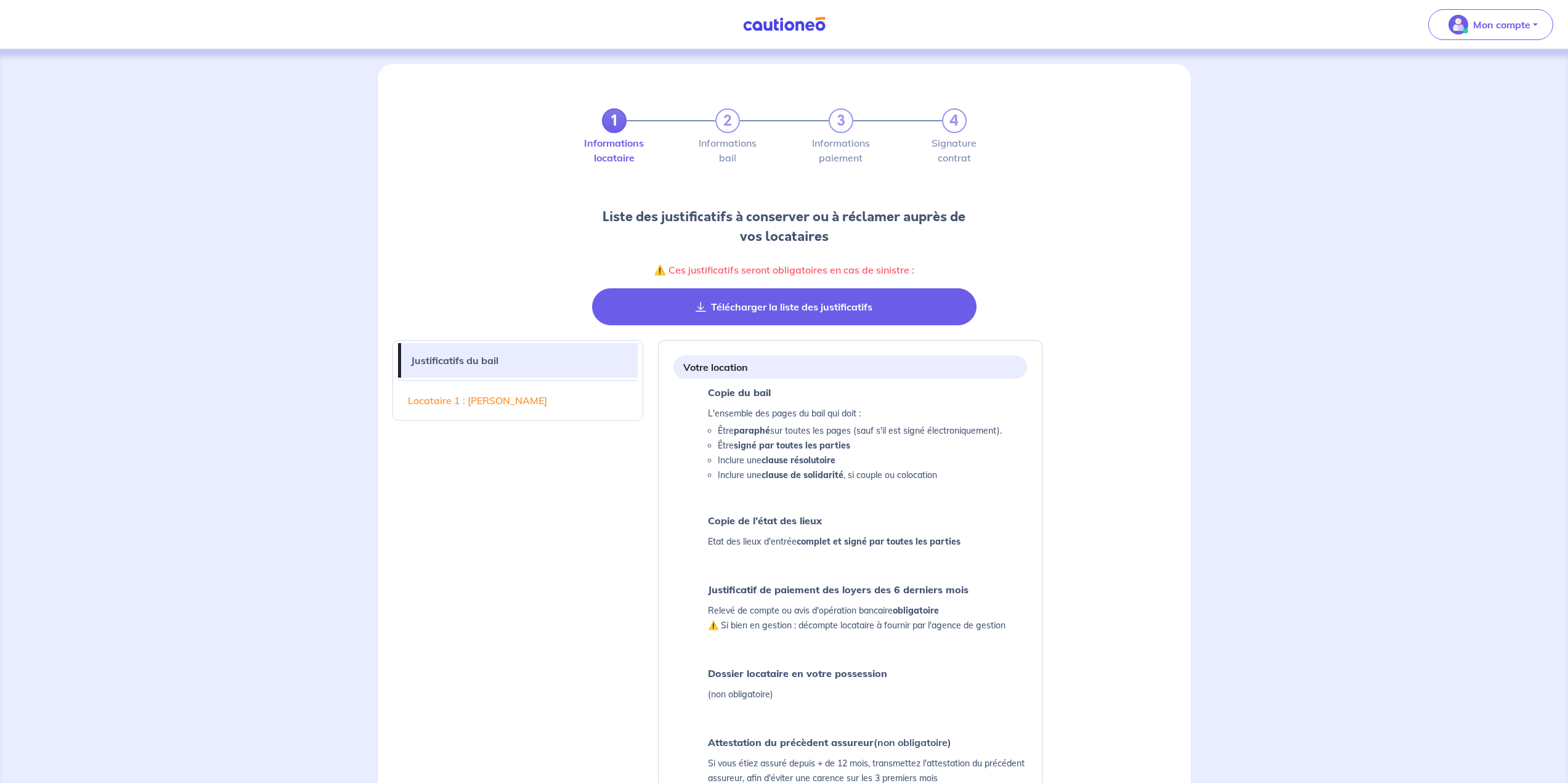
click at [777, 318] on button "Télécharger la liste des justificatifs" at bounding box center [784, 306] width 384 height 37
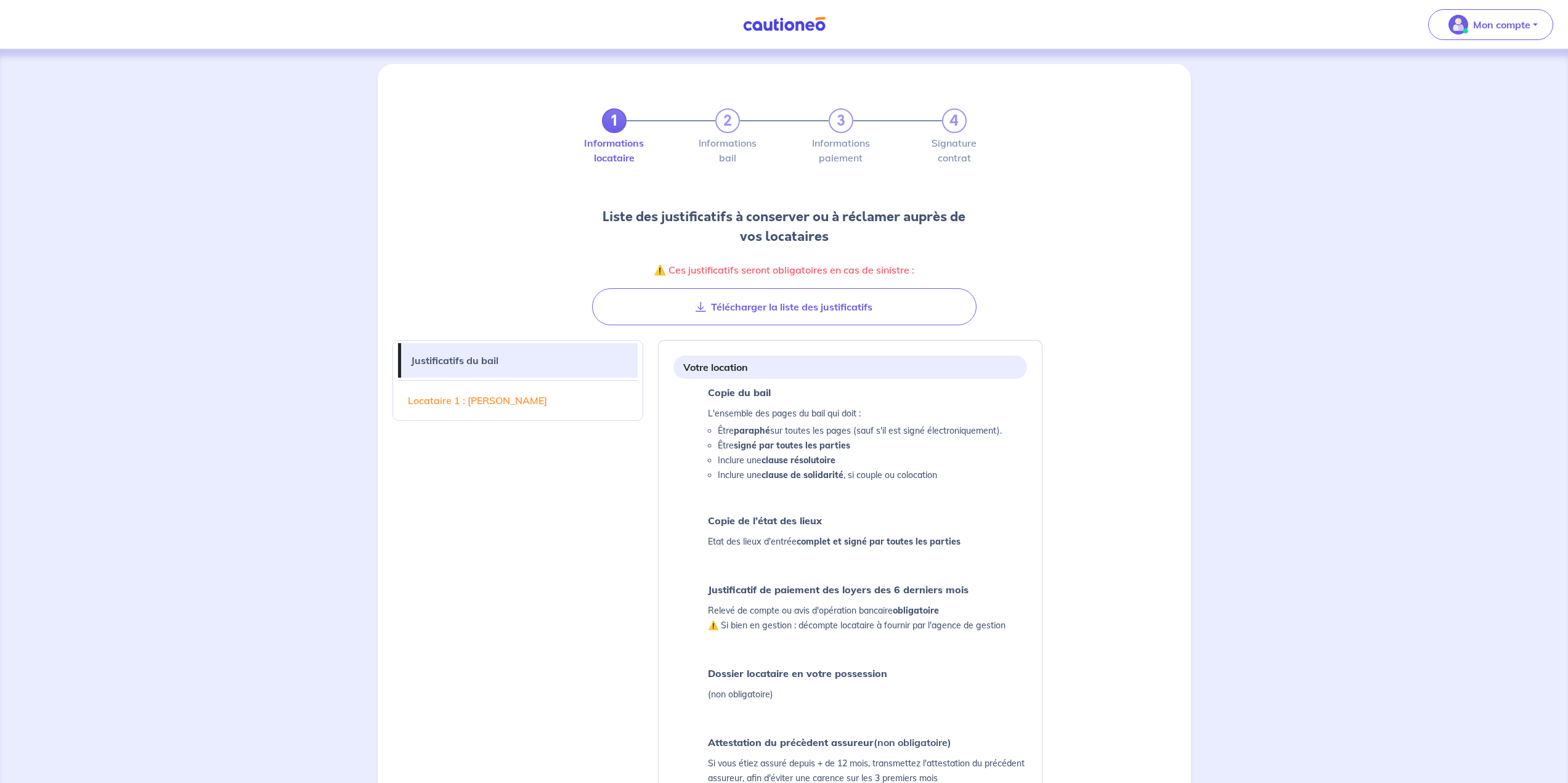
click at [777, 29] on img at bounding box center [784, 24] width 92 height 15
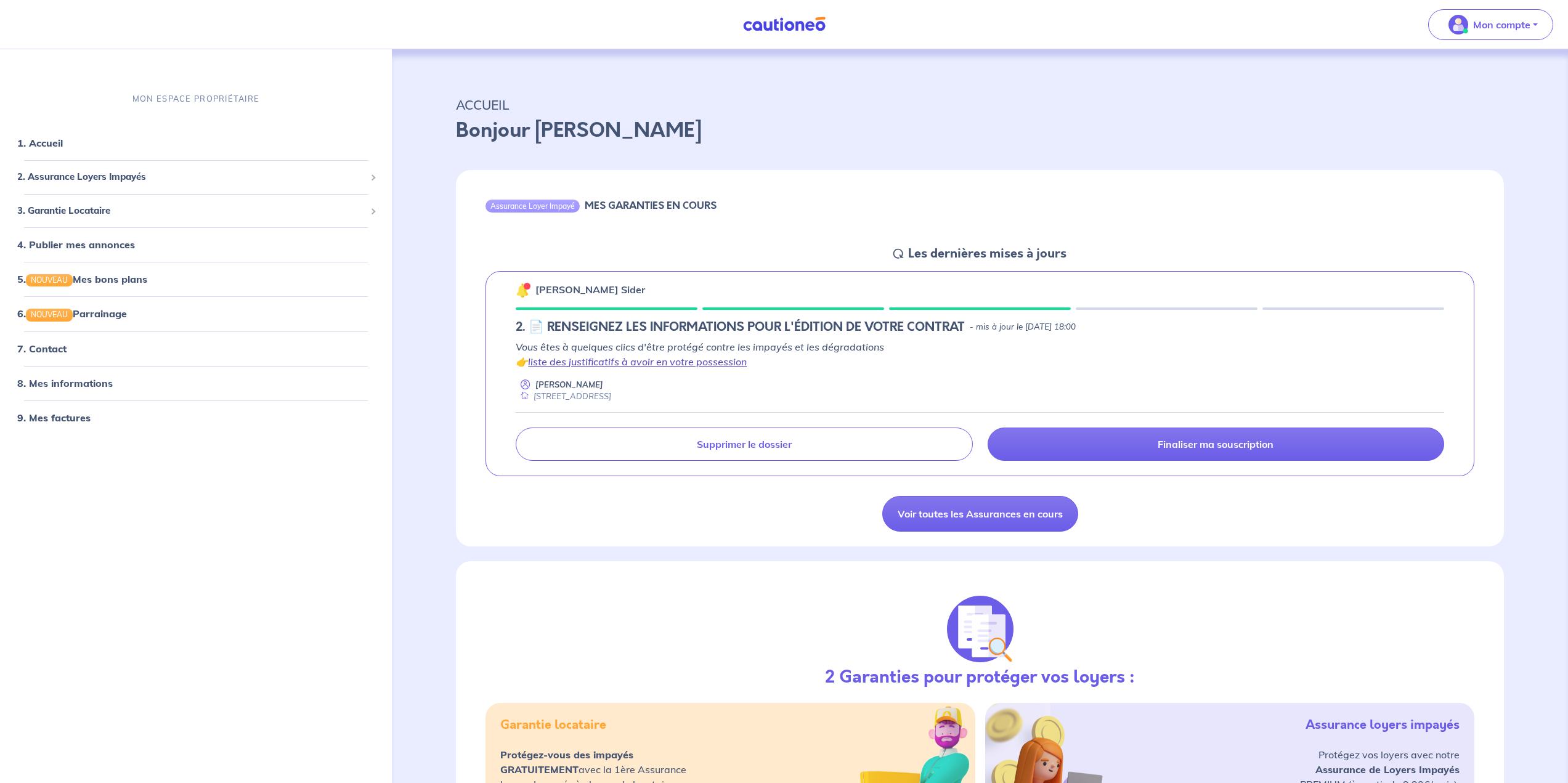
click at [677, 366] on link "liste des justificatifs à avoir en votre possession" at bounding box center [638, 362] width 219 height 13
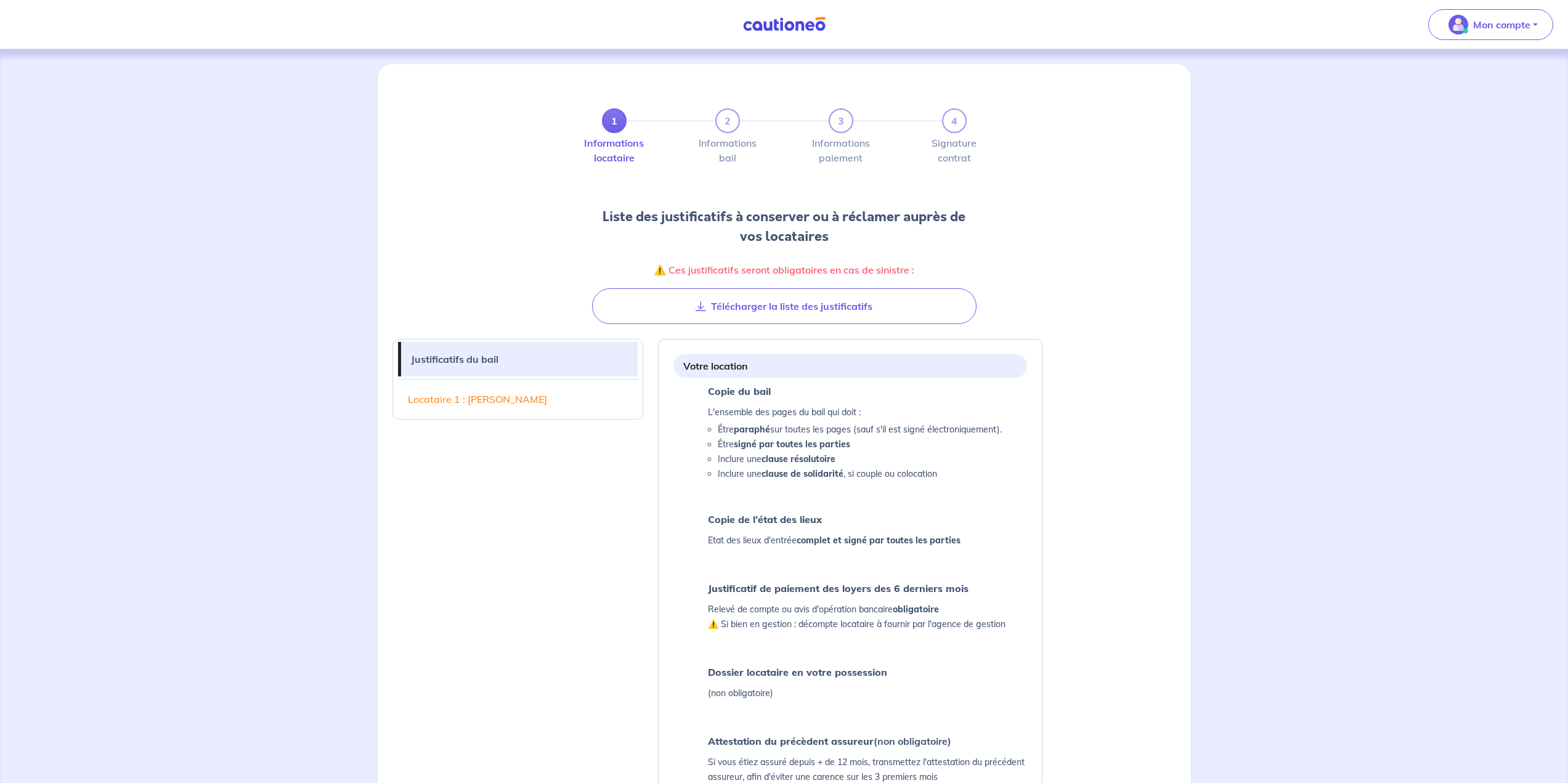
click at [777, 29] on img at bounding box center [784, 24] width 92 height 15
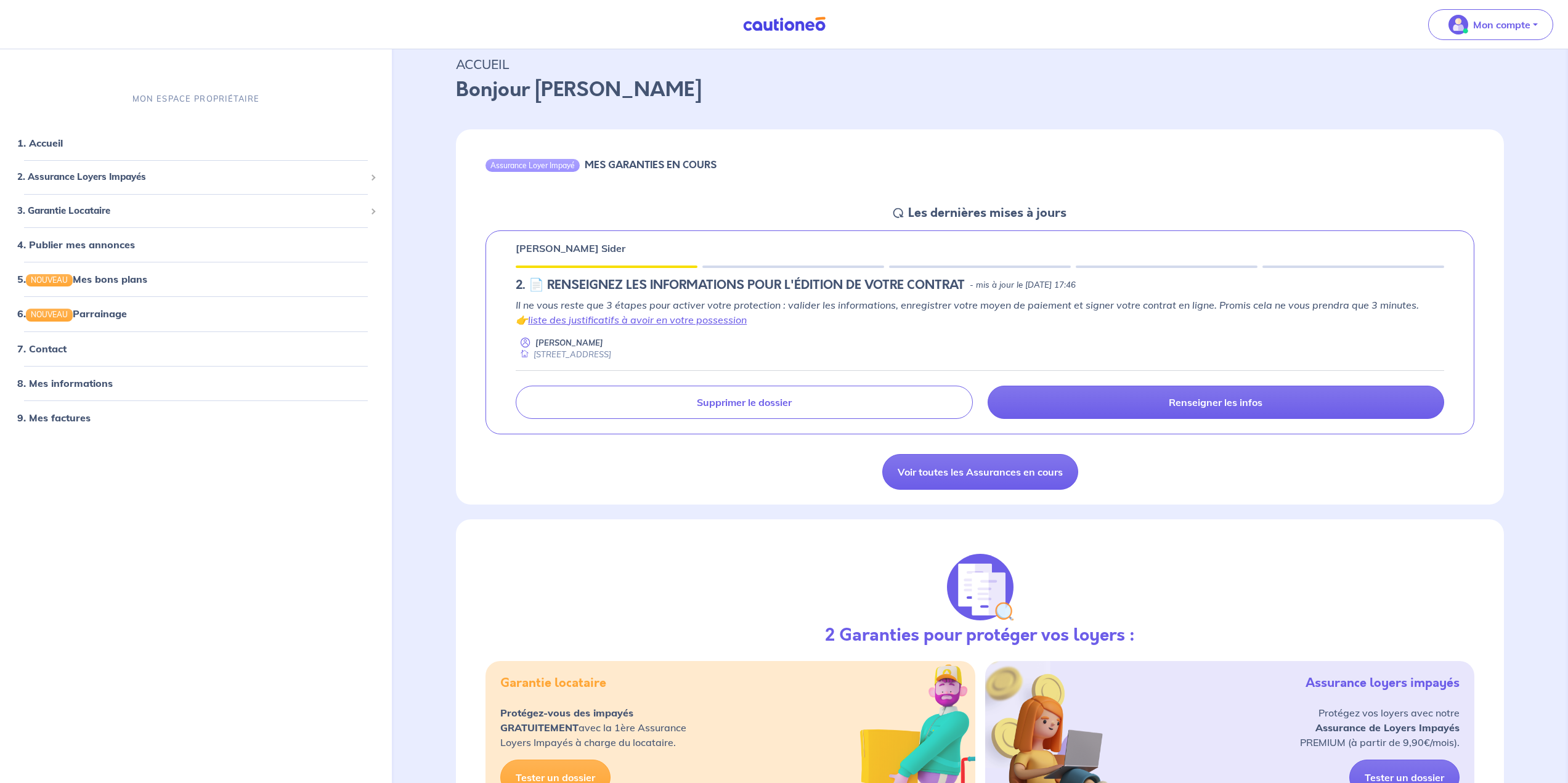
scroll to position [31, 0]
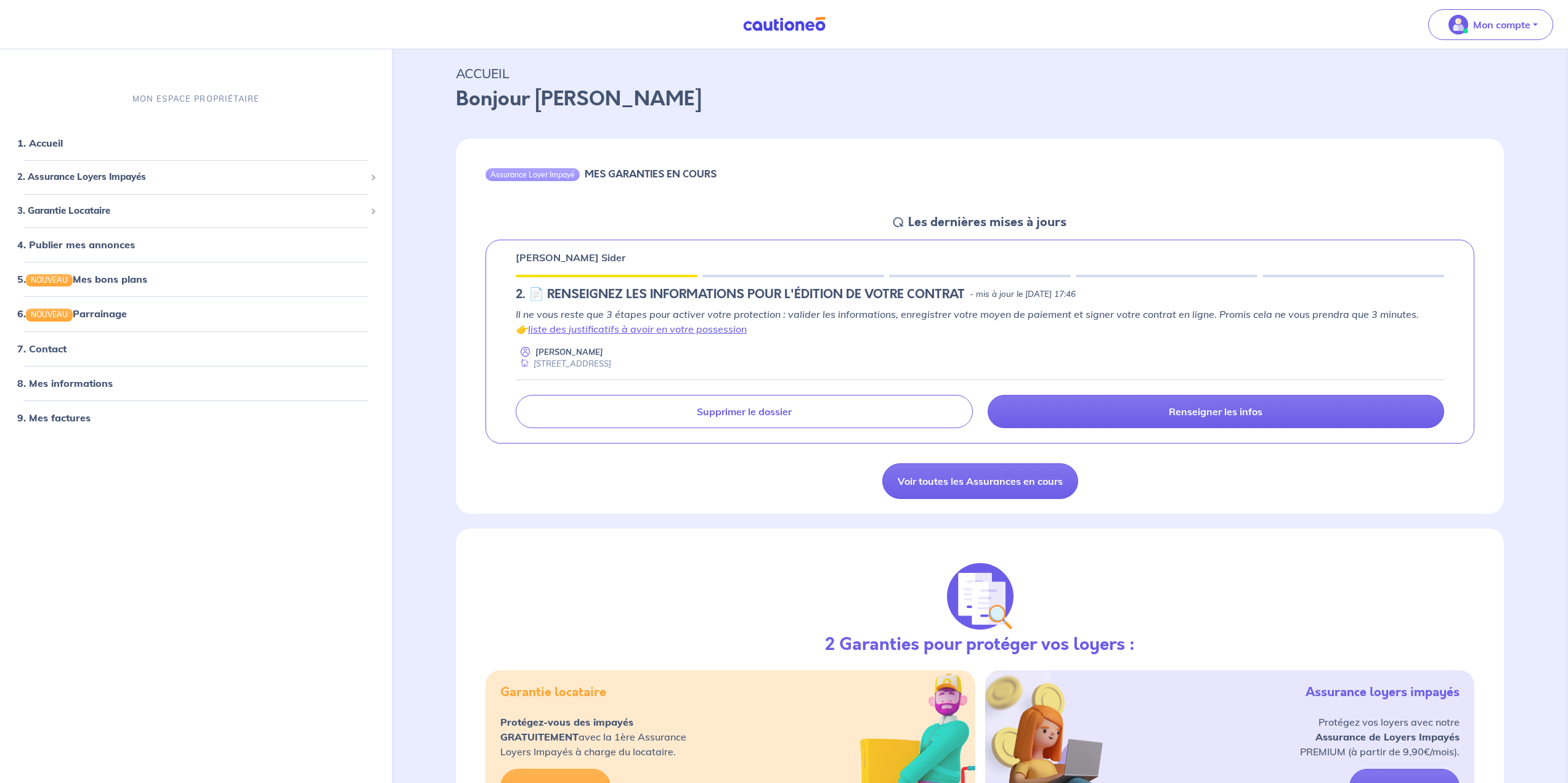
click at [811, 24] on img at bounding box center [784, 24] width 92 height 15
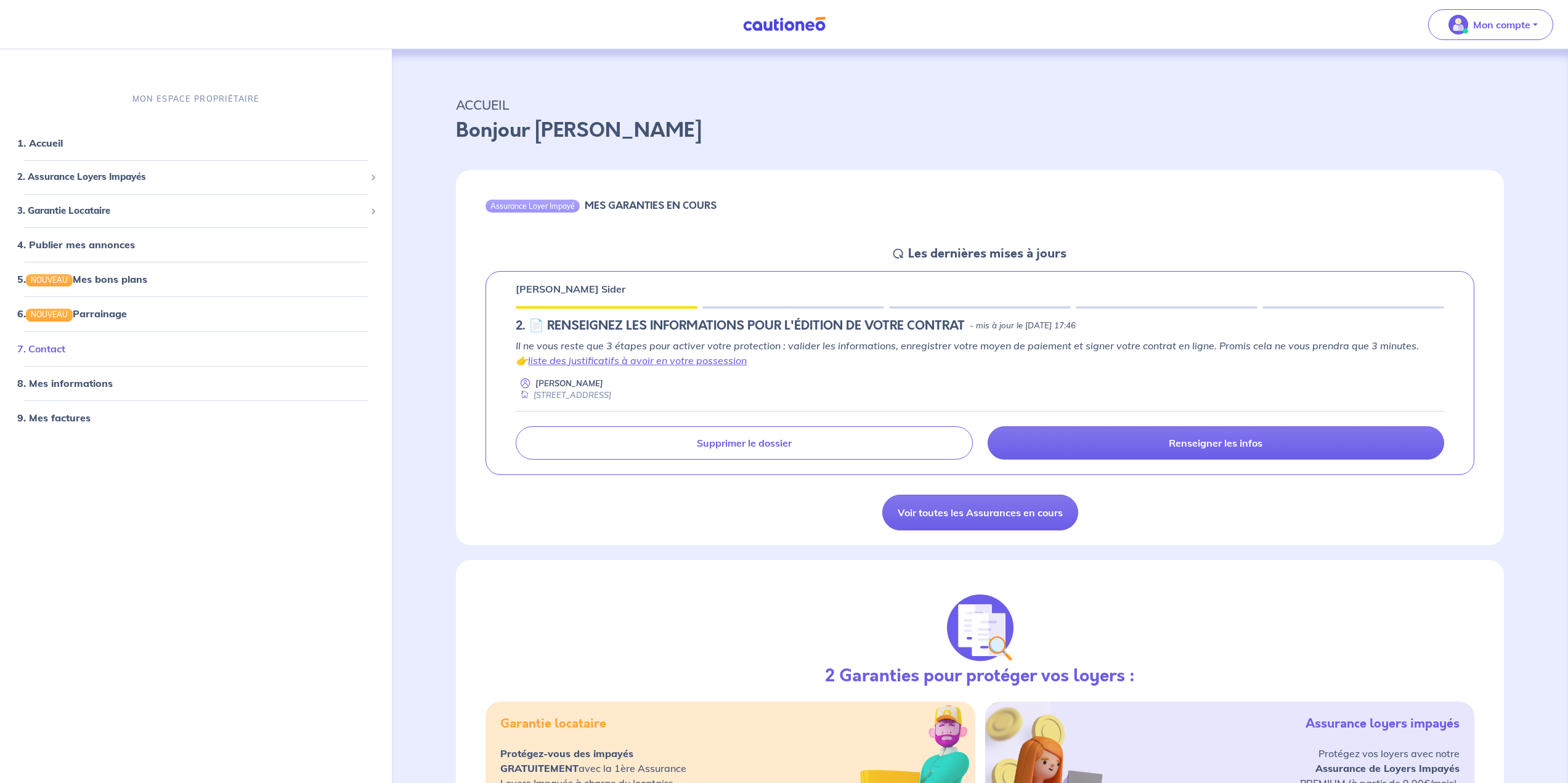
click at [52, 352] on link "7. Contact" at bounding box center [41, 349] width 48 height 13
click at [709, 361] on link "liste des justificatifs à avoir en votre possession" at bounding box center [638, 360] width 219 height 13
click at [1475, 26] on p "Mon compte" at bounding box center [1501, 25] width 57 height 15
click at [1465, 68] on link "Mes informations" at bounding box center [1479, 76] width 99 height 19
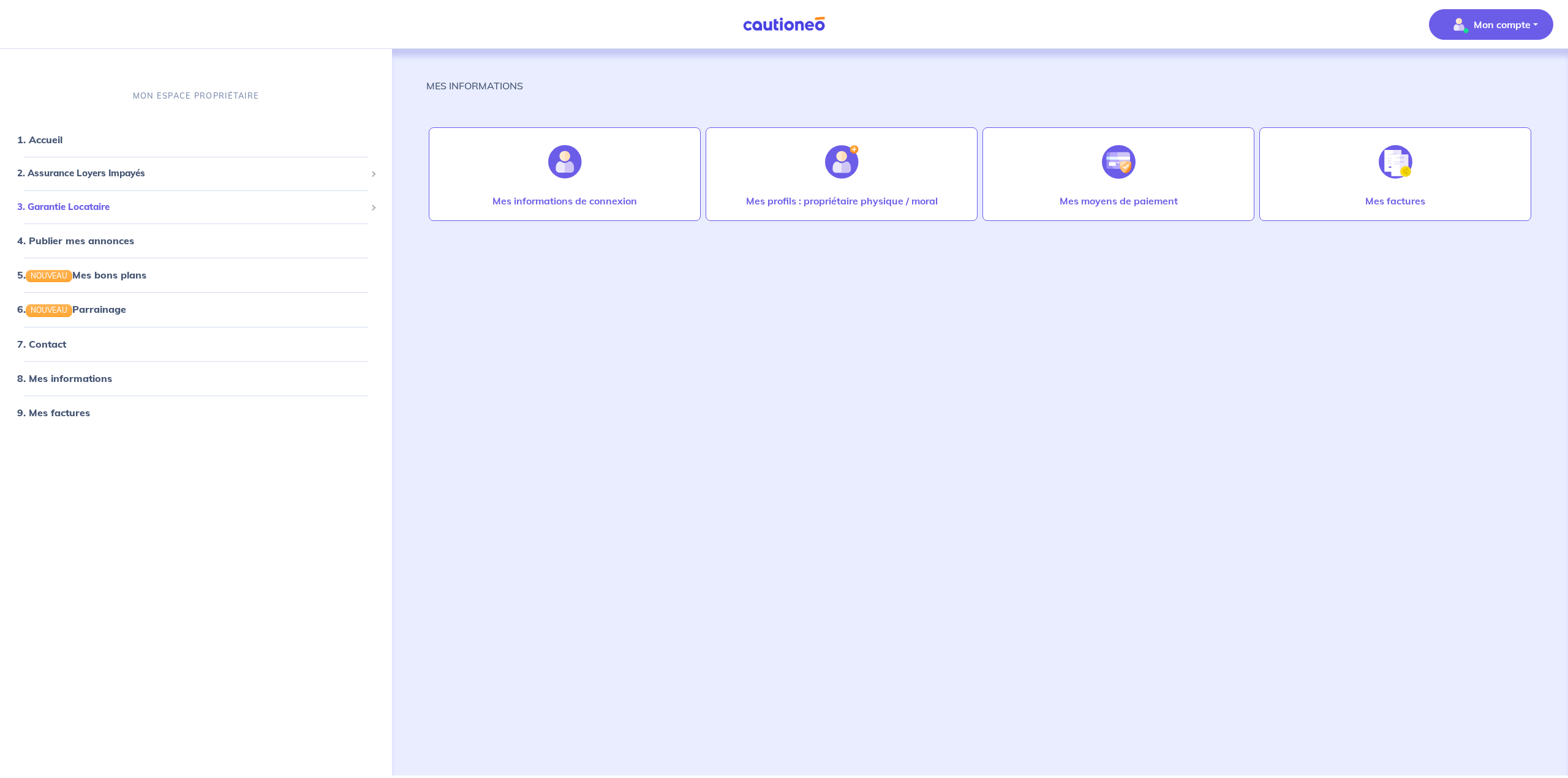
click at [133, 215] on div "3. Garantie Locataire" at bounding box center [196, 207] width 382 height 24
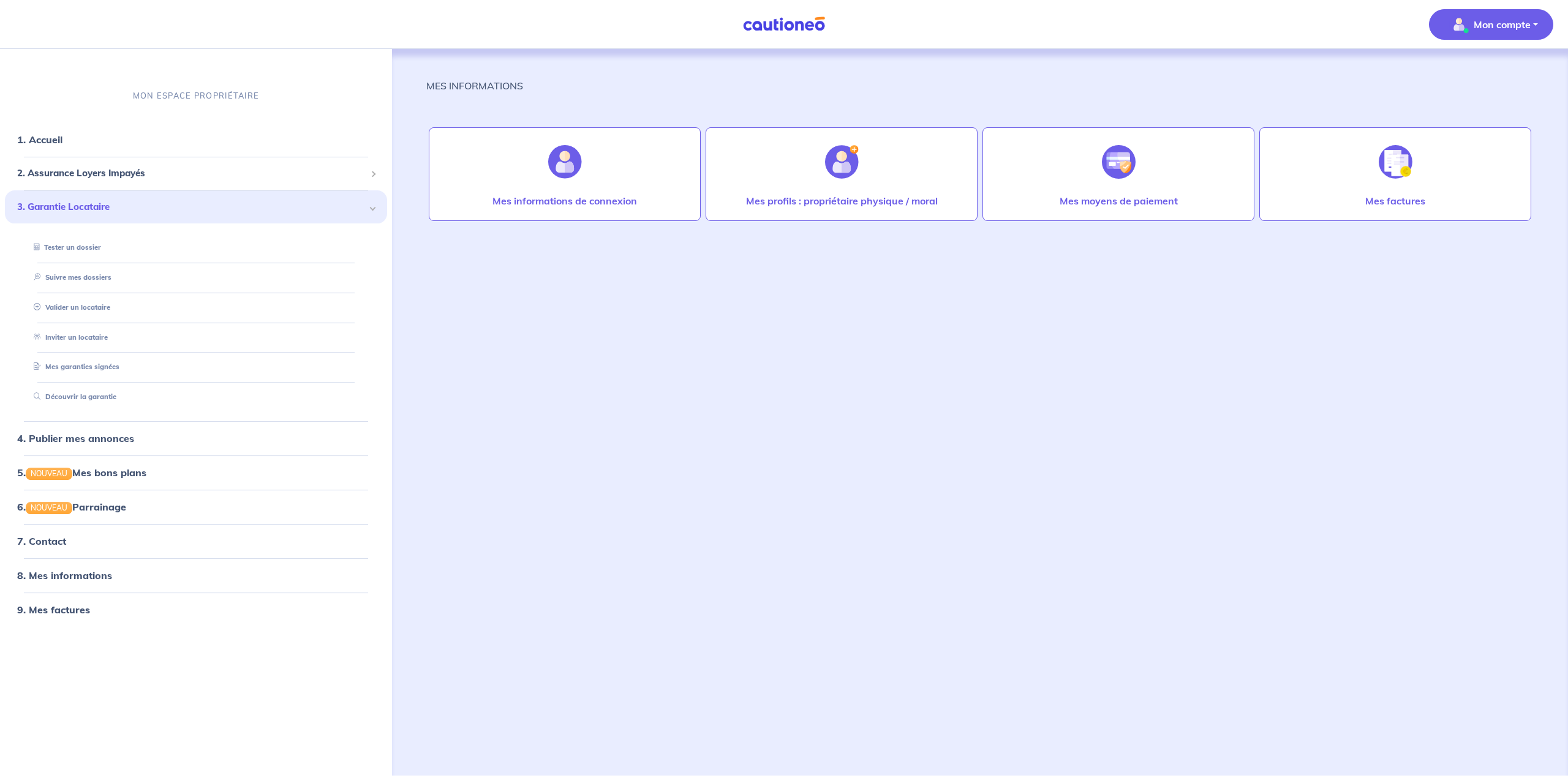
click at [1466, 23] on img "button" at bounding box center [1459, 24] width 19 height 19
